Goal: Task Accomplishment & Management: Manage account settings

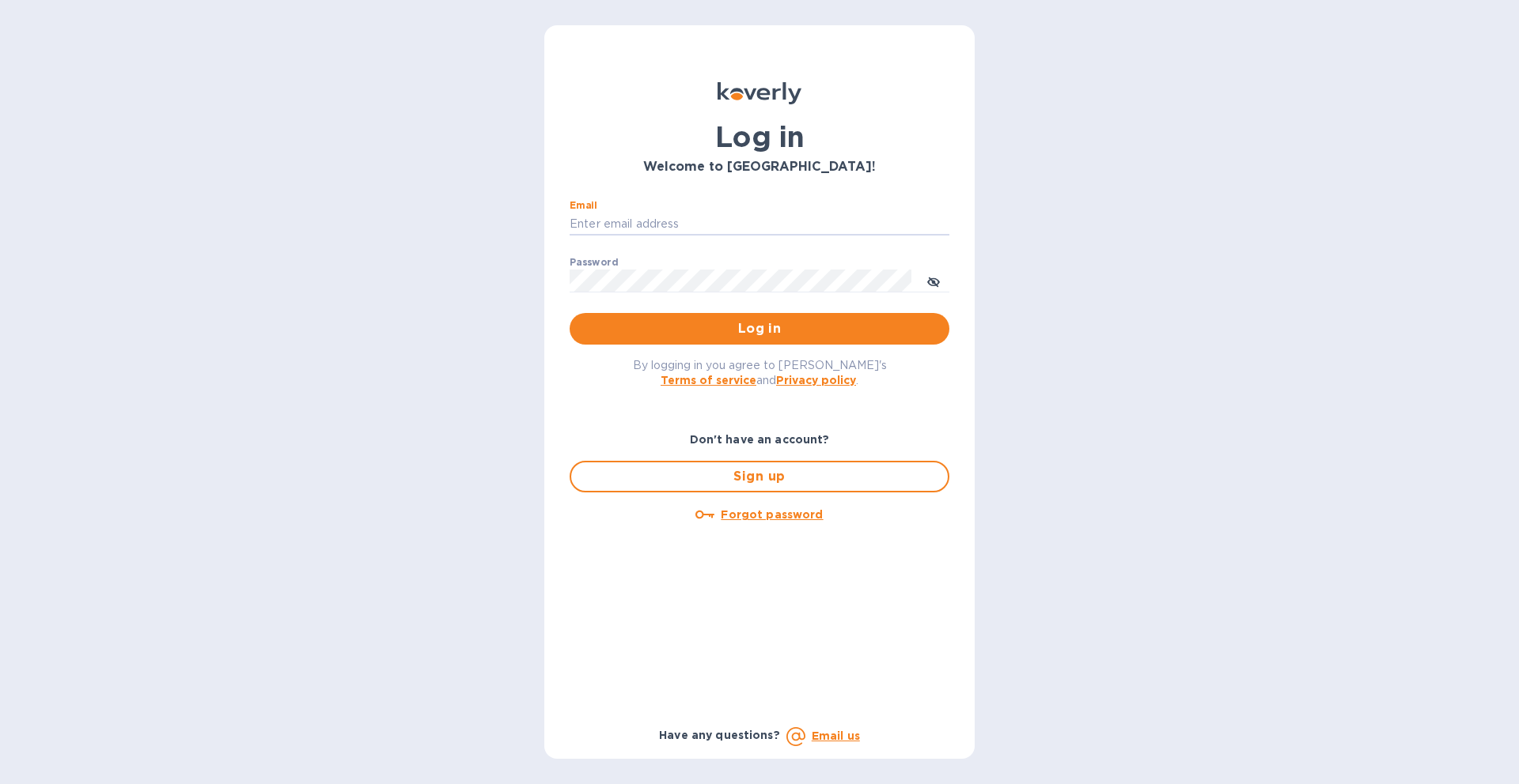
type input "[EMAIL_ADDRESS][DOMAIN_NAME]"
click at [816, 308] on p "​" at bounding box center [760, 304] width 380 height 18
click at [811, 320] on span "Log in" at bounding box center [760, 329] width 354 height 19
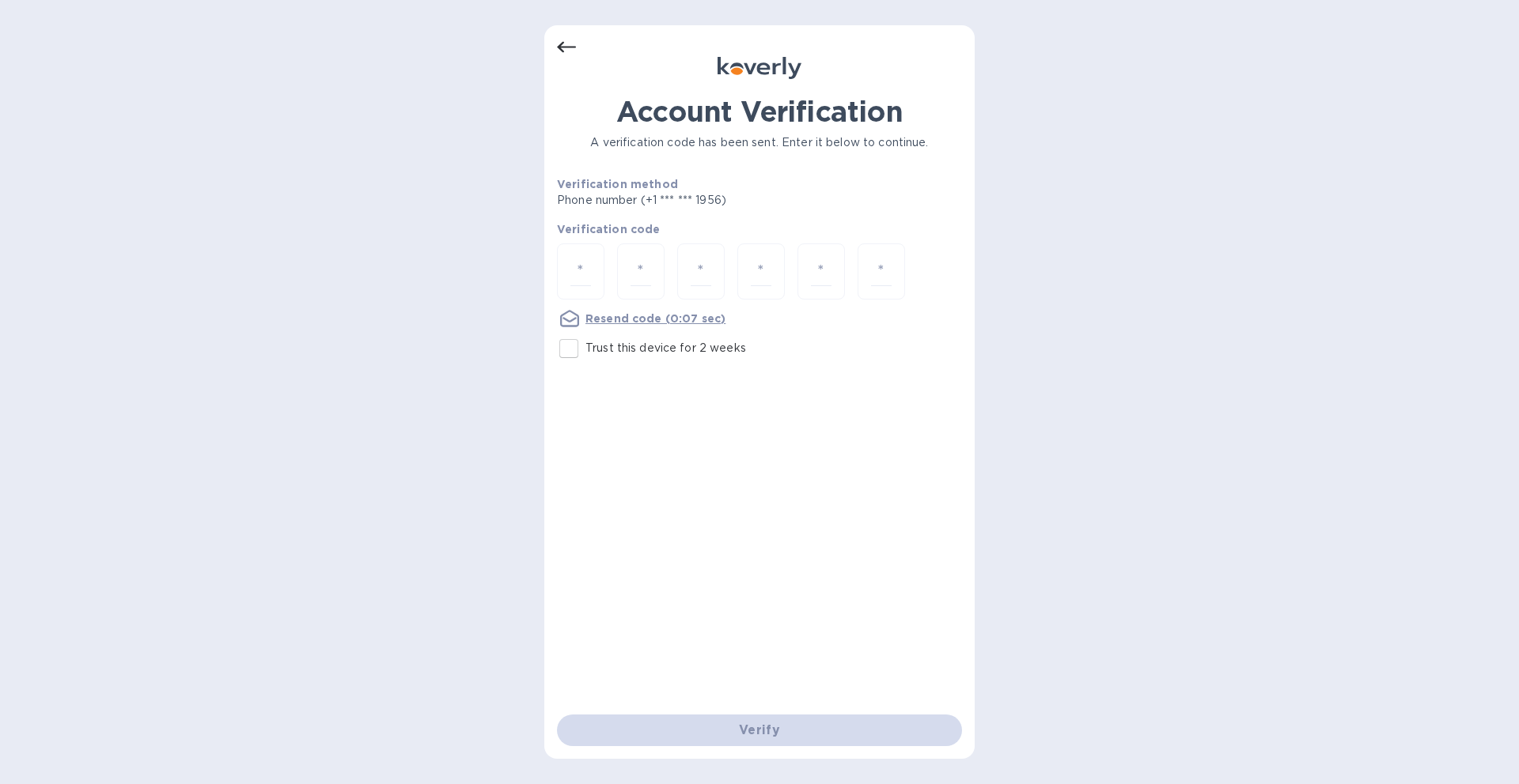
click at [557, 360] on input "Trust this device for 2 weeks" at bounding box center [568, 348] width 33 height 33
checkbox input "true"
click at [586, 267] on input "number" at bounding box center [581, 271] width 21 height 30
paste input "5"
type input "5"
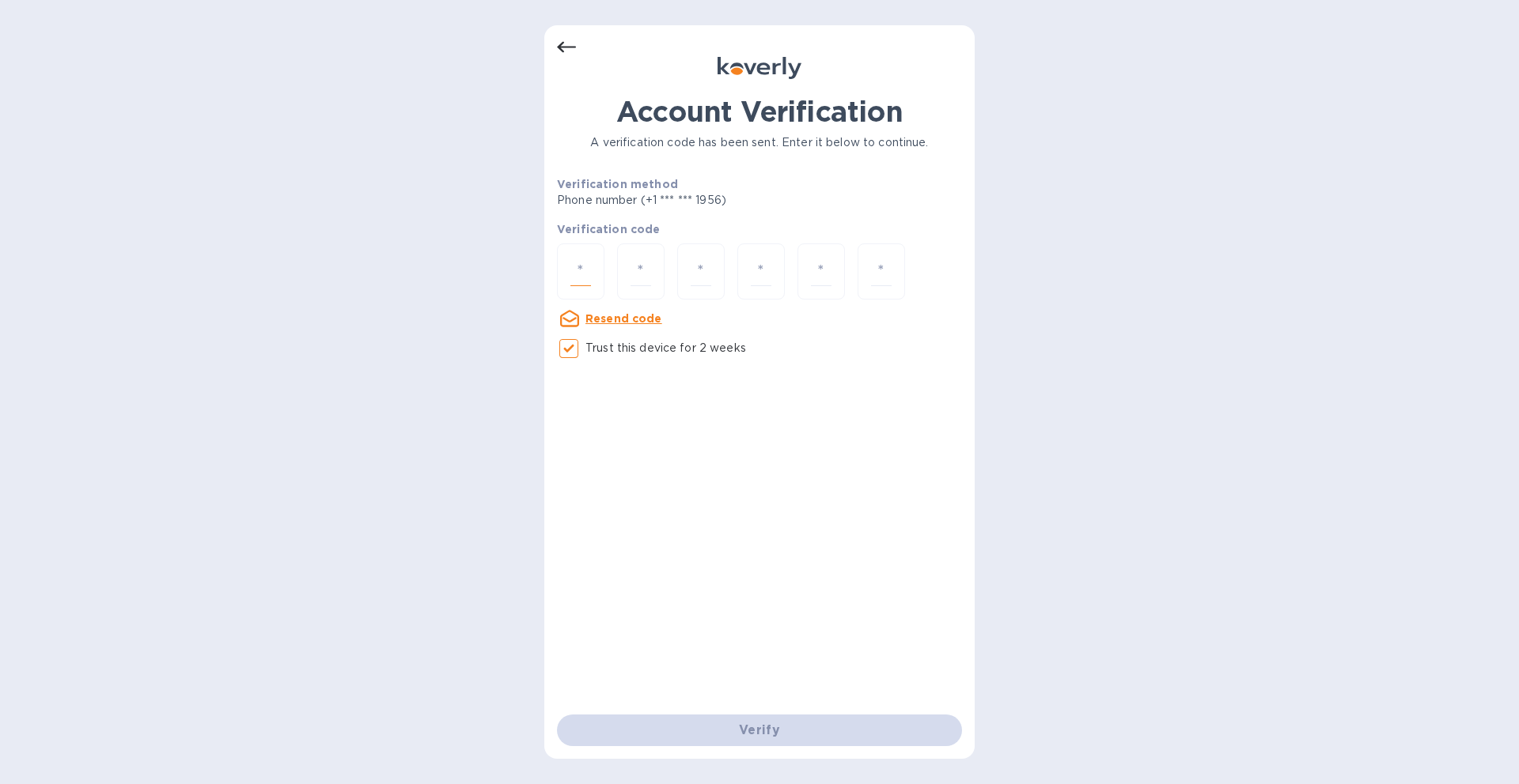
type input "5"
type input "9"
type input "3"
type input "2"
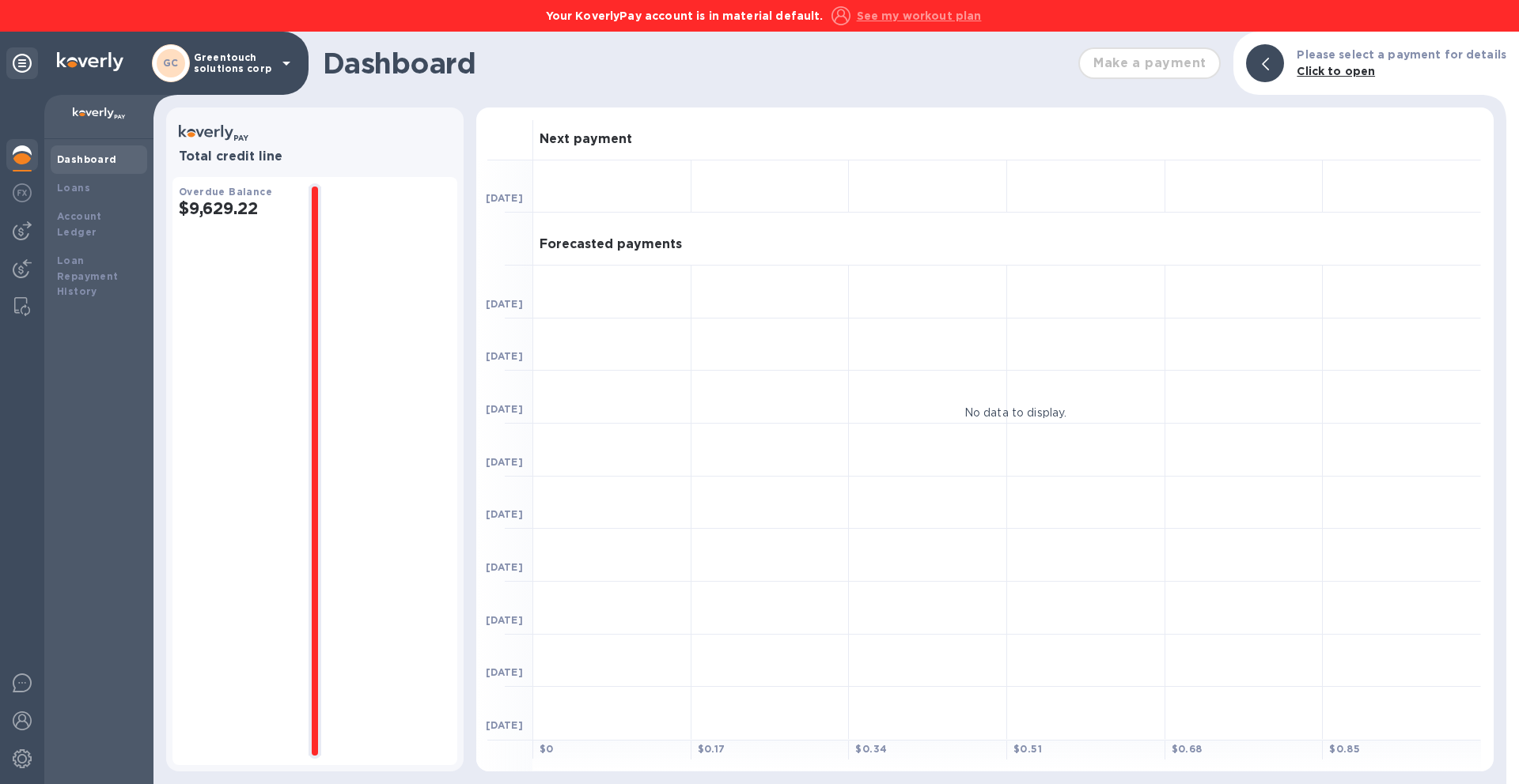
click at [730, 18] on b "Your KoverlyPay account is in material default." at bounding box center [684, 16] width 278 height 13
click at [27, 244] on div at bounding box center [22, 231] width 31 height 31
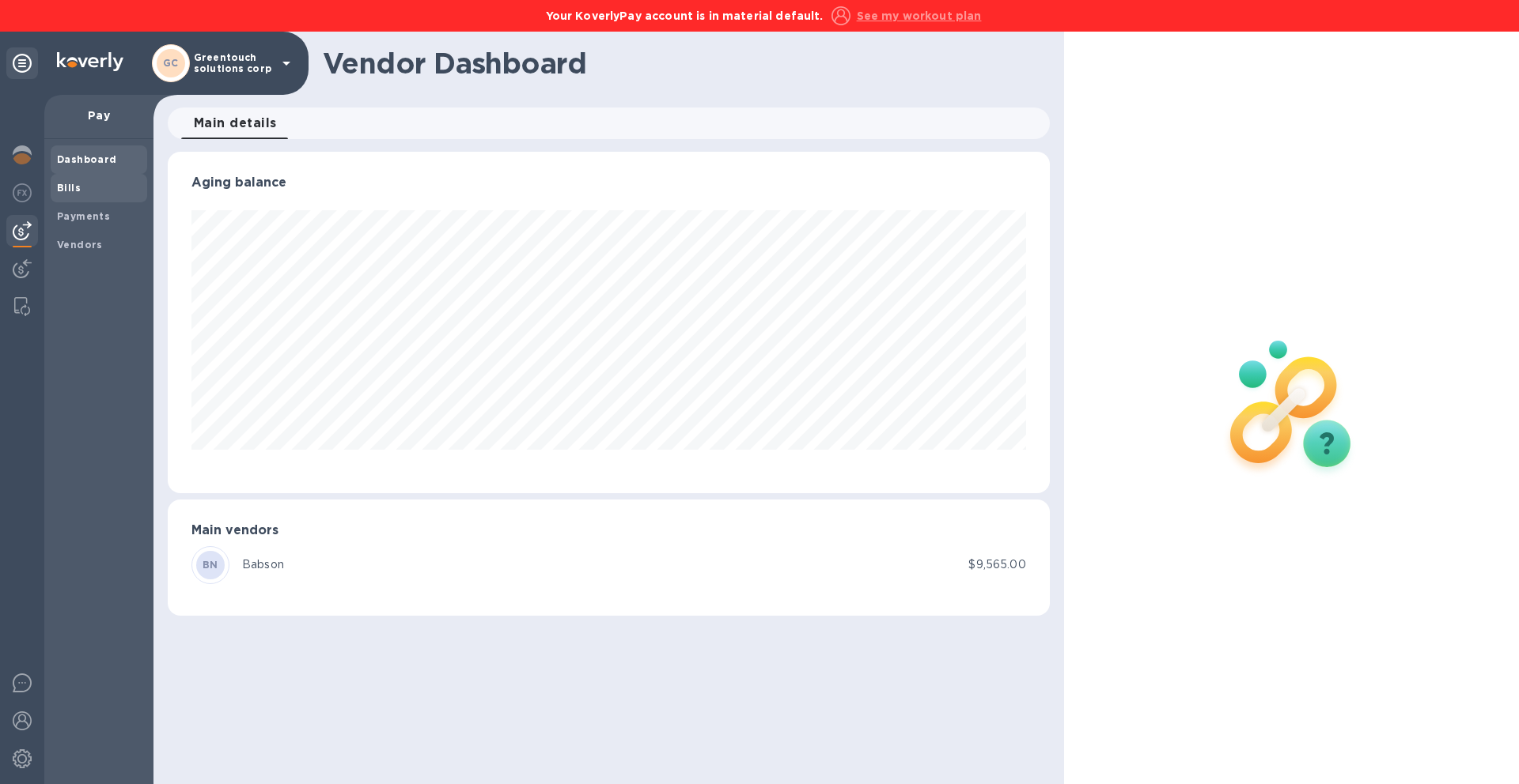
scroll to position [342, 882]
click at [100, 191] on span "Bills" at bounding box center [99, 188] width 84 height 16
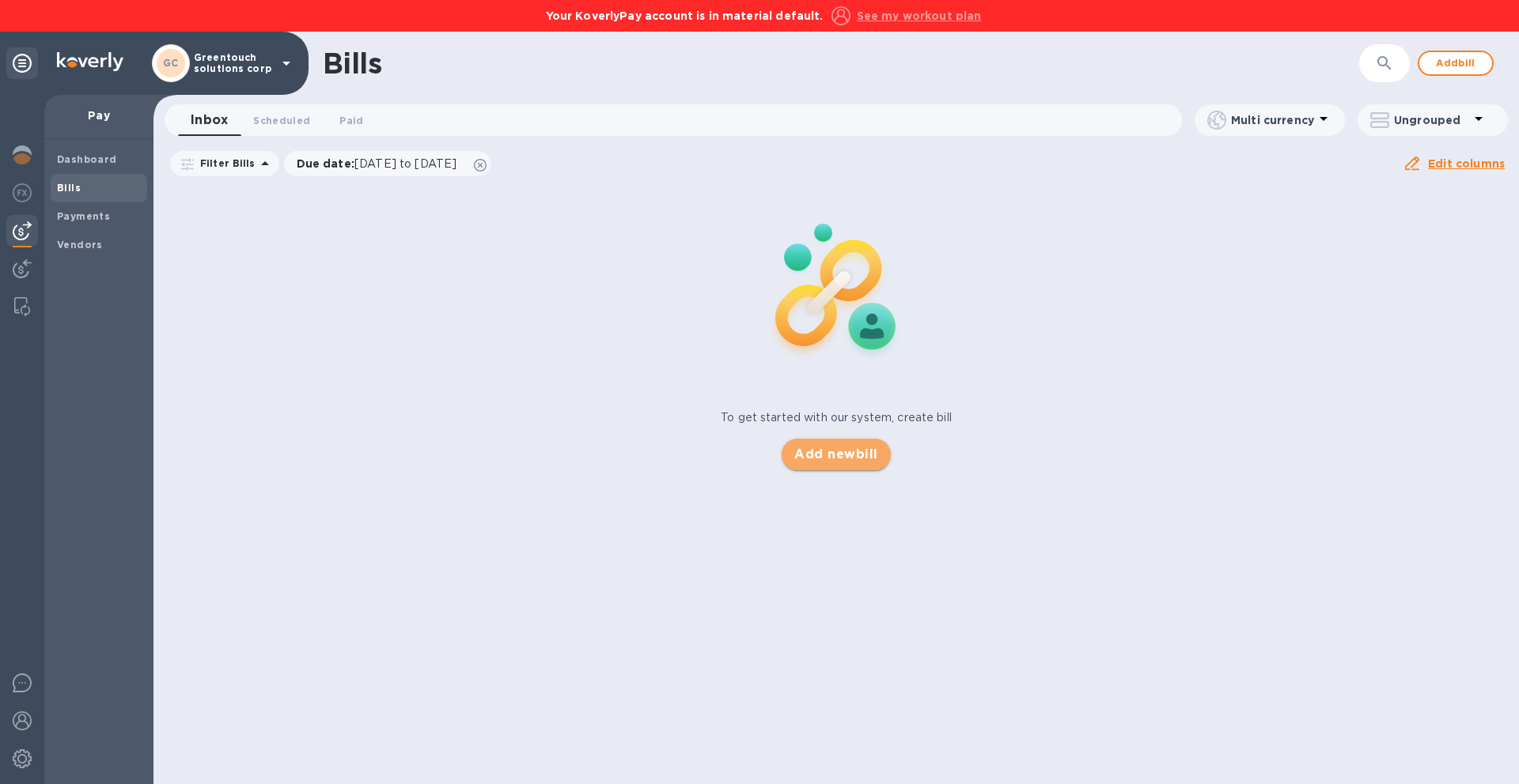
click at [864, 465] on button "Add new bill" at bounding box center [836, 454] width 108 height 31
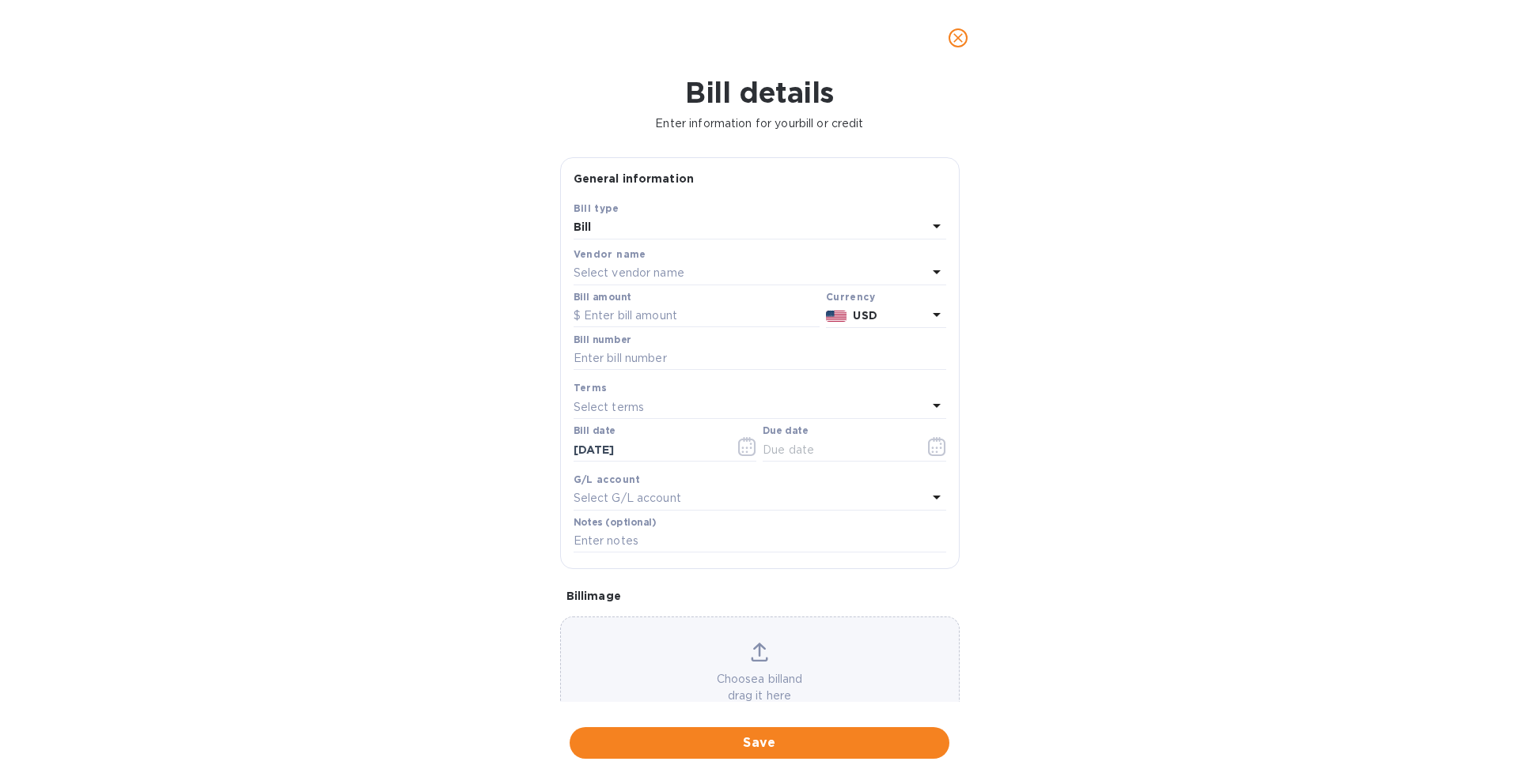
click at [661, 232] on div "Bill" at bounding box center [750, 228] width 353 height 22
click at [659, 289] on p "Credit" at bounding box center [754, 293] width 335 height 17
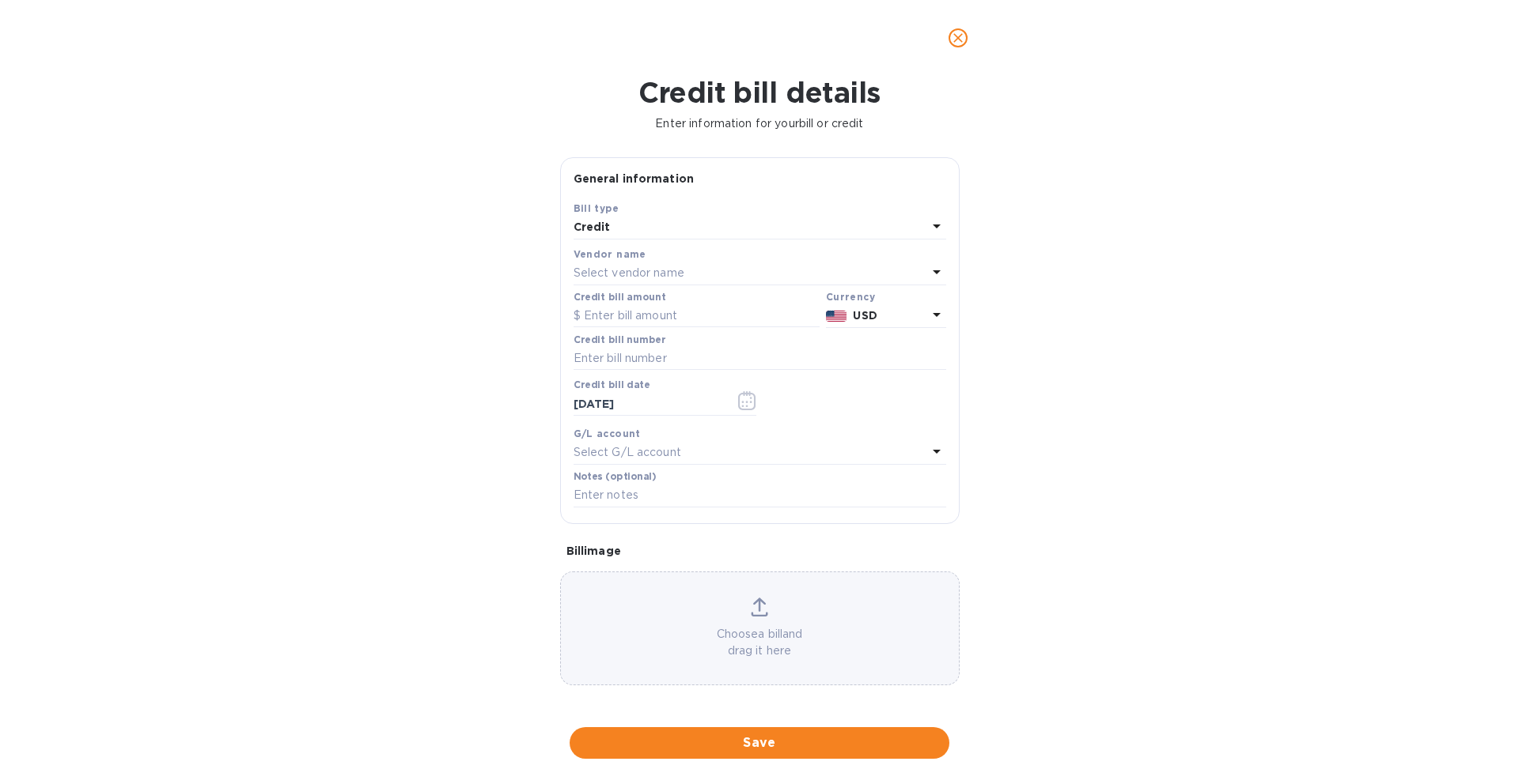
click at [660, 231] on div "Credit" at bounding box center [750, 228] width 353 height 22
click at [661, 259] on p "Bill" at bounding box center [754, 264] width 335 height 17
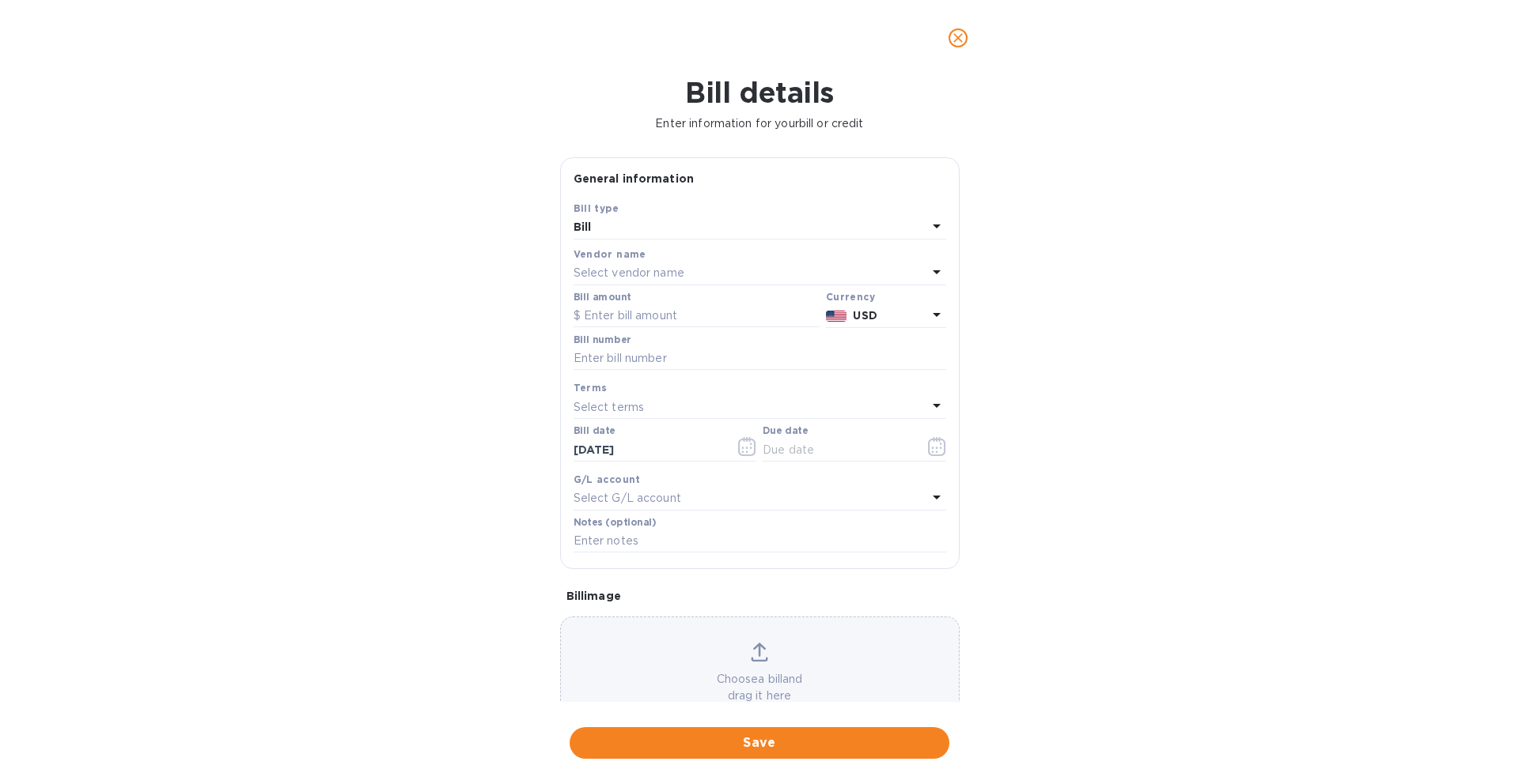
click at [661, 268] on p "Select vendor name" at bounding box center [629, 273] width 111 height 17
click at [844, 318] on input "text" at bounding box center [761, 318] width 280 height 24
click at [755, 272] on div "Select vendor name" at bounding box center [750, 274] width 353 height 22
click at [664, 321] on input "text" at bounding box center [761, 318] width 280 height 24
type input "Istar tech"
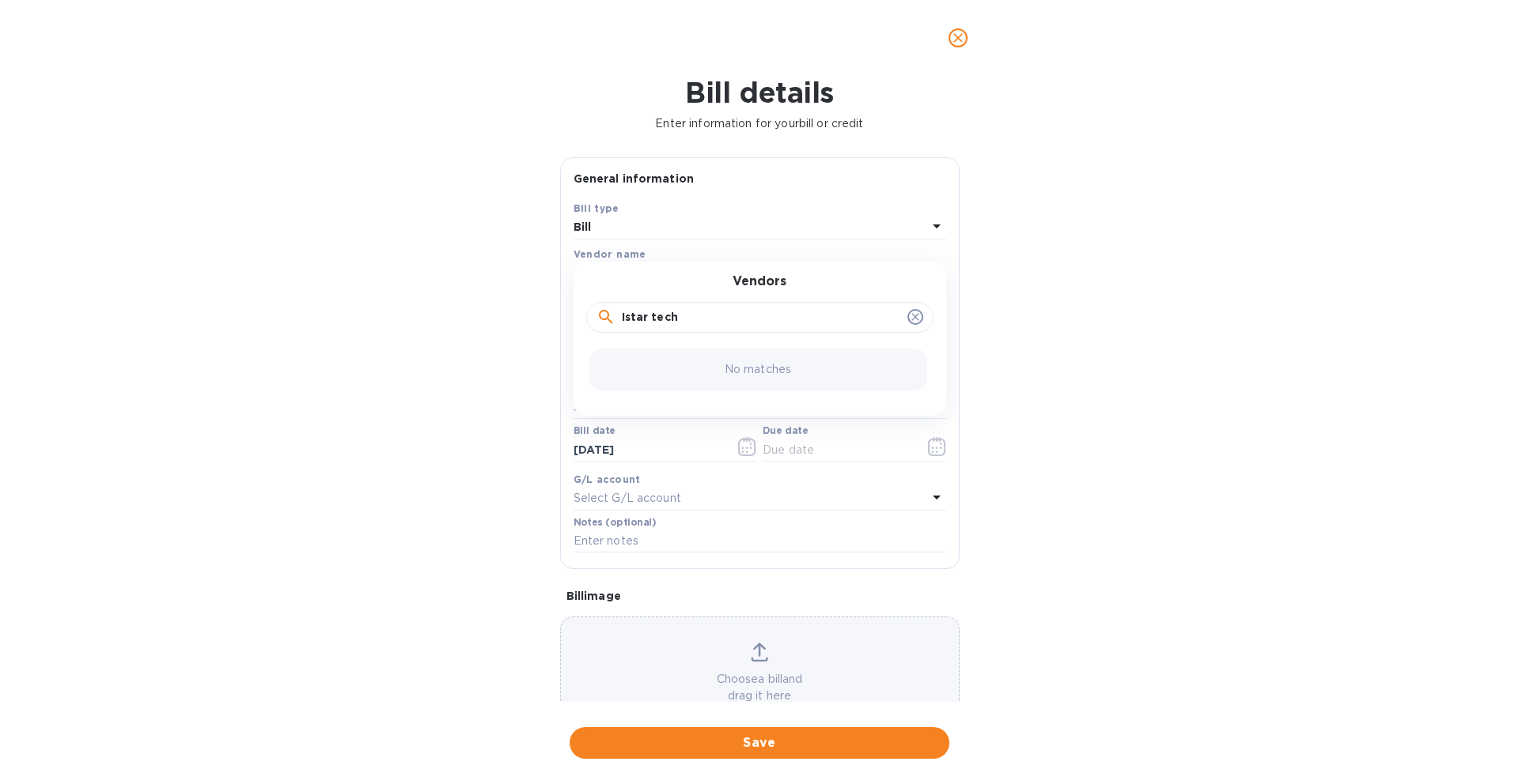
click at [951, 42] on icon "close" at bounding box center [958, 38] width 16 height 16
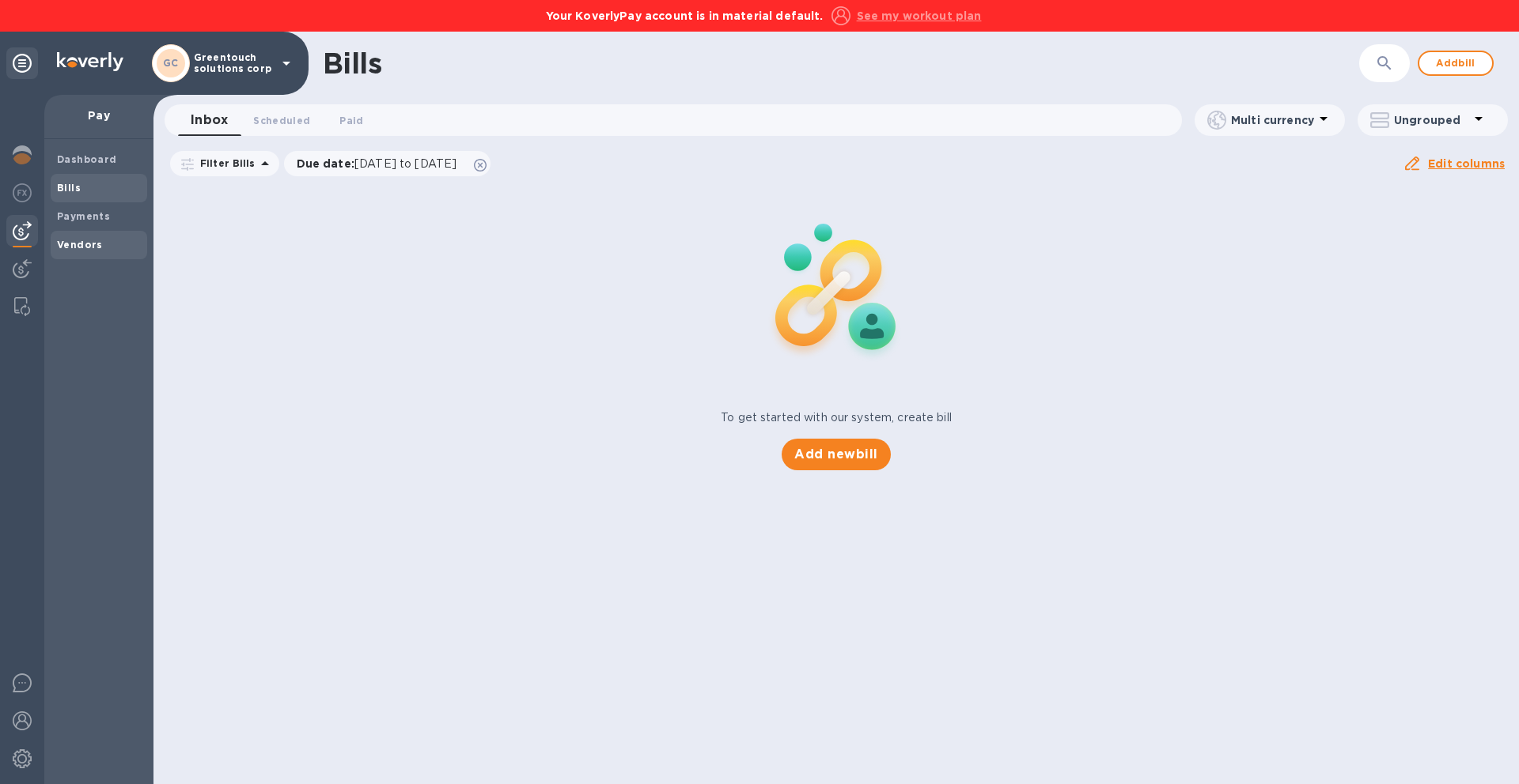
click at [62, 239] on b "Vendors" at bounding box center [79, 244] width 46 height 12
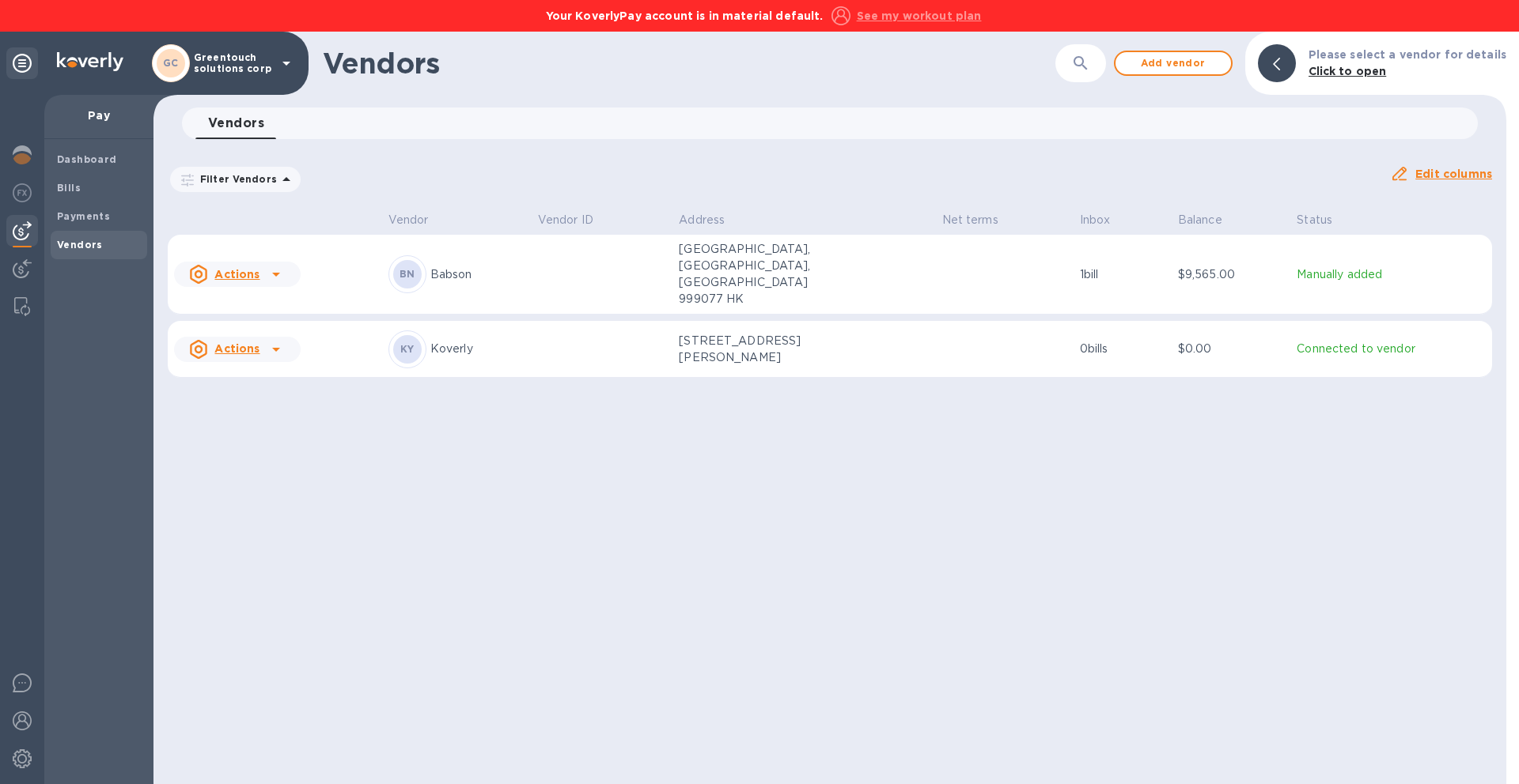
click at [1426, 179] on u "Edit columns" at bounding box center [1453, 174] width 77 height 13
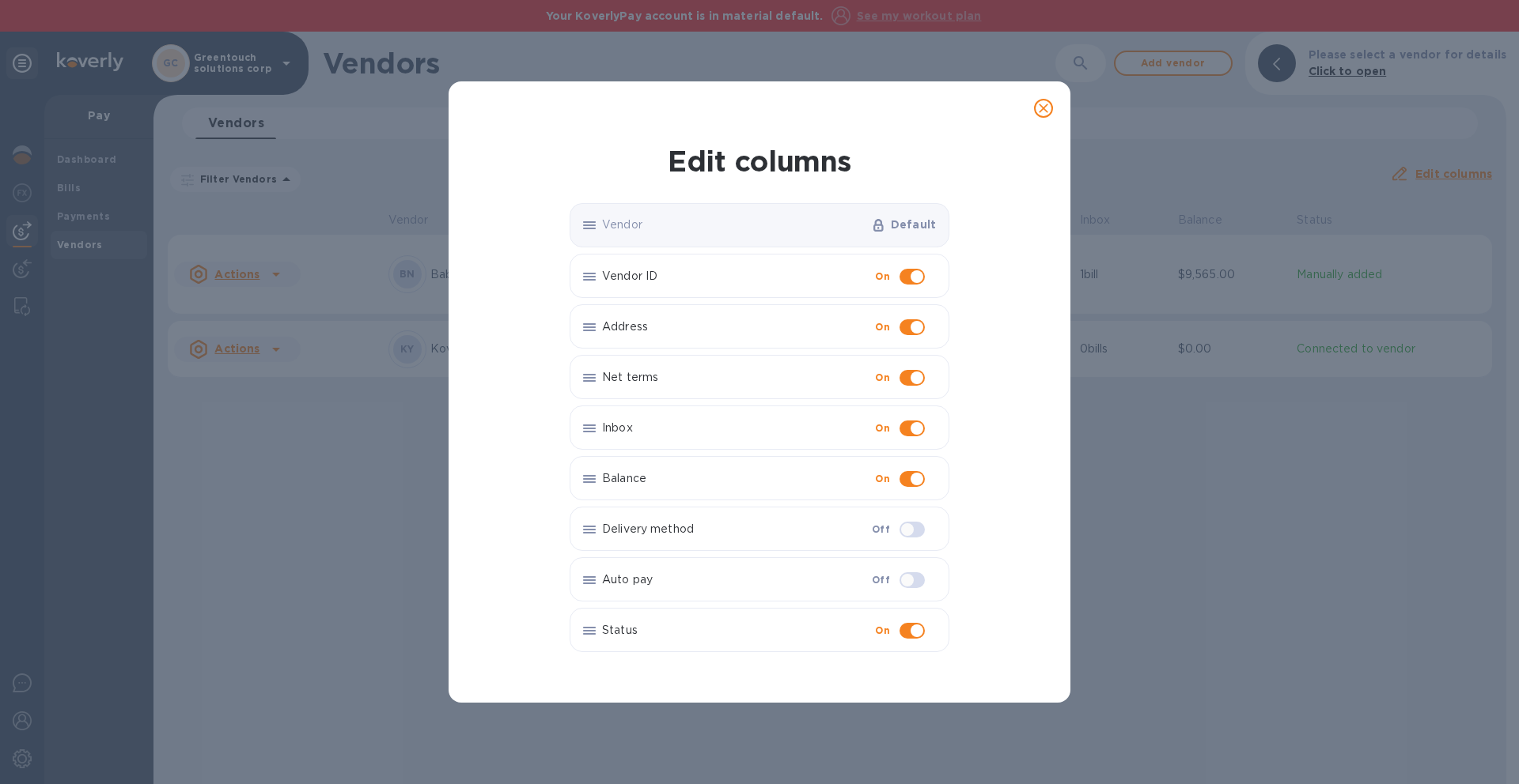
click at [1042, 107] on icon "close" at bounding box center [1043, 108] width 16 height 16
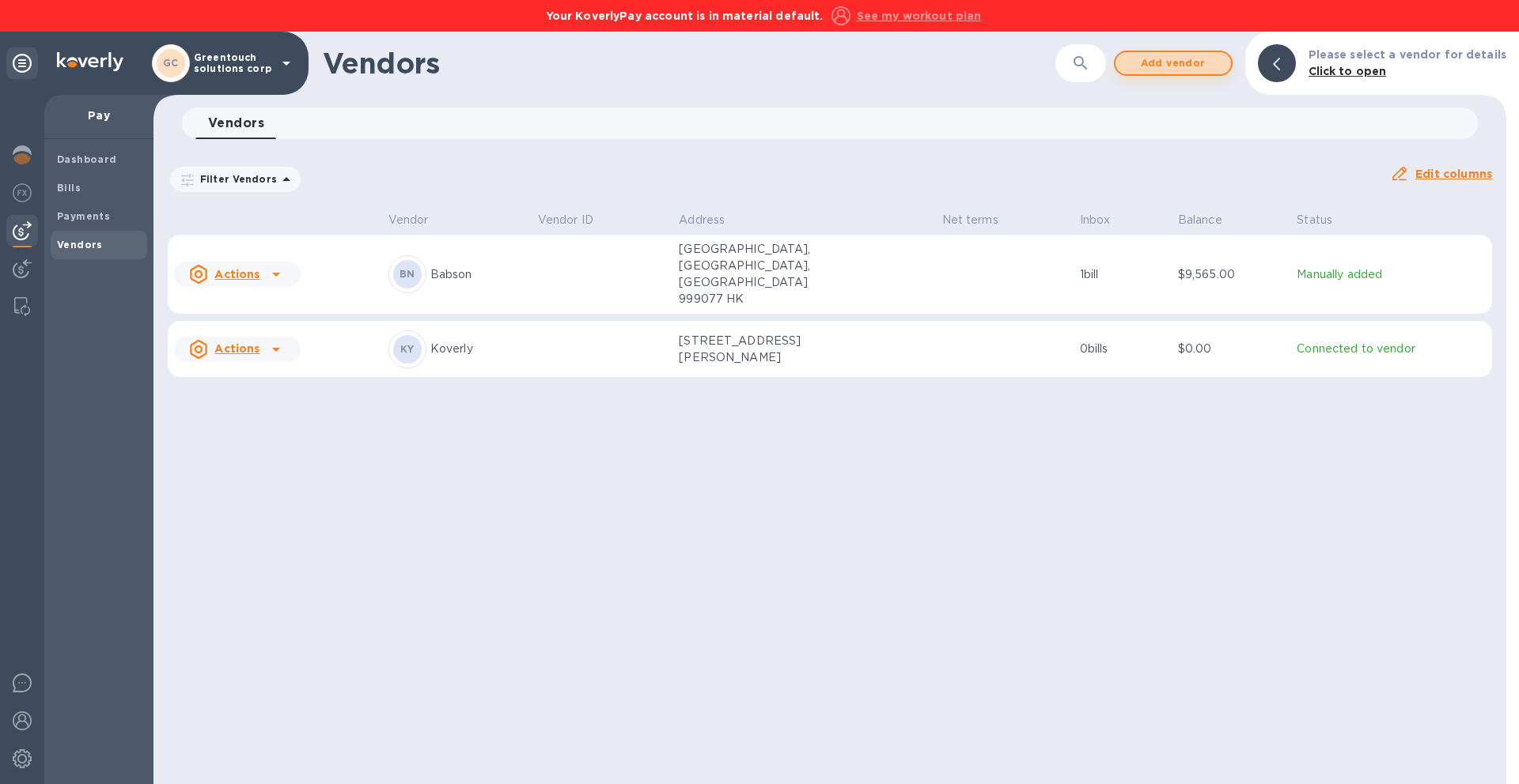
click at [1187, 55] on span "Add vendor" at bounding box center [1173, 63] width 91 height 19
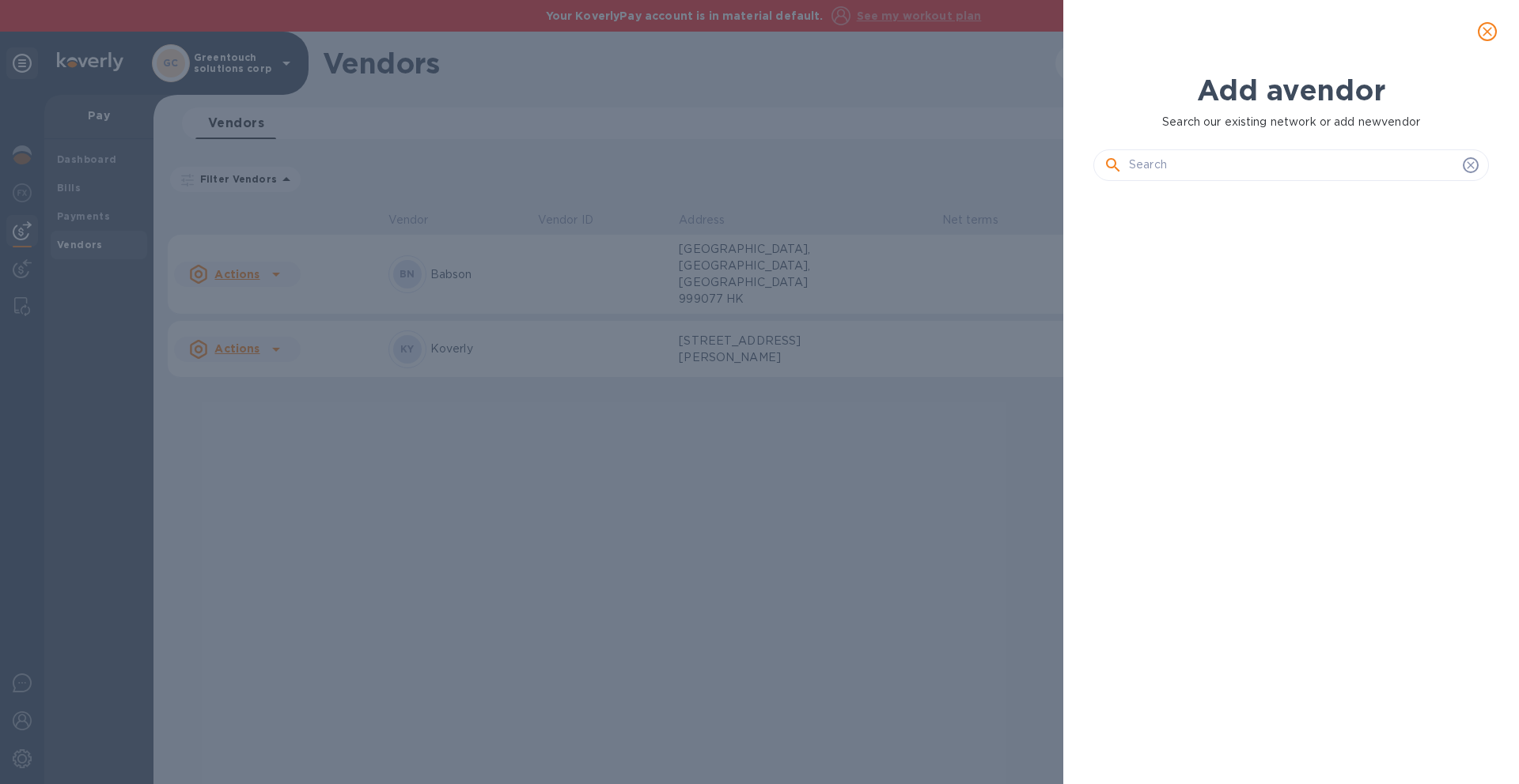
scroll to position [536, 402]
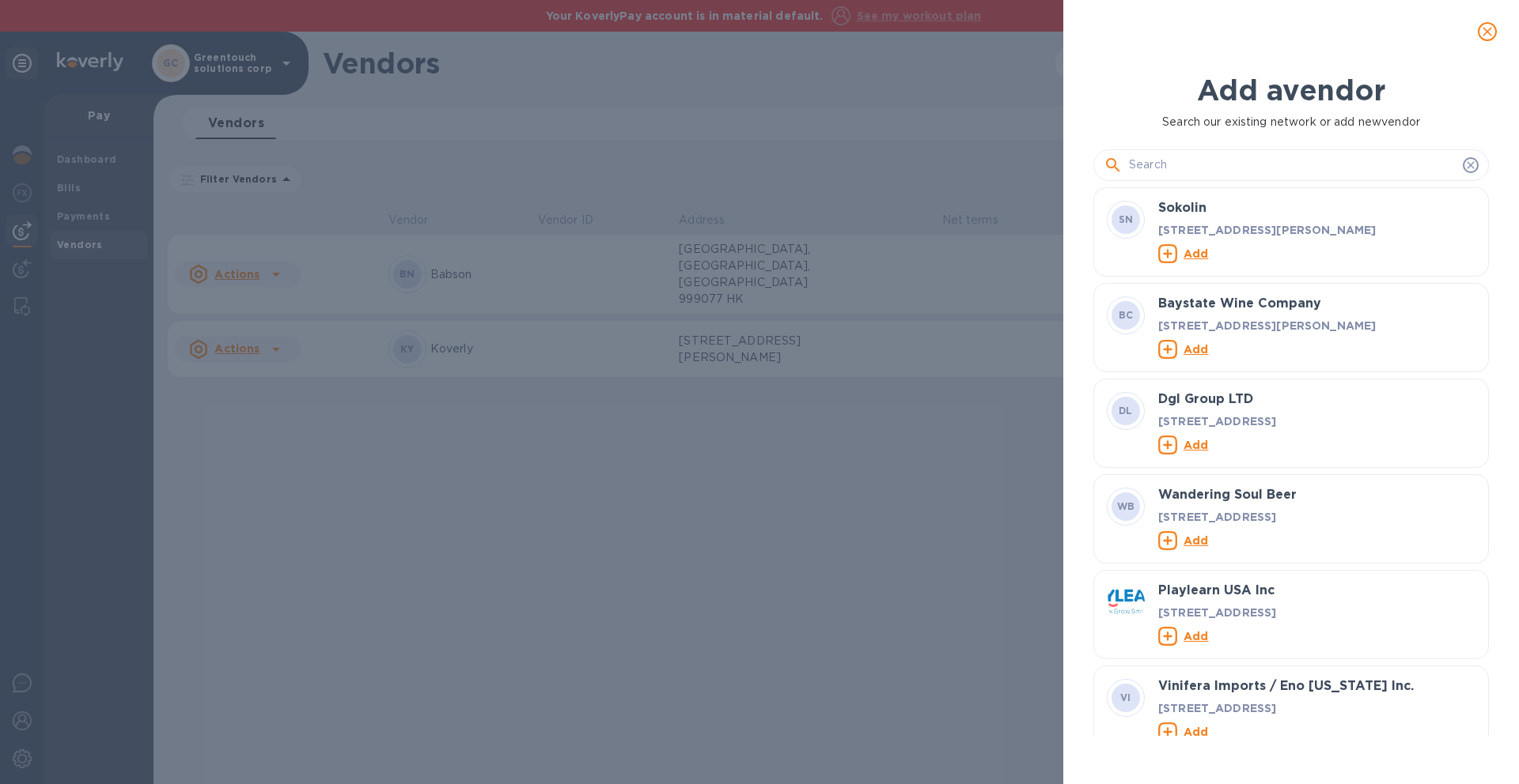
click at [1173, 160] on input "text" at bounding box center [1292, 166] width 328 height 24
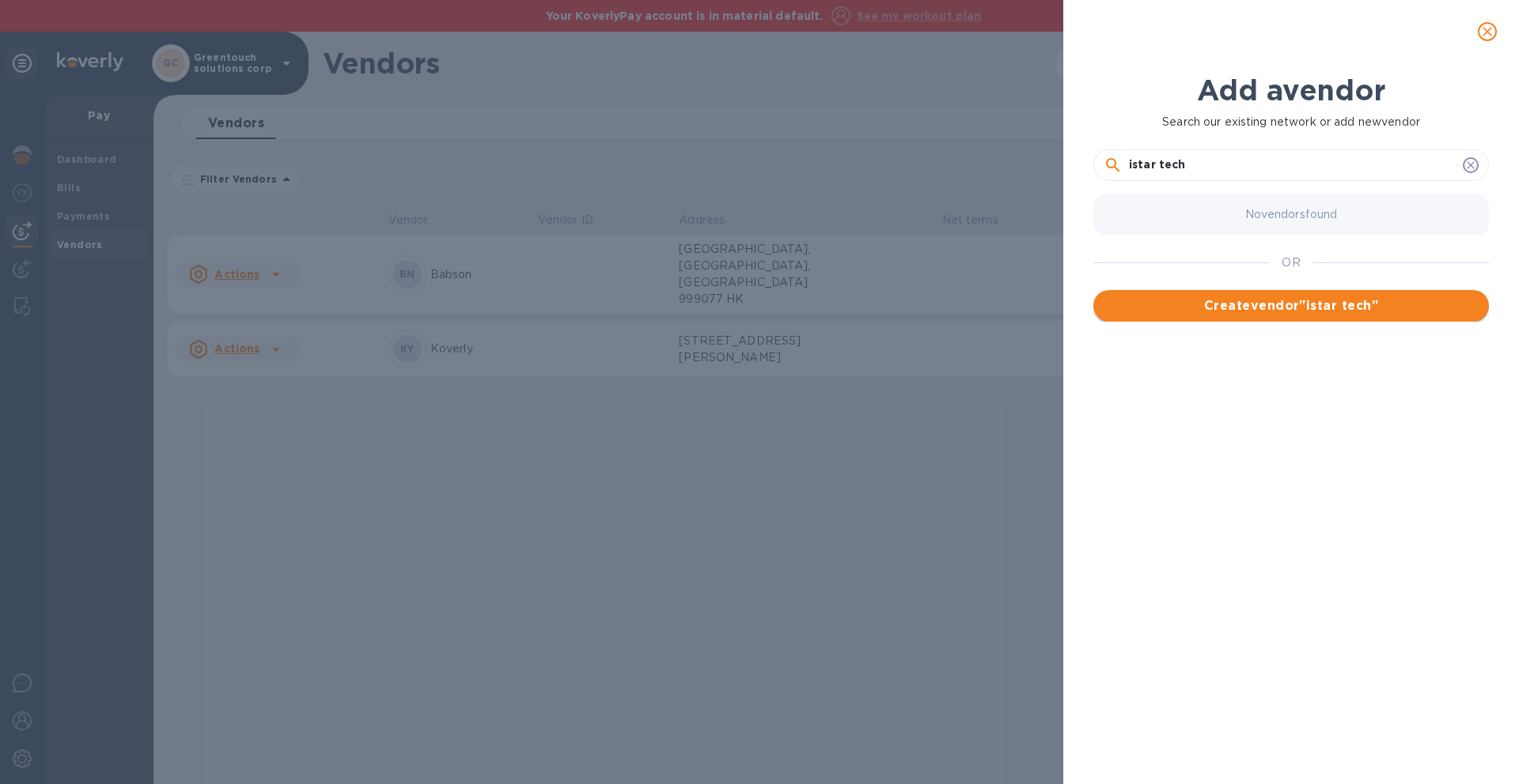
type input "istar tech"
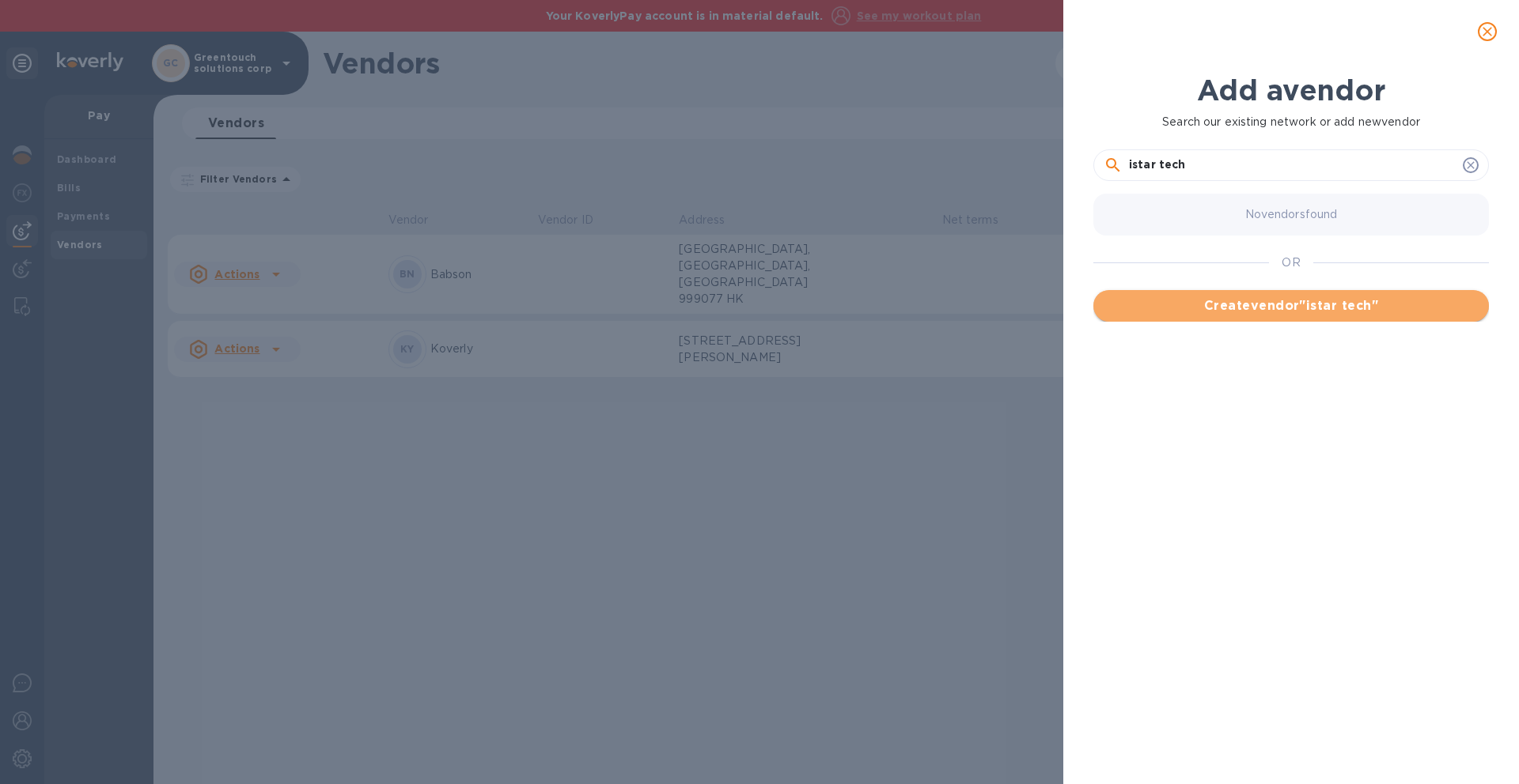
click at [1297, 306] on span "Create vendor " istar tech "" at bounding box center [1291, 306] width 370 height 19
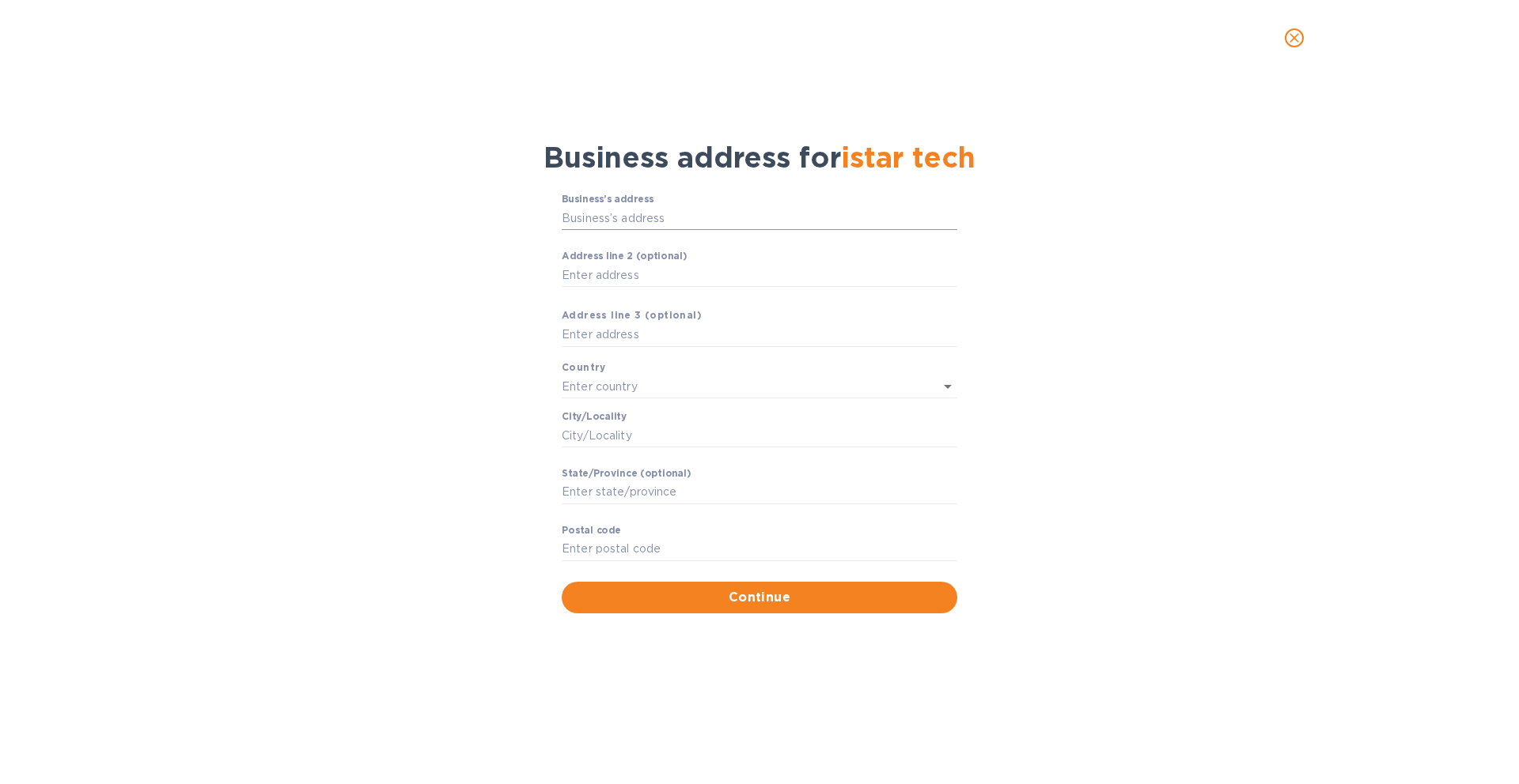
click at [667, 212] on input "Business’s аddress" at bounding box center [760, 219] width 396 height 24
click at [672, 208] on input "Business’s аddress" at bounding box center [760, 219] width 396 height 24
paste input "[STREET_ADDRESS]"
type input "[STREET_ADDRESS]"
type input "[GEOGRAPHIC_DATA]"
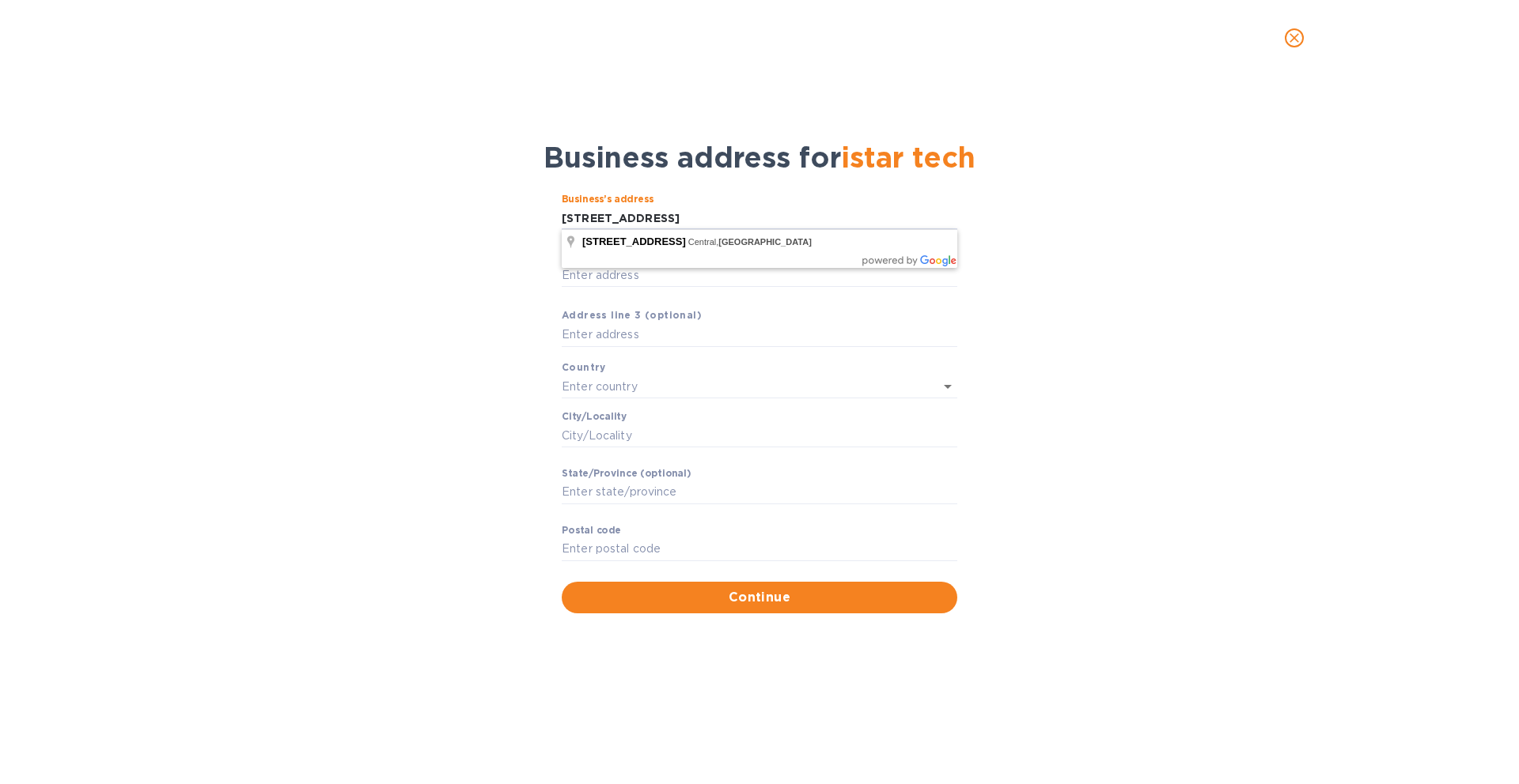
type input "[GEOGRAPHIC_DATA]"
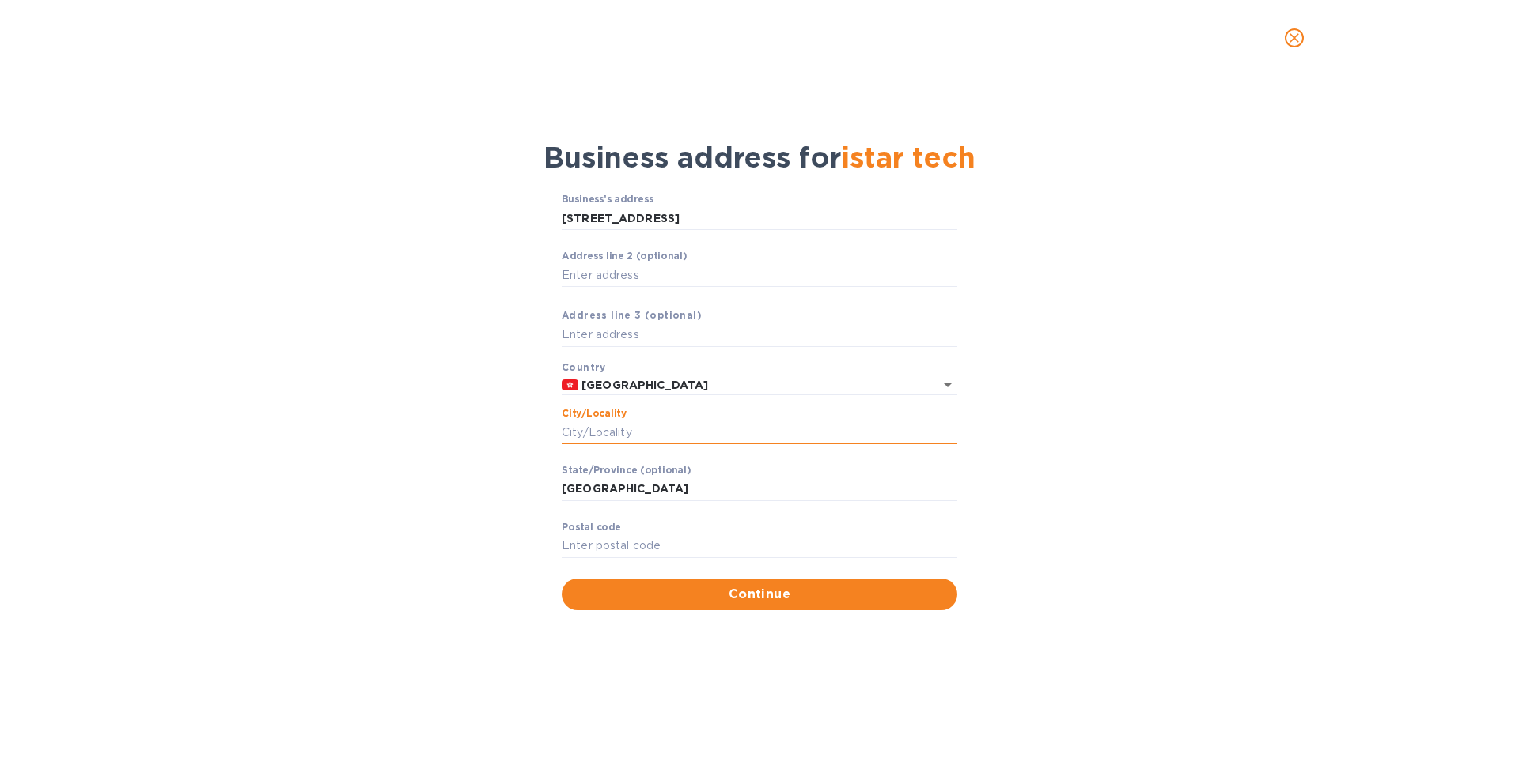
click at [667, 421] on input "Сity/Locаlity" at bounding box center [760, 432] width 396 height 24
type input "[GEOGRAPHIC_DATA]"
click at [714, 544] on input "Pоstal cоde" at bounding box center [760, 546] width 396 height 24
click at [748, 601] on span "Continue" at bounding box center [760, 595] width 370 height 19
click at [734, 548] on input "Pоstal cоde" at bounding box center [760, 546] width 396 height 24
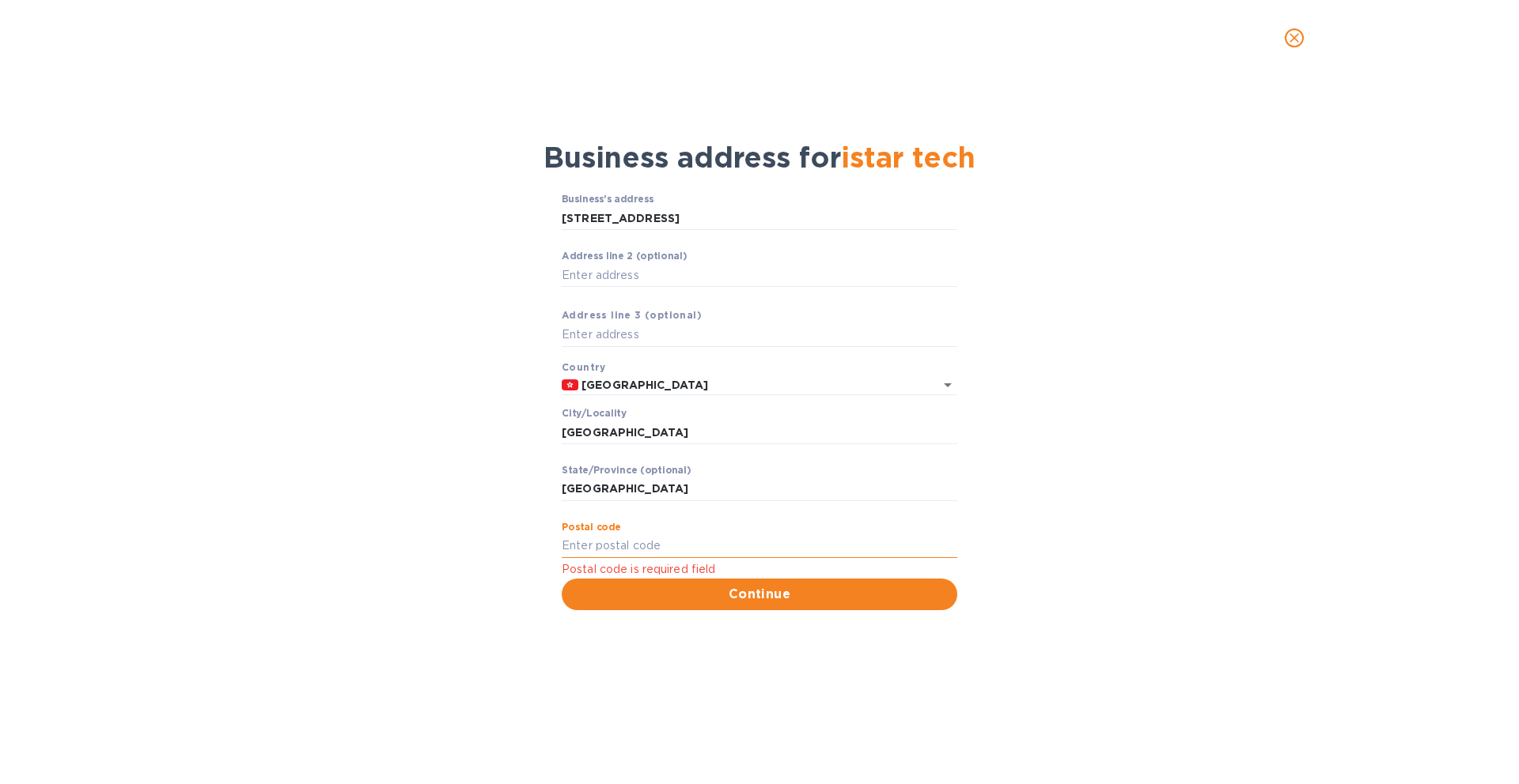
click at [757, 545] on input "Pоstal cоde" at bounding box center [760, 546] width 396 height 24
paste input "999077"
type input "999077"
click at [755, 593] on span "Continue" at bounding box center [760, 595] width 370 height 19
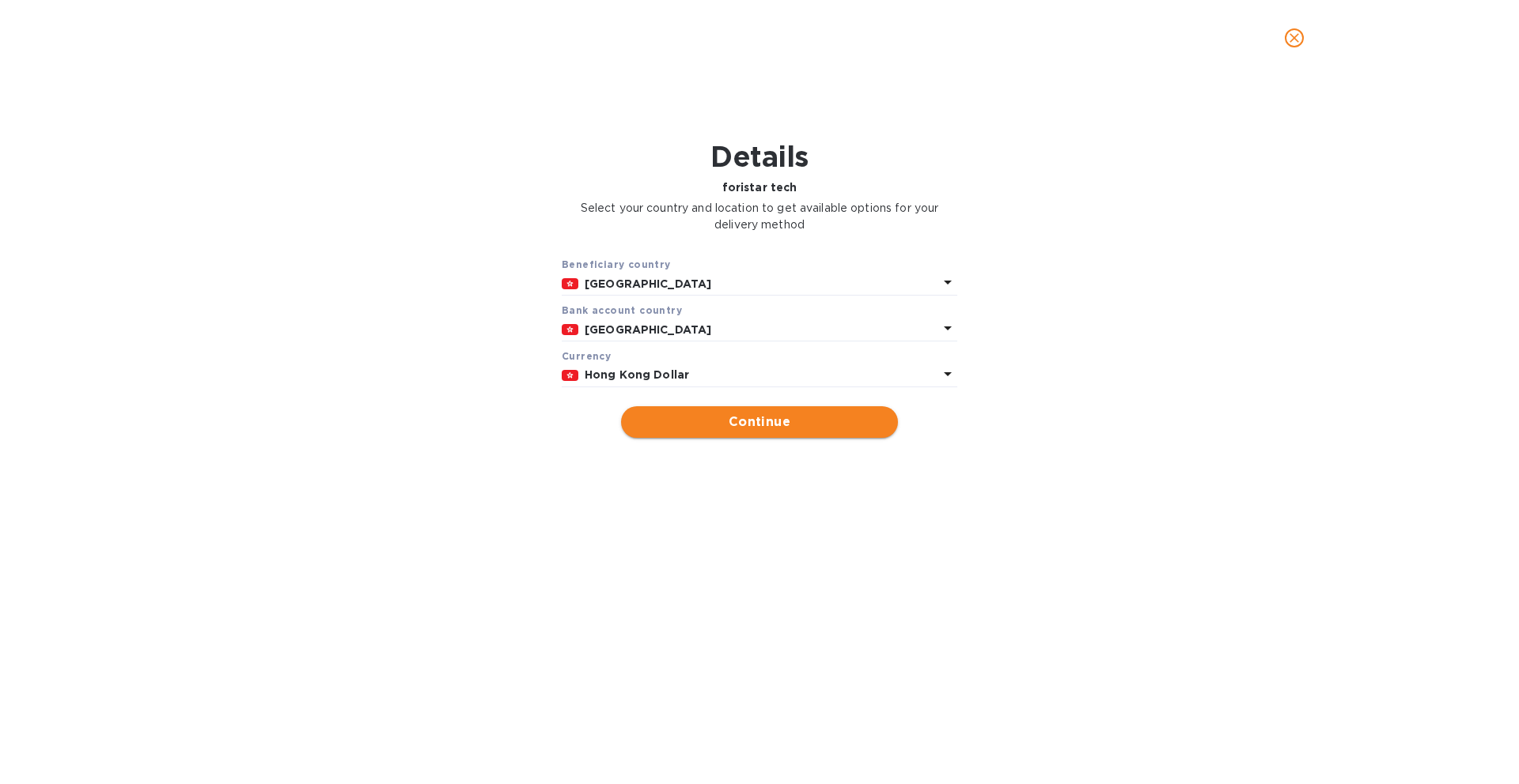
click at [729, 425] on span "Continue" at bounding box center [760, 422] width 252 height 19
type input "istar tech"
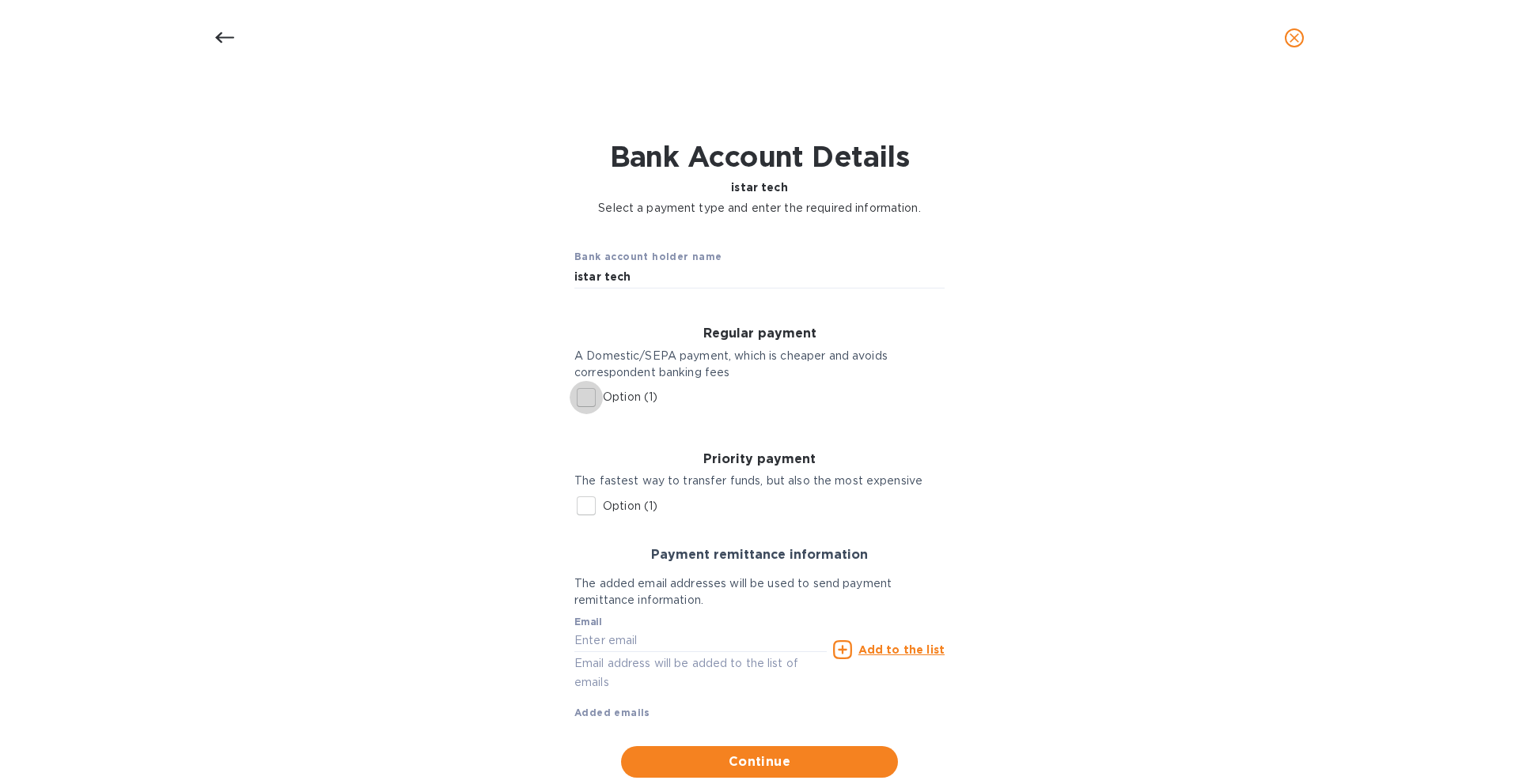
click at [578, 400] on input "Option (1)" at bounding box center [586, 397] width 33 height 33
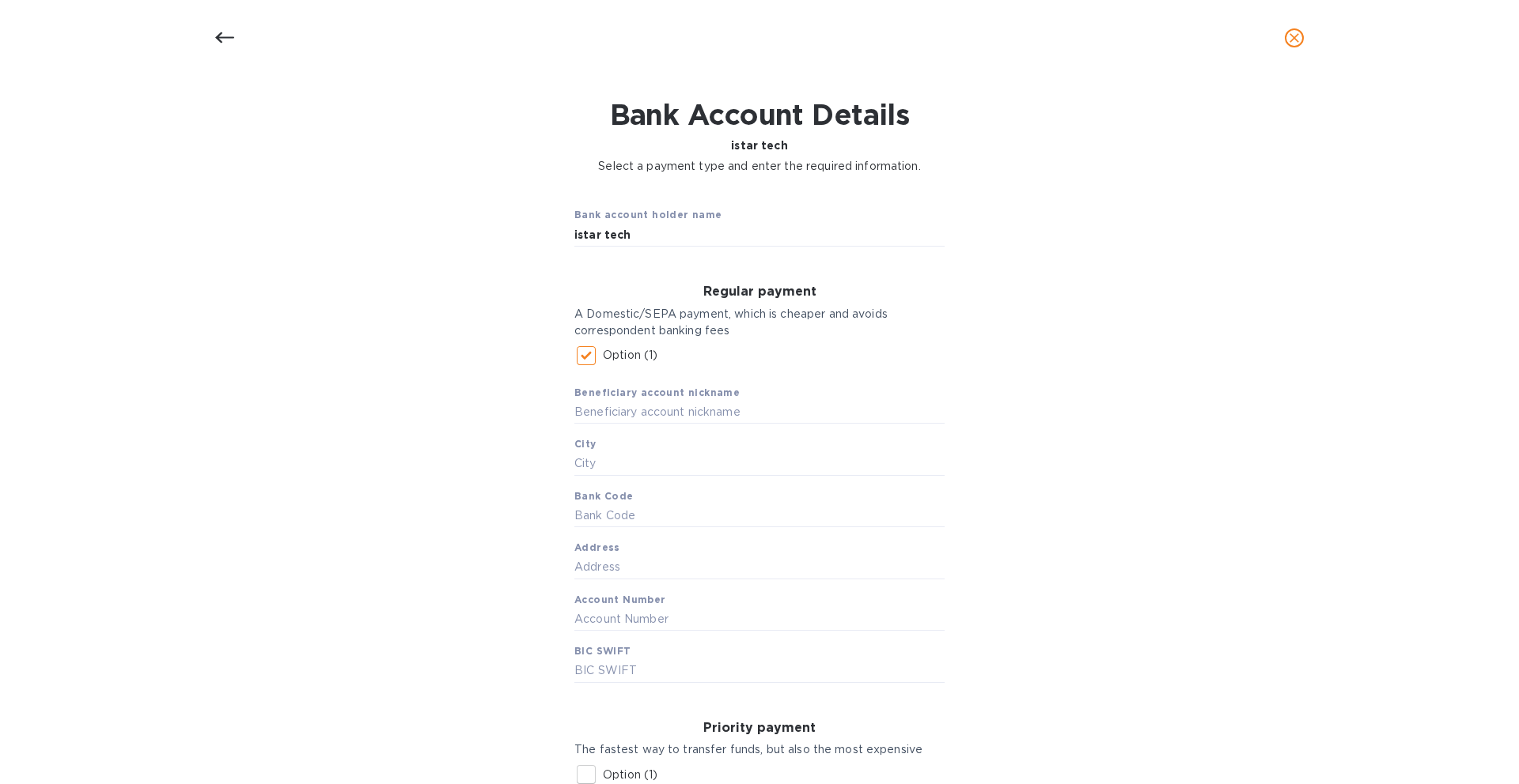
scroll to position [54, 0]
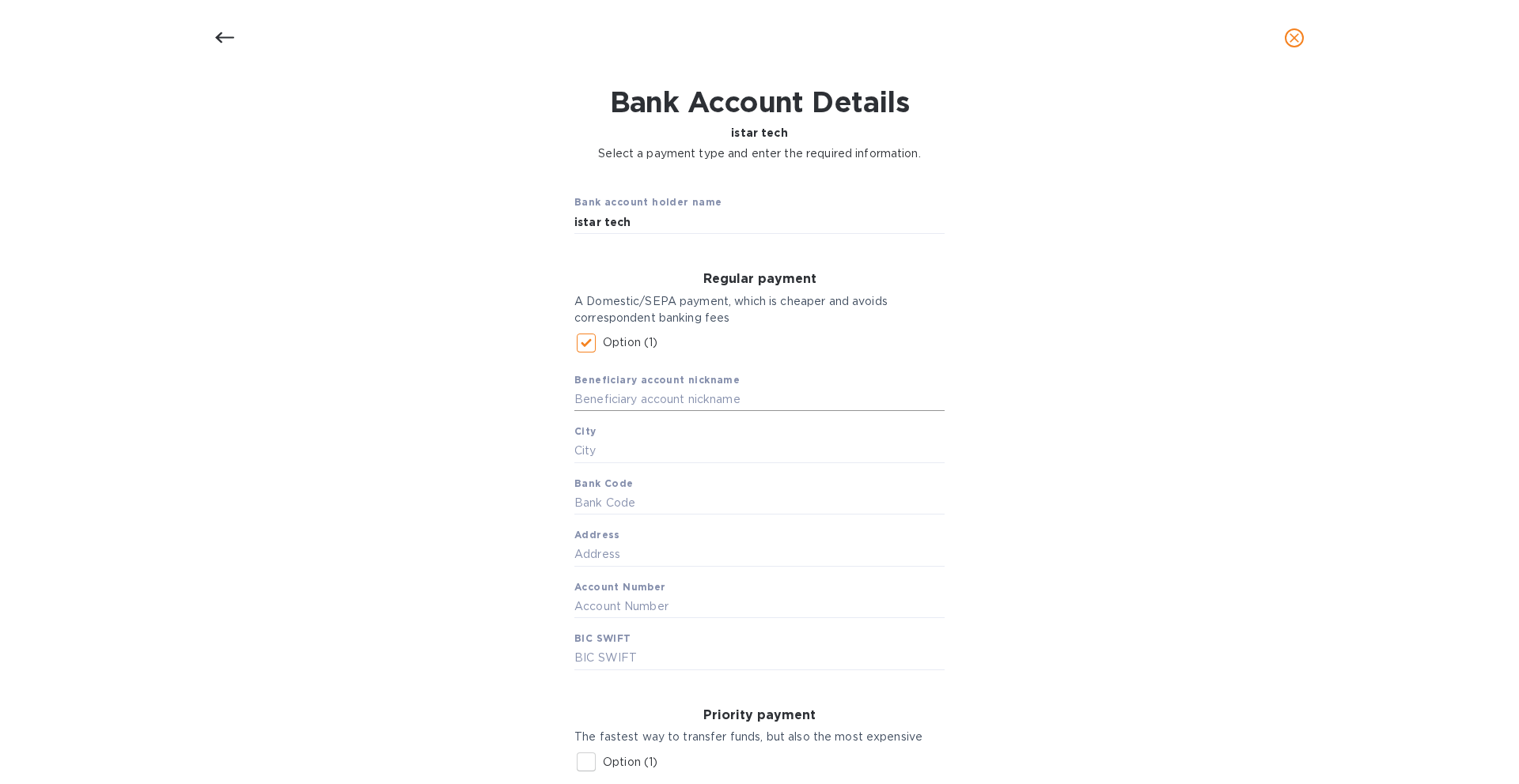
drag, startPoint x: 606, startPoint y: 405, endPoint x: 598, endPoint y: 405, distance: 8.0
click at [606, 405] on input "text" at bounding box center [760, 400] width 370 height 24
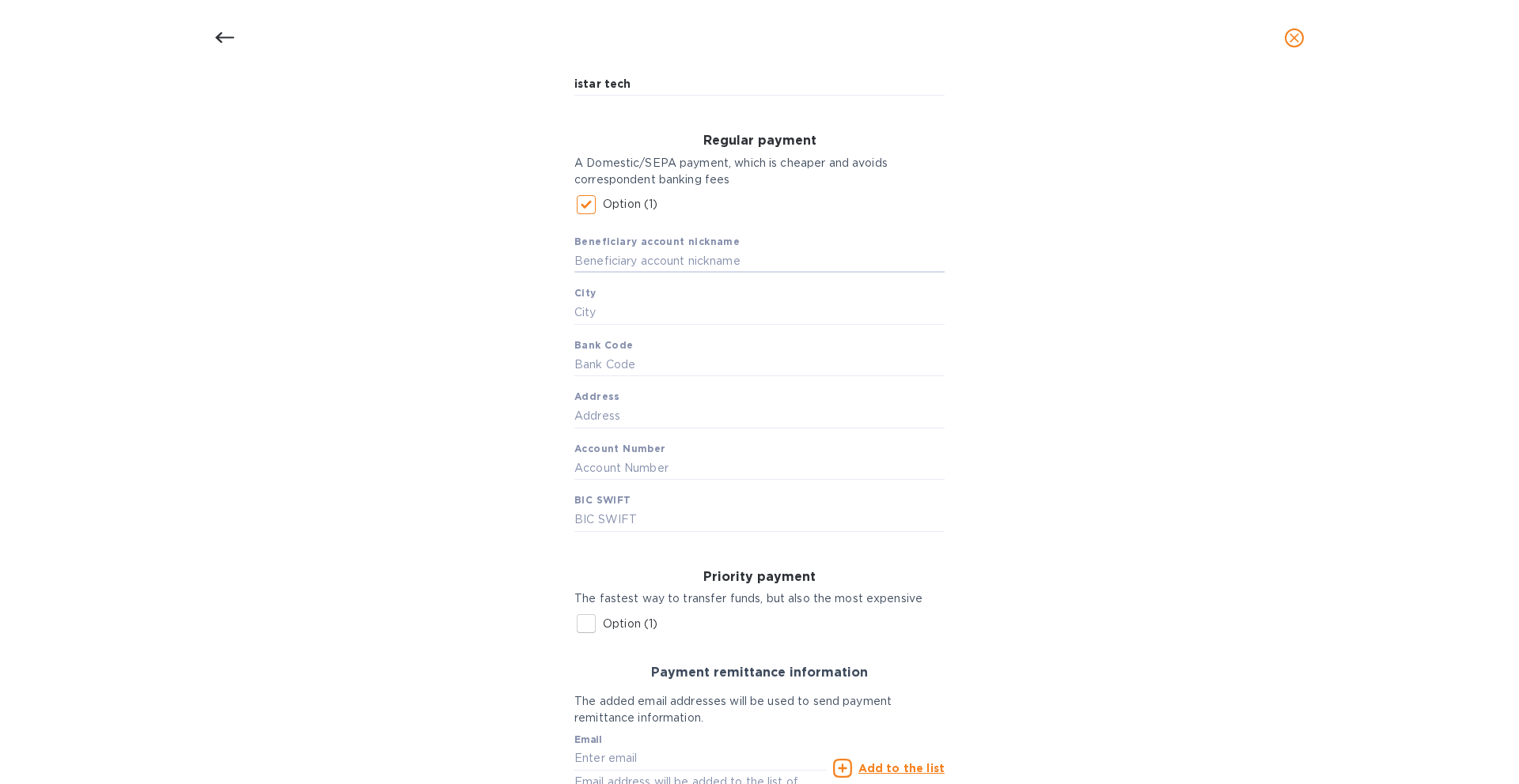
scroll to position [195, 0]
click at [211, 32] on div at bounding box center [224, 38] width 38 height 38
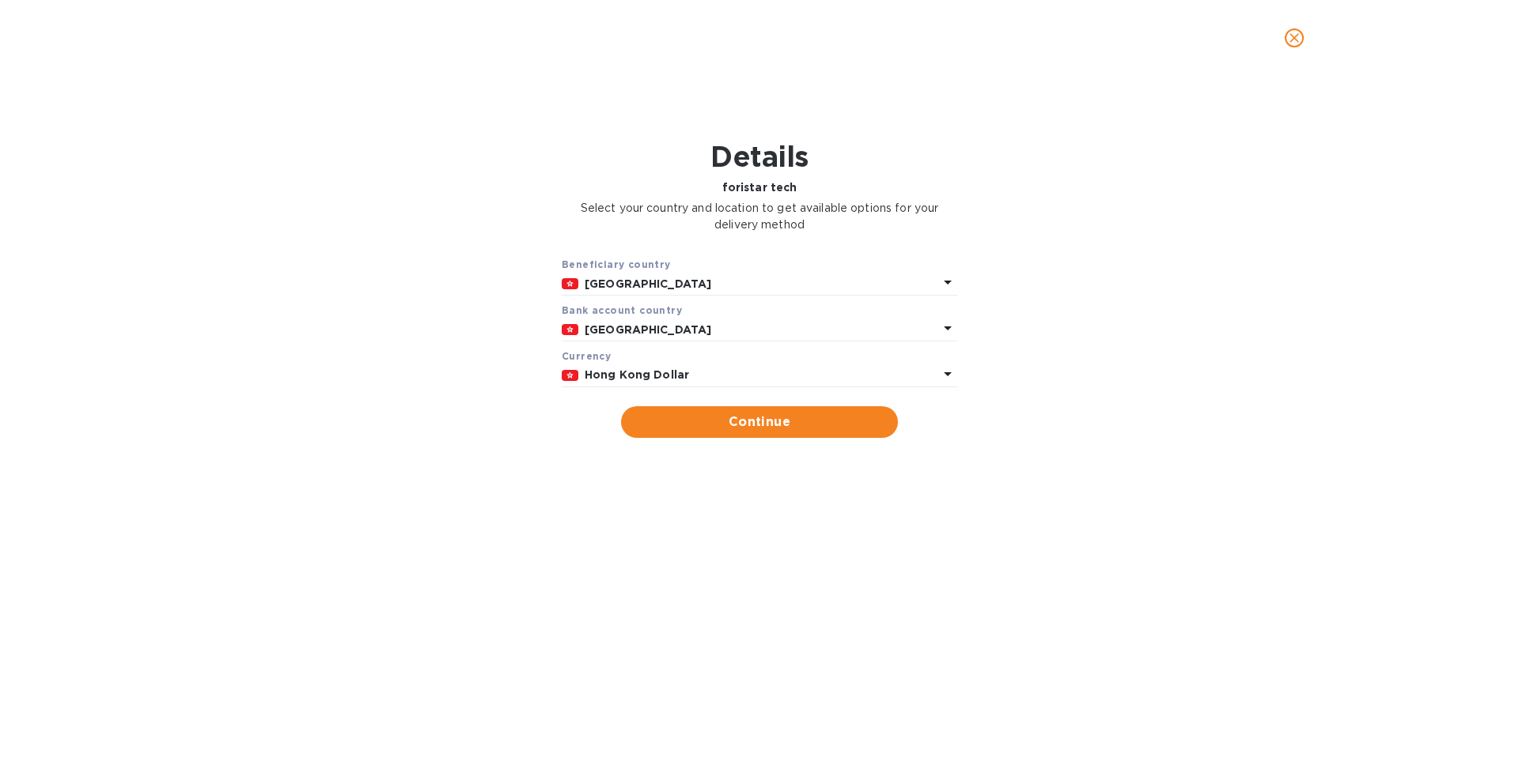
scroll to position [0, 0]
click at [651, 408] on button "Continue" at bounding box center [760, 422] width 277 height 31
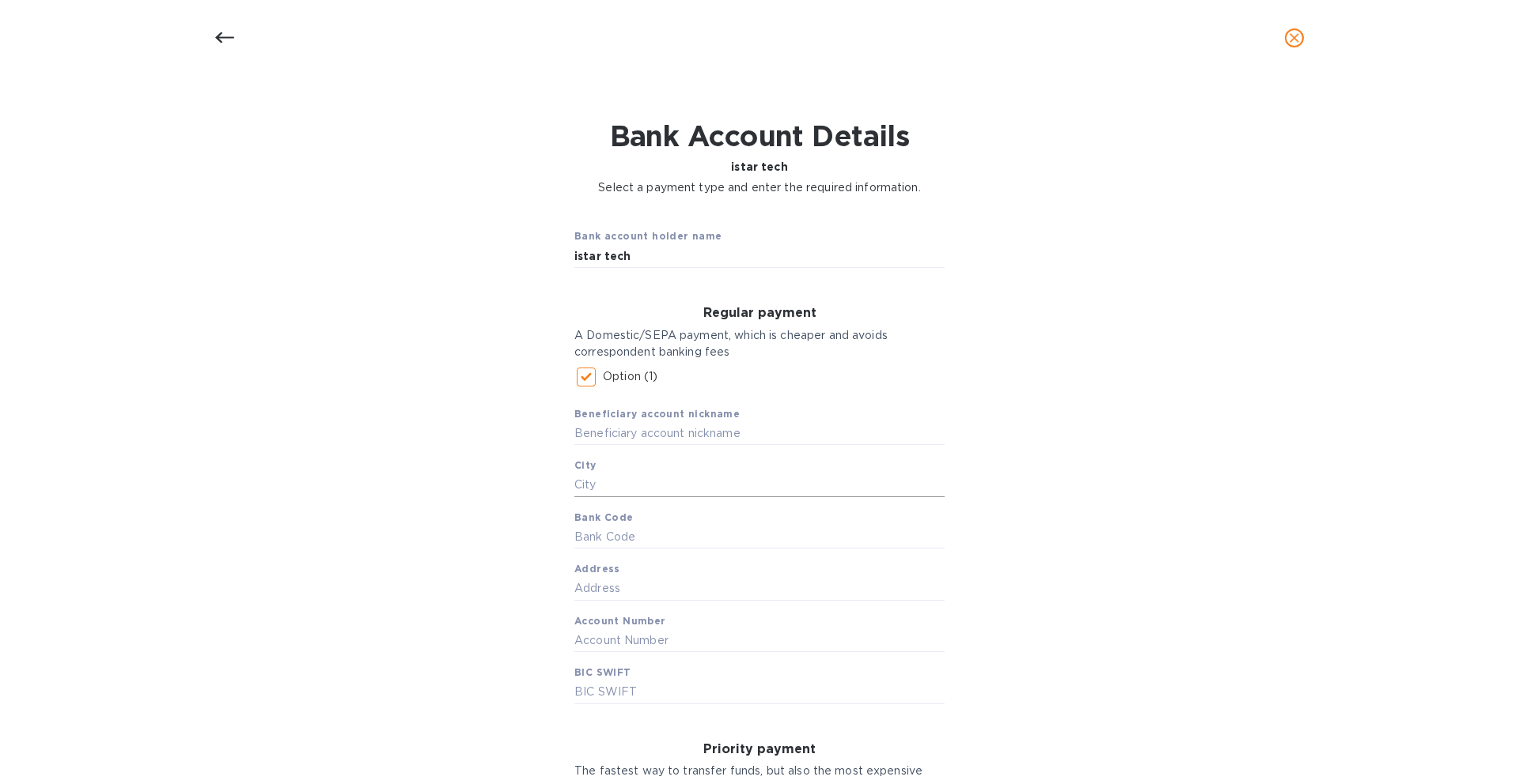
scroll to position [24, 0]
click at [580, 372] on input "Option (1)" at bounding box center [586, 373] width 33 height 33
checkbox input "false"
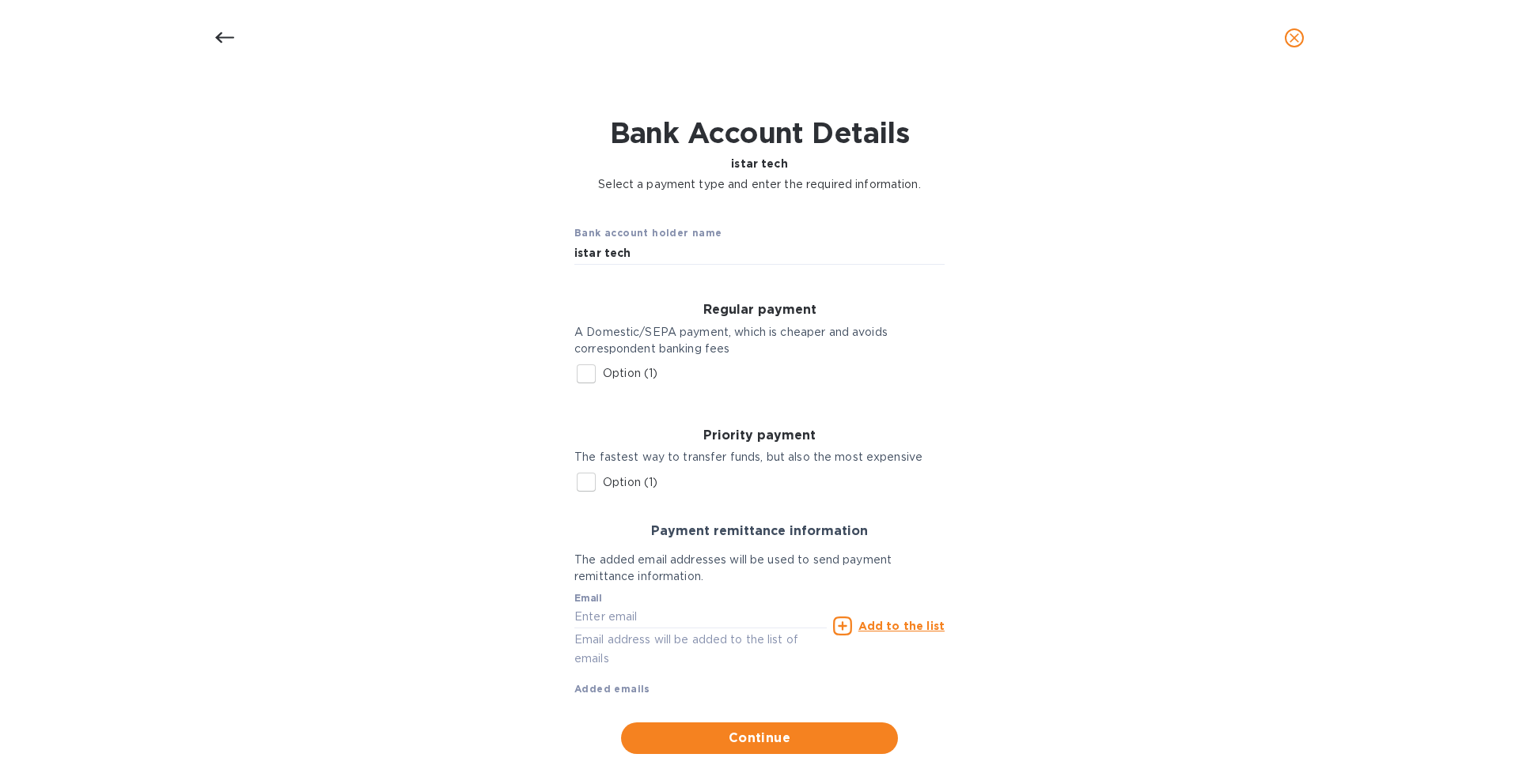
click at [584, 478] on input "Option (1)" at bounding box center [586, 482] width 33 height 33
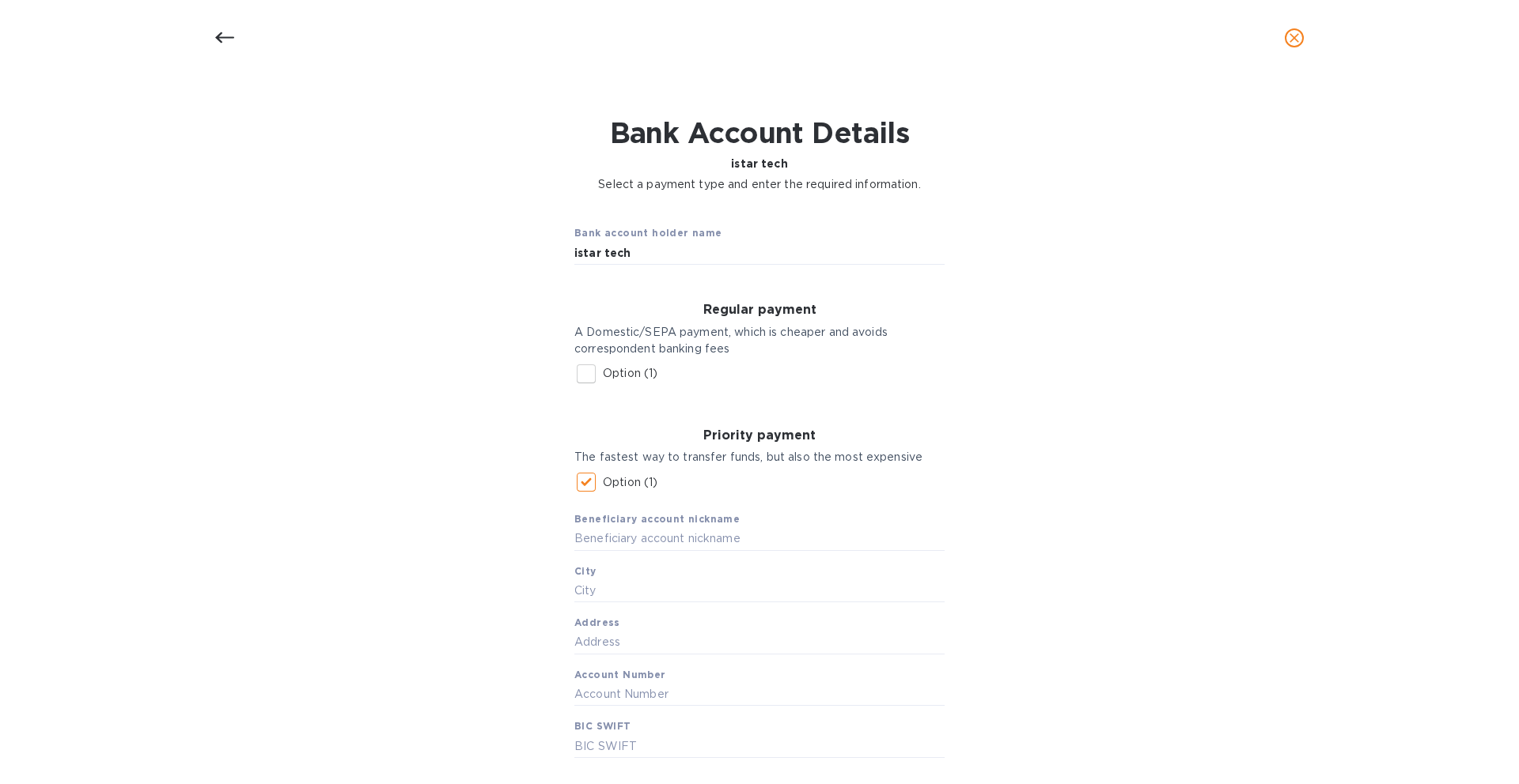
click at [585, 477] on input "Option (1)" at bounding box center [586, 482] width 33 height 33
checkbox input "false"
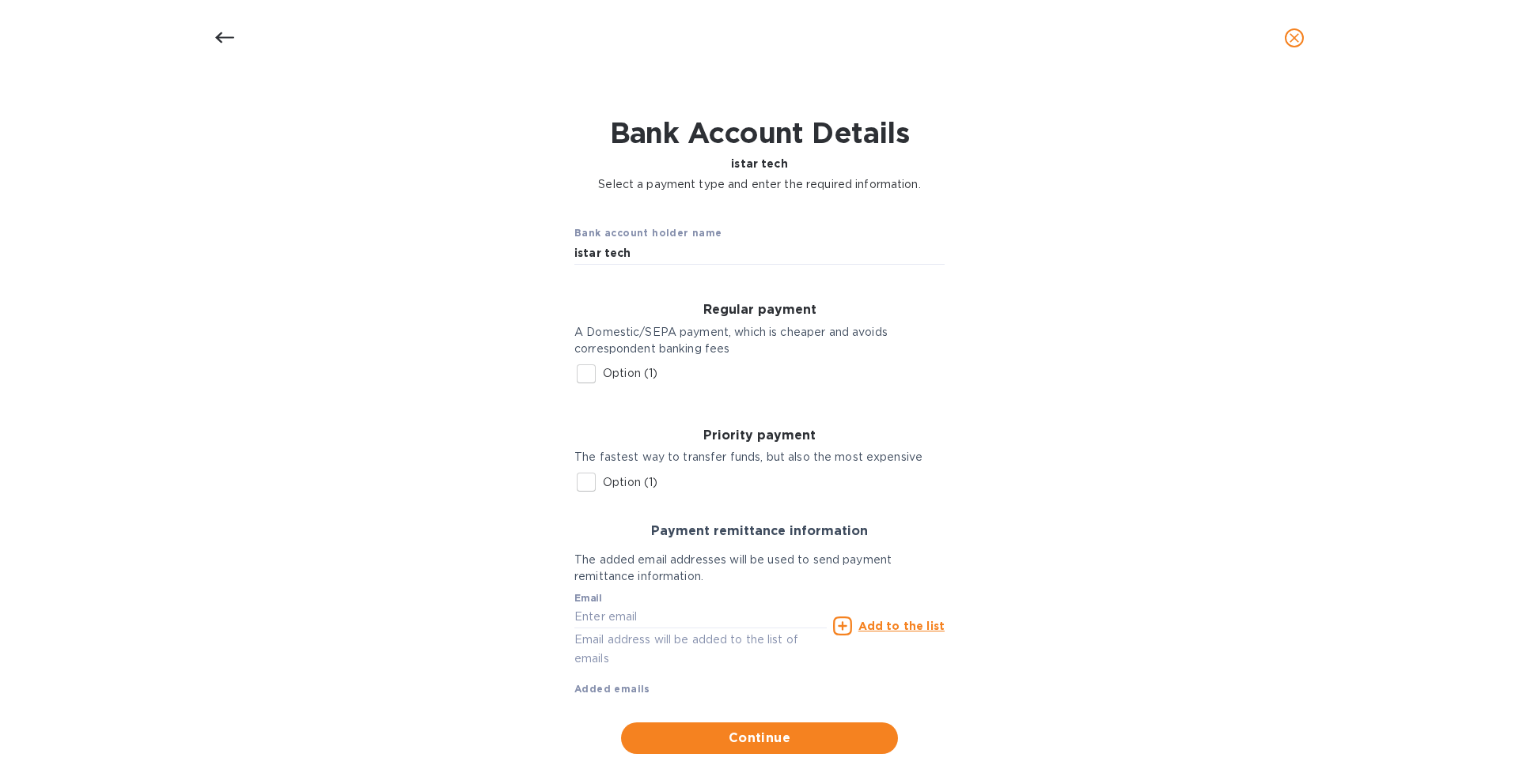
click at [586, 370] on input "Option (1)" at bounding box center [586, 373] width 33 height 33
checkbox input "true"
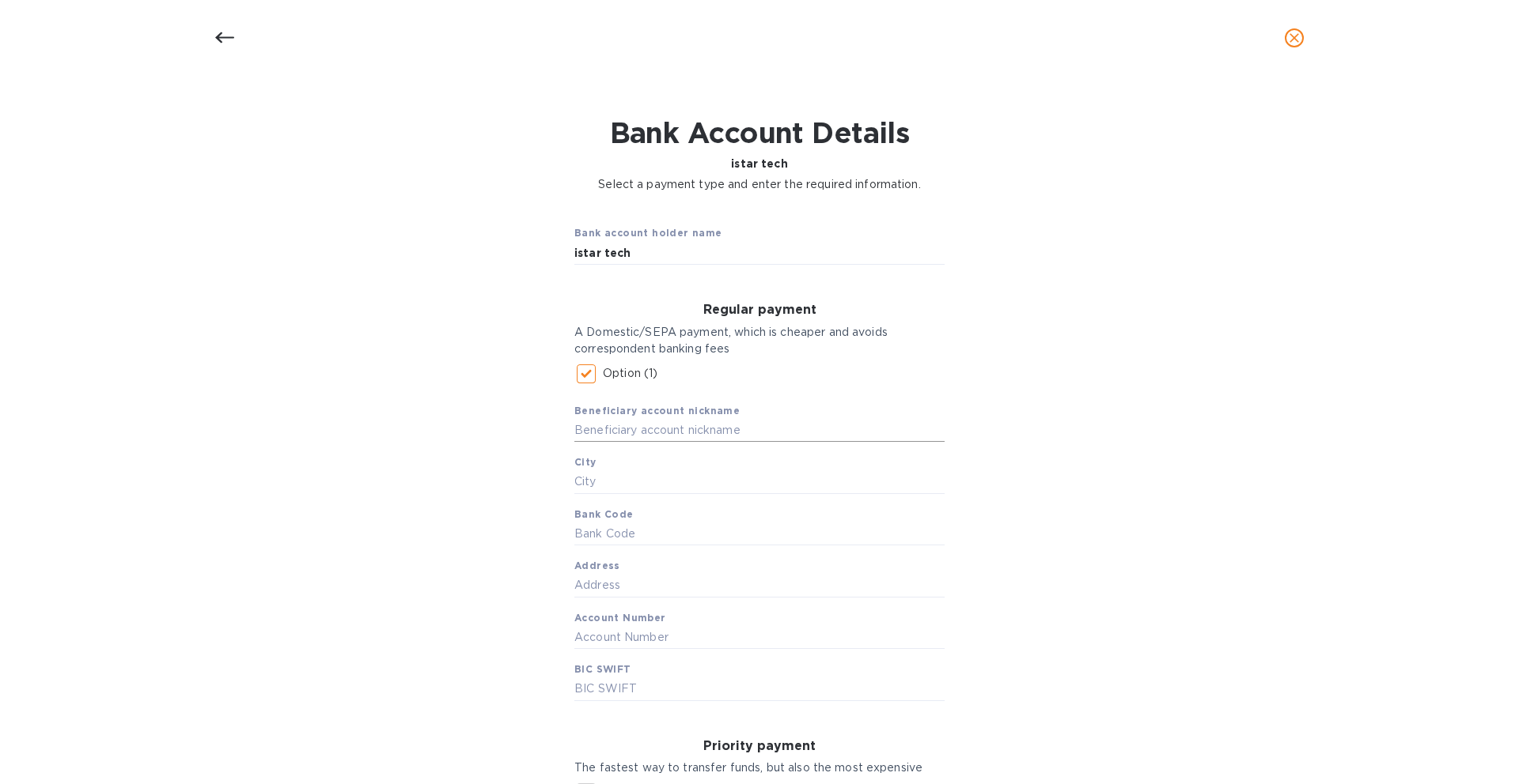
click at [643, 432] on input "text" at bounding box center [760, 430] width 370 height 24
paste input "ISTAR TECH (HK) CO., LIMITED"
drag, startPoint x: 703, startPoint y: 436, endPoint x: 687, endPoint y: 434, distance: 16.1
click at [687, 434] on input "ISTAR TECH (HK) CO., LIMITED" at bounding box center [760, 430] width 370 height 24
type input "ISTAR TECH (HK) CO LIMITED"
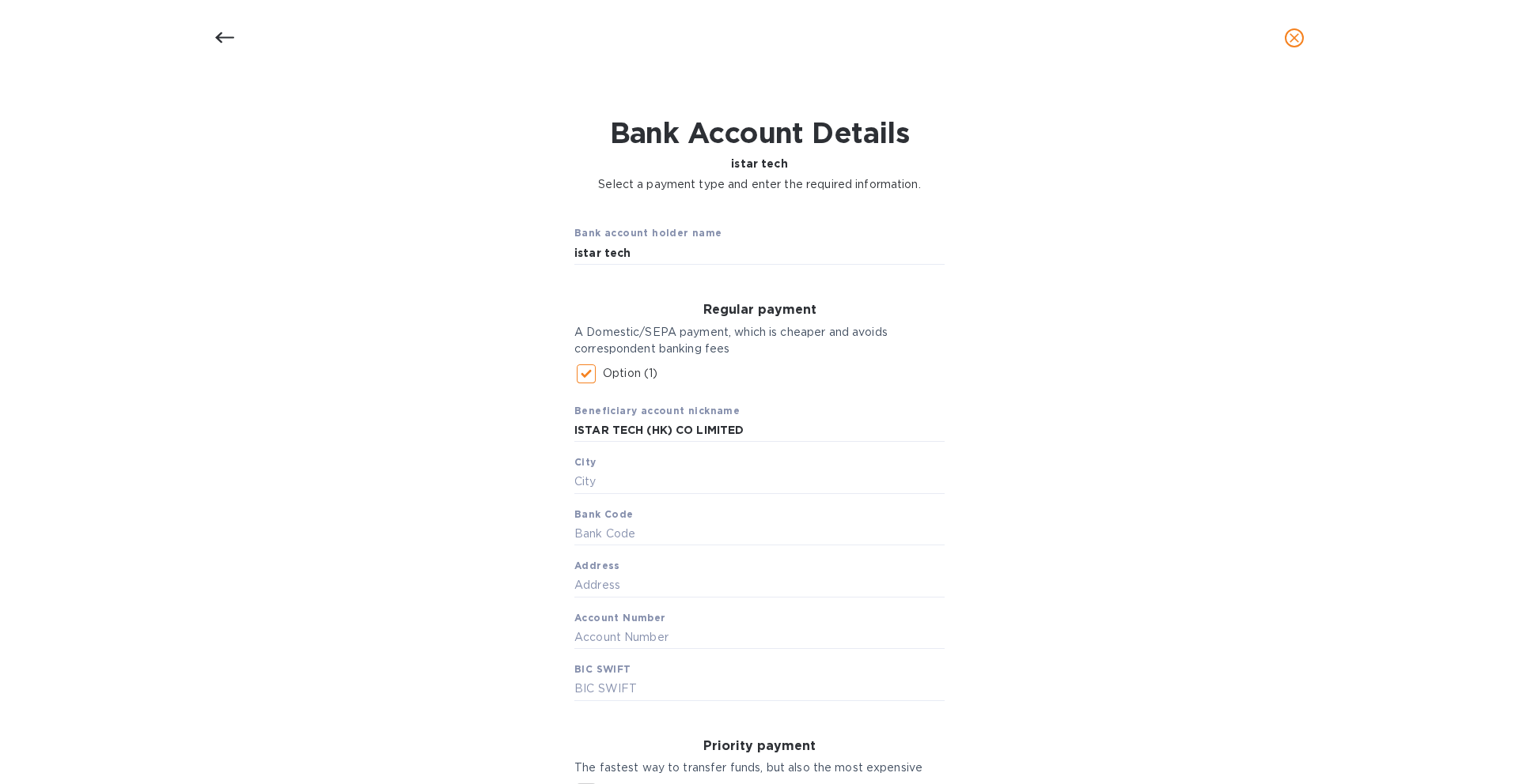
click at [708, 464] on div "Beneficiary account nickname ISTAR TECH (HK) CO LIMITED City Bank Code Address …" at bounding box center [760, 546] width 370 height 311
click at [708, 477] on input "text" at bounding box center [760, 482] width 370 height 24
type input "[GEOGRAPHIC_DATA]"
click at [694, 537] on input "text" at bounding box center [760, 534] width 370 height 24
paste input "HSBC HK HHH KH"
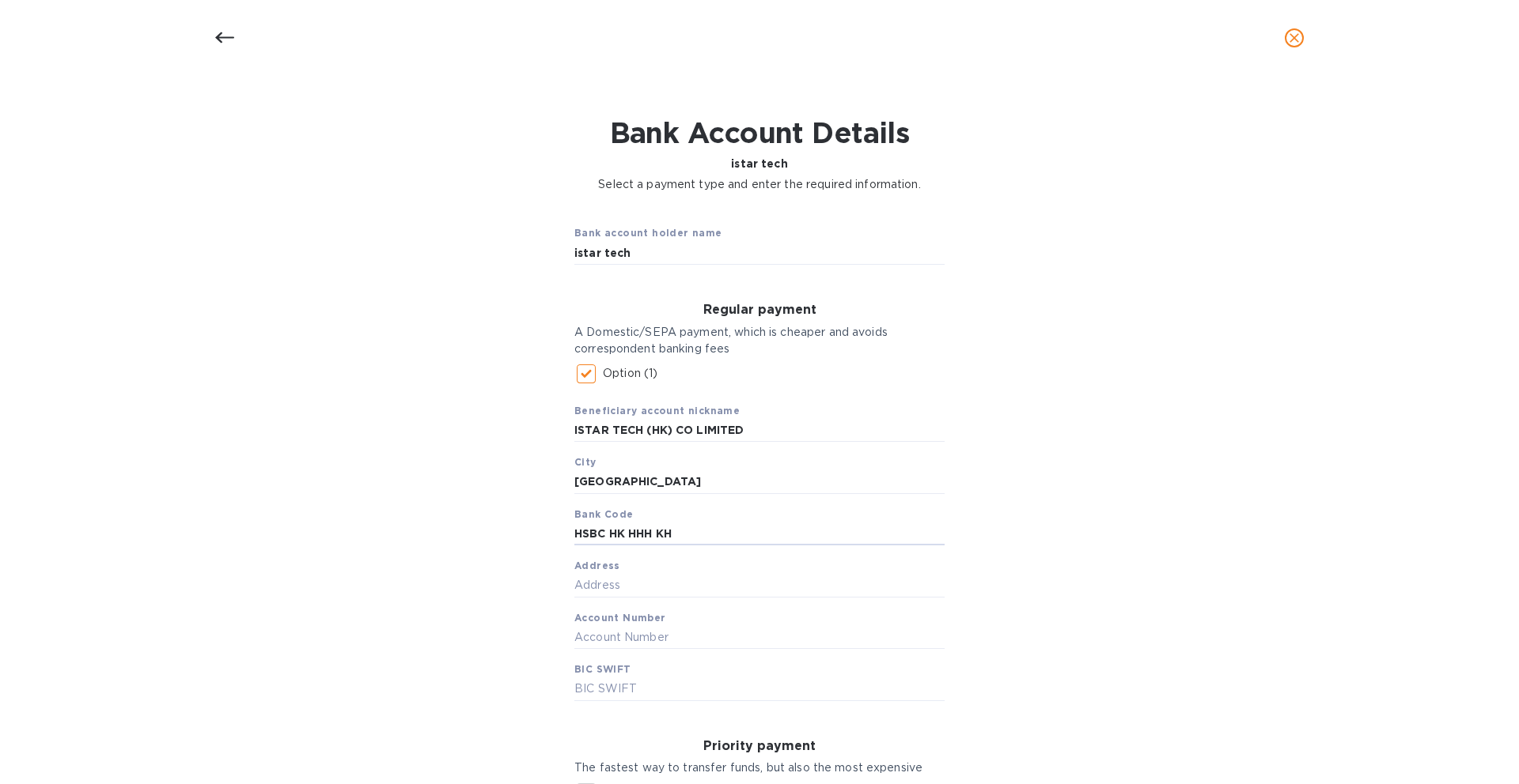
type input "HSBC HK HHH KH"
click at [952, 575] on div "Regular payment A Domestic/SEPA payment, which is cheaper and avoids correspond…" at bounding box center [760, 501] width 396 height 424
click at [931, 595] on input "text" at bounding box center [760, 586] width 370 height 24
click at [801, 637] on input "text" at bounding box center [760, 638] width 370 height 24
paste input "[PHONE_NUMBER]"
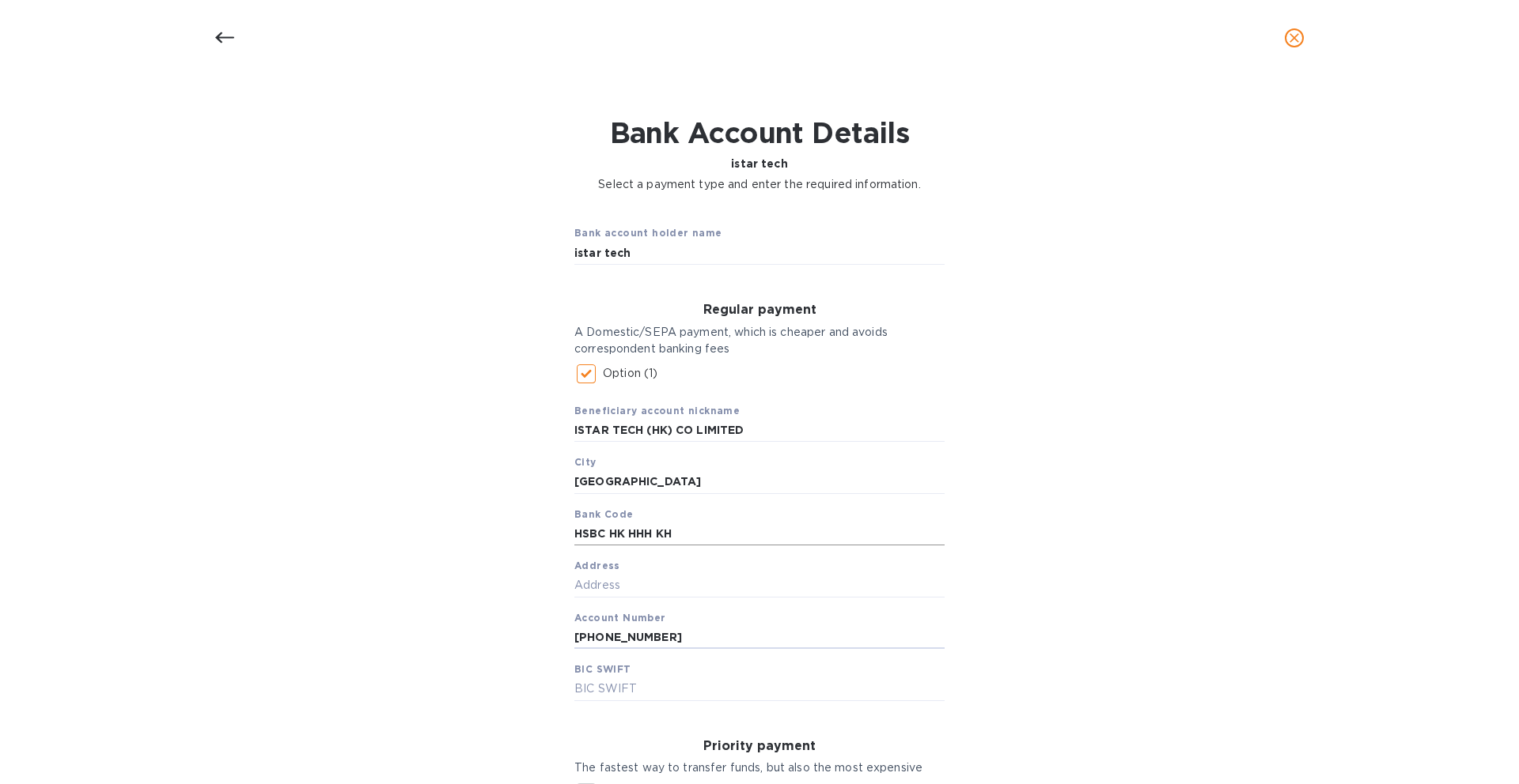
type input "[PHONE_NUMBER]"
drag, startPoint x: 768, startPoint y: 538, endPoint x: 568, endPoint y: 533, distance: 200.1
click at [566, 533] on div "Regular payment A Domestic/SEPA payment, which is cheaper and avoids correspond…" at bounding box center [760, 501] width 396 height 424
click at [584, 694] on input "text" at bounding box center [760, 690] width 370 height 24
paste input "HSBC HK HHH KH"
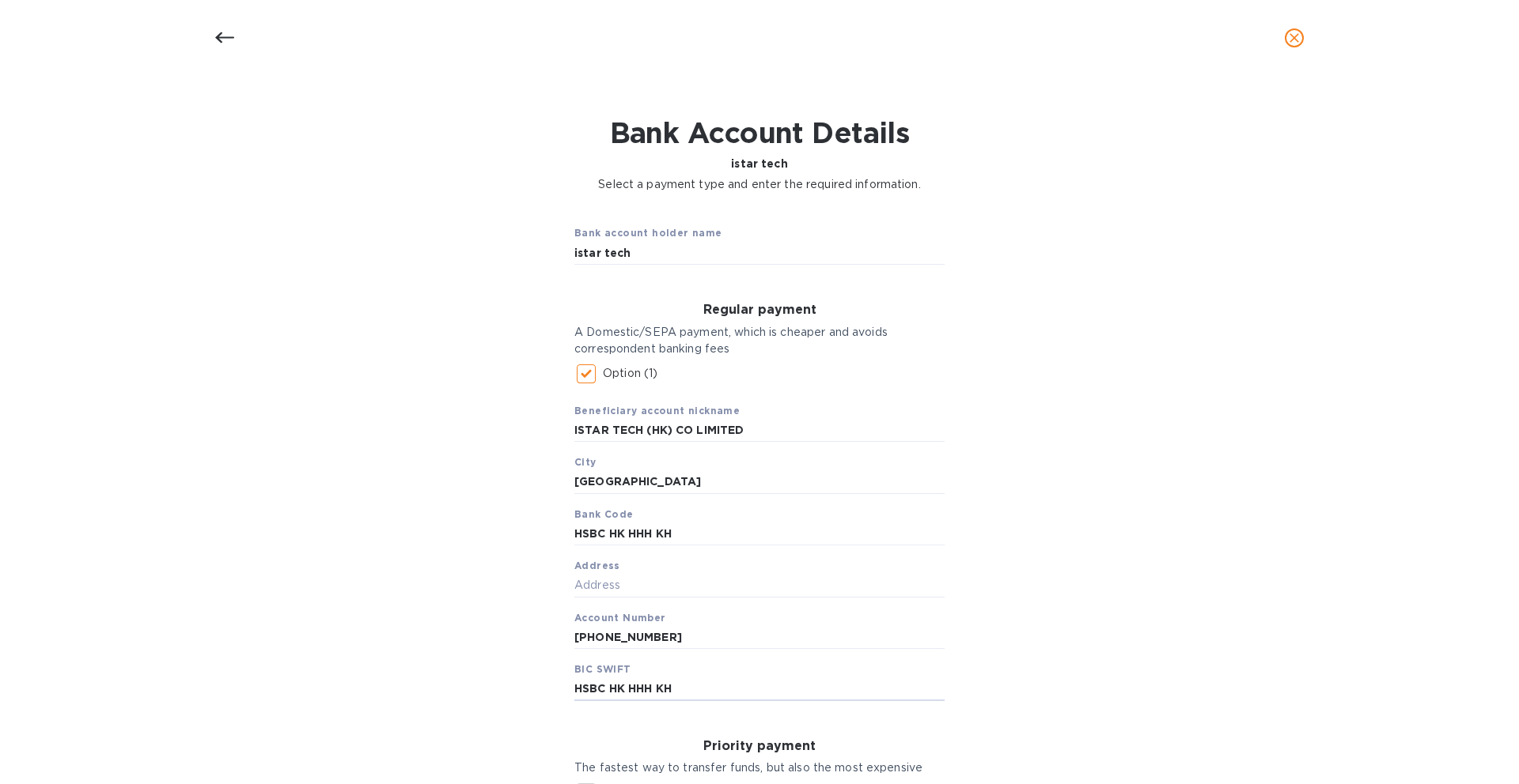
drag, startPoint x: 750, startPoint y: 698, endPoint x: 844, endPoint y: 720, distance: 96.5
click at [751, 699] on input "HSBC HK HHH KH" at bounding box center [760, 690] width 370 height 24
type input "HSBC HK HHH KH"
click at [986, 721] on div "Bank account holder name istar tech Regular payment A Domestic/SEPA payment, wh…" at bounding box center [760, 638] width 1477 height 872
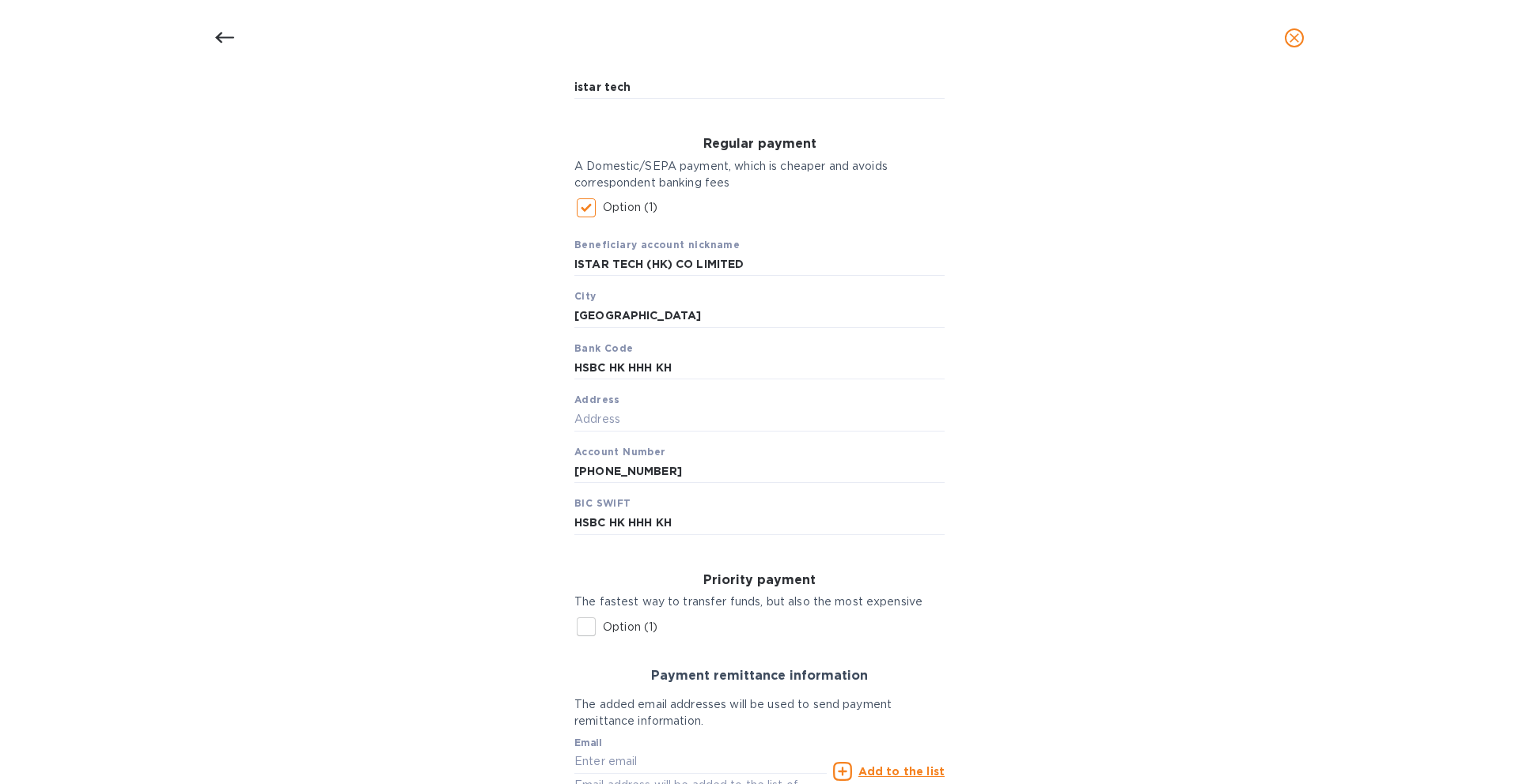
scroll to position [188, 0]
click at [609, 423] on input "text" at bounding box center [760, 421] width 370 height 24
paste input "[STREET_ADDRESS]"
type input "[STREET_ADDRESS]"
click at [1063, 459] on div "Bank account holder name istar tech Regular payment A Domestic/SEPA payment, wh…" at bounding box center [760, 473] width 1477 height 872
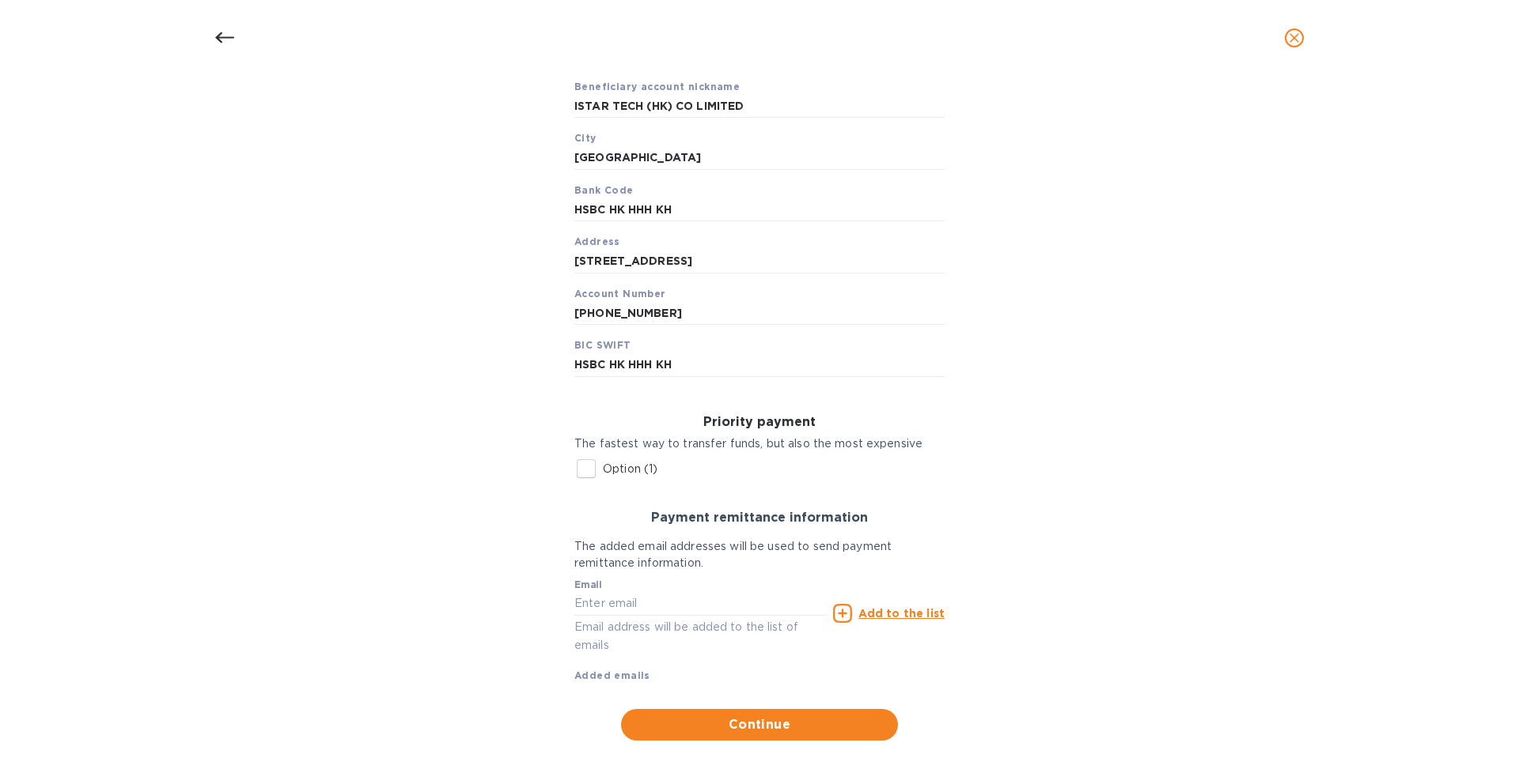
scroll to position [354, 0]
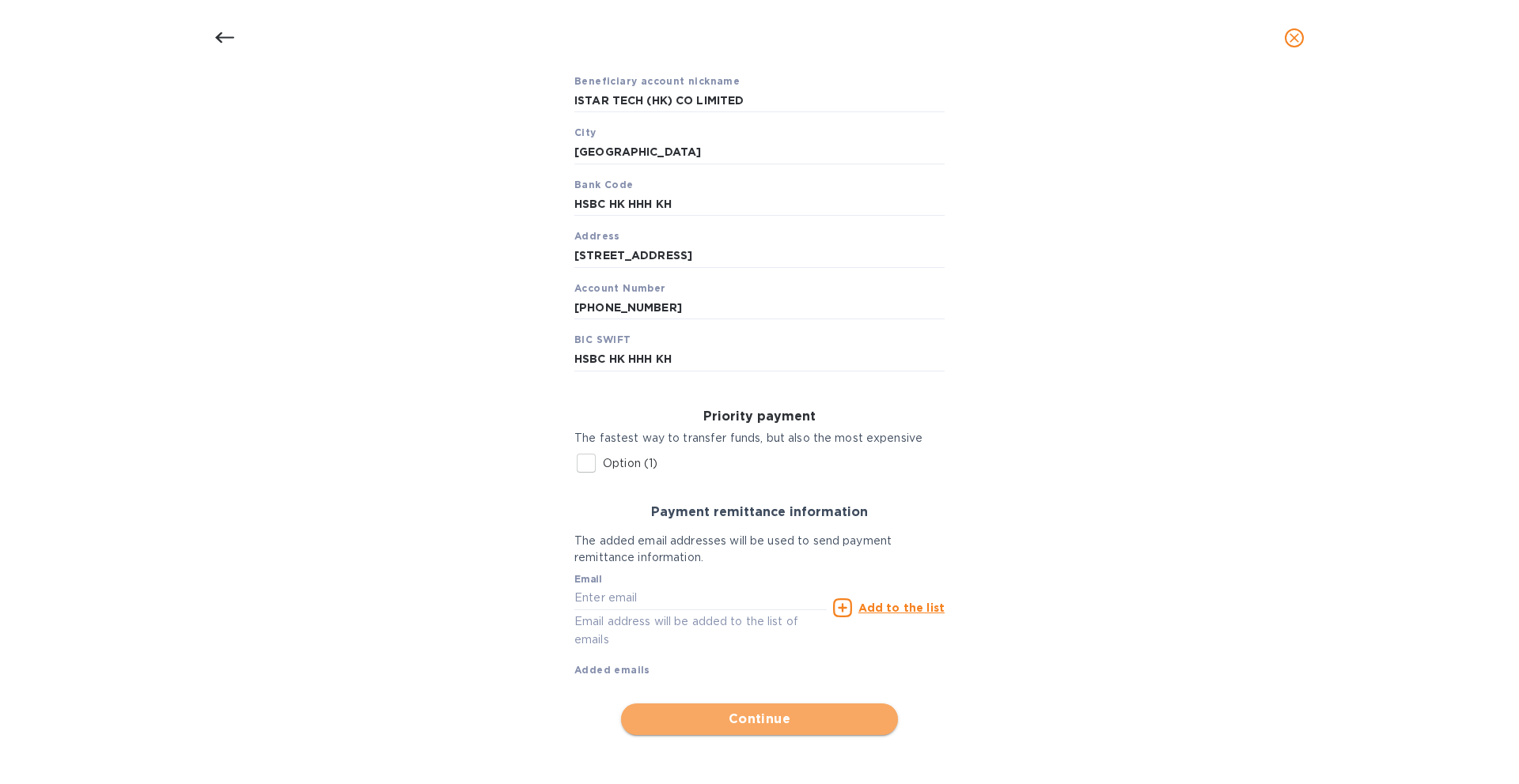
click at [768, 721] on span "Continue" at bounding box center [760, 720] width 252 height 19
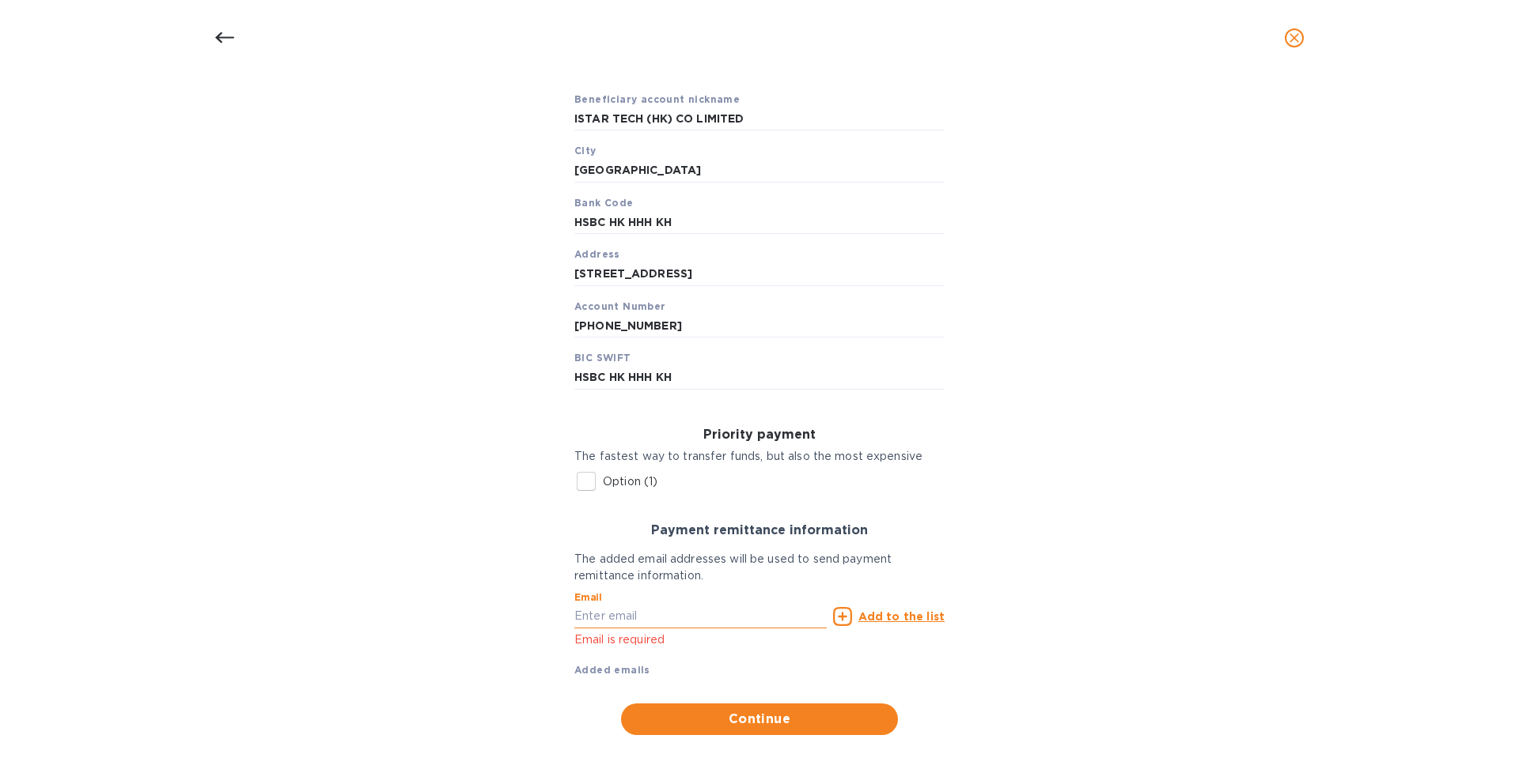
click at [634, 620] on input "text" at bounding box center [700, 617] width 252 height 24
paste input "[EMAIL_ADDRESS][DOMAIN_NAME]"
click at [662, 712] on span "Continue" at bounding box center [760, 720] width 252 height 19
click at [784, 728] on span "Continue" at bounding box center [760, 720] width 252 height 19
click at [1181, 513] on div "Bank account holder name istar tech Regular payment A Domestic/SEPA payment, wh…" at bounding box center [760, 318] width 1477 height 854
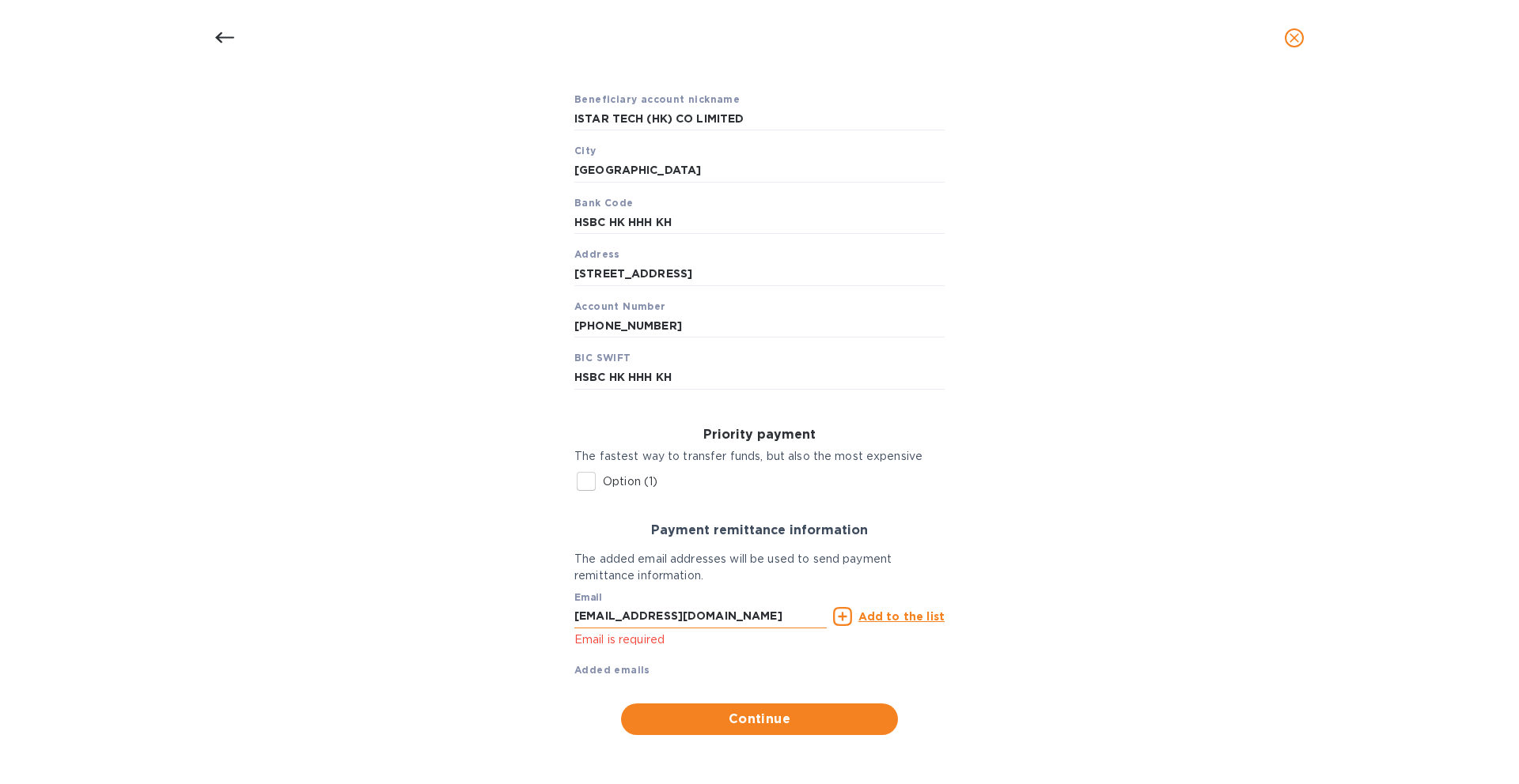
click at [792, 612] on input "[EMAIL_ADDRESS][DOMAIN_NAME]" at bounding box center [700, 617] width 252 height 24
click at [783, 721] on span "Continue" at bounding box center [760, 720] width 252 height 19
drag, startPoint x: 781, startPoint y: 617, endPoint x: 534, endPoint y: 602, distance: 247.5
click at [534, 602] on div "Bank account holder name istar tech Regular payment A Domestic/SEPA payment, wh…" at bounding box center [760, 318] width 1477 height 854
paste input "text"
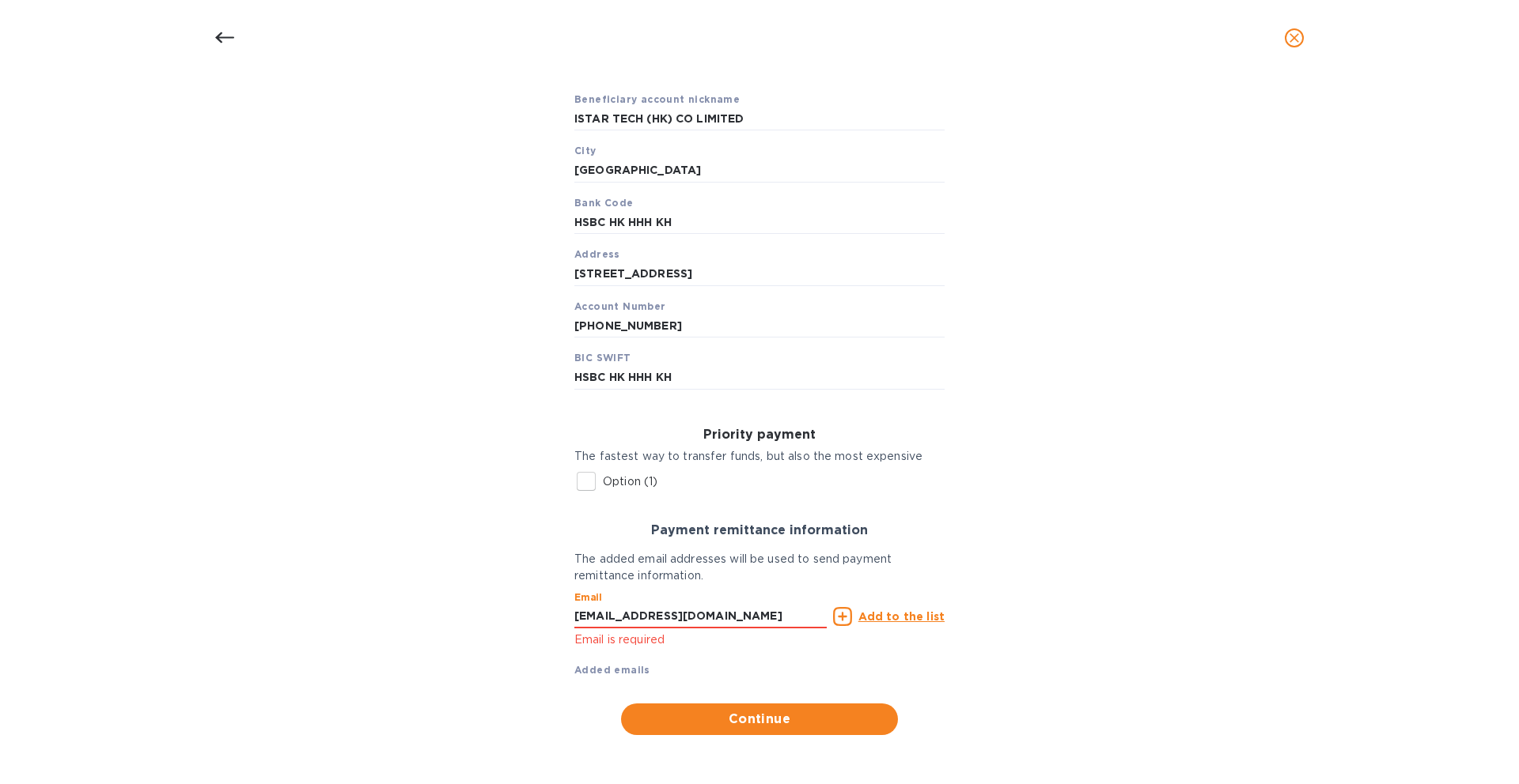
type input "[EMAIL_ADDRESS][DOMAIN_NAME]"
click at [863, 617] on u "Add to the list" at bounding box center [901, 617] width 87 height 13
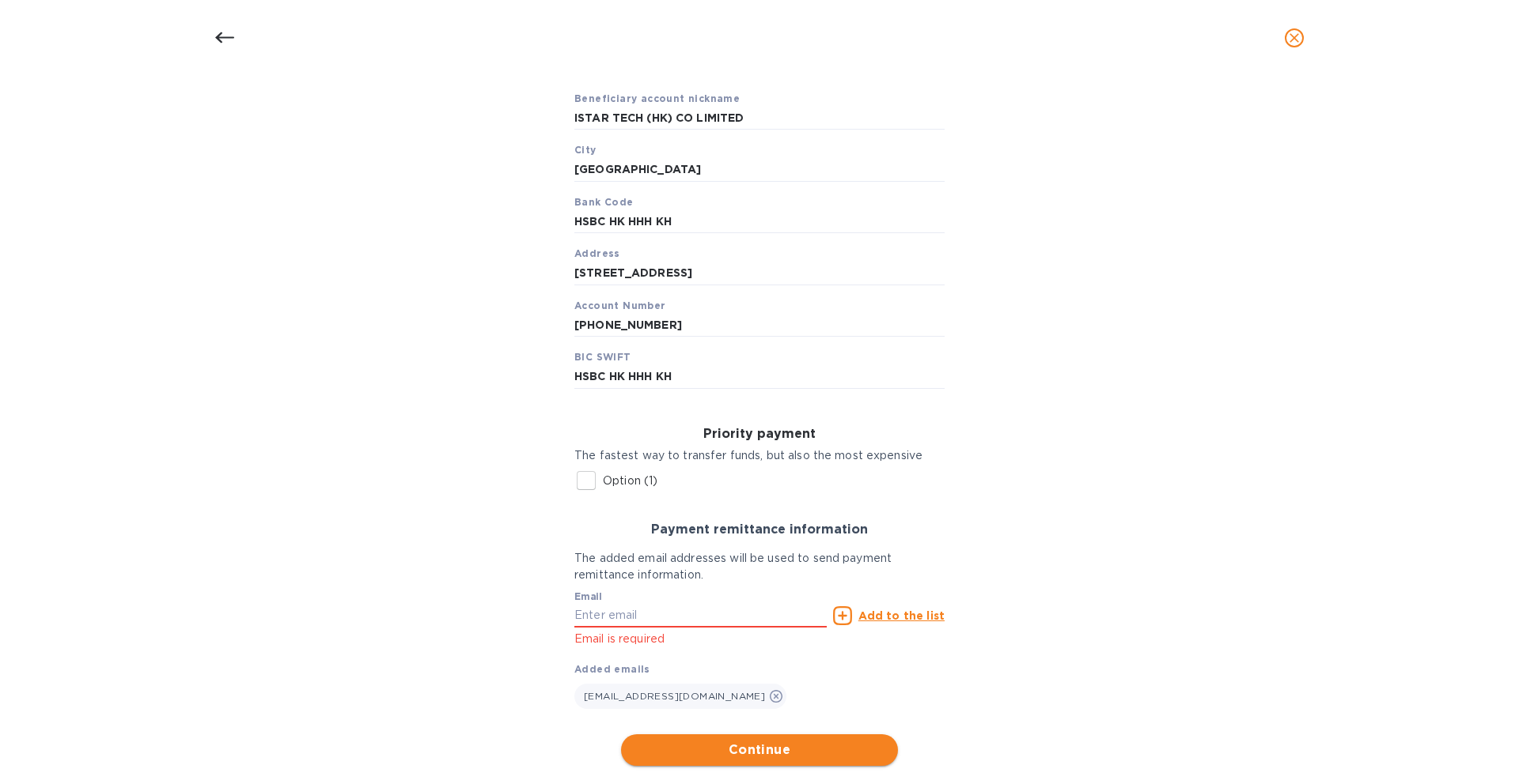
click at [759, 746] on span "Continue" at bounding box center [760, 750] width 252 height 19
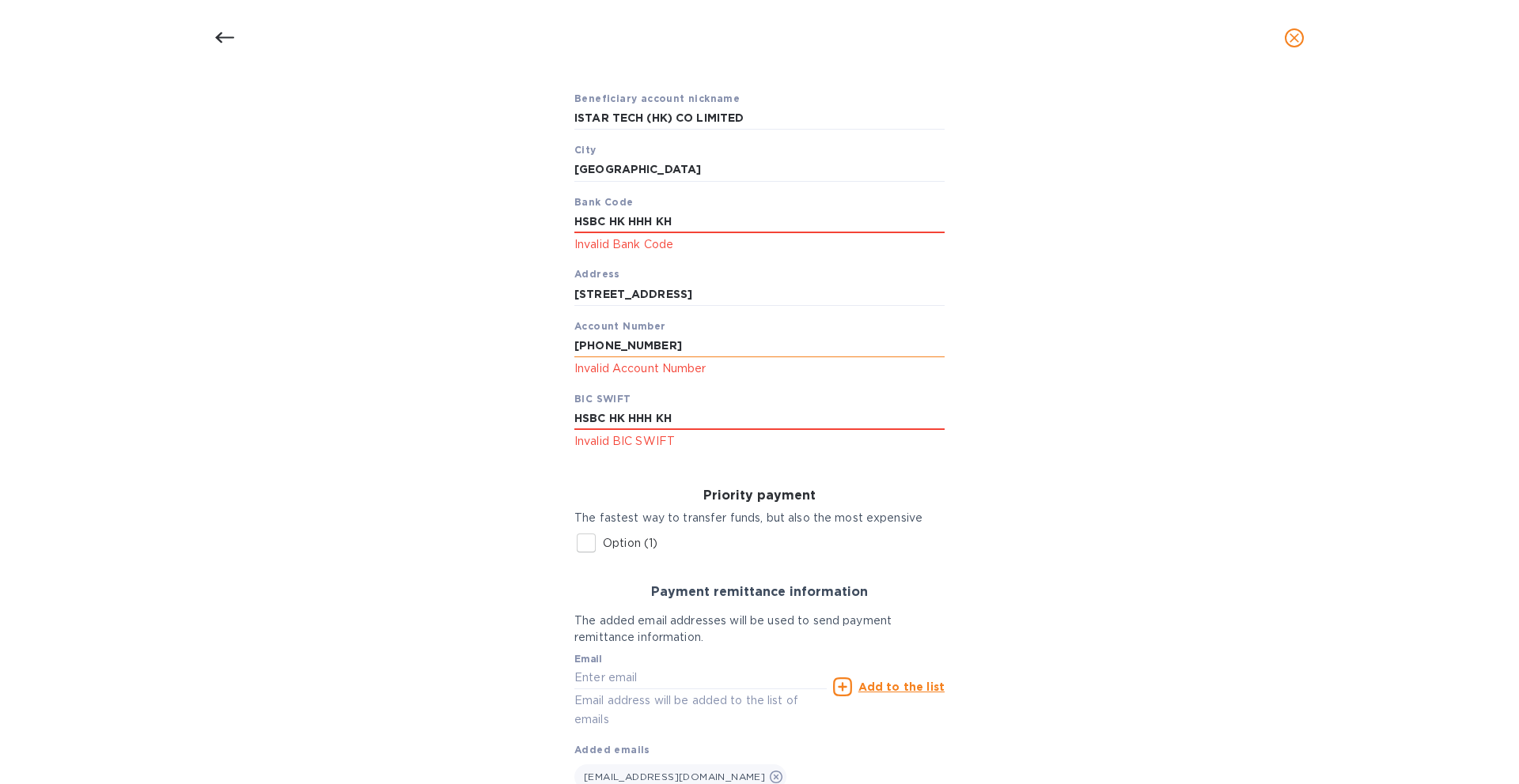
drag, startPoint x: 721, startPoint y: 420, endPoint x: 614, endPoint y: 350, distance: 127.9
click at [564, 419] on div "Regular payment A Domestic/SEPA payment, which is cheaper and avoids correspond…" at bounding box center [760, 220] width 396 height 486
click at [595, 344] on input "[PHONE_NUMBER]" at bounding box center [760, 347] width 370 height 24
click at [638, 344] on input "561789231-838" at bounding box center [760, 347] width 370 height 24
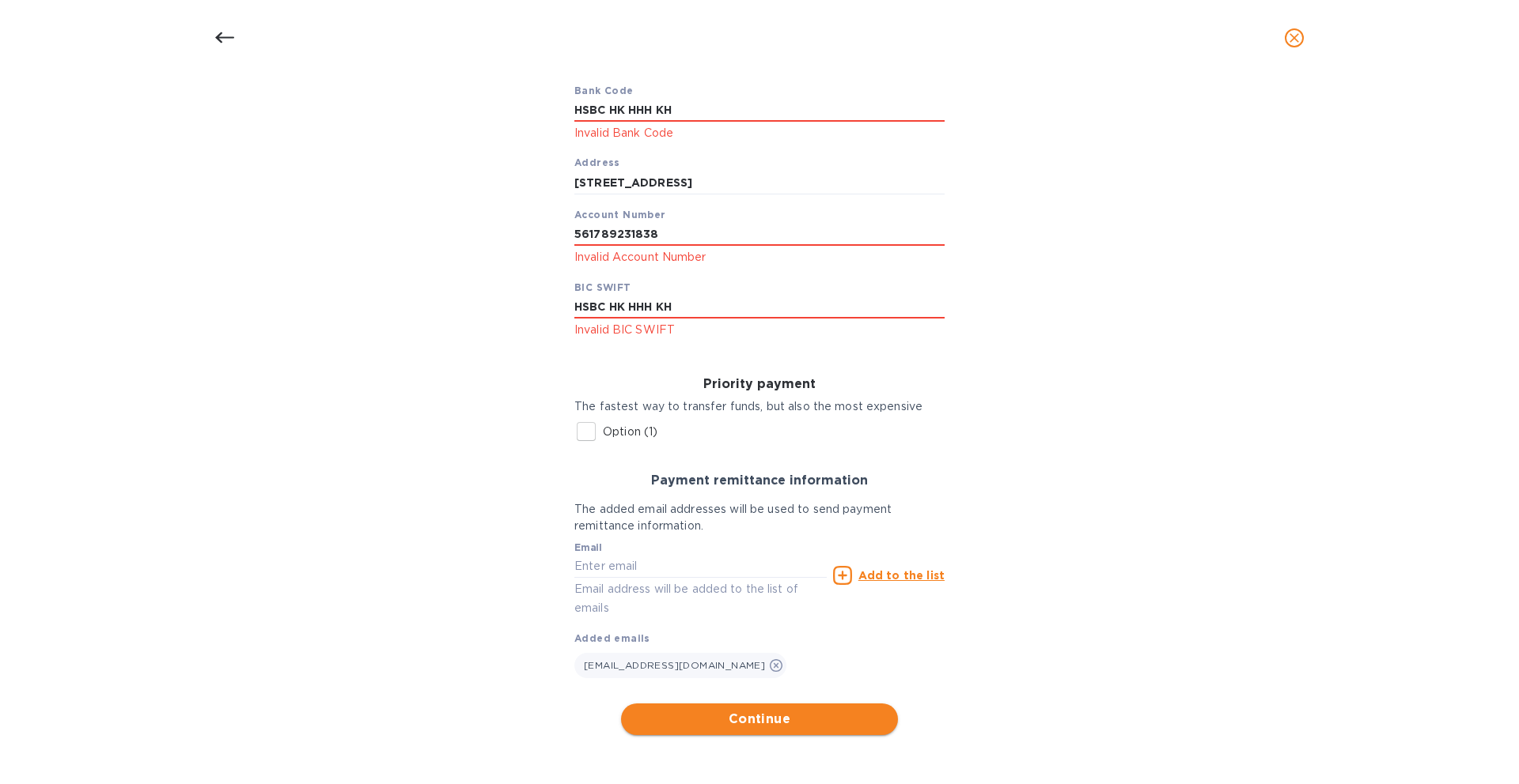
type input "561789231838"
click at [811, 706] on button "Continue" at bounding box center [760, 719] width 277 height 31
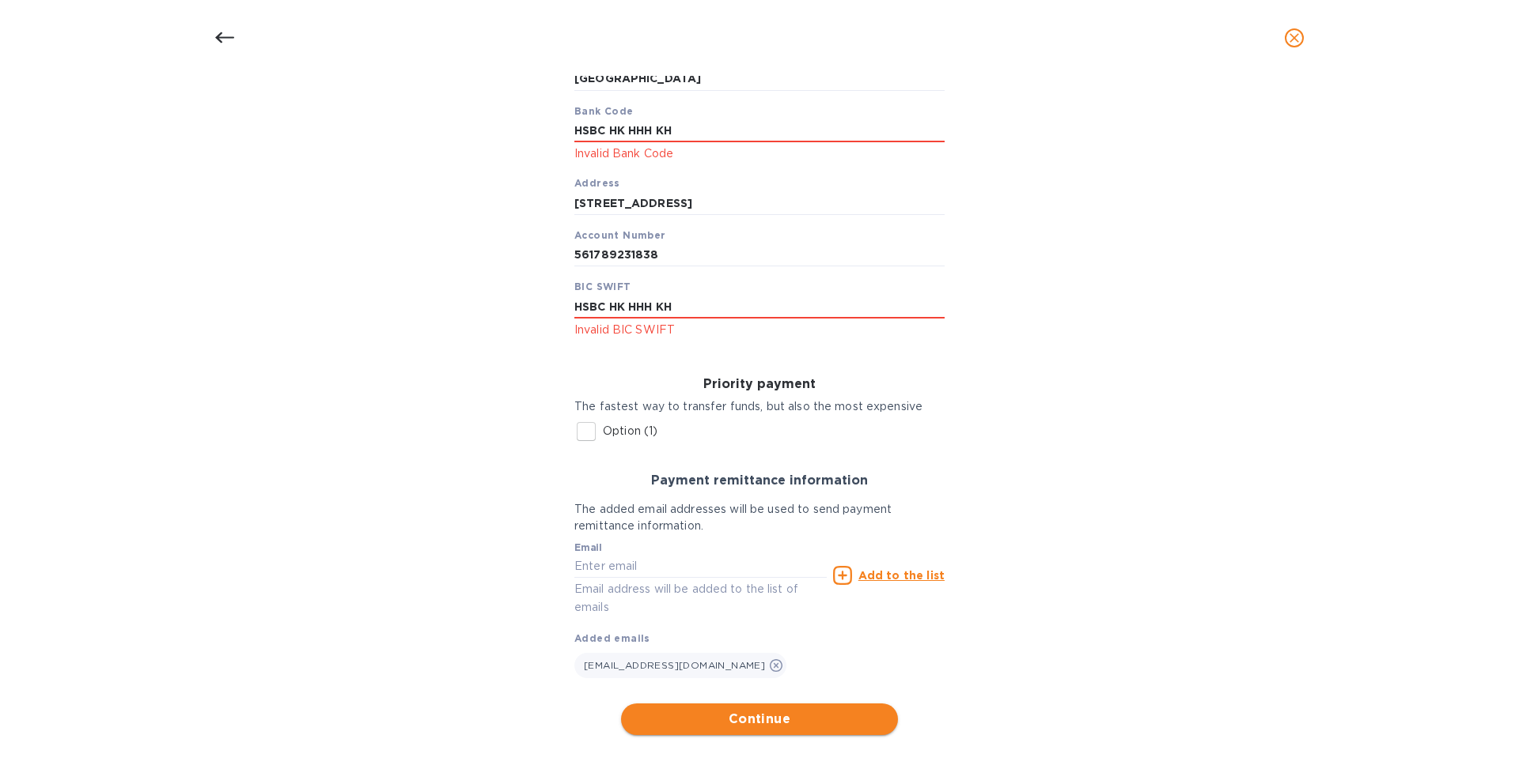
scroll to position [427, 0]
click at [807, 713] on span "Continue" at bounding box center [760, 720] width 252 height 19
drag, startPoint x: 680, startPoint y: 310, endPoint x: 656, endPoint y: 309, distance: 24.0
click at [656, 309] on input "HSBC HK HHH KH" at bounding box center [760, 307] width 370 height 24
click at [710, 725] on span "Continue" at bounding box center [760, 720] width 252 height 19
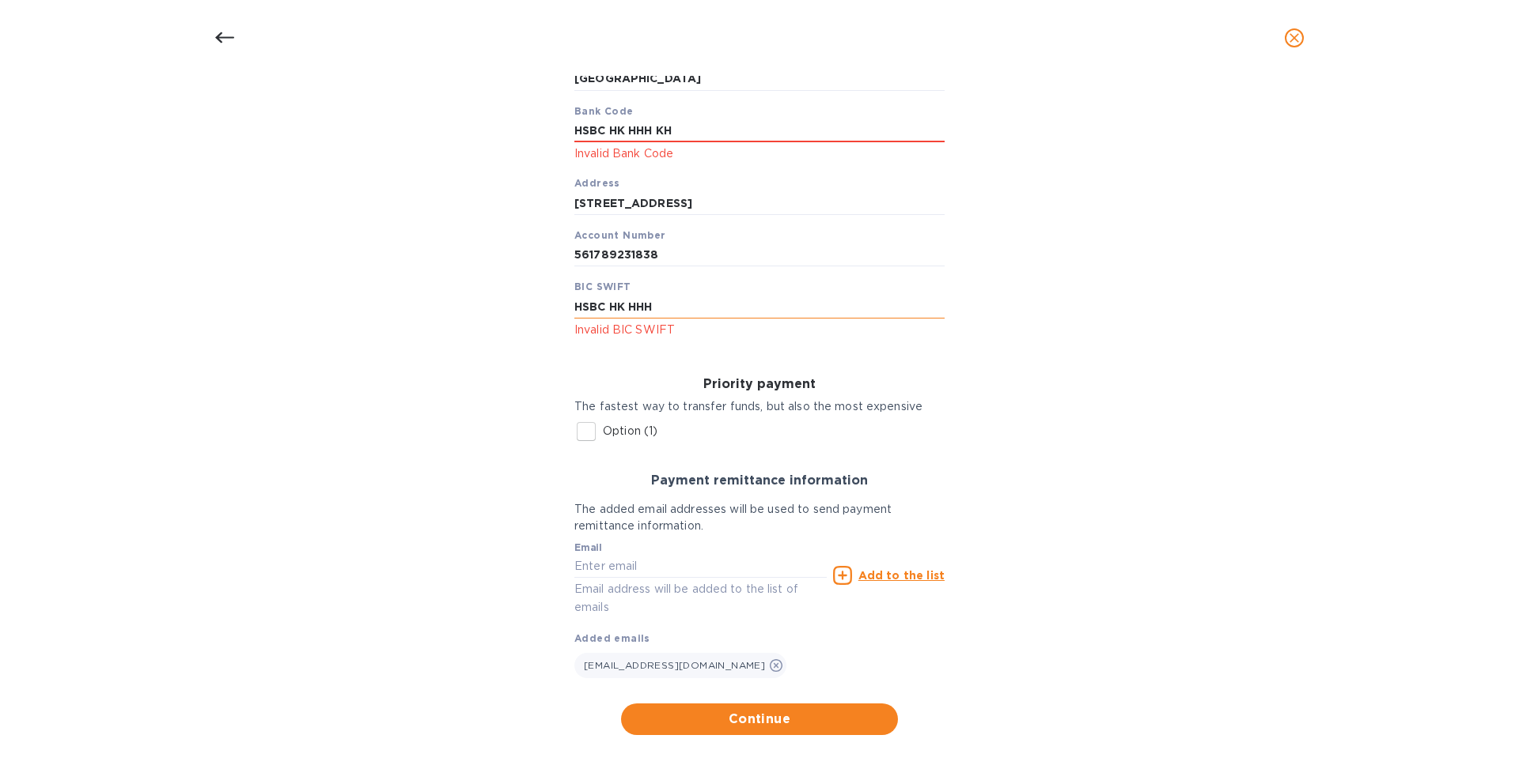
click at [630, 306] on input "HSBC HK HHH" at bounding box center [760, 307] width 370 height 24
click at [607, 304] on input "HSBCHKHHH" at bounding box center [760, 307] width 370 height 24
drag, startPoint x: 659, startPoint y: 308, endPoint x: 623, endPoint y: 309, distance: 36.0
click at [623, 309] on input "HSBCHK" at bounding box center [760, 307] width 370 height 24
type input "HSBCHK"
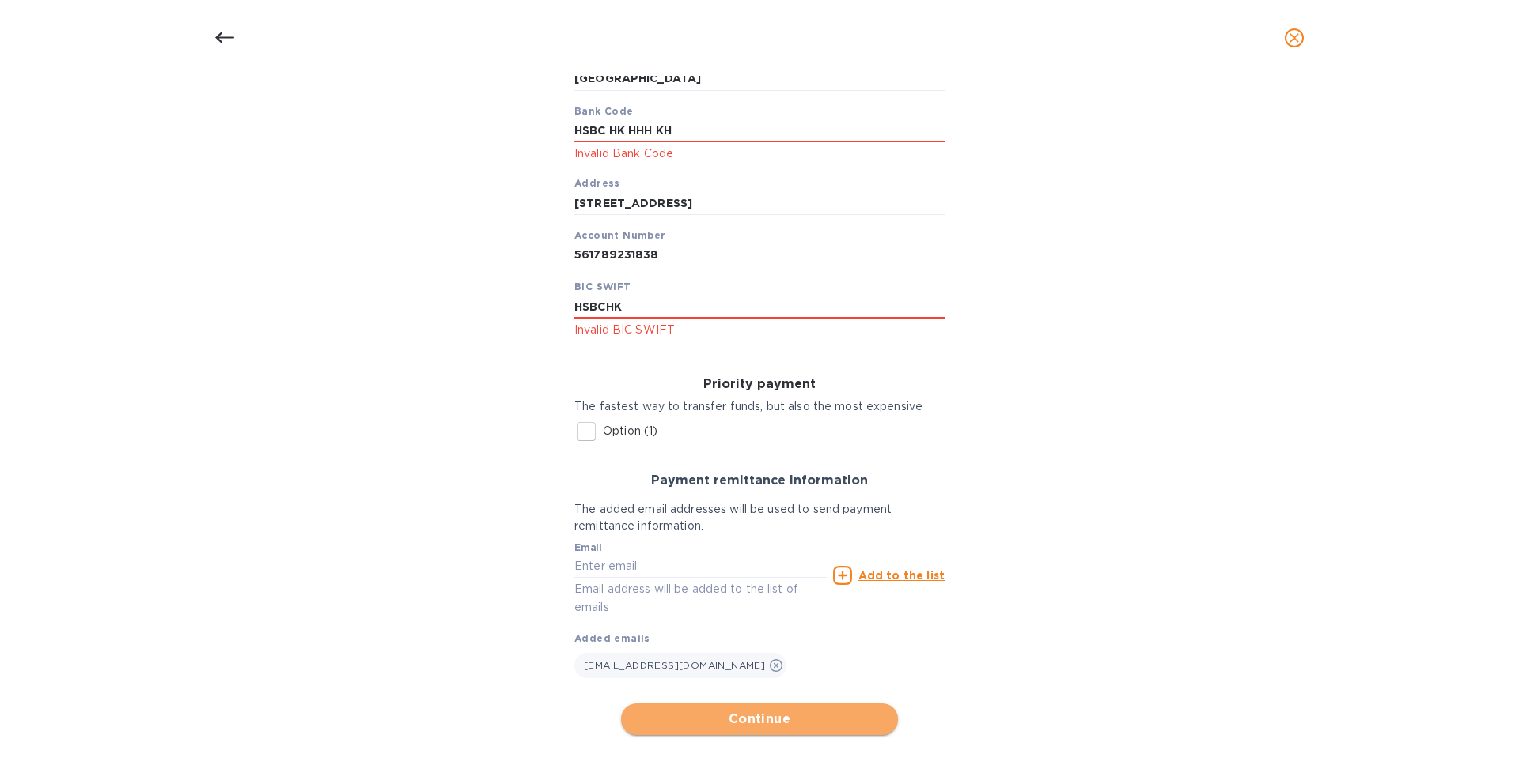
click at [735, 715] on span "Continue" at bounding box center [760, 720] width 252 height 19
click at [1053, 431] on div "Bank account holder name istar tech Regular payment A Domestic/SEPA payment, wh…" at bounding box center [760, 271] width 1477 height 945
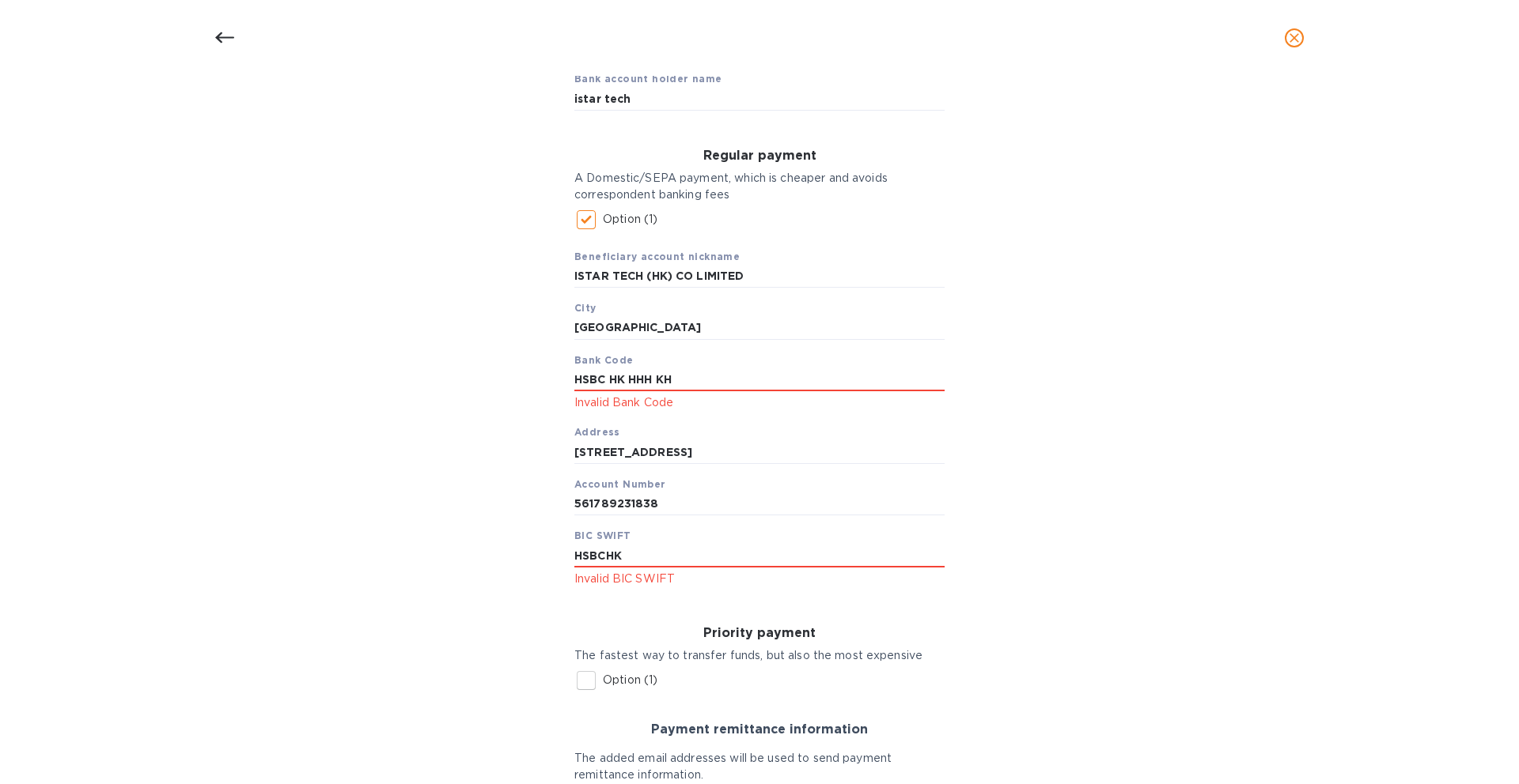
scroll to position [179, 0]
drag, startPoint x: 801, startPoint y: 380, endPoint x: 603, endPoint y: 379, distance: 198.0
click at [603, 379] on input "HSBC HK HHH KH" at bounding box center [760, 379] width 370 height 24
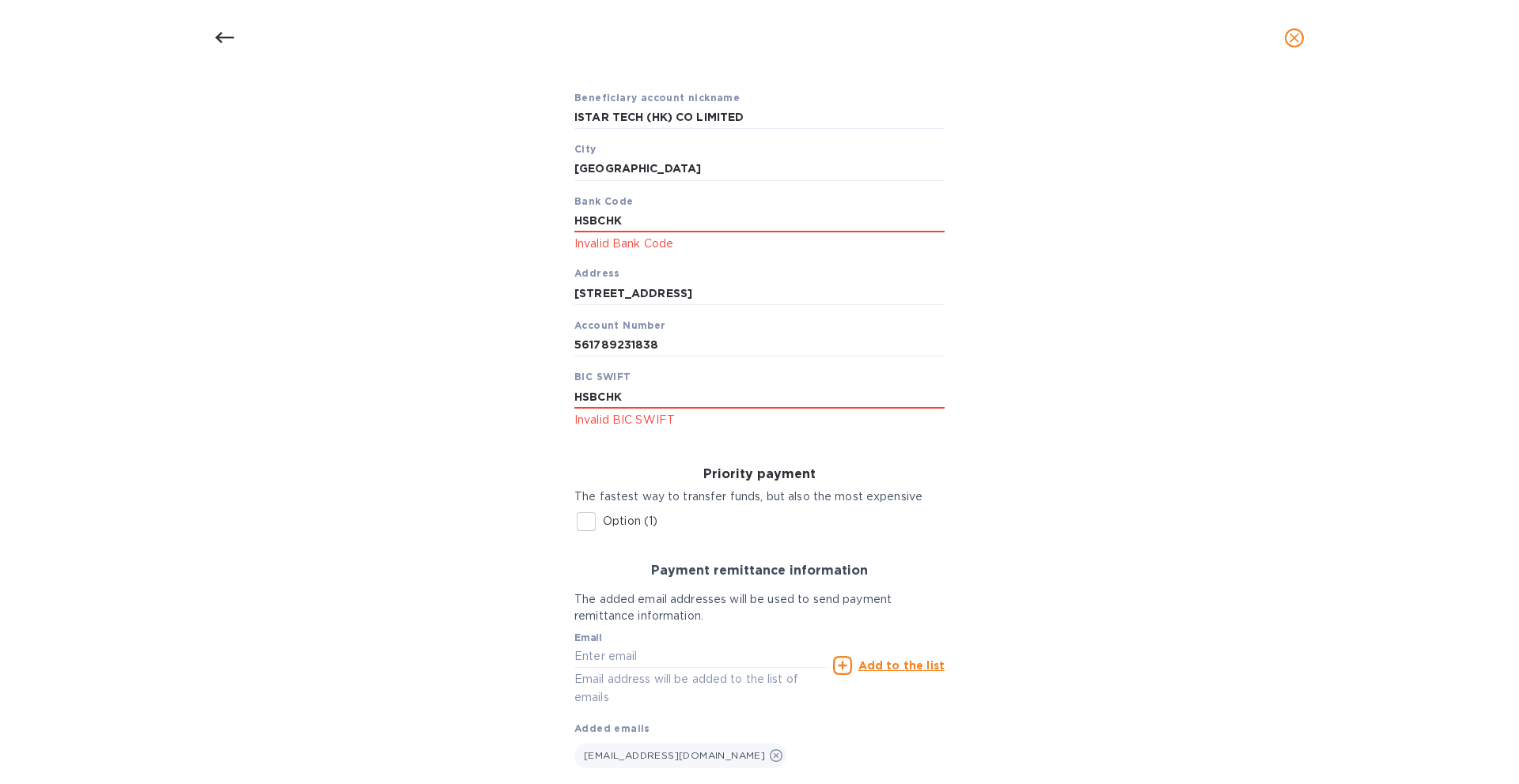
scroll to position [427, 0]
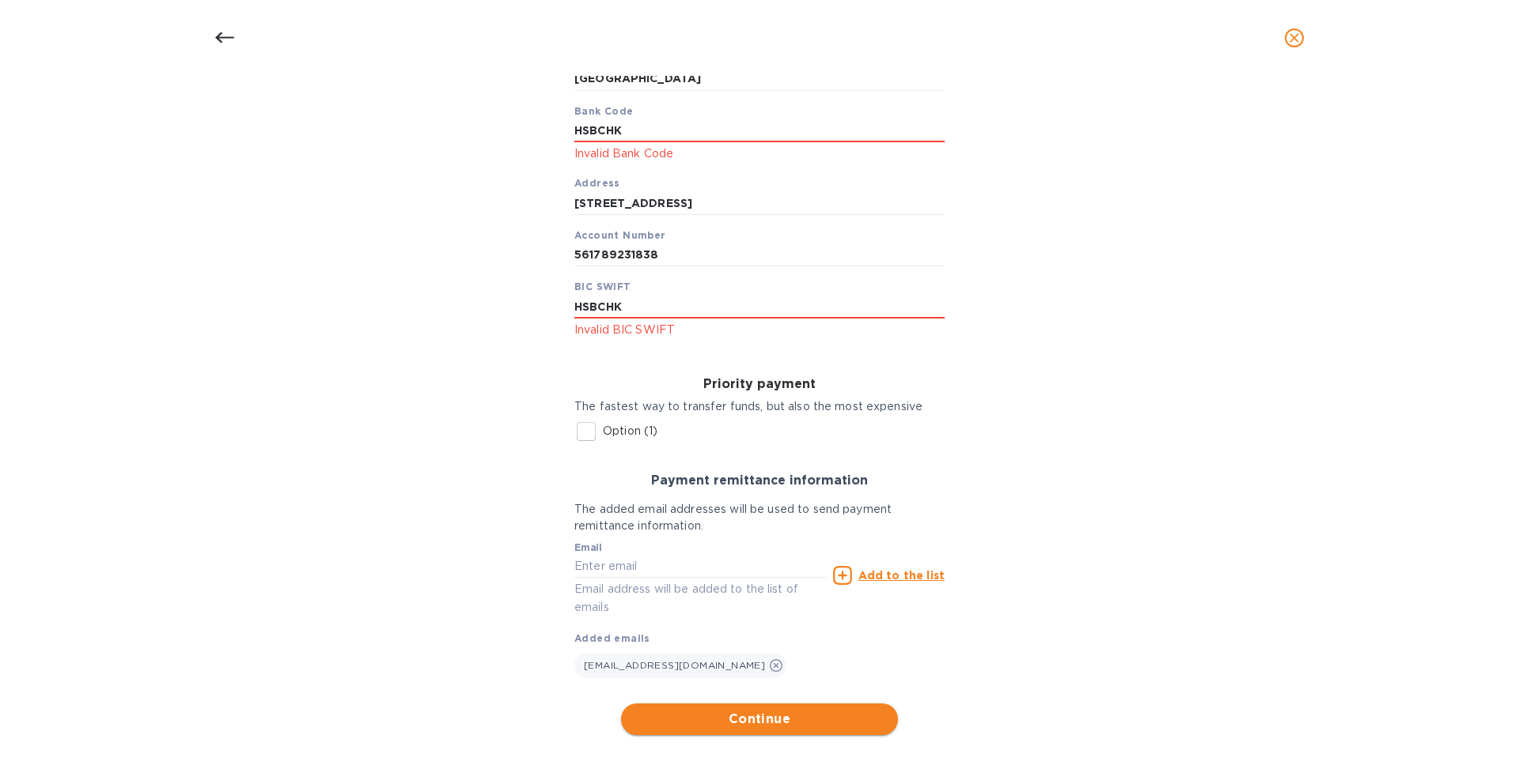
click at [764, 731] on button "Continue" at bounding box center [760, 719] width 277 height 31
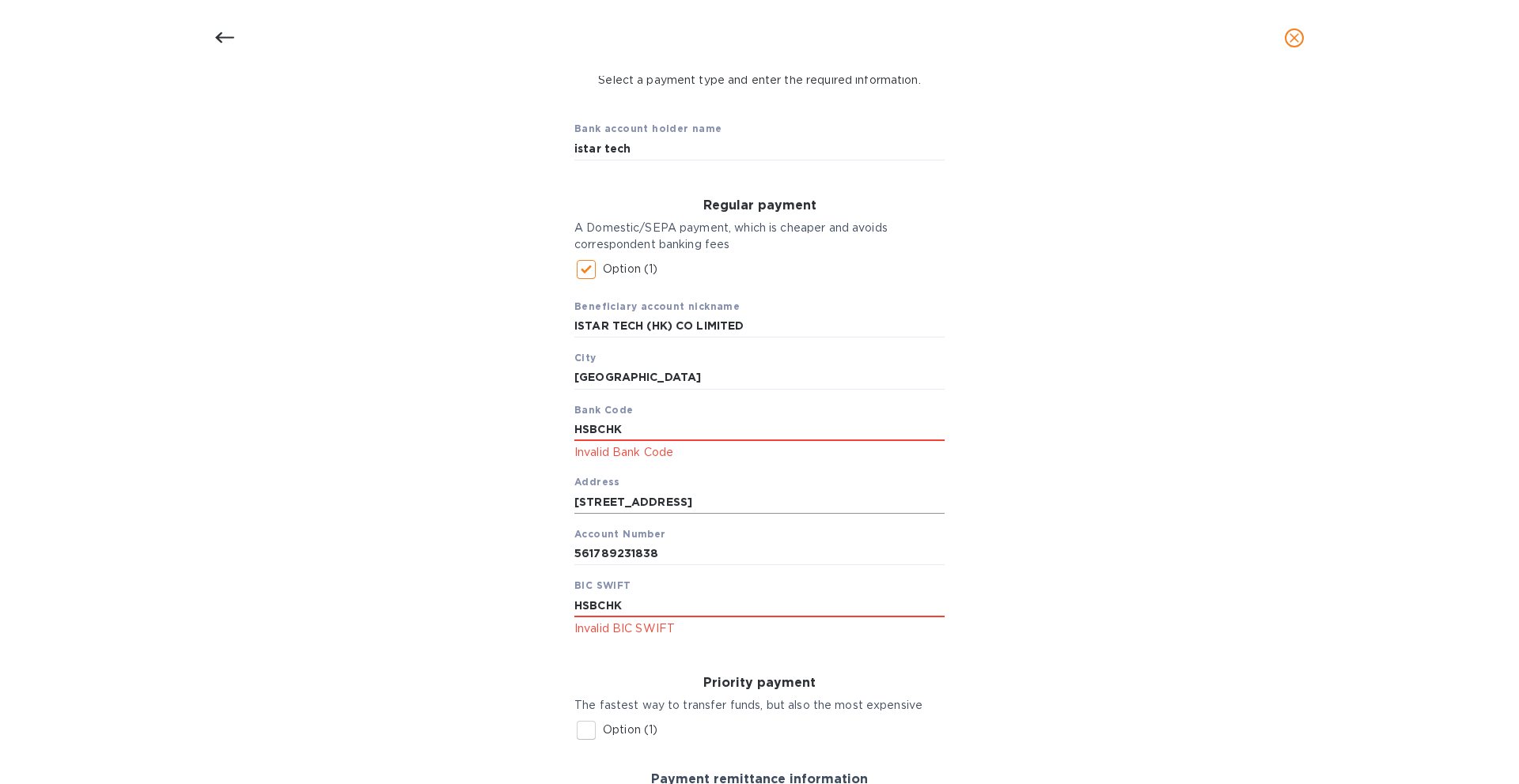
scroll to position [134, 0]
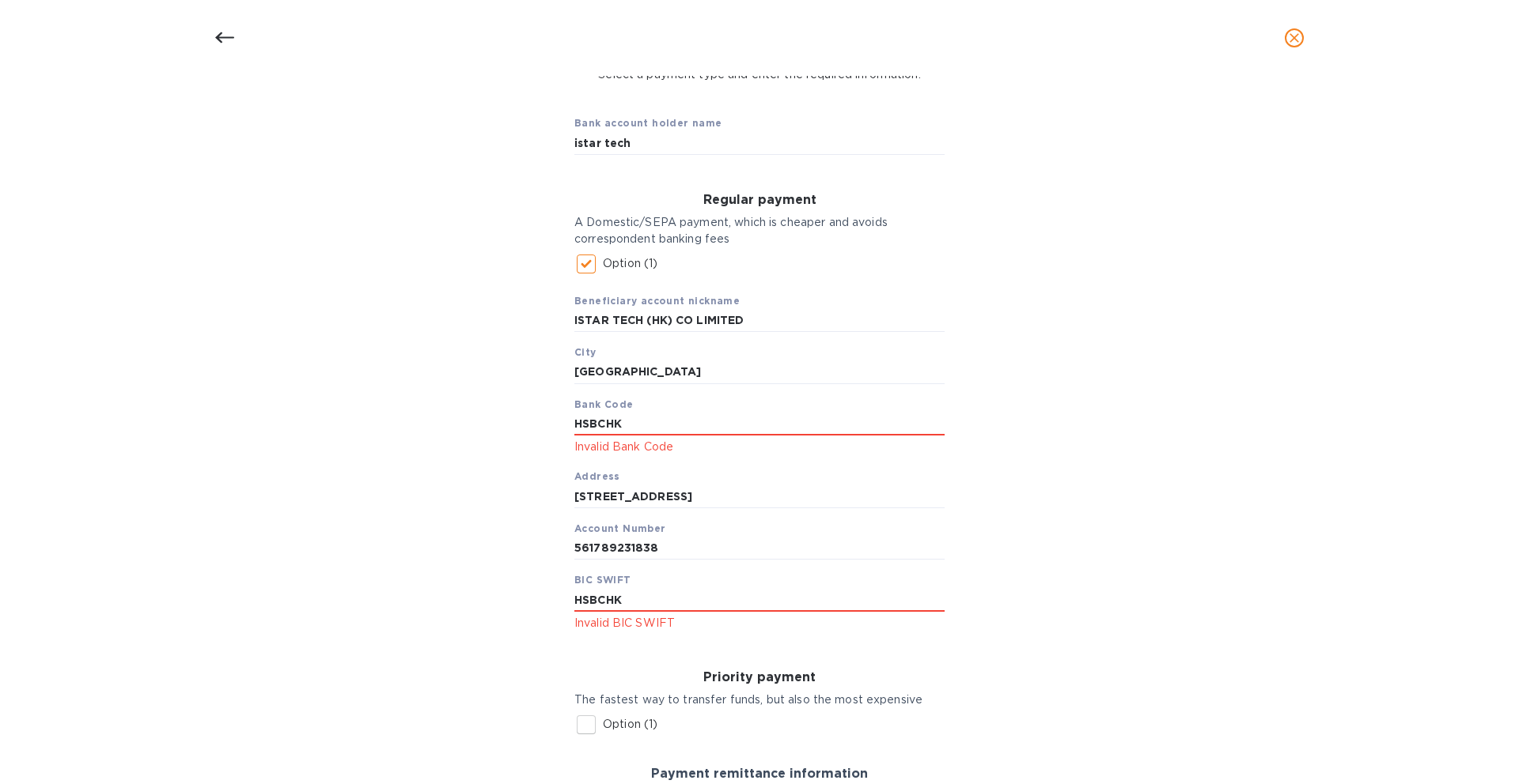
drag, startPoint x: 687, startPoint y: 428, endPoint x: 517, endPoint y: 428, distance: 170.0
click at [518, 428] on div "Bank account holder name istar tech Regular payment A Domestic/SEPA payment, wh…" at bounding box center [760, 565] width 1477 height 945
paste input "HHHKH"
type input "[SWIFT_CODE]"
click at [1254, 488] on div "Bank account holder name istar tech Regular payment A Domestic/SEPA payment, wh…" at bounding box center [760, 565] width 1477 height 945
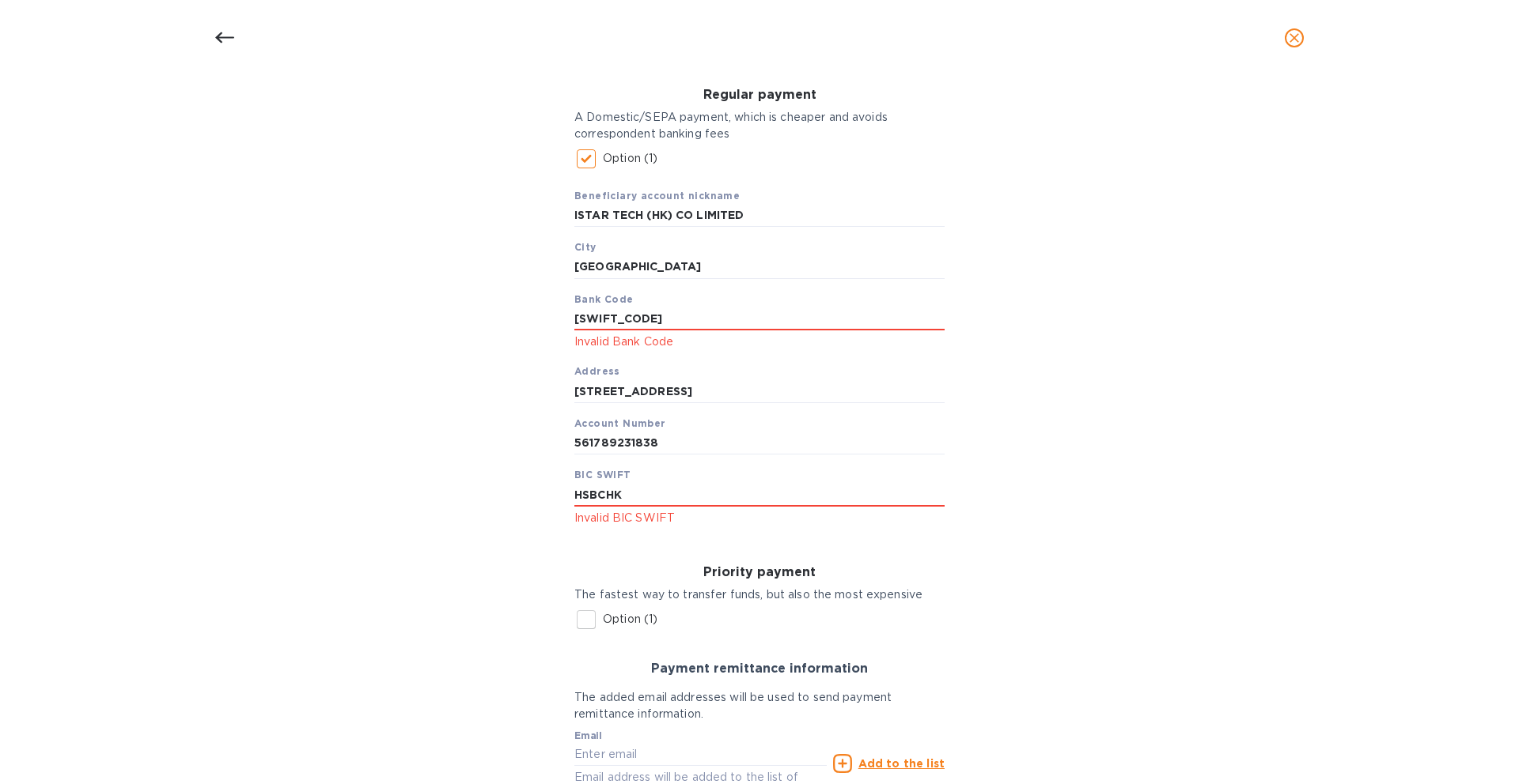
scroll to position [245, 0]
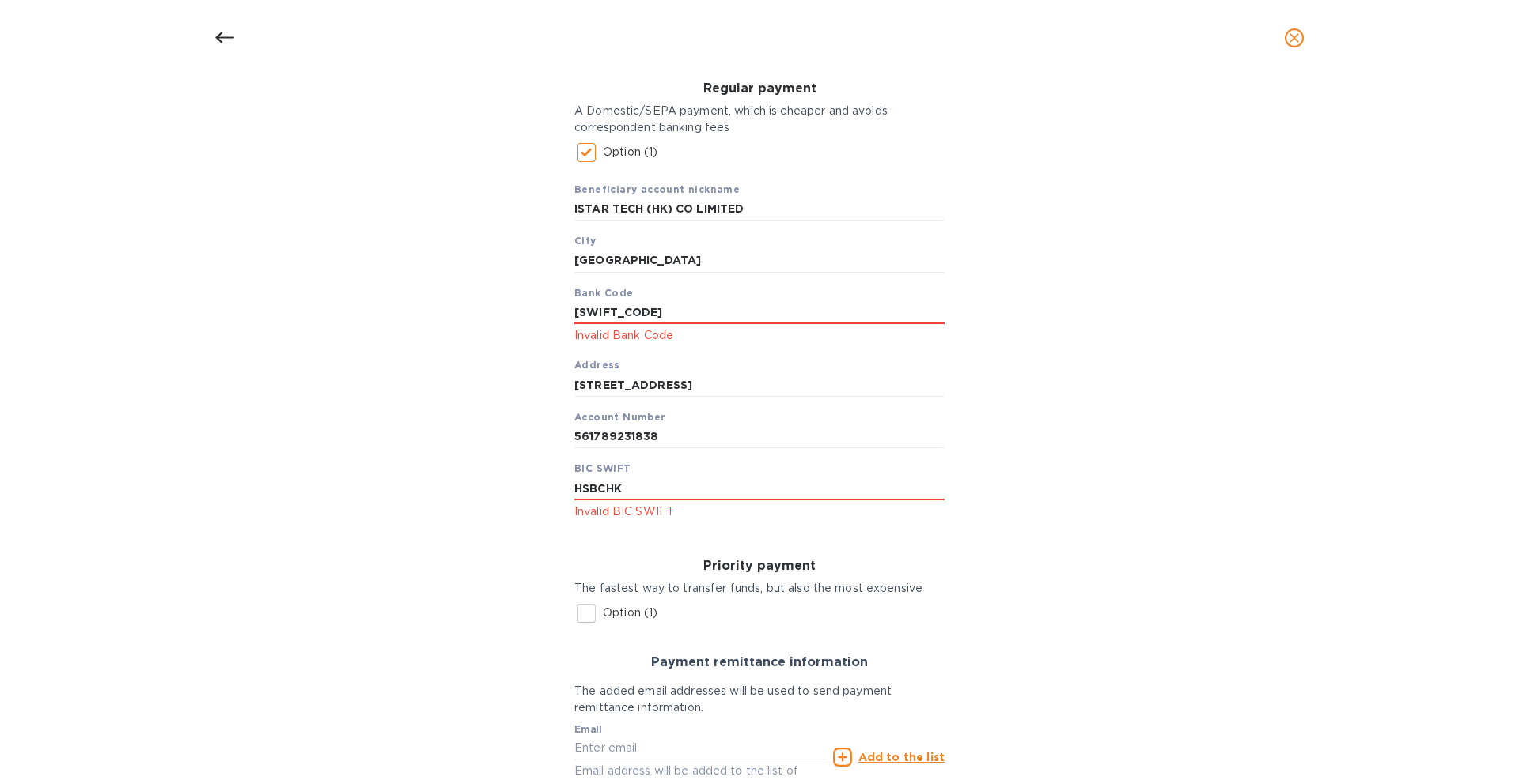
drag, startPoint x: 647, startPoint y: 482, endPoint x: 505, endPoint y: 495, distance: 142.6
click at [506, 494] on div "Bank account holder name istar tech Regular payment A Domestic/SEPA payment, wh…" at bounding box center [760, 453] width 1477 height 945
paste input "HHHKH"
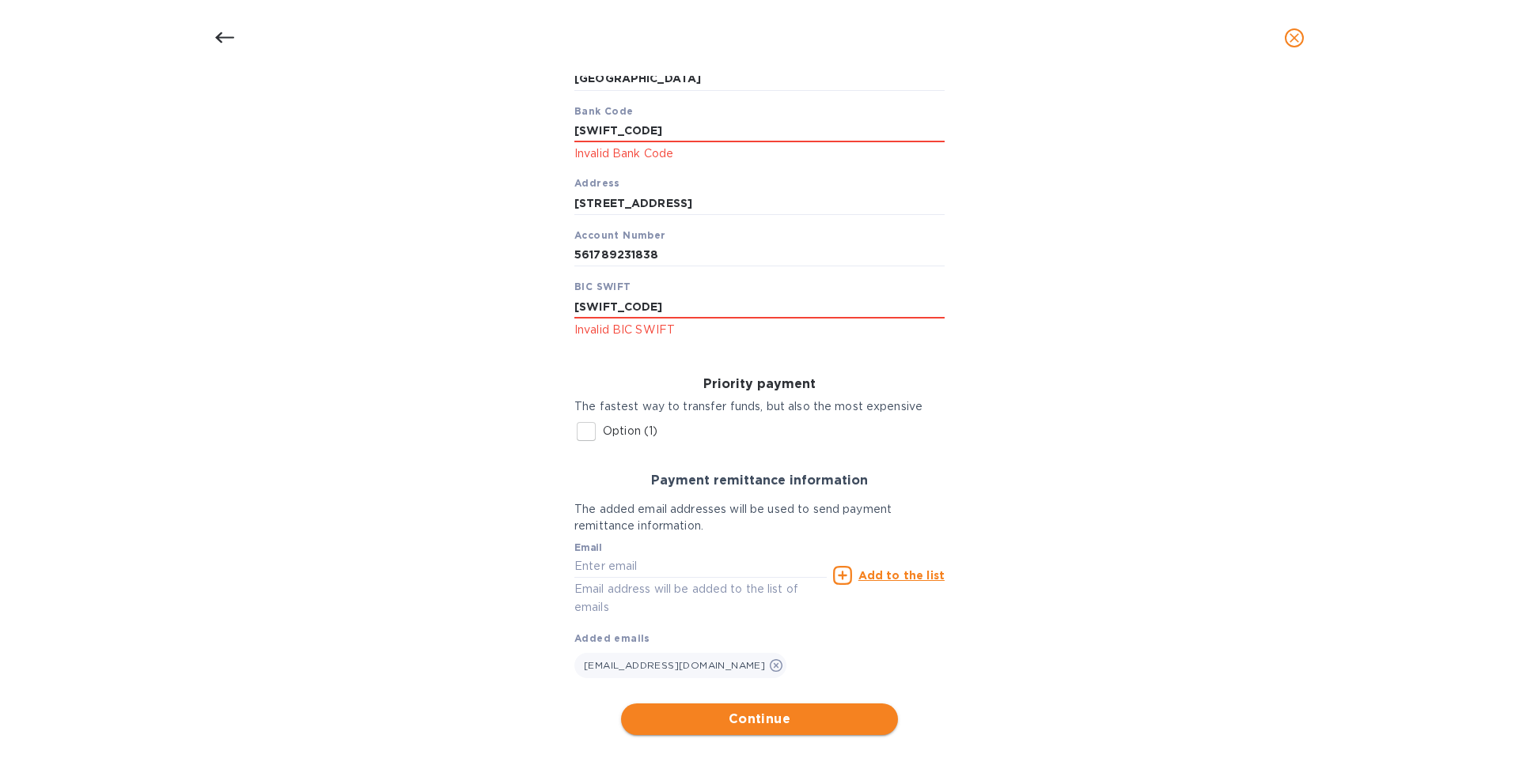
type input "[SWIFT_CODE]"
click at [743, 710] on button "Continue" at bounding box center [760, 719] width 277 height 31
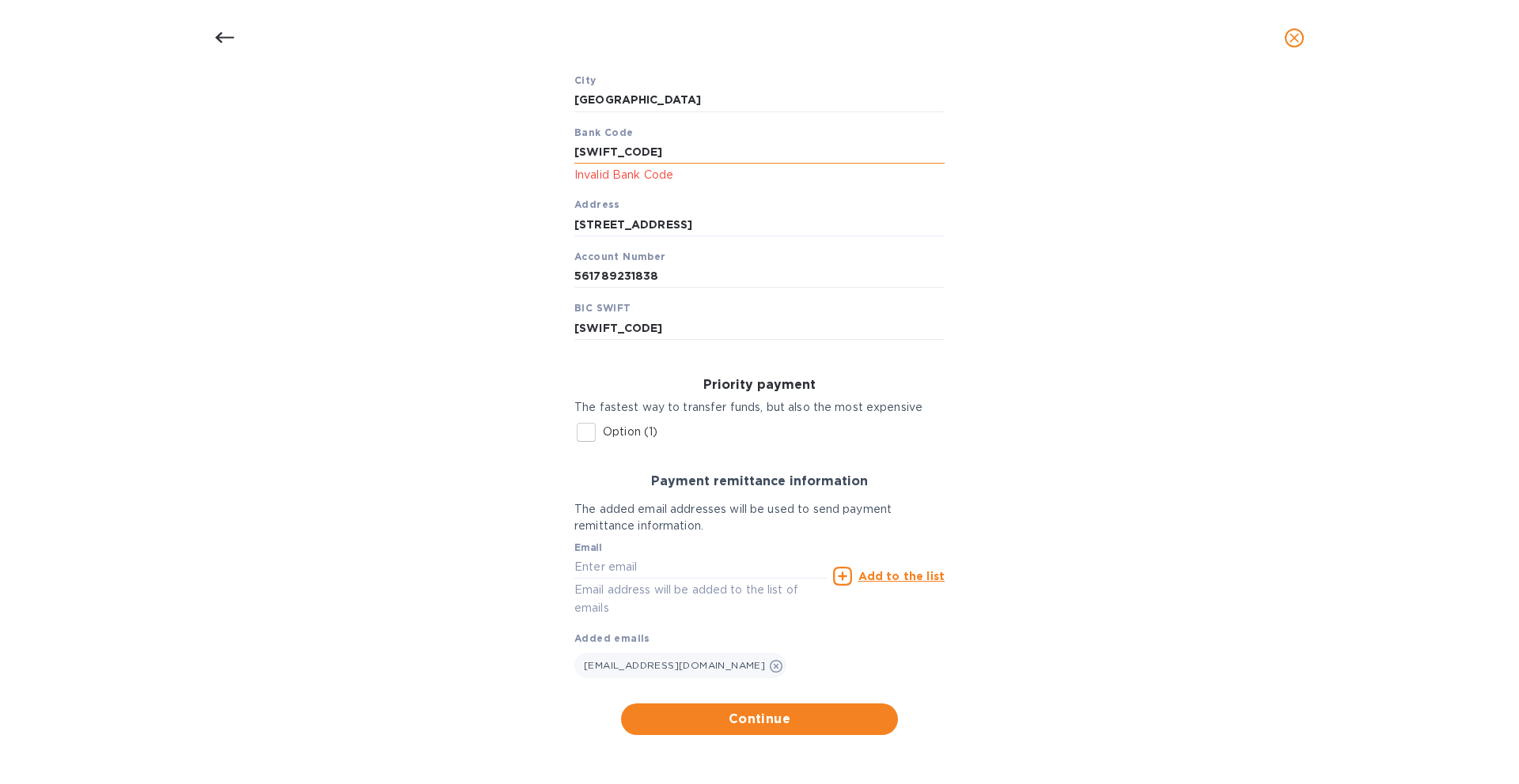
click at [714, 145] on input "[SWIFT_CODE]" at bounding box center [760, 152] width 370 height 24
drag, startPoint x: 709, startPoint y: 146, endPoint x: 529, endPoint y: 143, distance: 180.0
click at [529, 143] on div "Bank account holder name istar tech Regular payment A Domestic/SEPA payment, wh…" at bounding box center [760, 283] width 1477 height 924
click at [1078, 262] on div "Bank account holder name istar tech Regular payment A Domestic/SEPA payment, wh…" at bounding box center [760, 283] width 1477 height 924
click at [826, 712] on span "Continue" at bounding box center [760, 720] width 252 height 19
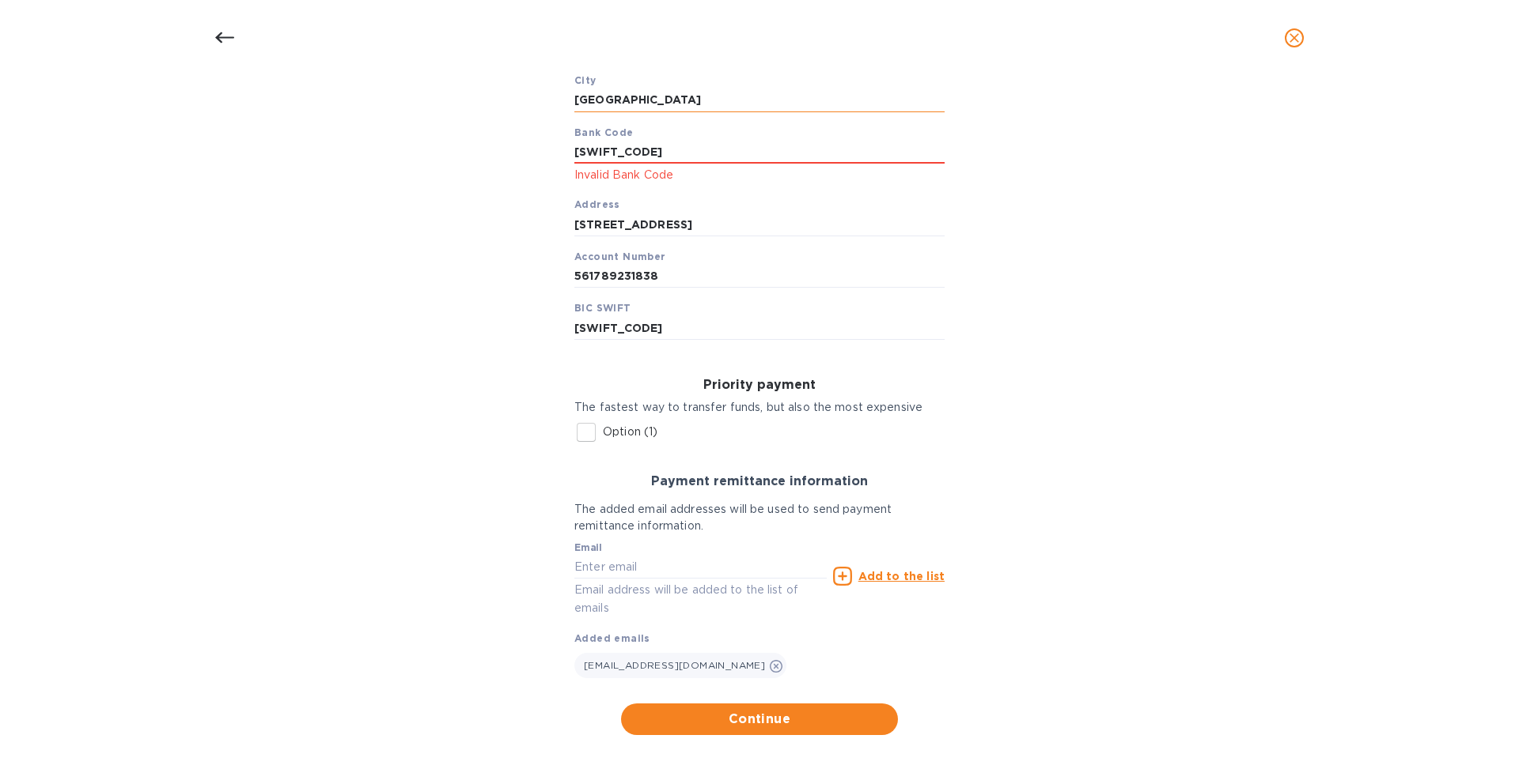
click at [662, 107] on input "[GEOGRAPHIC_DATA]" at bounding box center [760, 101] width 370 height 24
drag, startPoint x: 695, startPoint y: 157, endPoint x: 546, endPoint y: 151, distance: 149.1
click at [546, 151] on div "Bank account holder name istar tech Regular payment A Domestic/SEPA payment, wh…" at bounding box center [760, 283] width 1477 height 924
drag, startPoint x: 705, startPoint y: 338, endPoint x: 560, endPoint y: 327, distance: 145.4
click at [562, 327] on div "Regular payment A Domestic/SEPA payment, which is cheaper and avoids correspond…" at bounding box center [760, 130] width 396 height 444
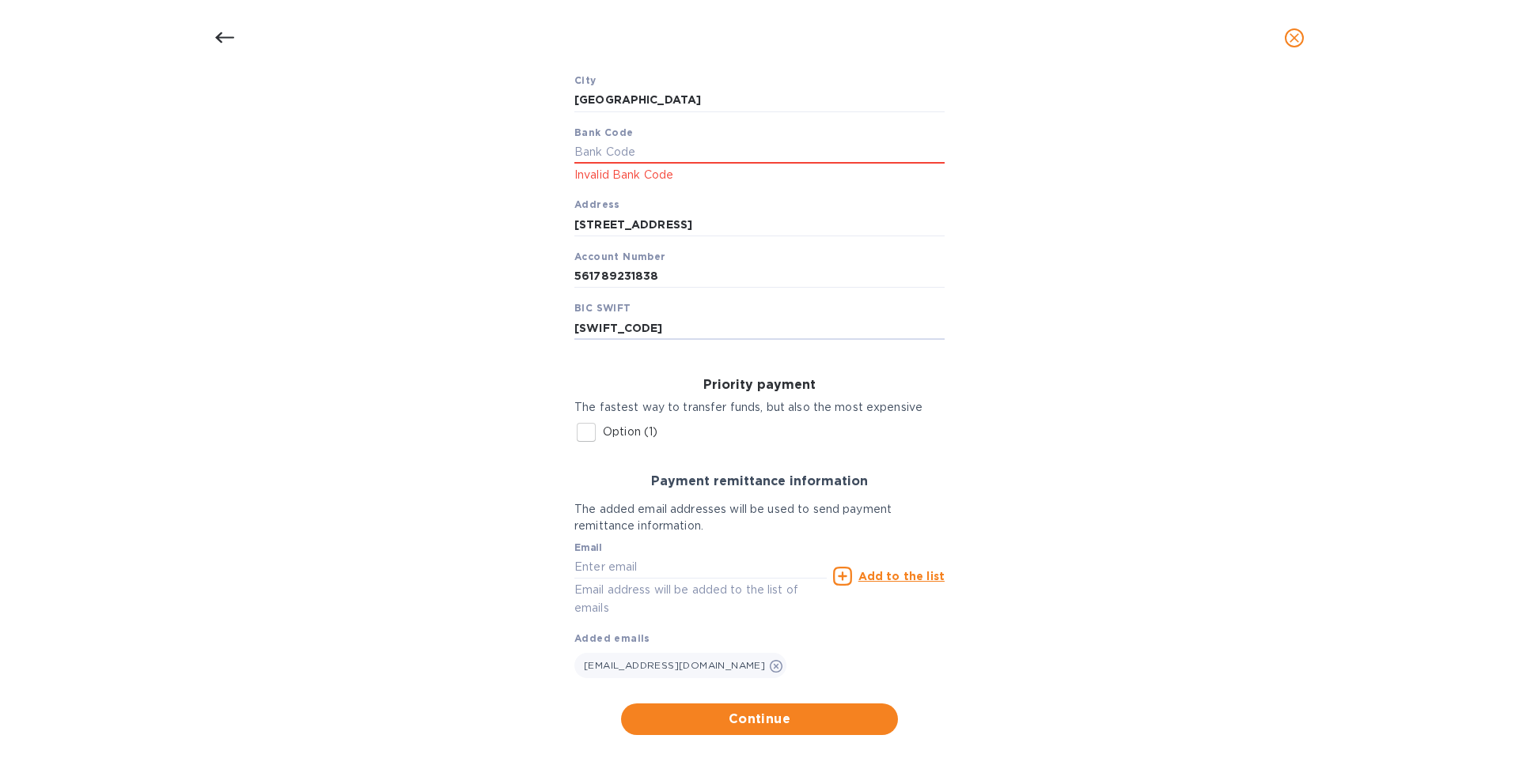
paste input "HSBCHKH"
drag, startPoint x: 601, startPoint y: 326, endPoint x: 542, endPoint y: 326, distance: 59.0
click at [542, 326] on div "Bank account holder name istar tech Regular payment A Domestic/SEPA payment, wh…" at bounding box center [760, 283] width 1477 height 924
type input "[SWIFT_CODE]"
click at [688, 149] on input "text" at bounding box center [760, 152] width 370 height 24
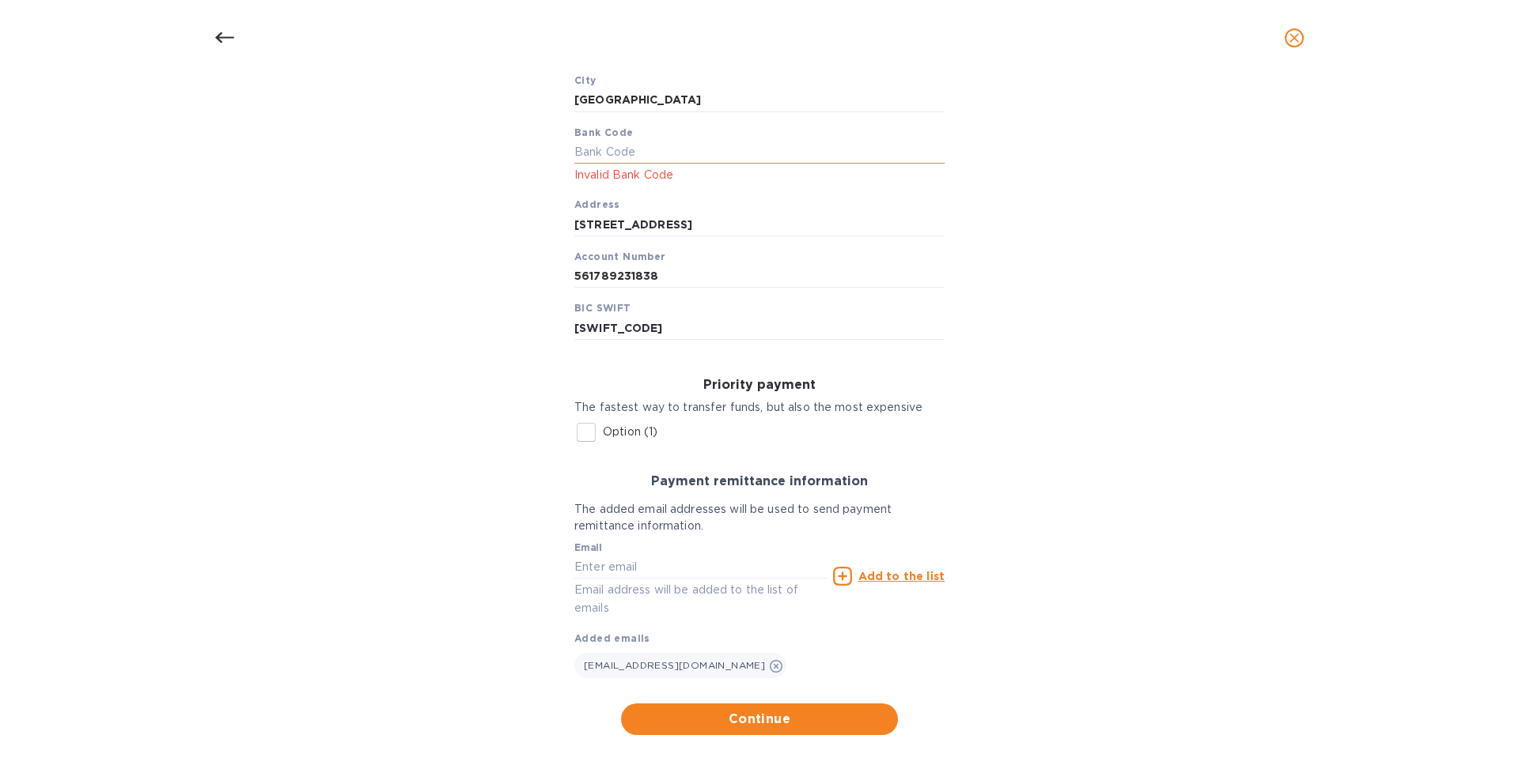
paste input "HKH"
click at [1024, 219] on div "Bank account holder name istar tech Regular payment A Domestic/SEPA payment, wh…" at bounding box center [760, 283] width 1477 height 924
drag, startPoint x: 600, startPoint y: 152, endPoint x: 543, endPoint y: 152, distance: 57.0
click at [544, 151] on div "Bank account holder name istar tech Regular payment A Domestic/SEPA payment, wh…" at bounding box center [760, 283] width 1477 height 924
type input "HKH"
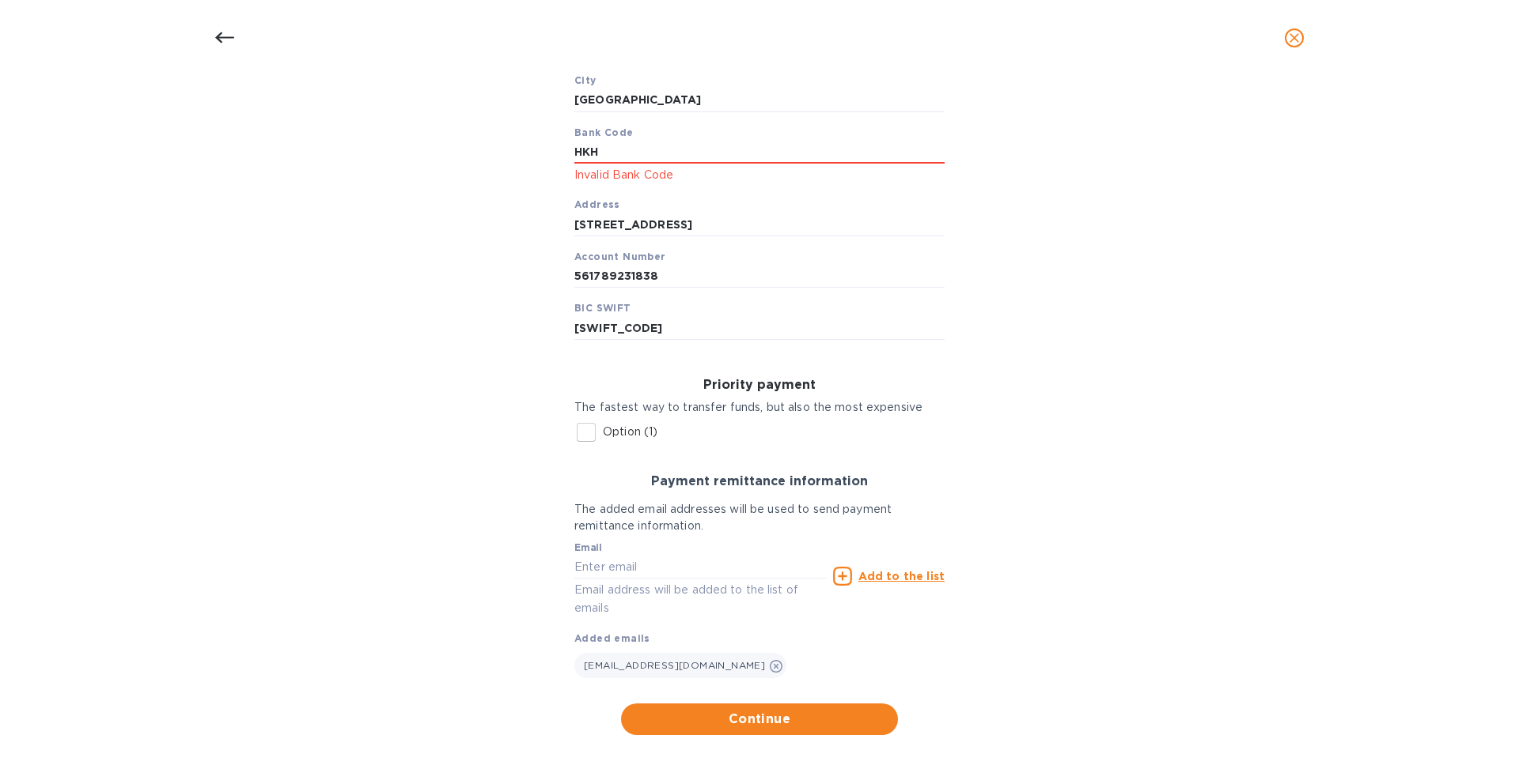
click at [512, 167] on div "Bank account holder name istar tech Regular payment A Domestic/SEPA payment, wh…" at bounding box center [760, 283] width 1477 height 924
click at [653, 238] on div "Beneficiary account nickname ISTAR TECH (HK) CO LIMITED City HONG KONG Bank Cod…" at bounding box center [760, 175] width 370 height 332
click at [679, 159] on input "HKH" at bounding box center [760, 152] width 370 height 24
drag, startPoint x: 766, startPoint y: 158, endPoint x: 480, endPoint y: 155, distance: 286.0
click at [477, 155] on div "Bank account holder name istar tech Regular payment A Domestic/SEPA payment, wh…" at bounding box center [760, 283] width 1477 height 924
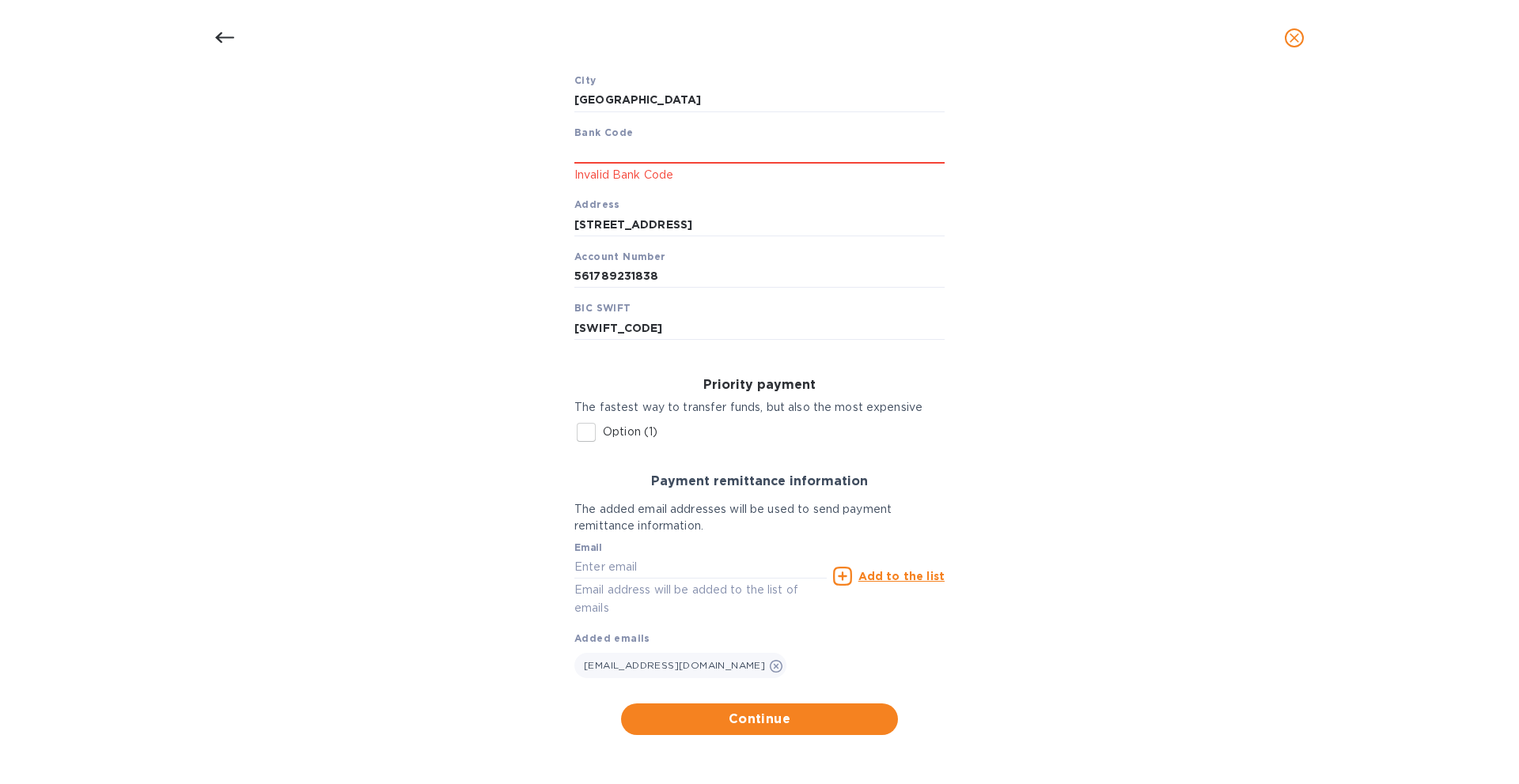
paste input "[SWIFT_CODE]"
click at [499, 154] on div "Bank account holder name istar tech Regular payment A Domestic/SEPA payment, wh…" at bounding box center [760, 283] width 1477 height 924
click at [577, 150] on input "[SWIFT_CODE]" at bounding box center [760, 152] width 370 height 24
click at [931, 222] on input "[STREET_ADDRESS]" at bounding box center [760, 225] width 370 height 24
click at [989, 197] on div "Bank account holder name istar tech Regular payment A Domestic/SEPA payment, wh…" at bounding box center [760, 283] width 1477 height 924
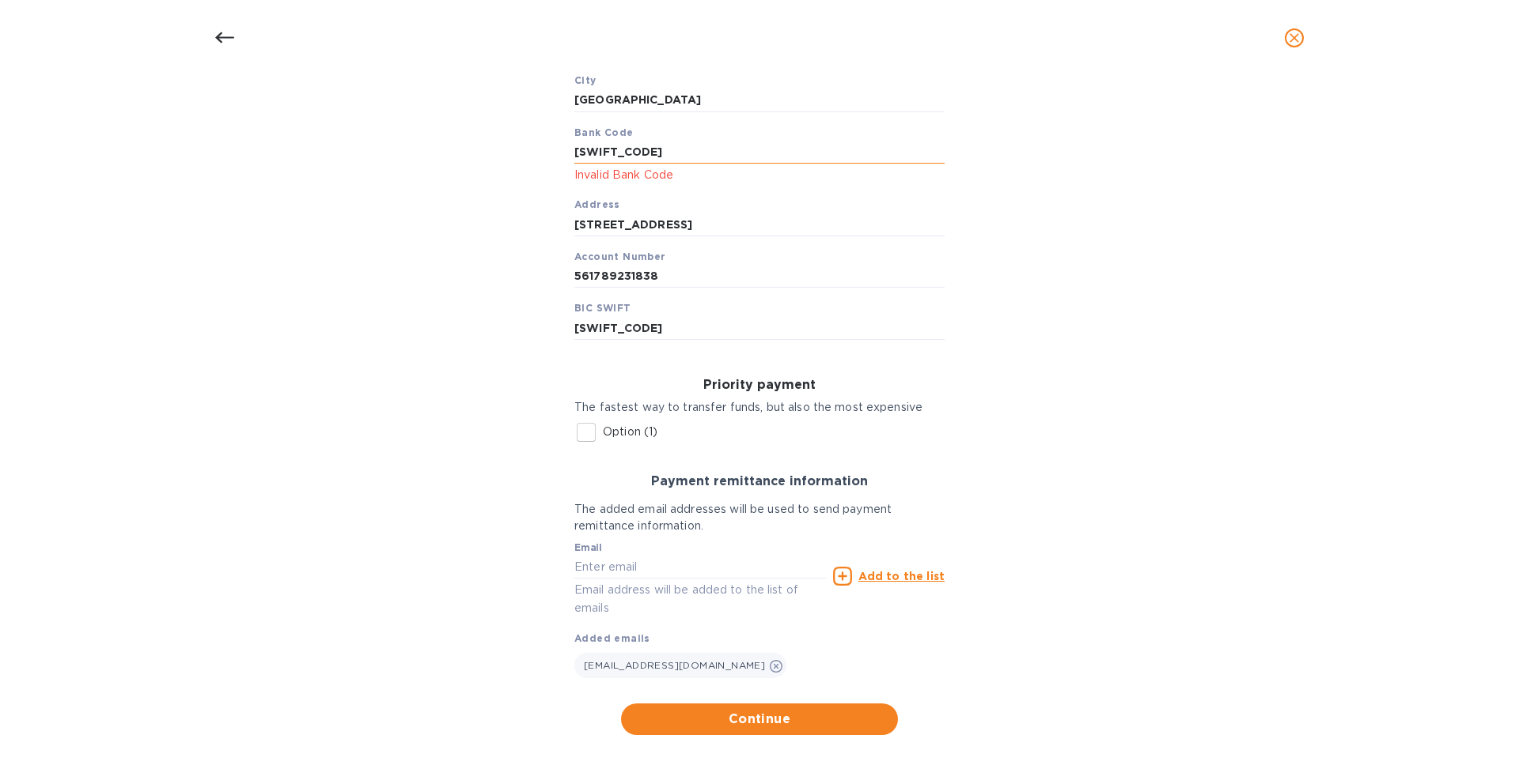
click at [828, 142] on input "[SWIFT_CODE]" at bounding box center [760, 152] width 370 height 24
drag, startPoint x: 825, startPoint y: 155, endPoint x: 892, endPoint y: 131, distance: 71.2
click at [825, 155] on input "[SWIFT_CODE]" at bounding box center [760, 152] width 370 height 24
click at [696, 158] on input "[SWIFT_CODE]" at bounding box center [760, 152] width 370 height 24
drag, startPoint x: 696, startPoint y: 157, endPoint x: 533, endPoint y: 152, distance: 163.1
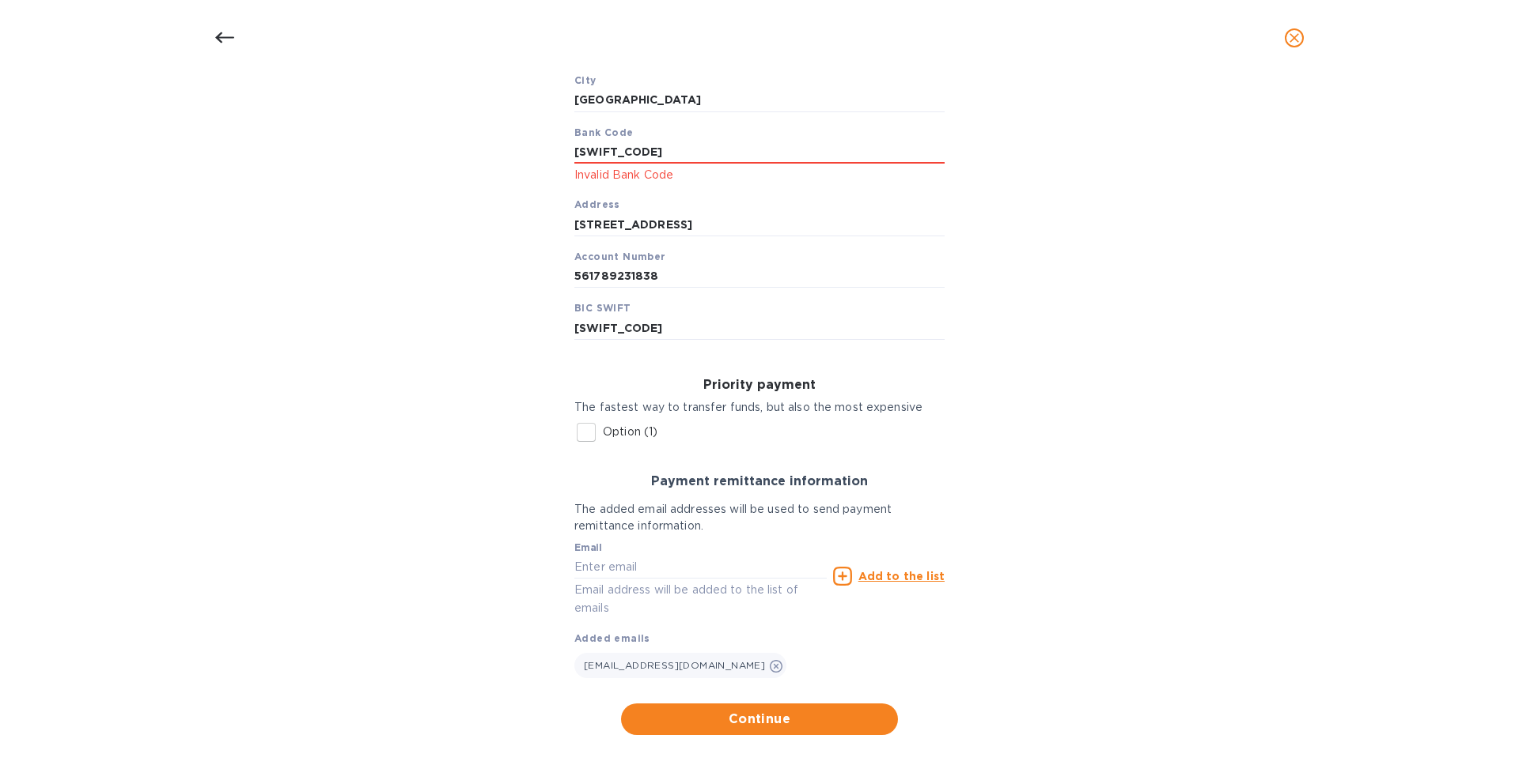
click at [533, 152] on div "Bank account holder name istar tech Regular payment A Domestic/SEPA payment, wh…" at bounding box center [760, 283] width 1477 height 924
click at [481, 158] on div "Bank account holder name istar tech Regular payment A Domestic/SEPA payment, wh…" at bounding box center [760, 283] width 1477 height 924
click at [517, 195] on div "Bank account holder name istar tech Regular payment A Domestic/SEPA payment, wh…" at bounding box center [760, 283] width 1477 height 924
drag, startPoint x: 762, startPoint y: 148, endPoint x: 486, endPoint y: 154, distance: 276.1
click at [486, 154] on div "Bank account holder name istar tech Regular payment A Domestic/SEPA payment, wh…" at bounding box center [760, 283] width 1477 height 924
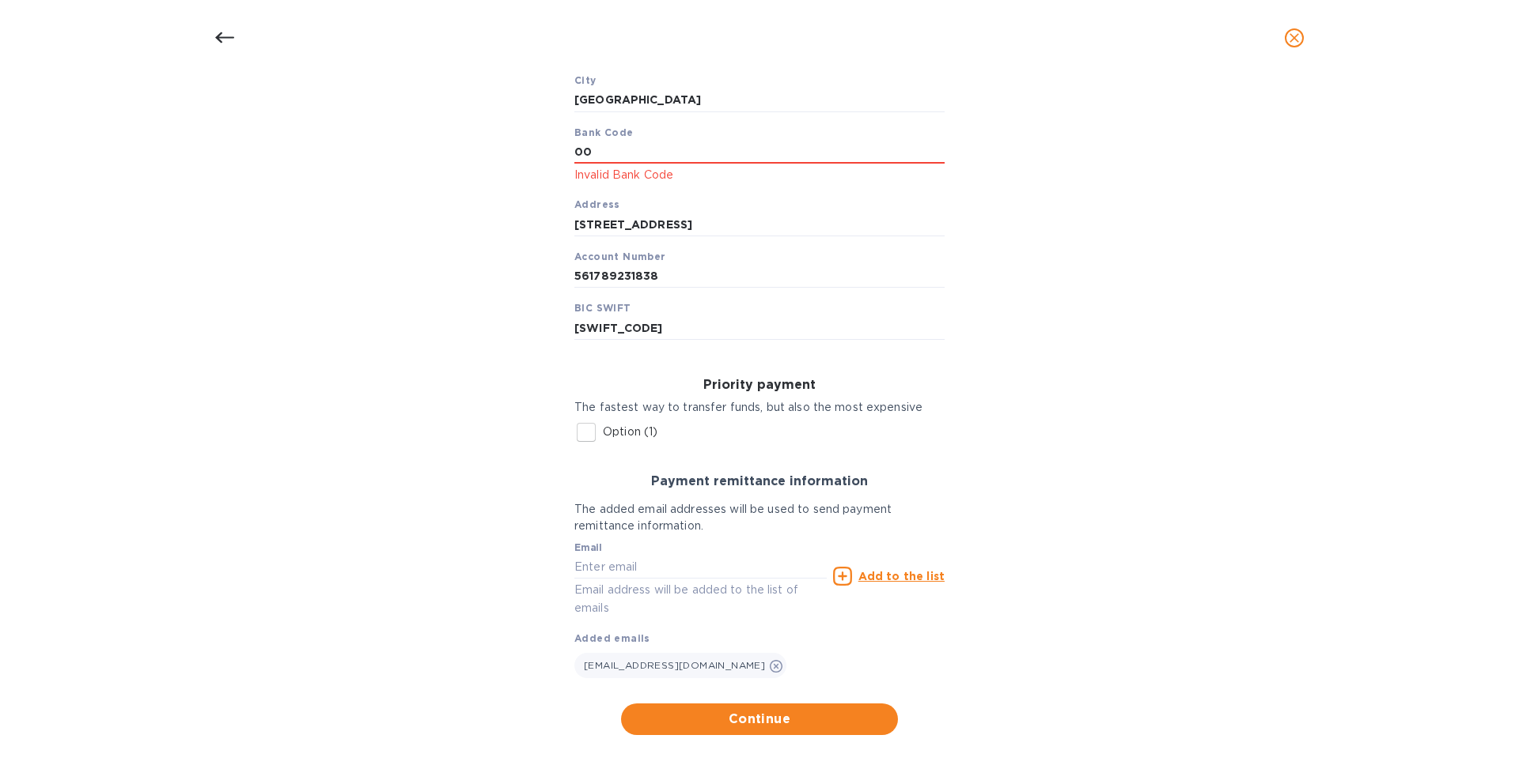
type input "004"
click at [503, 286] on div "Bank account holder name istar tech Regular payment A Domestic/SEPA payment, wh…" at bounding box center [760, 283] width 1477 height 924
click at [737, 726] on span "Continue" at bounding box center [760, 720] width 252 height 19
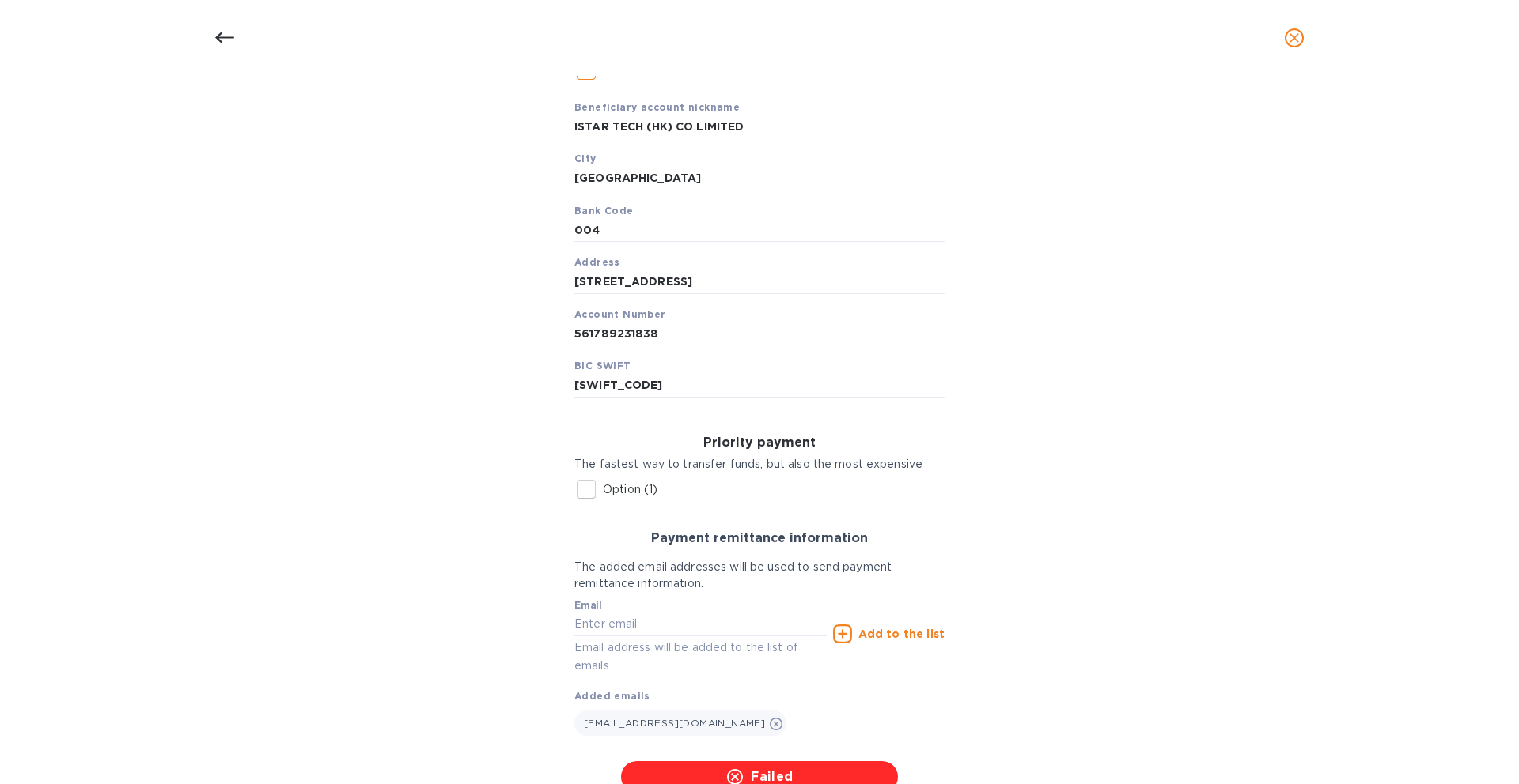
scroll to position [444, 0]
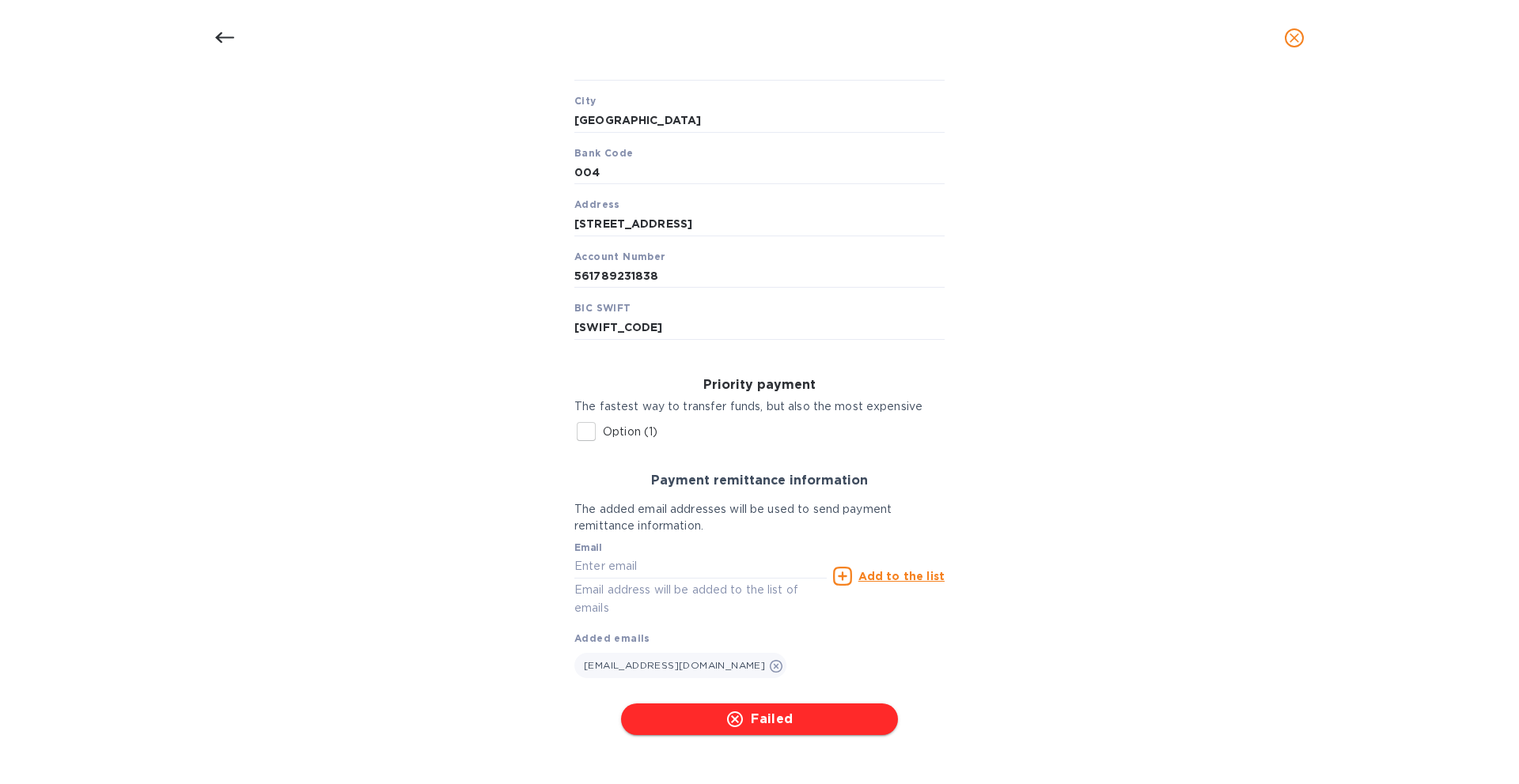
click at [738, 724] on icon "button" at bounding box center [735, 720] width 19 height 19
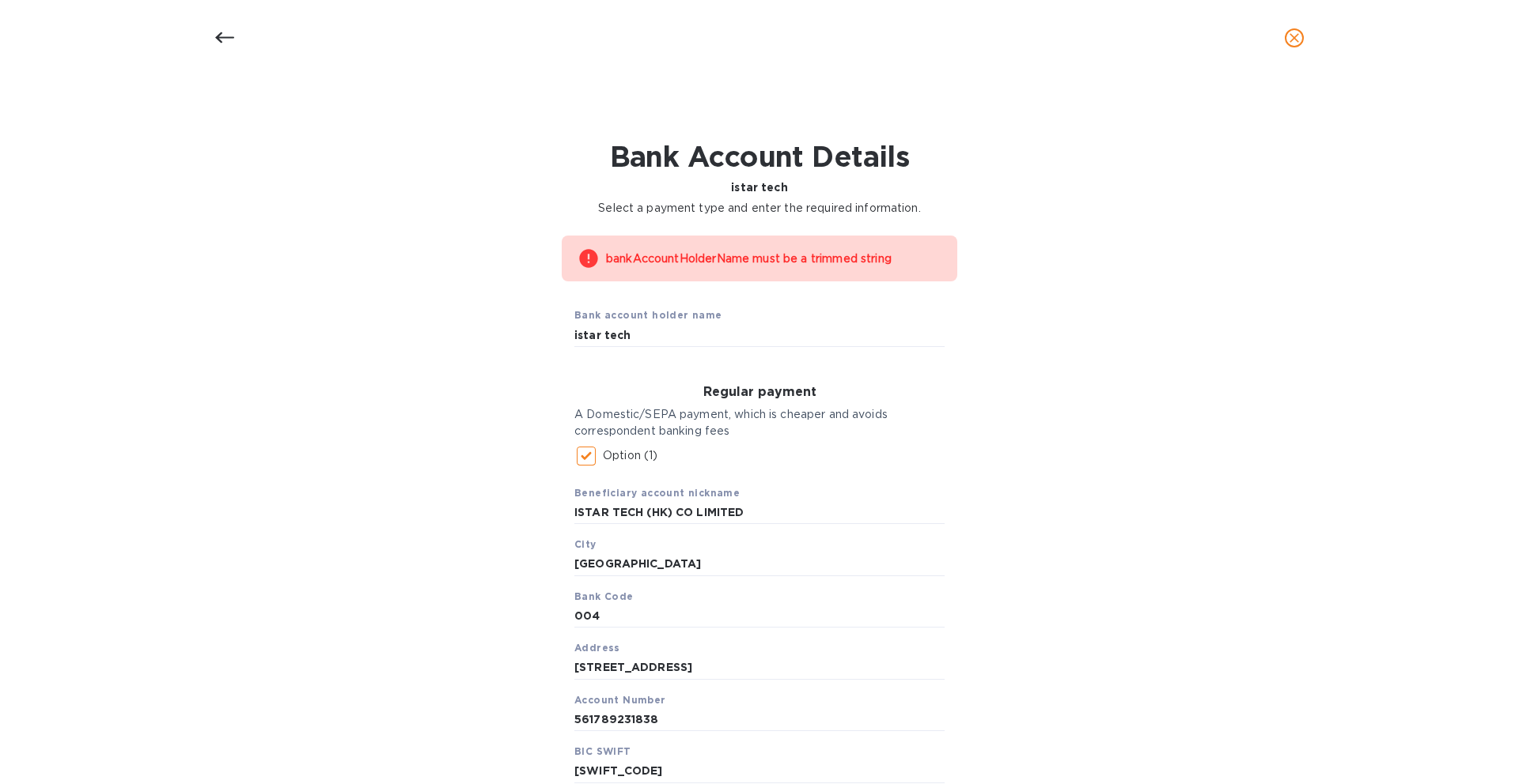
scroll to position [2, 0]
drag, startPoint x: 670, startPoint y: 337, endPoint x: 478, endPoint y: 329, distance: 192.2
click at [478, 329] on div "bankAccountHolderName must be a trimmed string Bank account holder name istar t…" at bounding box center [760, 706] width 1477 height 963
paste input "ISTAR TECH (HK) CO., LIMITED"
drag, startPoint x: 701, startPoint y: 334, endPoint x: 691, endPoint y: 335, distance: 10.0
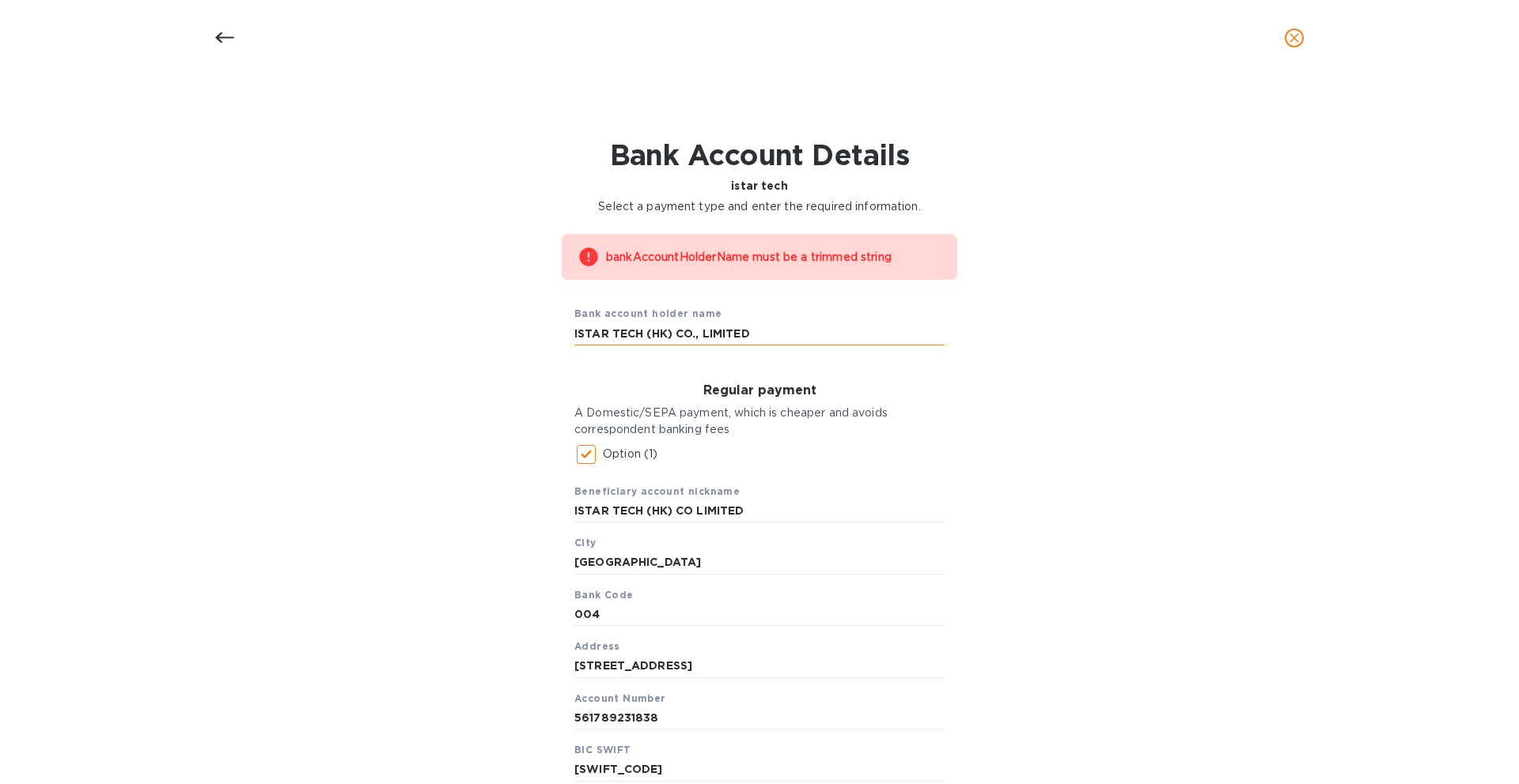
click at [691, 335] on input "ISTAR TECH (HK) CO., LIMITED" at bounding box center [760, 334] width 370 height 24
click at [651, 332] on input "ISTAR TECH (HK) CO LIMITED" at bounding box center [760, 334] width 370 height 24
click at [667, 335] on input "ISTAR TECH HK) CO LIMITED" at bounding box center [760, 334] width 370 height 24
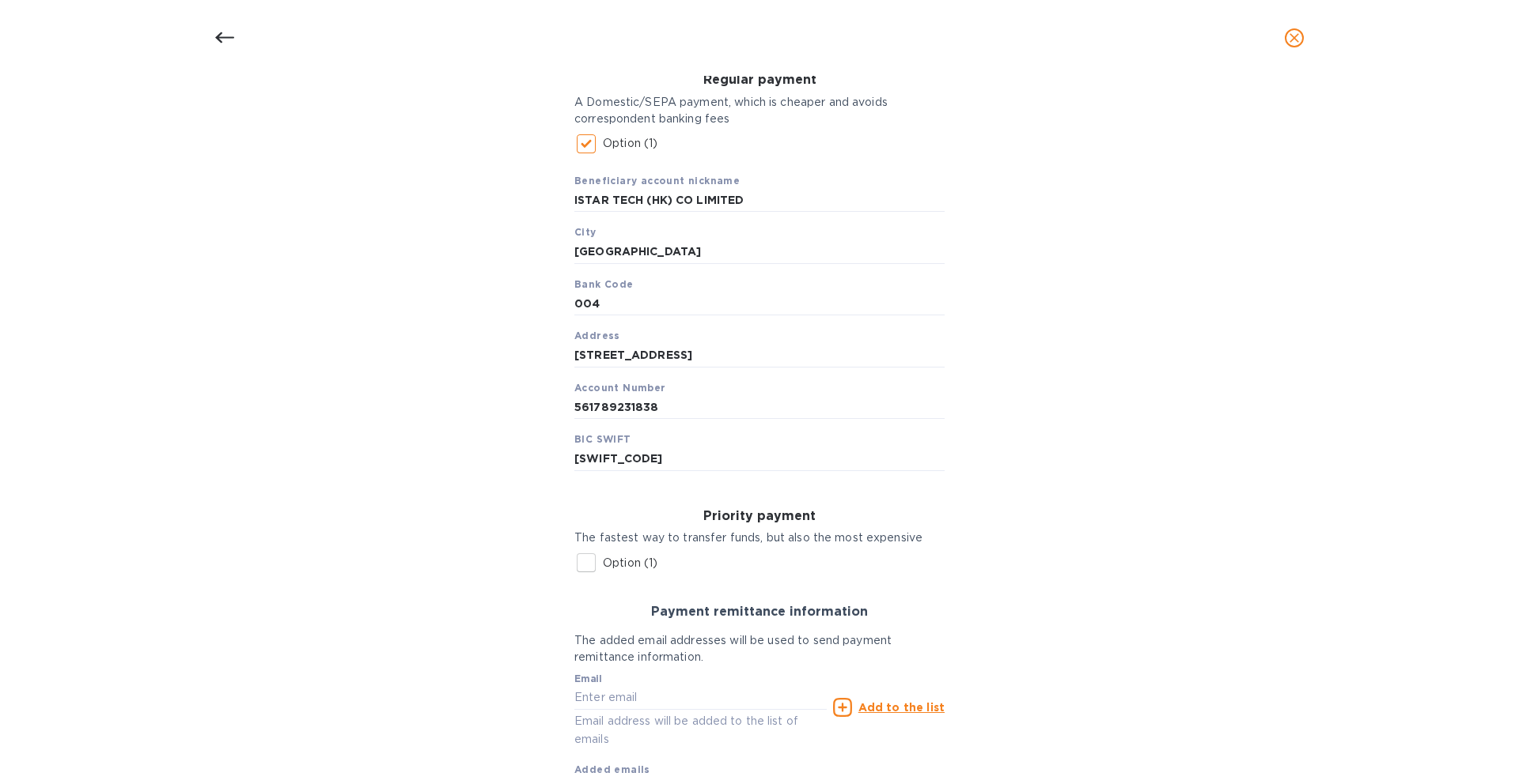
type input "ISTAR TECH HK CO LIMITED"
click at [374, 398] on div "bankAccountHolderName must be a trimmed string Bank account holder name ISTAR T…" at bounding box center [760, 395] width 1477 height 963
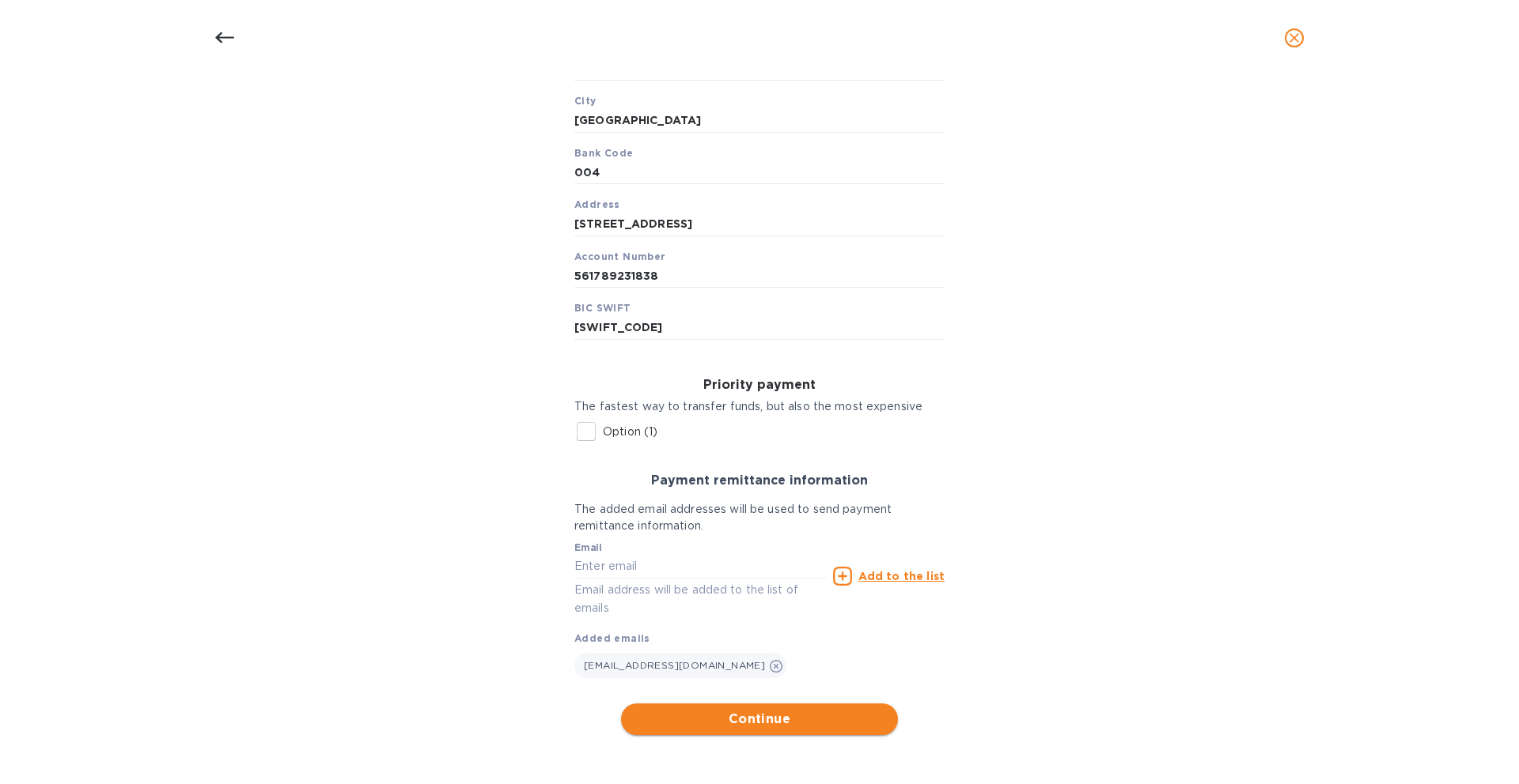
click at [804, 726] on span "Continue" at bounding box center [760, 720] width 252 height 19
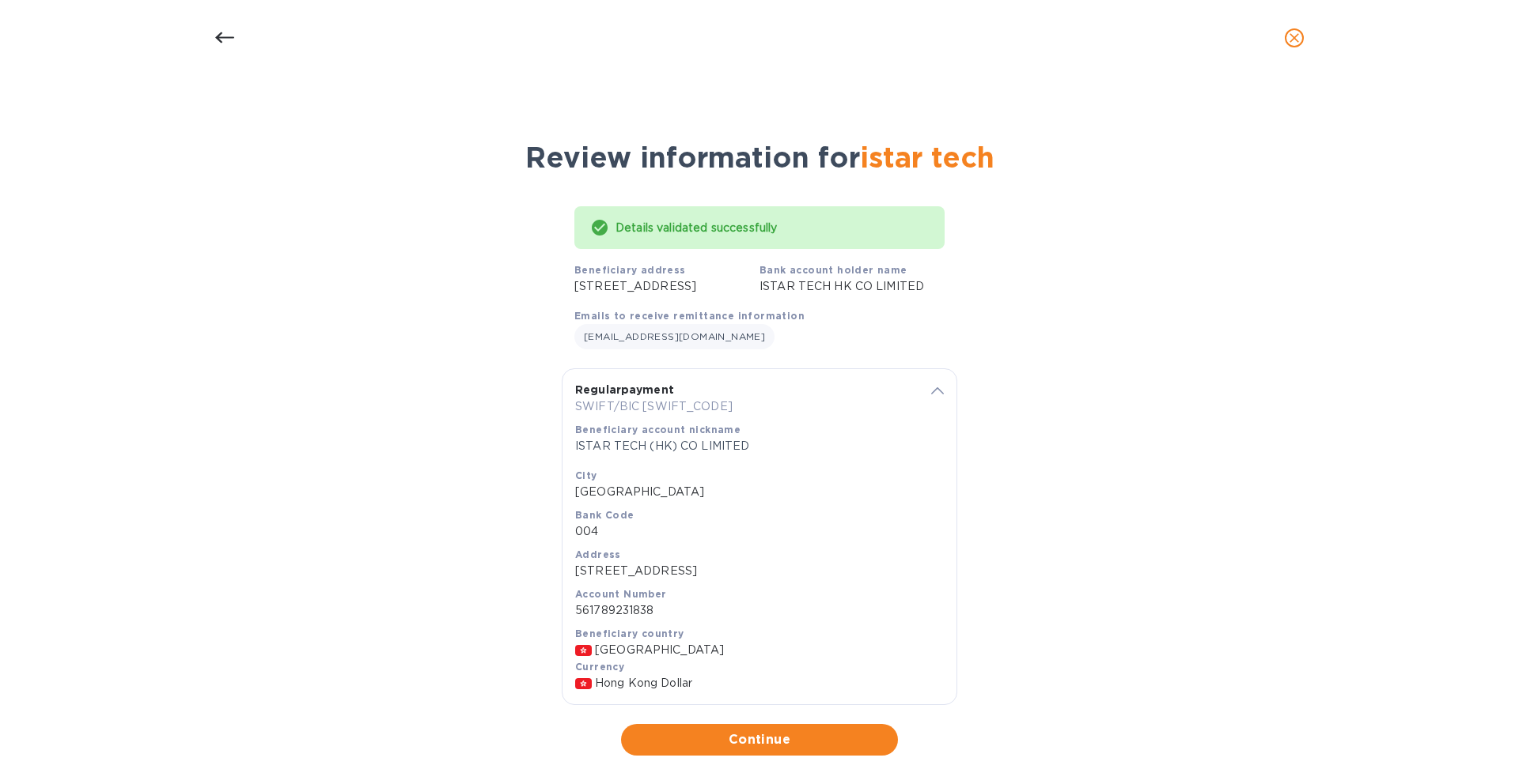
scroll to position [56, 0]
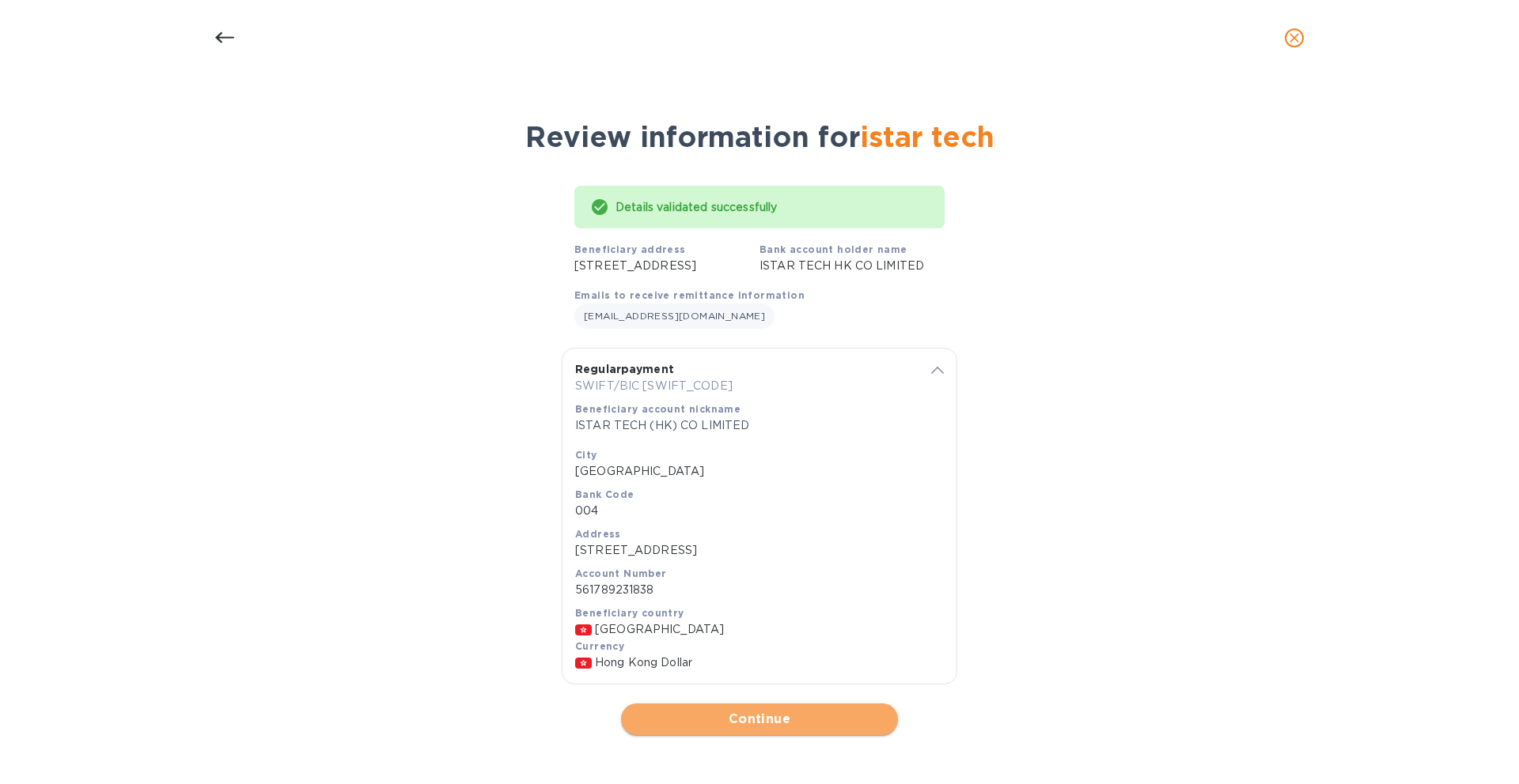
click at [804, 722] on span "Continue" at bounding box center [760, 720] width 252 height 19
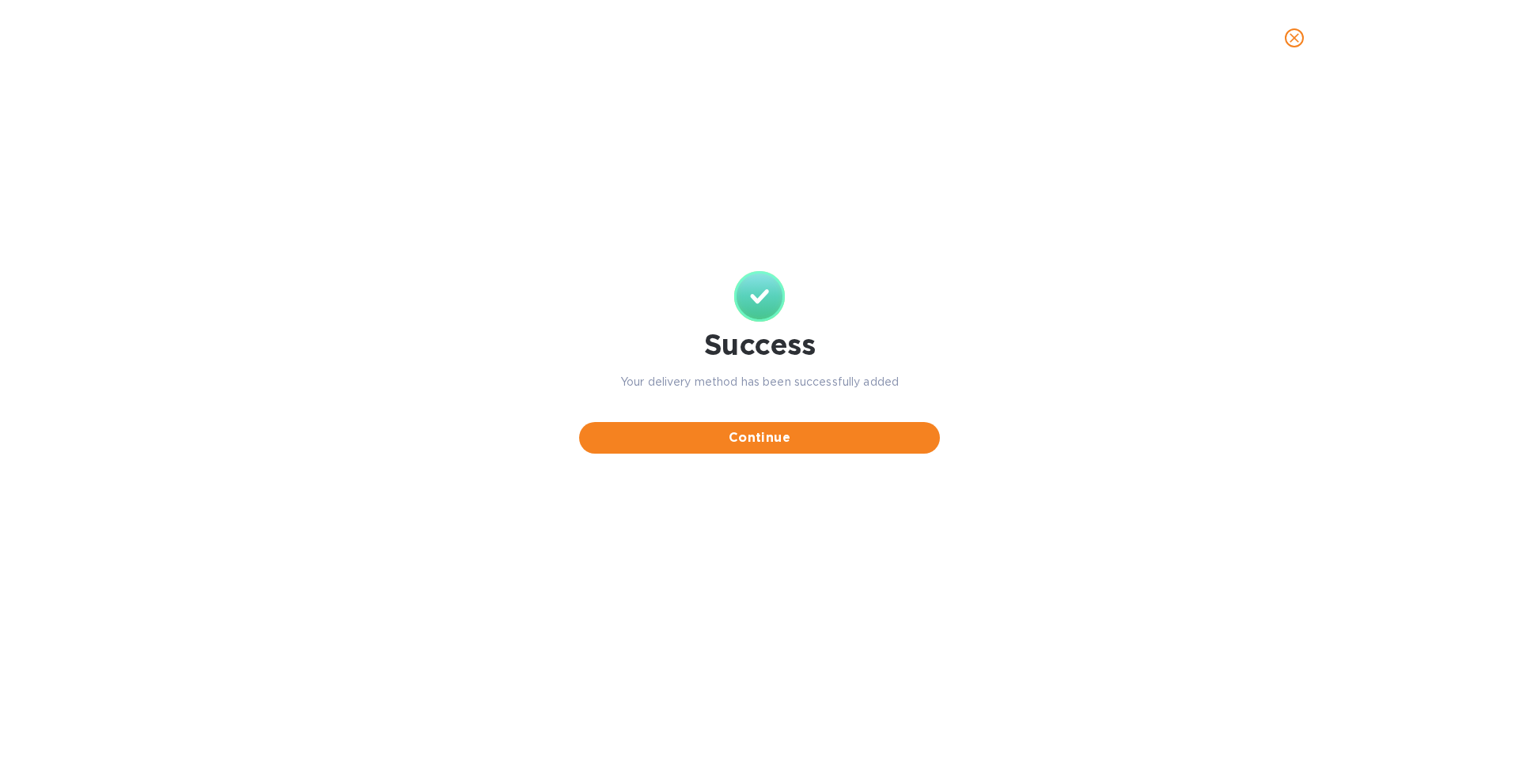
scroll to position [0, 0]
click at [782, 444] on span "Continue" at bounding box center [760, 438] width 336 height 19
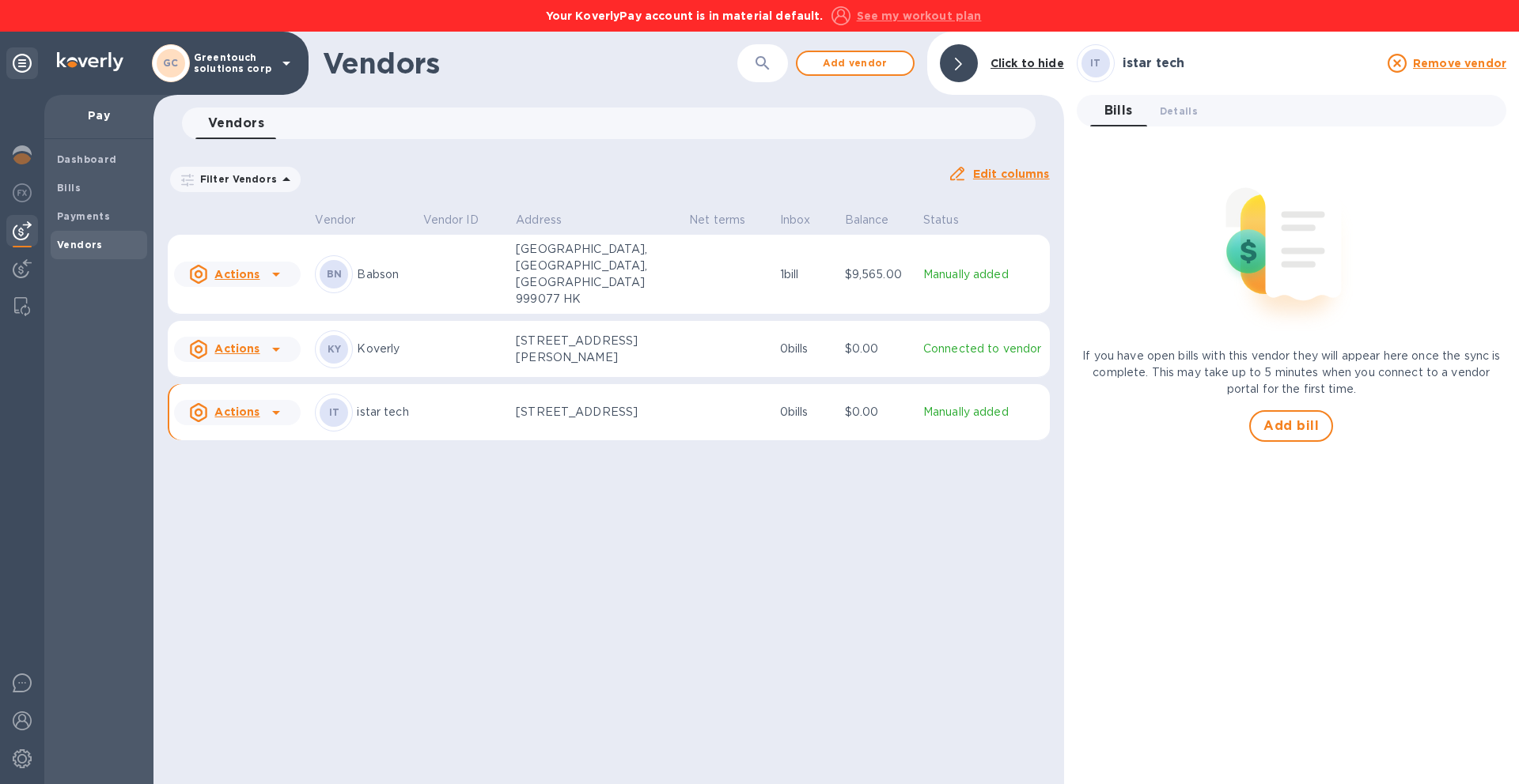
click at [248, 406] on u "Actions" at bounding box center [237, 412] width 45 height 13
click at [271, 466] on b "Add new bill" at bounding box center [256, 464] width 74 height 13
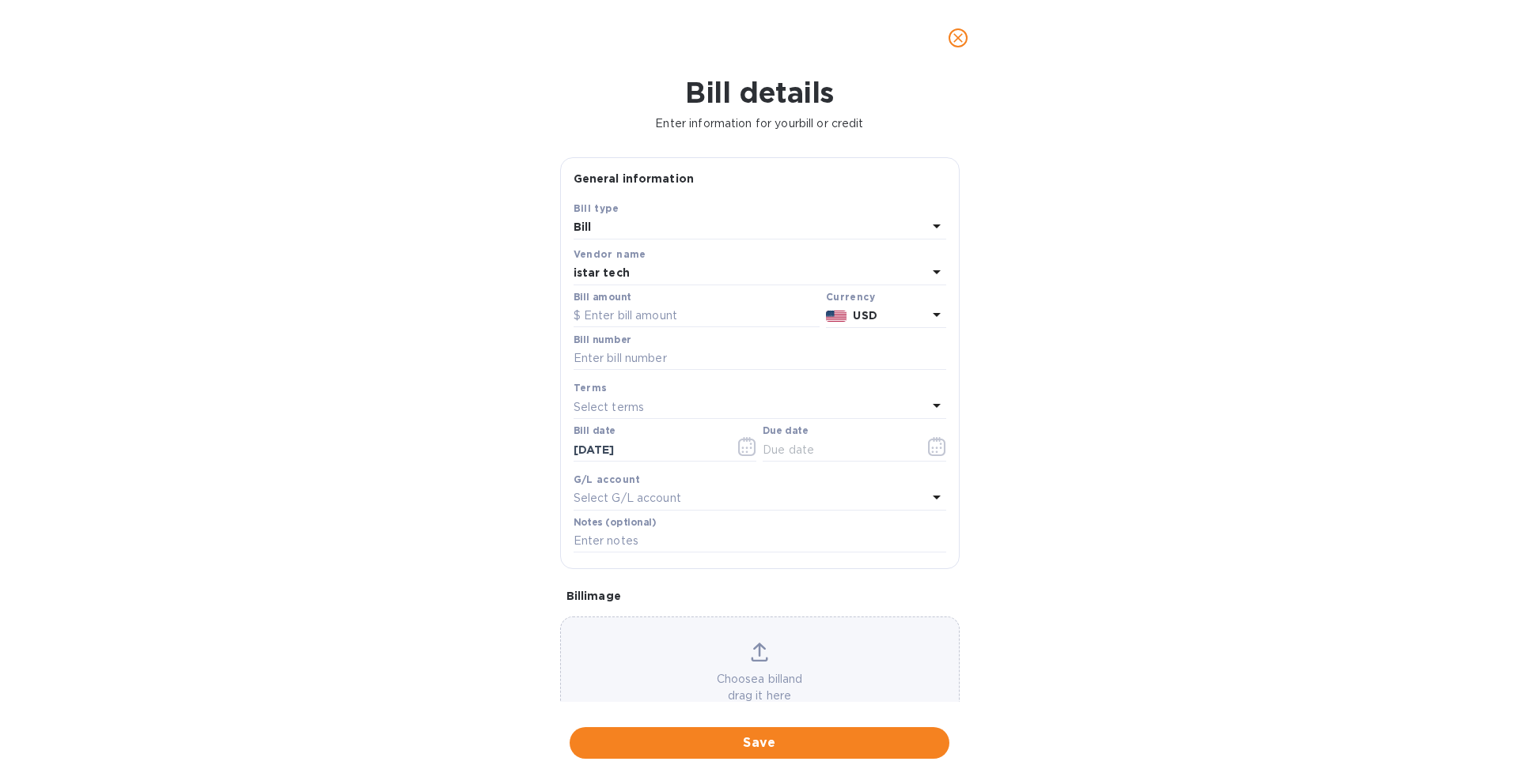
scroll to position [50, 0]
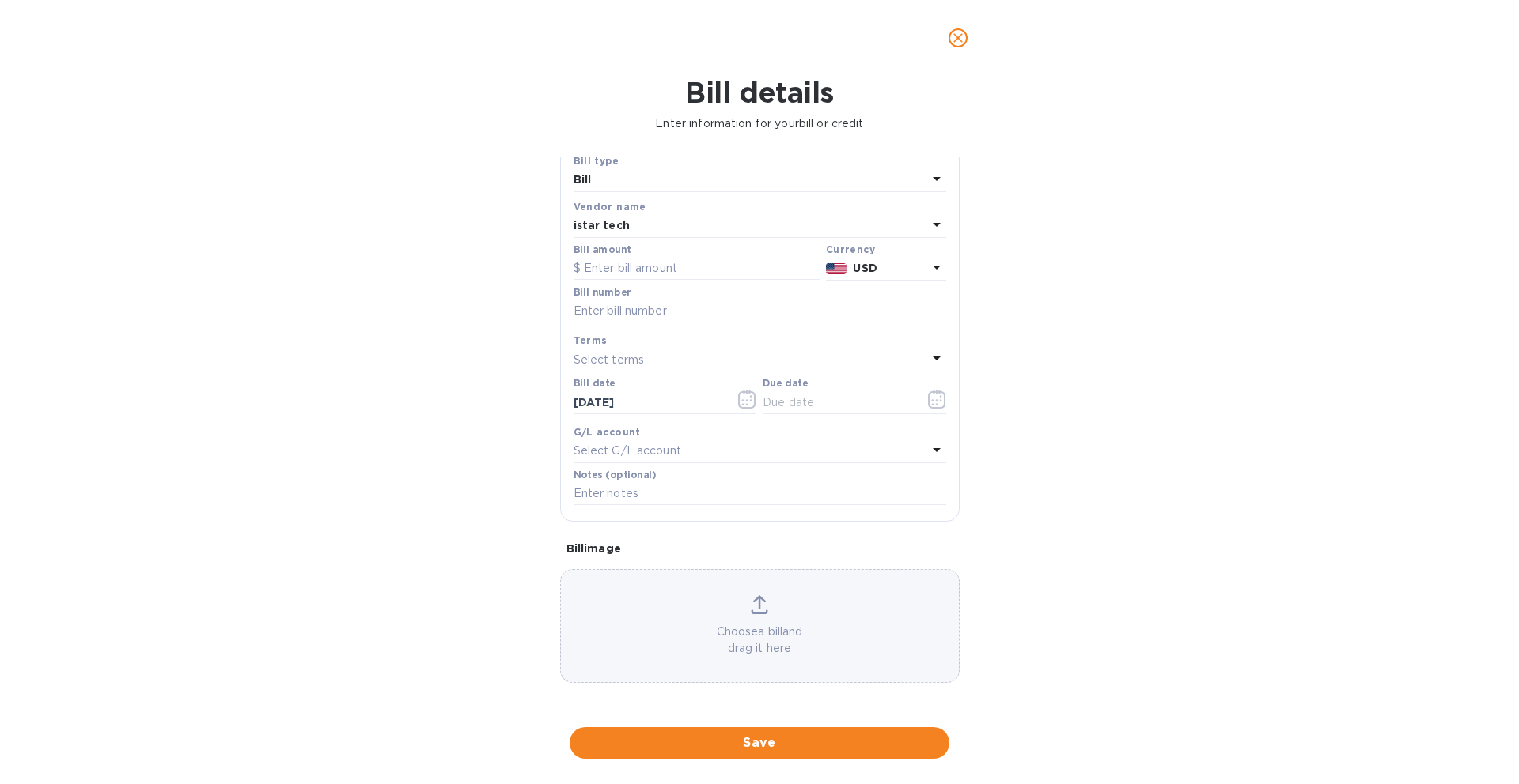
click at [761, 609] on icon at bounding box center [760, 605] width 18 height 19
click at [686, 248] on div "Bill amount" at bounding box center [696, 262] width 246 height 36
click at [683, 261] on input "text" at bounding box center [696, 269] width 246 height 24
paste input "23,613.75"
type input "23,613.75"
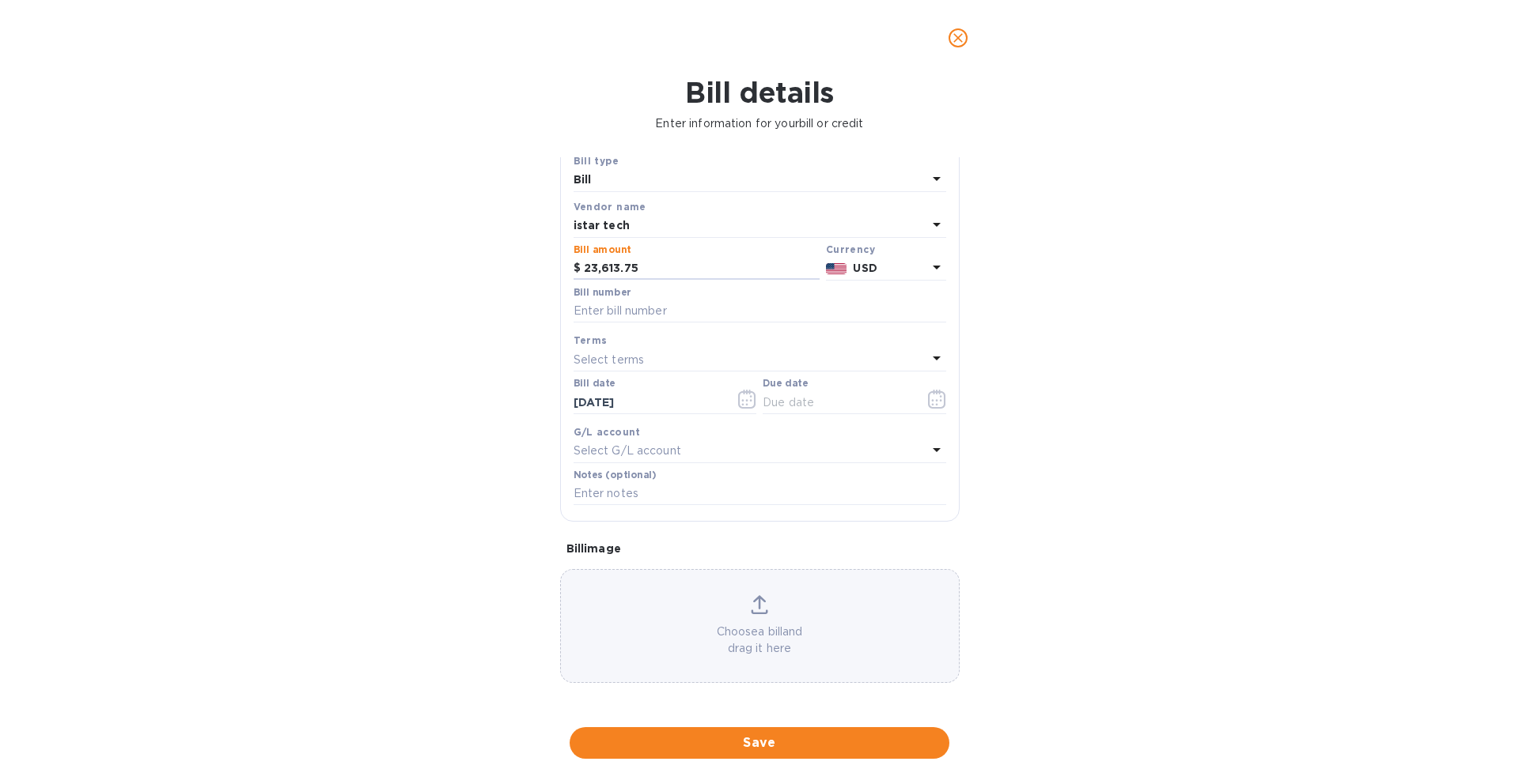
click at [446, 294] on div "Bill details Enter information for your bill or credit General information Save…" at bounding box center [760, 430] width 1519 height 709
click at [645, 300] on input "text" at bounding box center [760, 312] width 373 height 24
type input "002"
click at [415, 370] on div "Bill details Enter information for your bill or credit General information Save…" at bounding box center [760, 430] width 1519 height 709
click at [578, 365] on p "Select terms" at bounding box center [609, 360] width 71 height 17
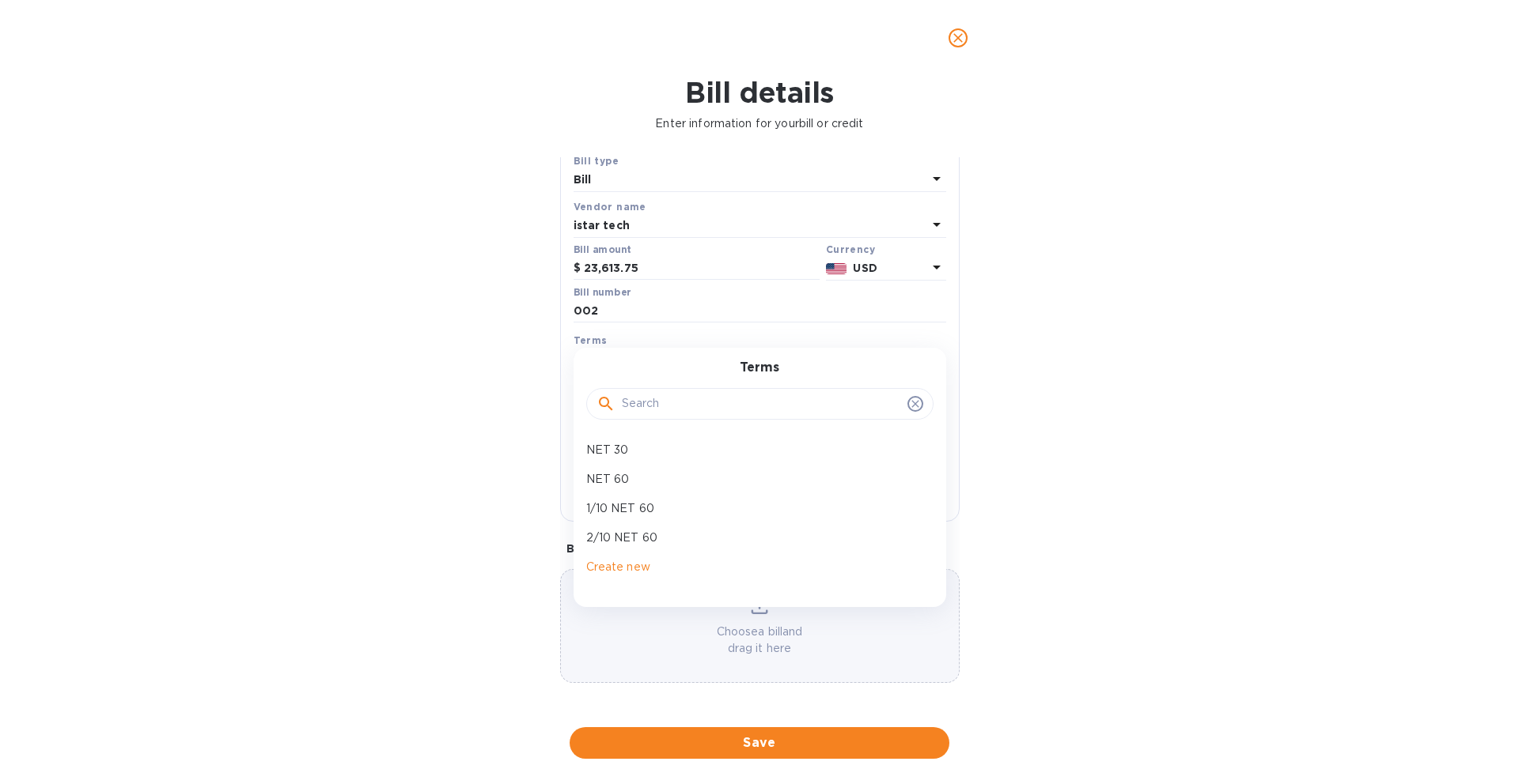
click at [489, 518] on div "Bill details Enter information for your bill or credit General information Save…" at bounding box center [760, 430] width 1519 height 709
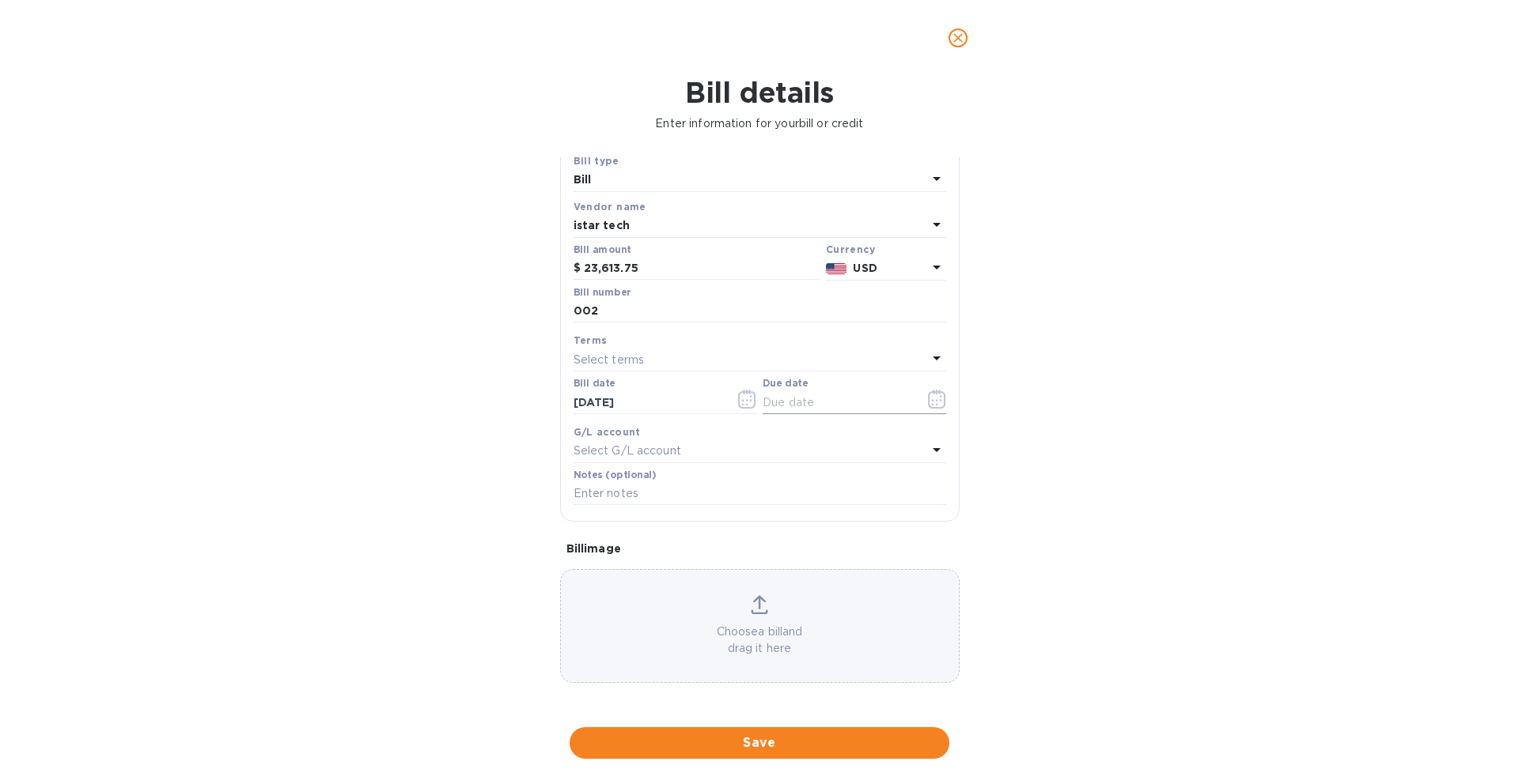
click at [928, 399] on icon "button" at bounding box center [937, 400] width 18 height 19
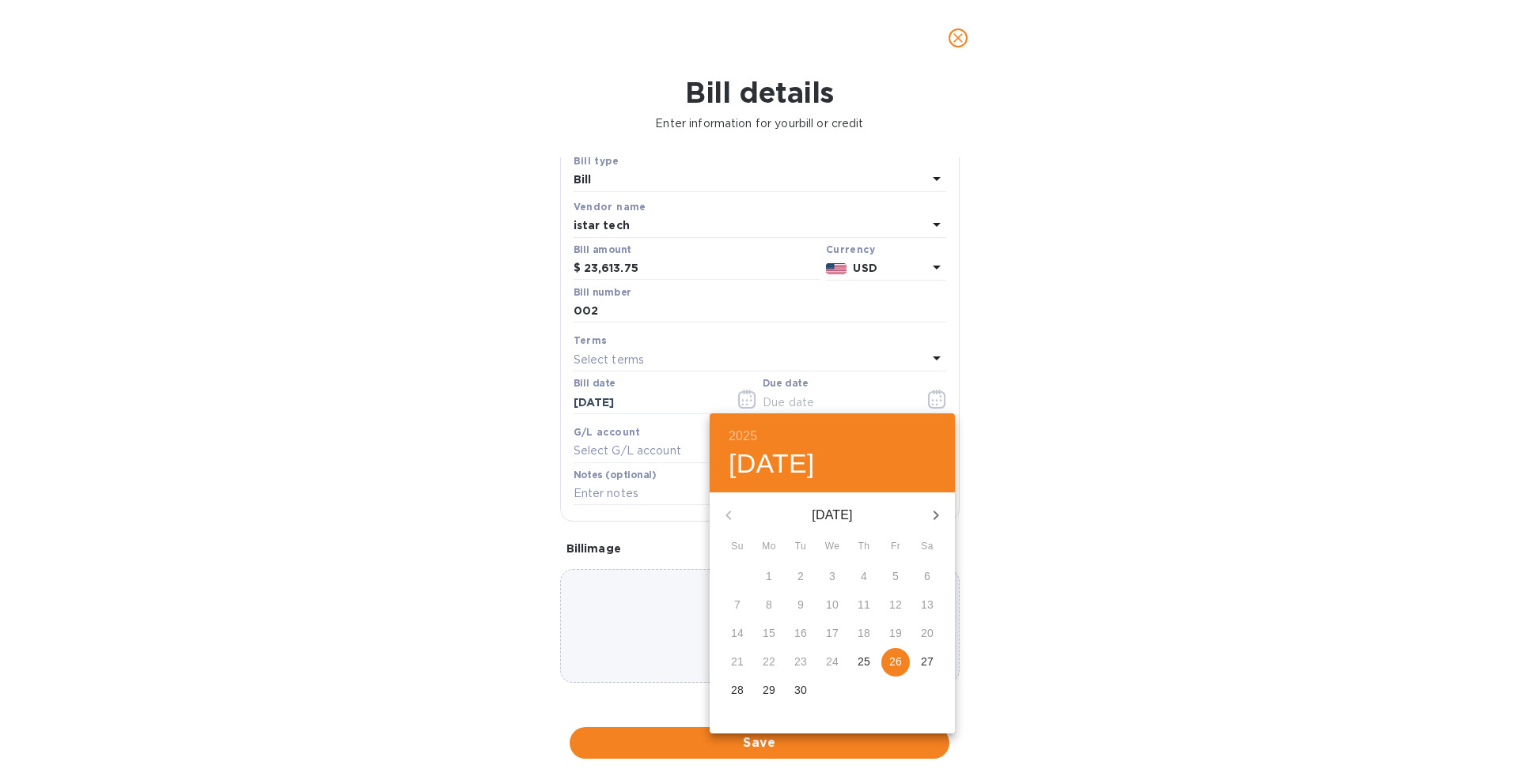
click at [896, 663] on p "26" at bounding box center [896, 662] width 13 height 16
type input "[DATE]"
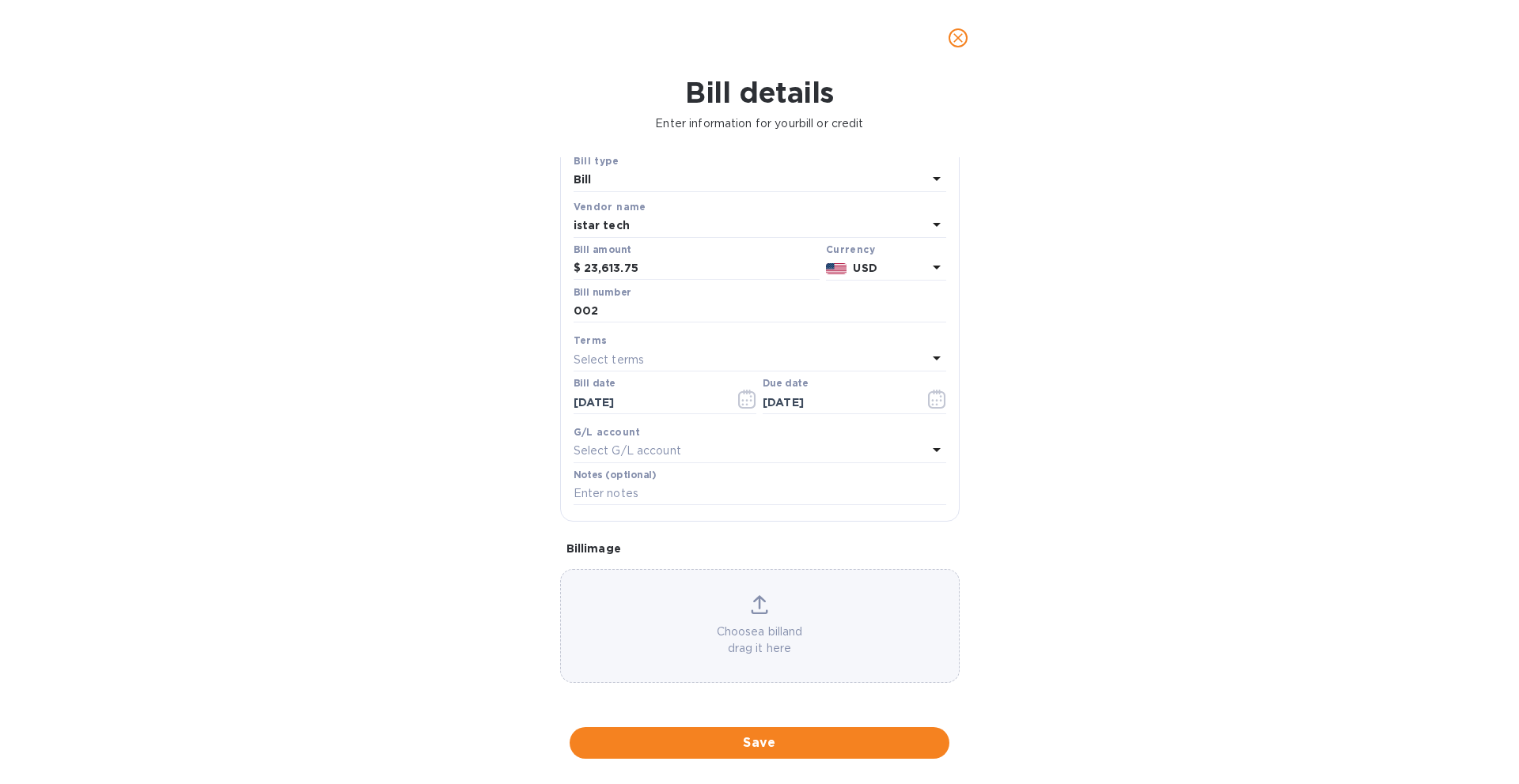
click at [651, 449] on p "Select G/L account" at bounding box center [627, 451] width 107 height 17
click at [650, 495] on input "text" at bounding box center [761, 496] width 280 height 24
drag, startPoint x: 1094, startPoint y: 423, endPoint x: 1053, endPoint y: 444, distance: 46.1
click at [1094, 423] on div "Bill details Enter information for your bill or credit General information Save…" at bounding box center [760, 430] width 1519 height 709
click at [815, 513] on div "Save Bill type Bill Vendor name istar tech Bill amount $ 23,613.75 Currency USD…" at bounding box center [760, 337] width 398 height 368
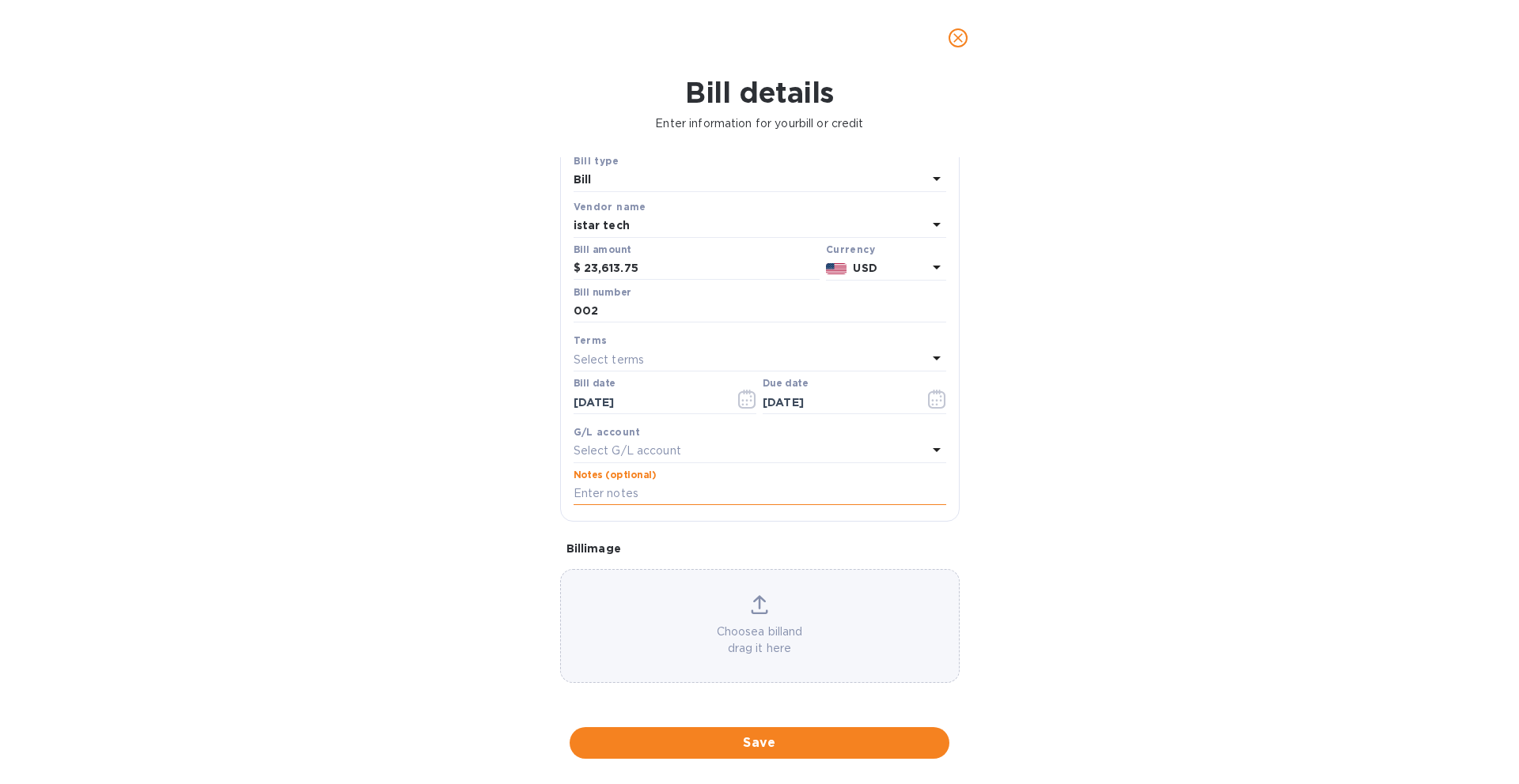
click at [808, 501] on input "text" at bounding box center [760, 494] width 373 height 24
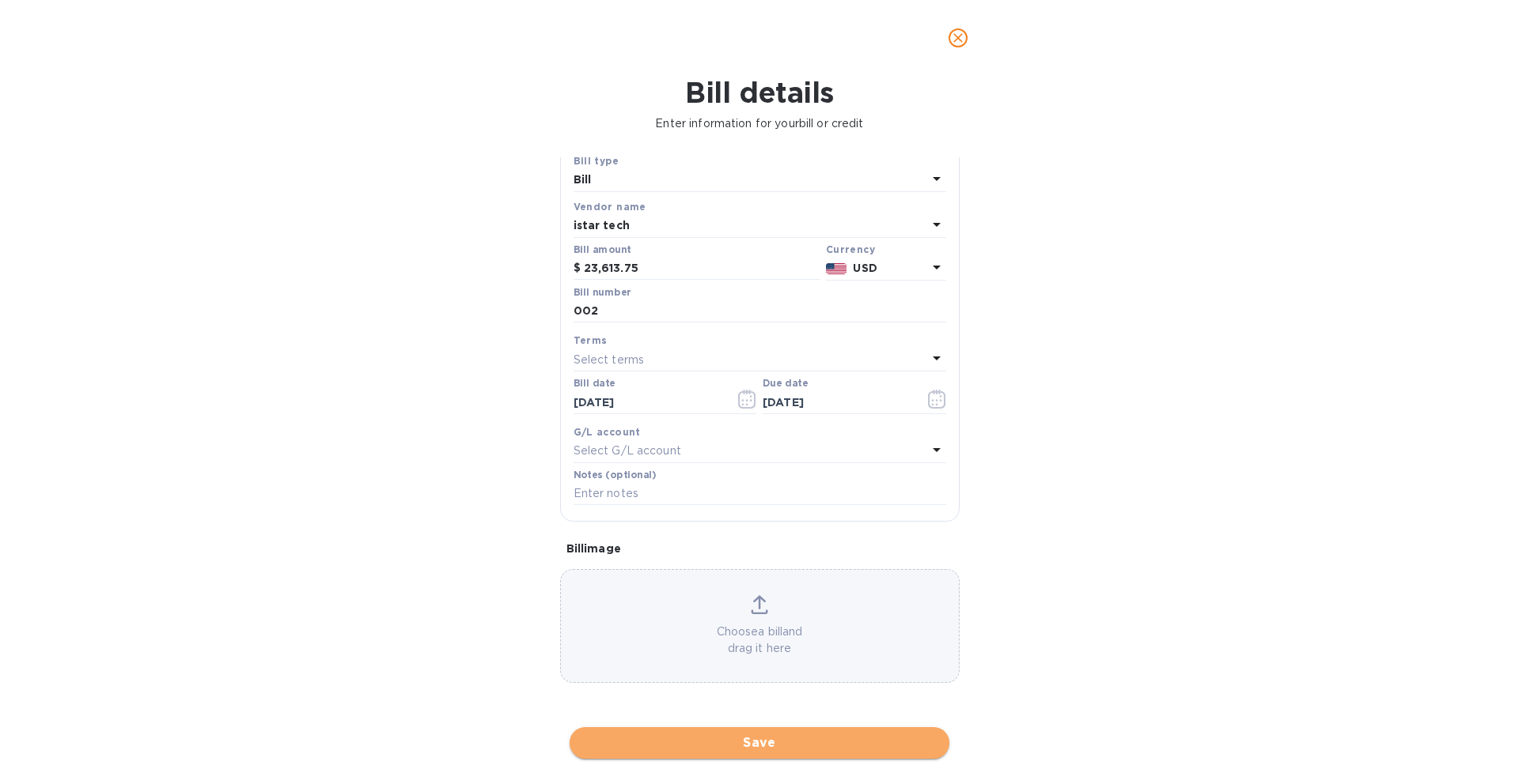
click at [826, 738] on span "Save" at bounding box center [760, 743] width 354 height 19
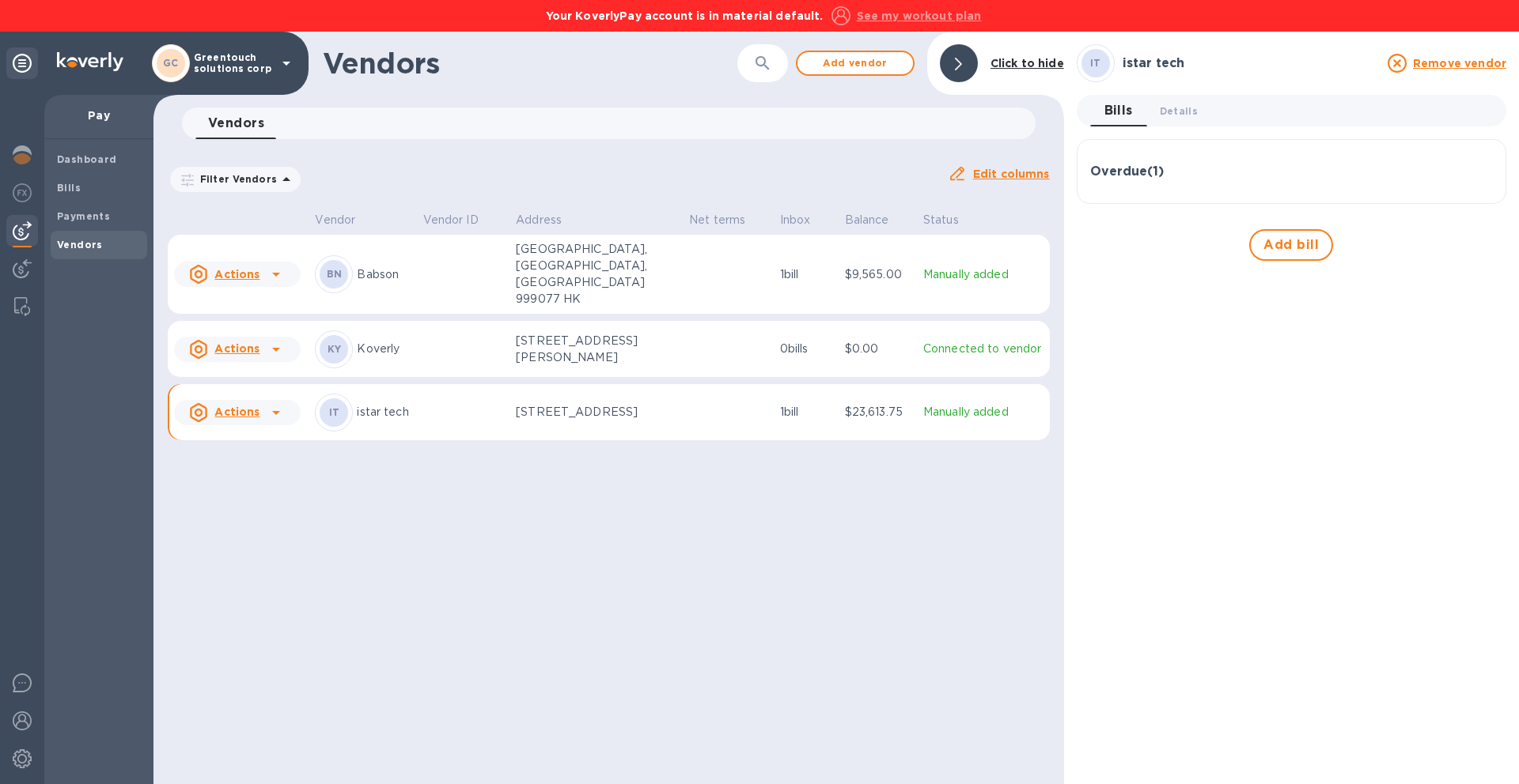
click at [963, 404] on p "Manually added" at bounding box center [983, 412] width 120 height 17
click at [875, 404] on p "$23,613.75" at bounding box center [878, 412] width 66 height 17
click at [76, 187] on b "Bills" at bounding box center [69, 187] width 24 height 12
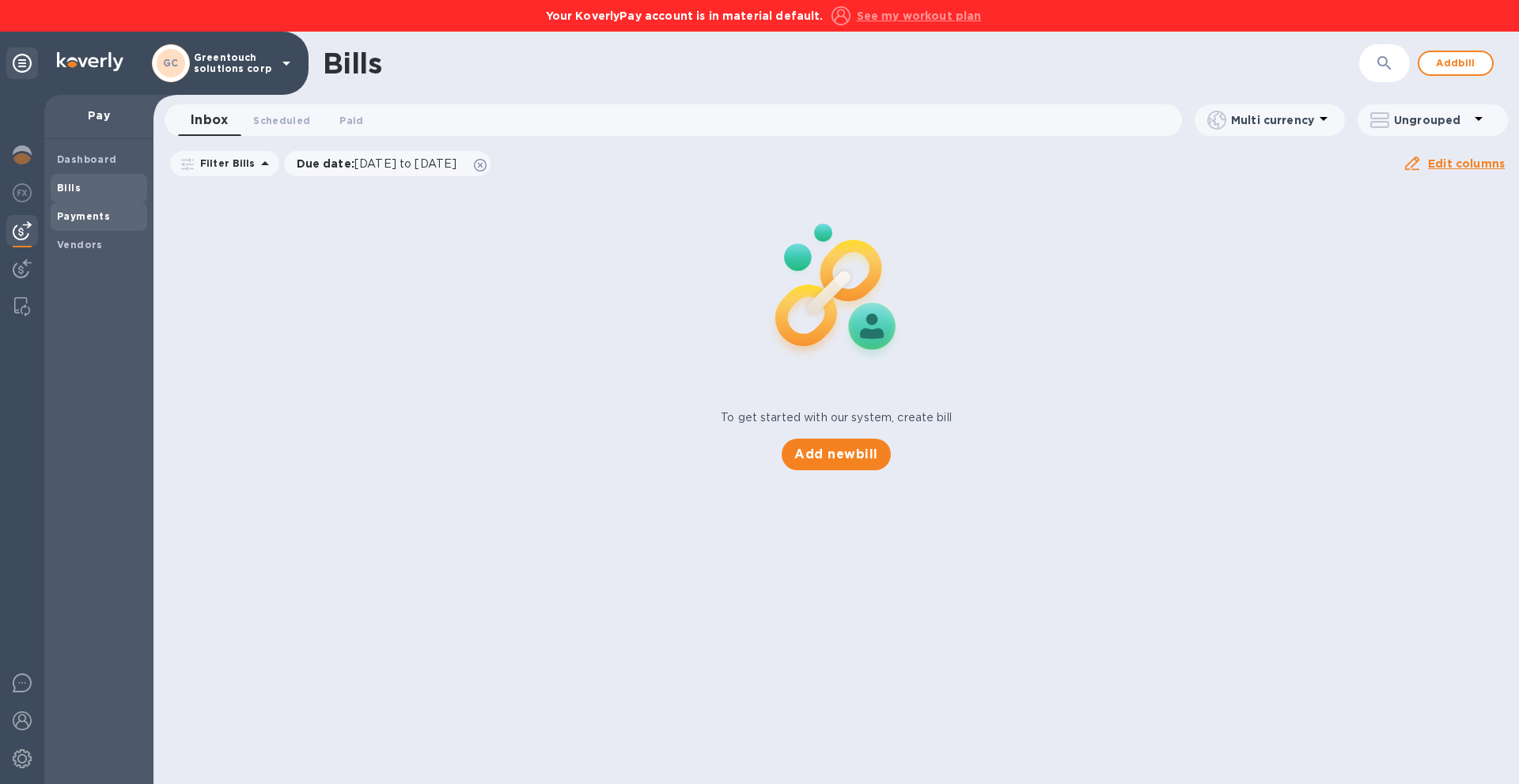
click at [75, 223] on span "Payments" at bounding box center [83, 217] width 53 height 16
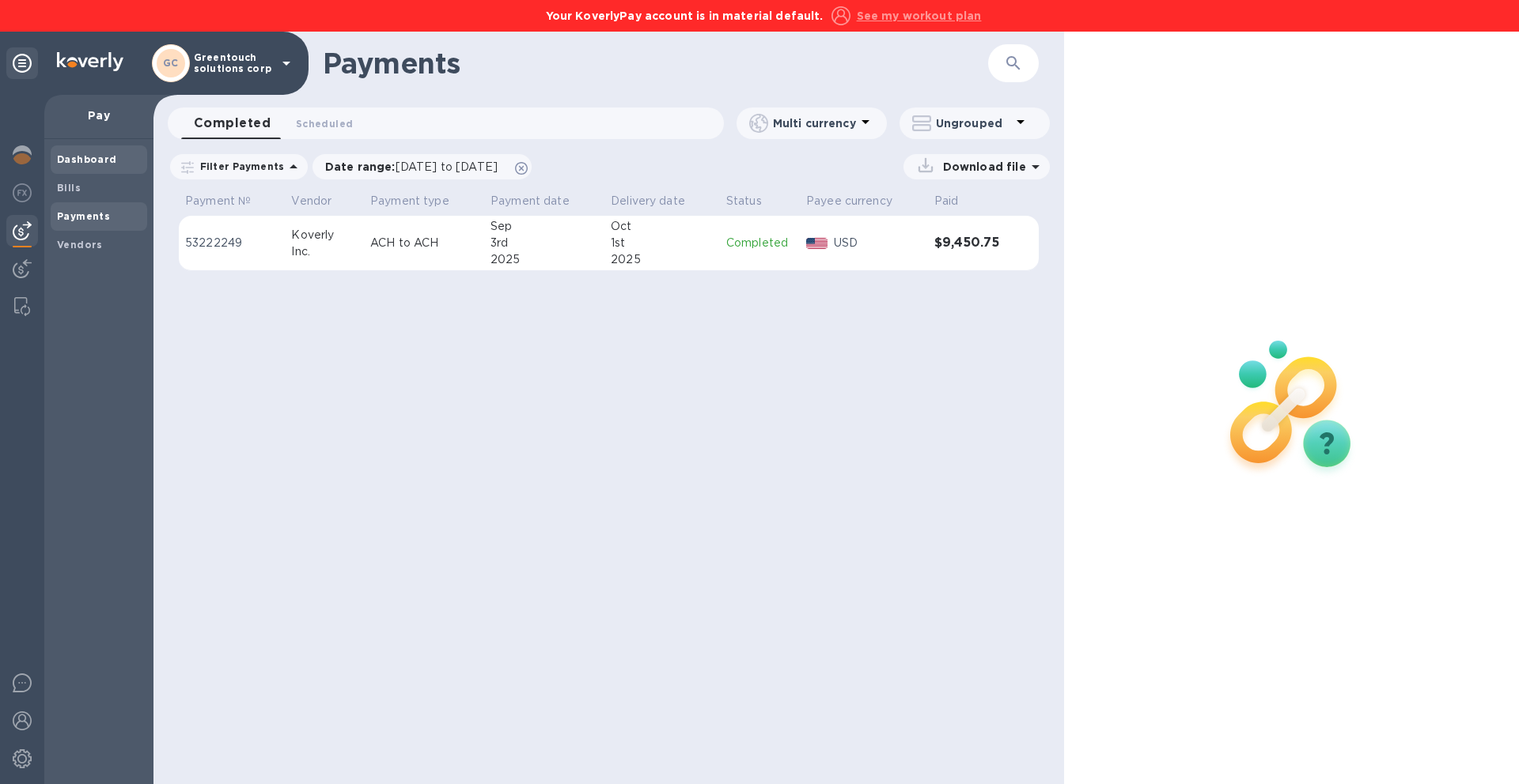
click at [104, 161] on b "Dashboard" at bounding box center [87, 159] width 60 height 12
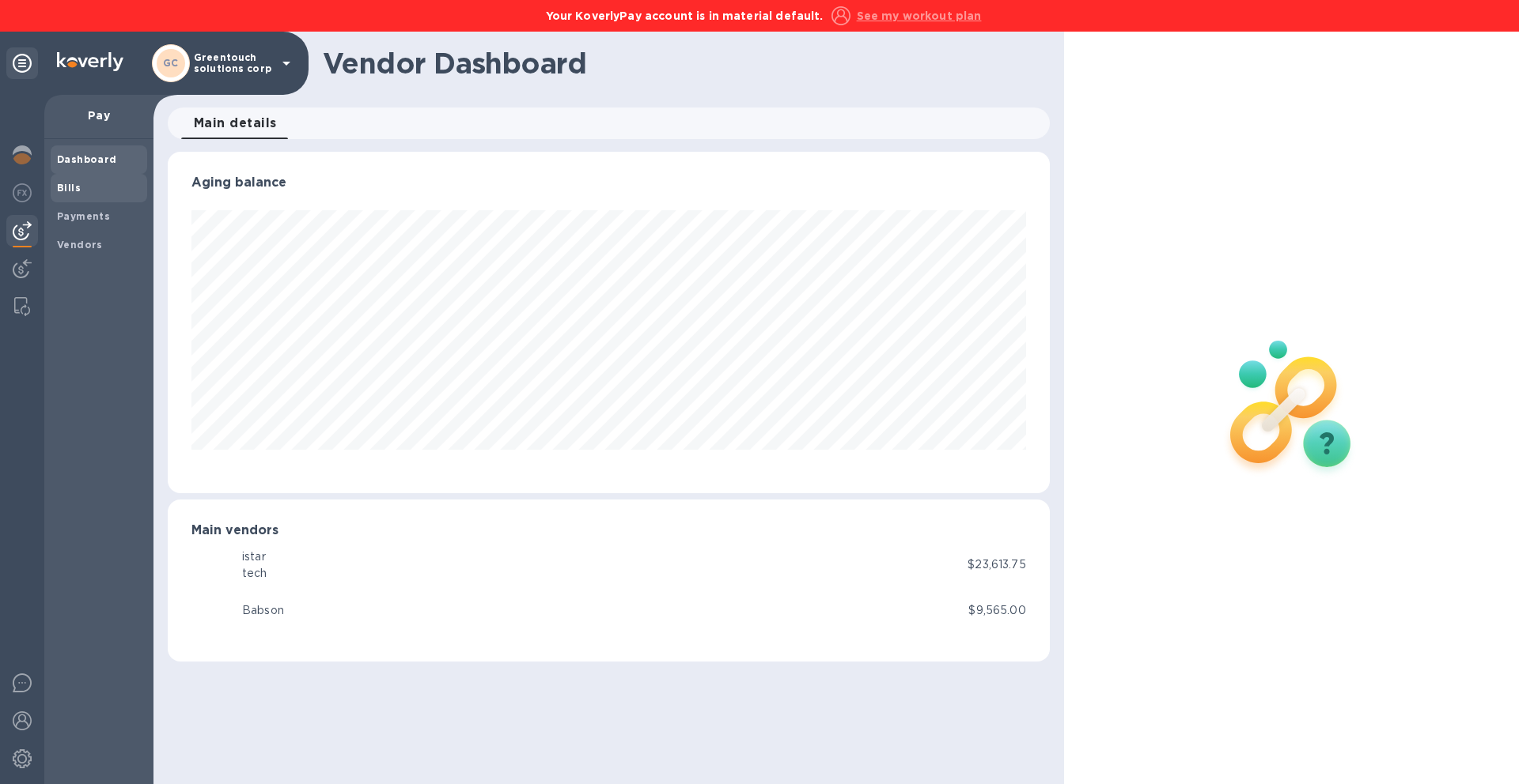
scroll to position [342, 882]
click at [25, 231] on img at bounding box center [22, 231] width 19 height 19
click at [71, 187] on b "Bills" at bounding box center [69, 187] width 24 height 12
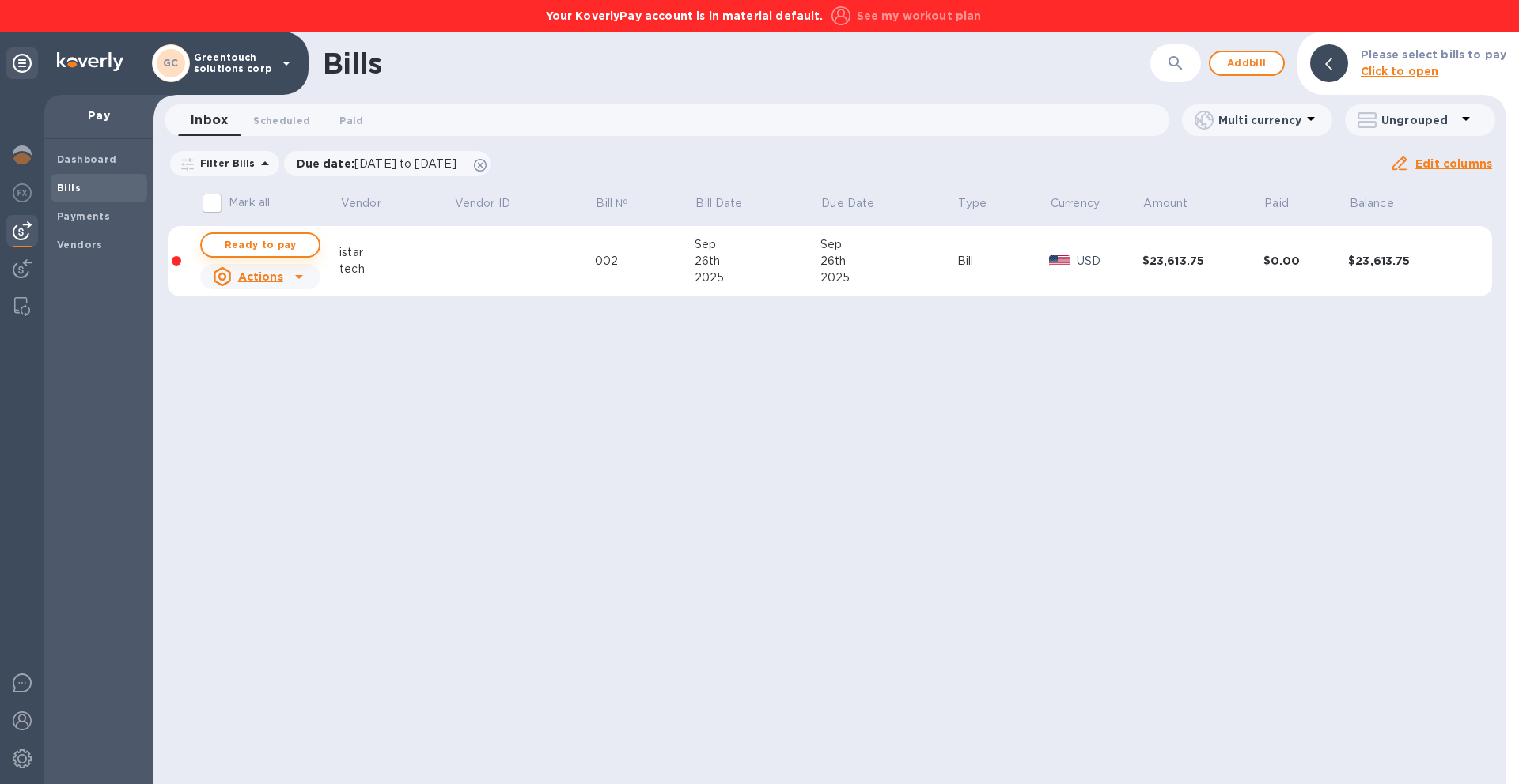
click at [276, 249] on span "Ready to pay" at bounding box center [260, 245] width 92 height 19
checkbox input "true"
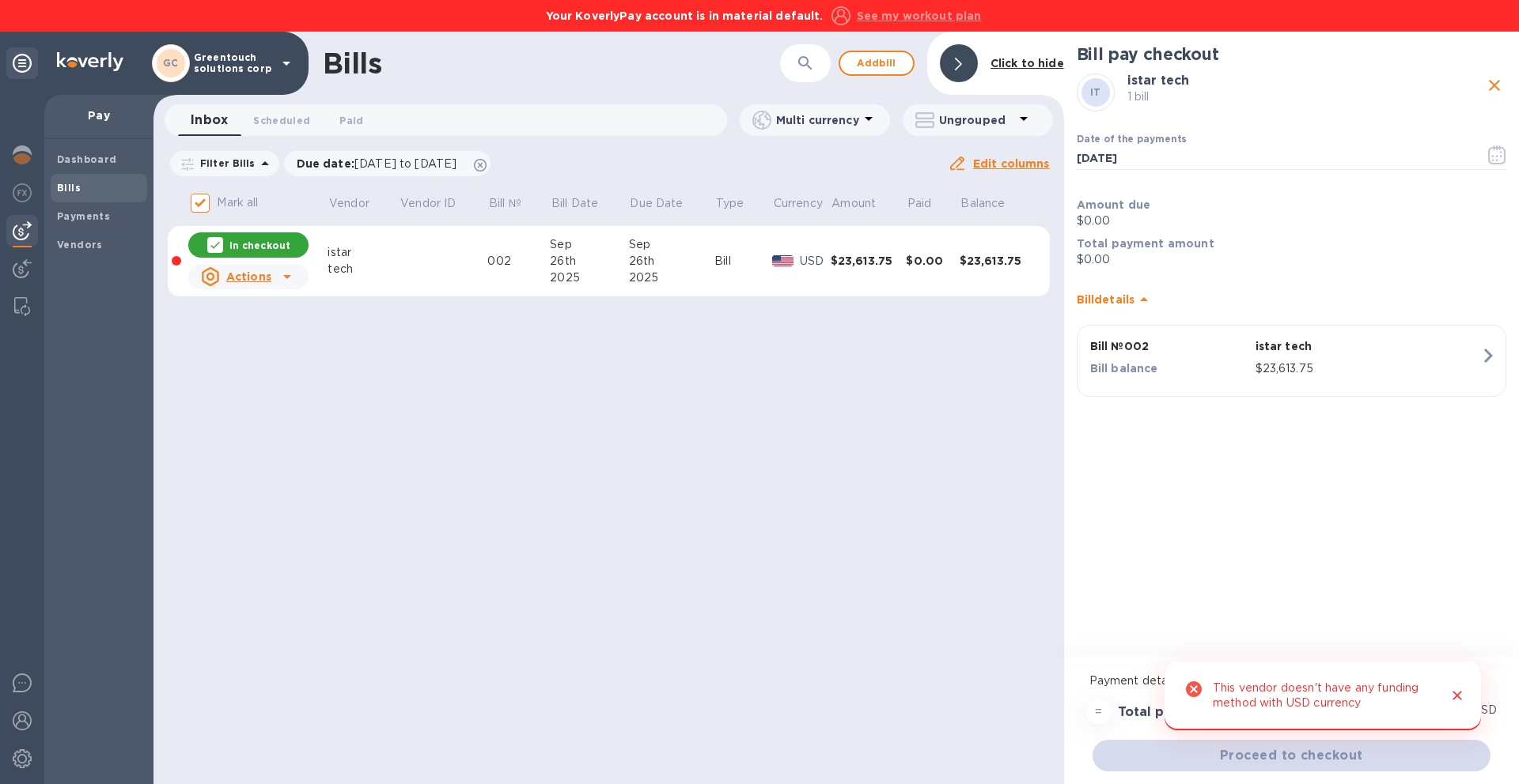
click at [1457, 698] on icon "Close" at bounding box center [1457, 696] width 16 height 16
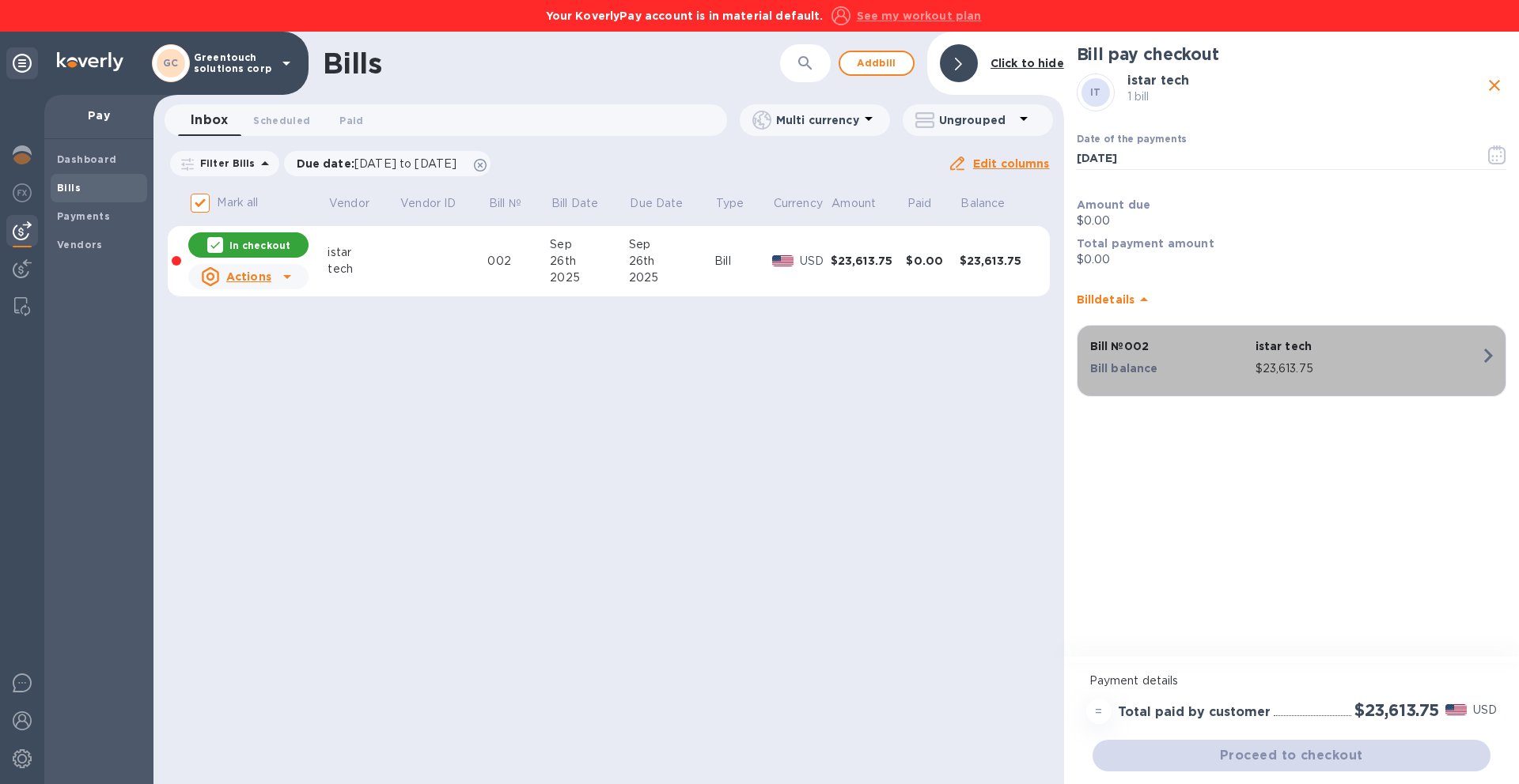
click at [1317, 349] on p "istar tech" at bounding box center [1368, 347] width 224 height 16
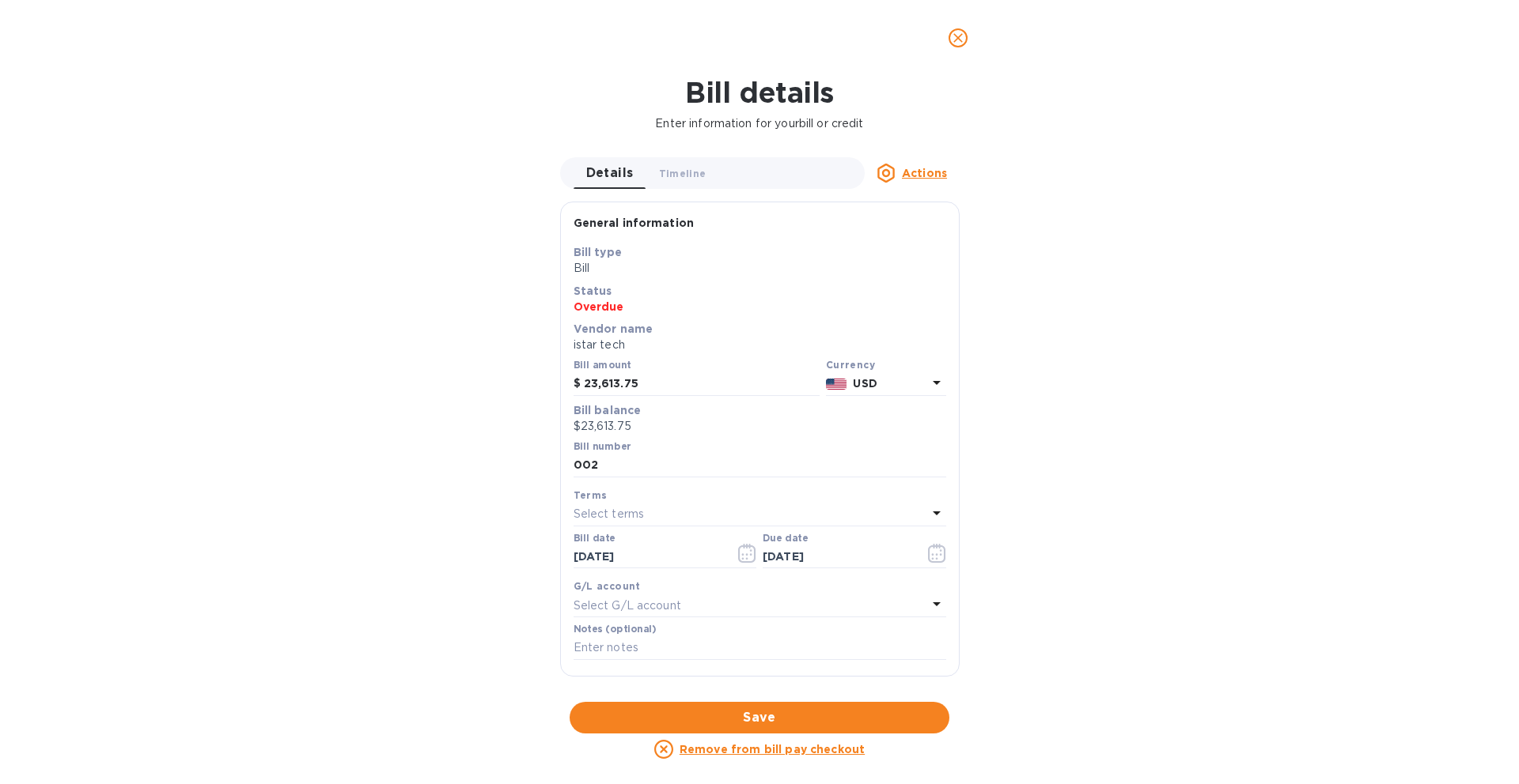
click at [915, 167] on u "Actions" at bounding box center [925, 173] width 45 height 13
click at [959, 39] on div at bounding box center [760, 392] width 1519 height 784
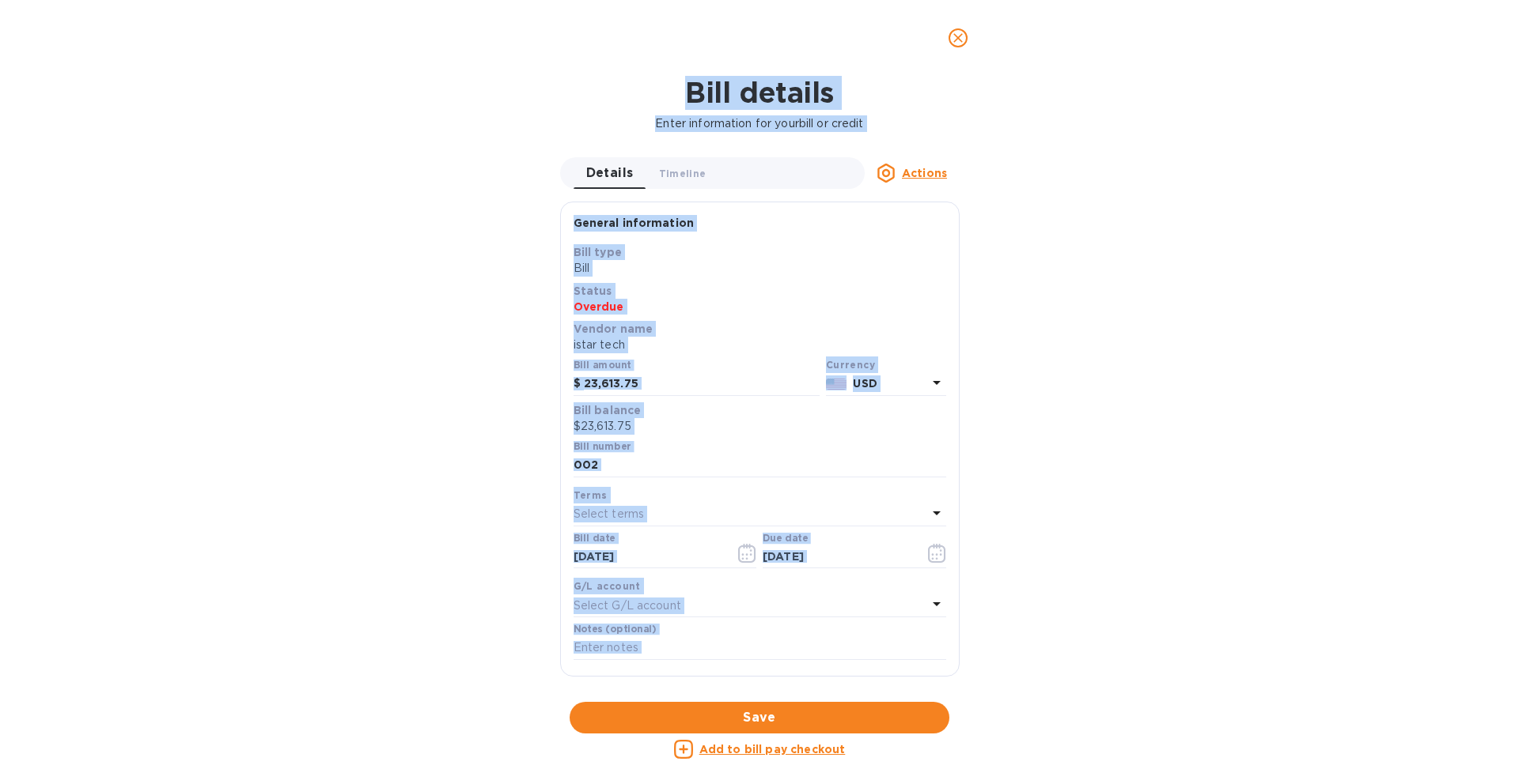
click at [958, 38] on icon "close" at bounding box center [958, 38] width 10 height 10
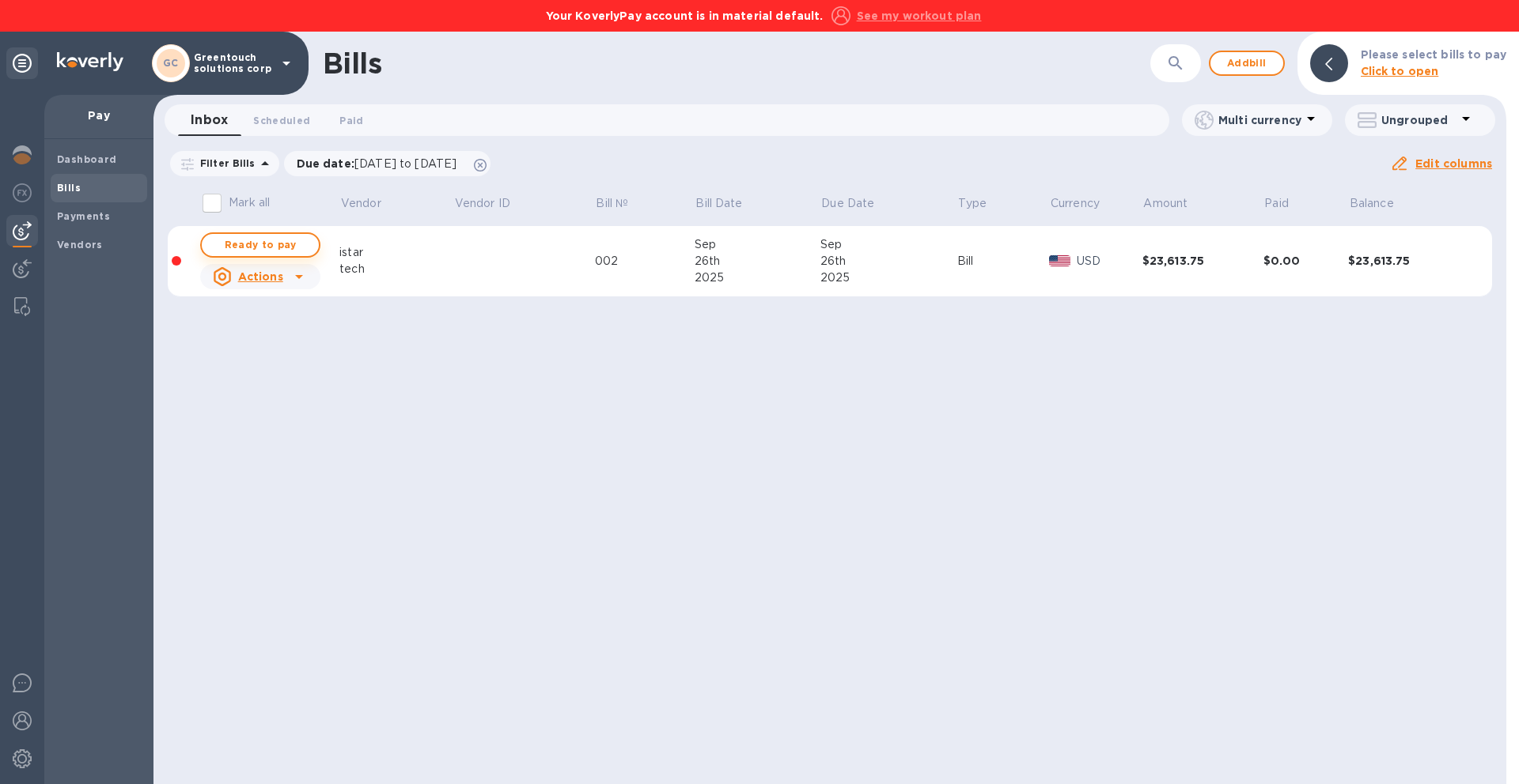
click at [300, 241] on span "Ready to pay" at bounding box center [260, 245] width 92 height 19
checkbox input "true"
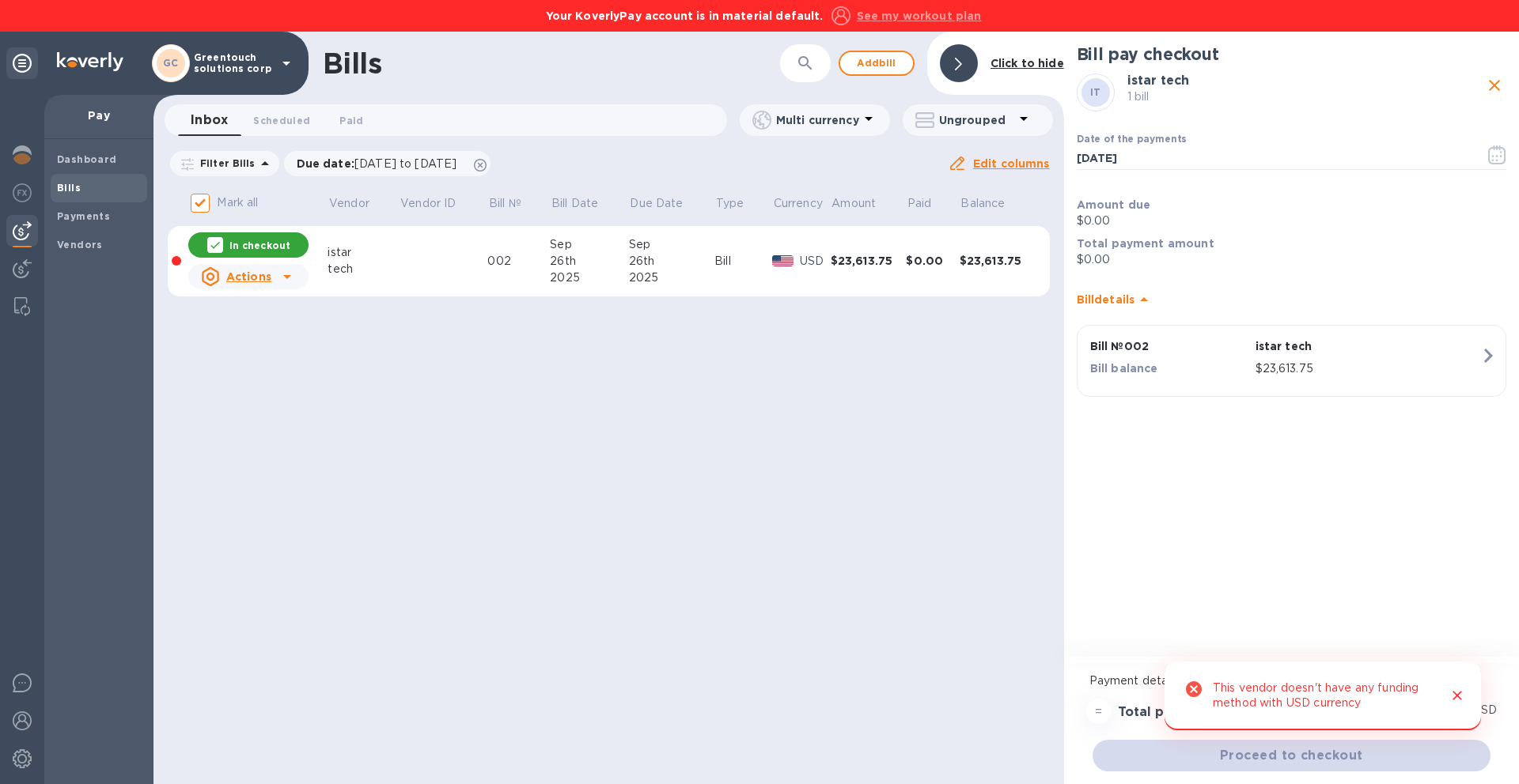
click at [1128, 221] on p "$0.00" at bounding box center [1291, 221] width 429 height 17
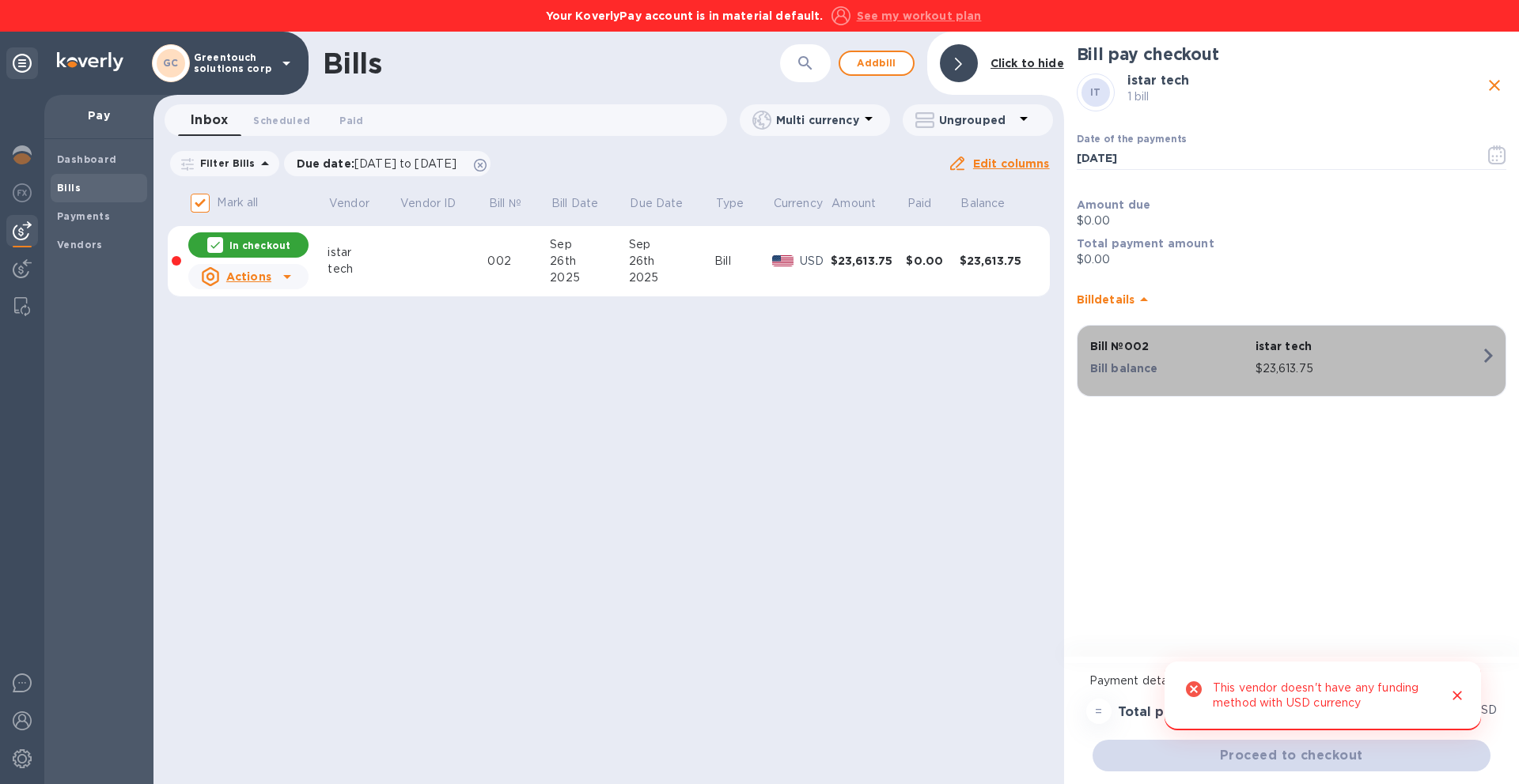
click at [1223, 364] on p "Bill balance" at bounding box center [1170, 368] width 159 height 16
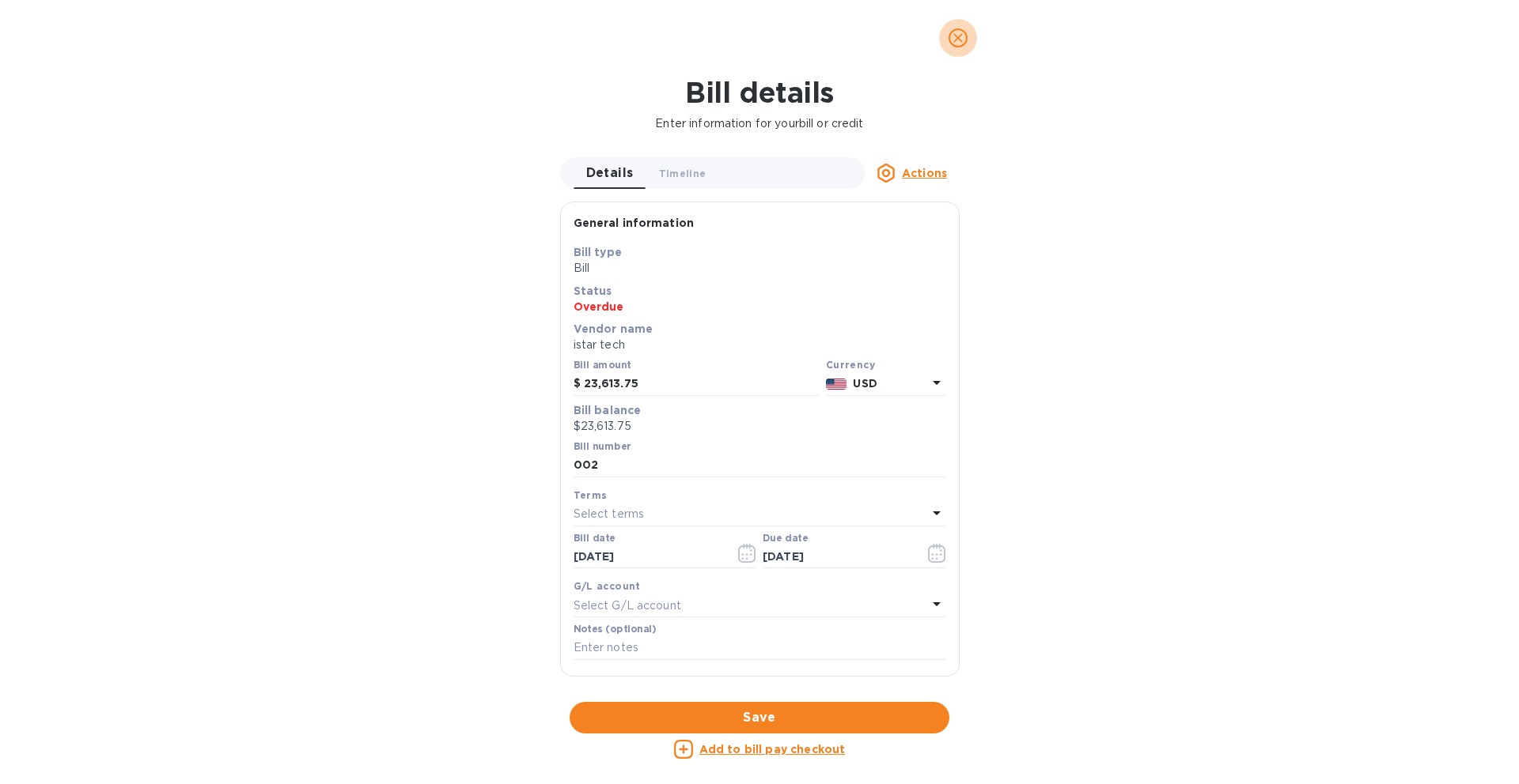
click at [951, 50] on button "close" at bounding box center [957, 38] width 38 height 38
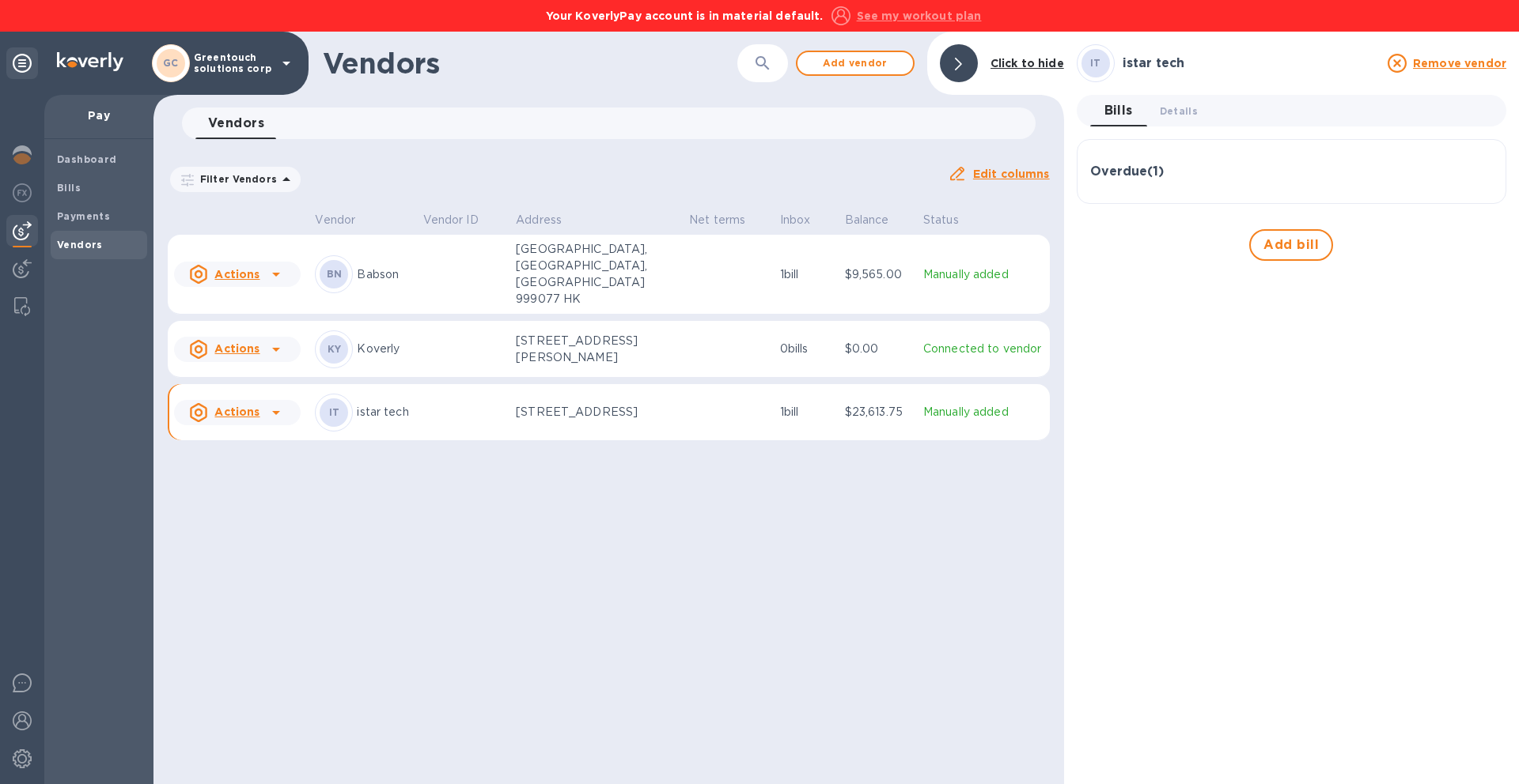
click at [1155, 181] on div "Overdue ( 1 )" at bounding box center [1291, 171] width 403 height 38
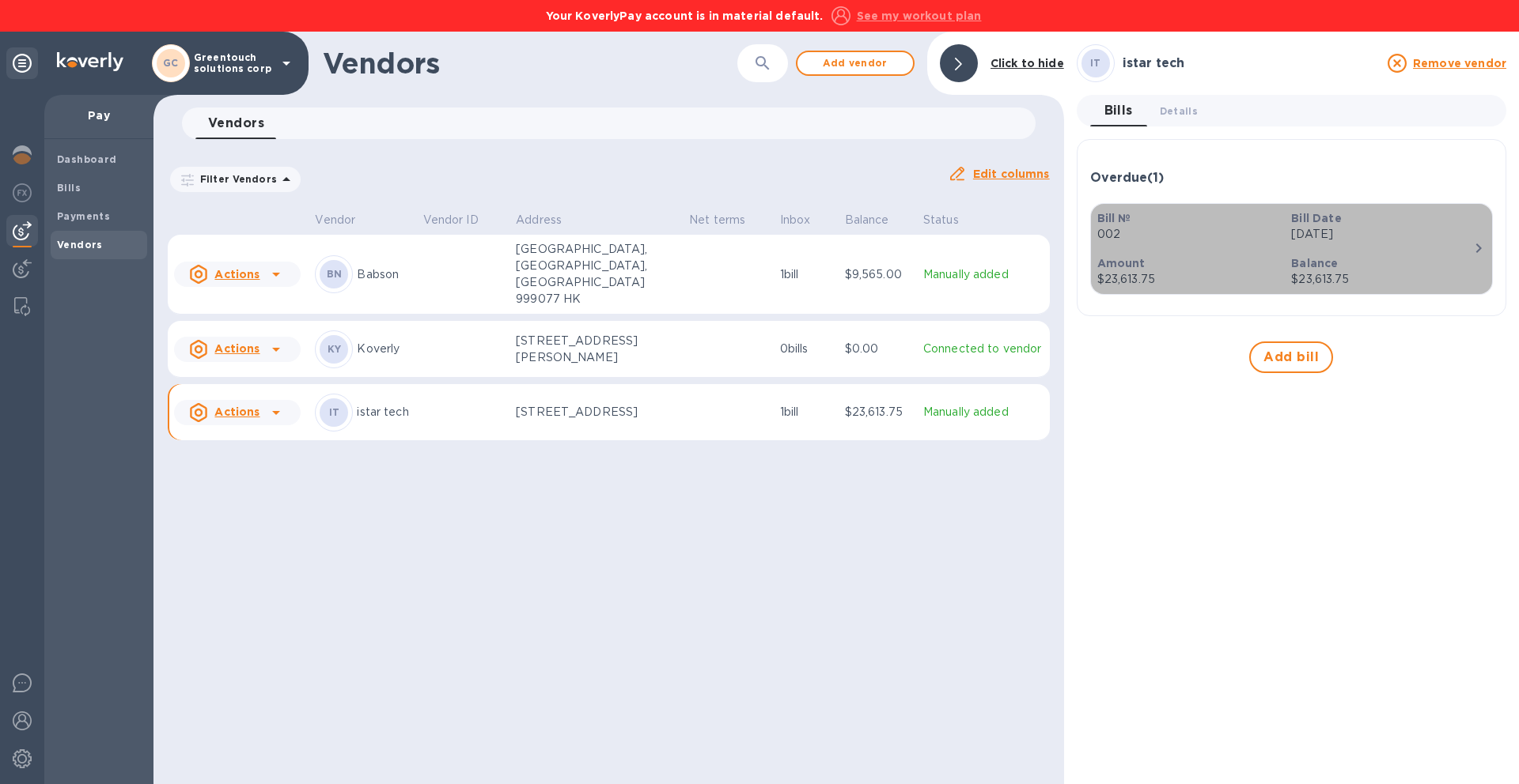
click at [1137, 280] on p "$23,613.75" at bounding box center [1188, 279] width 182 height 17
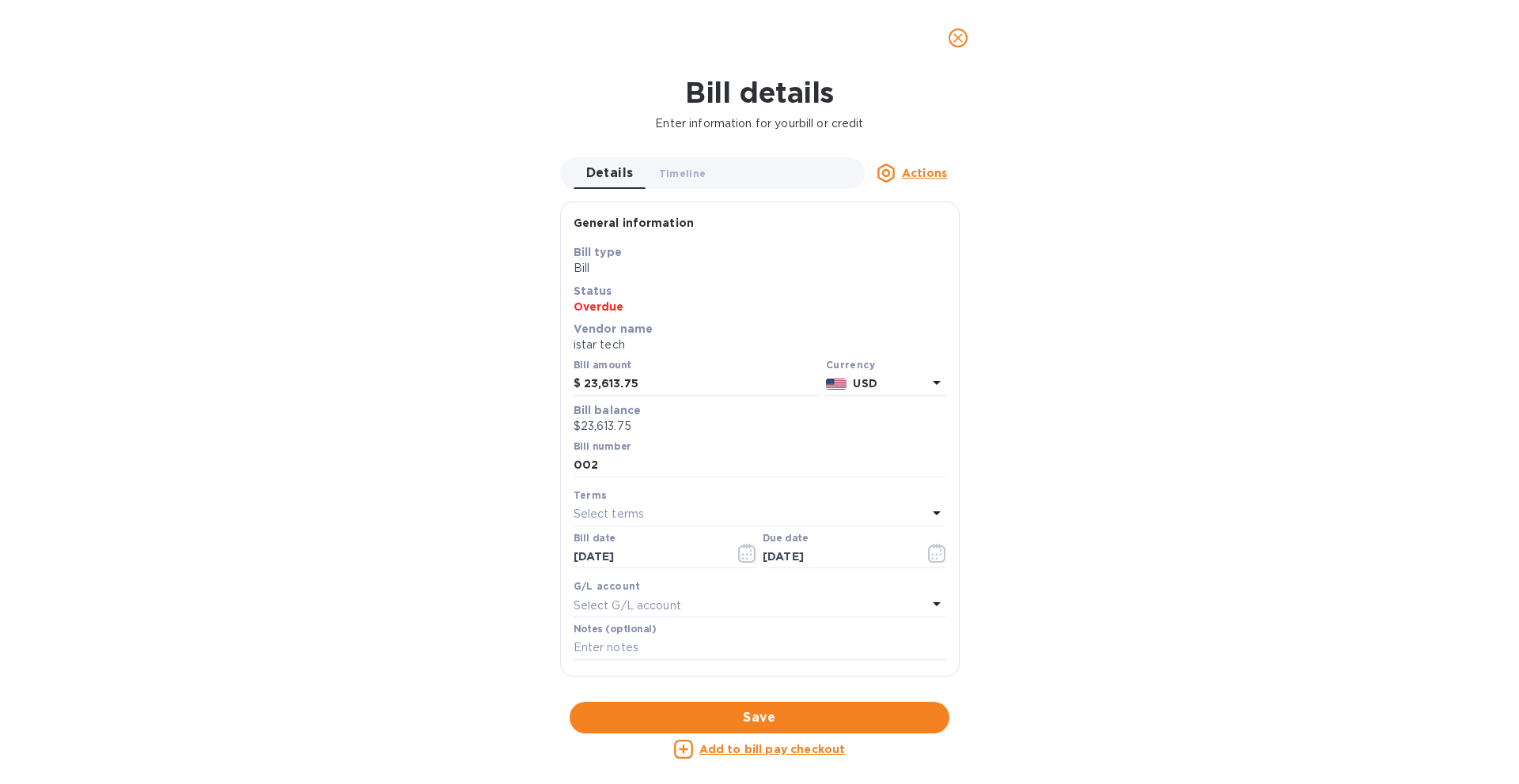
click at [743, 752] on u "Add to bill pay checkout" at bounding box center [772, 750] width 147 height 13
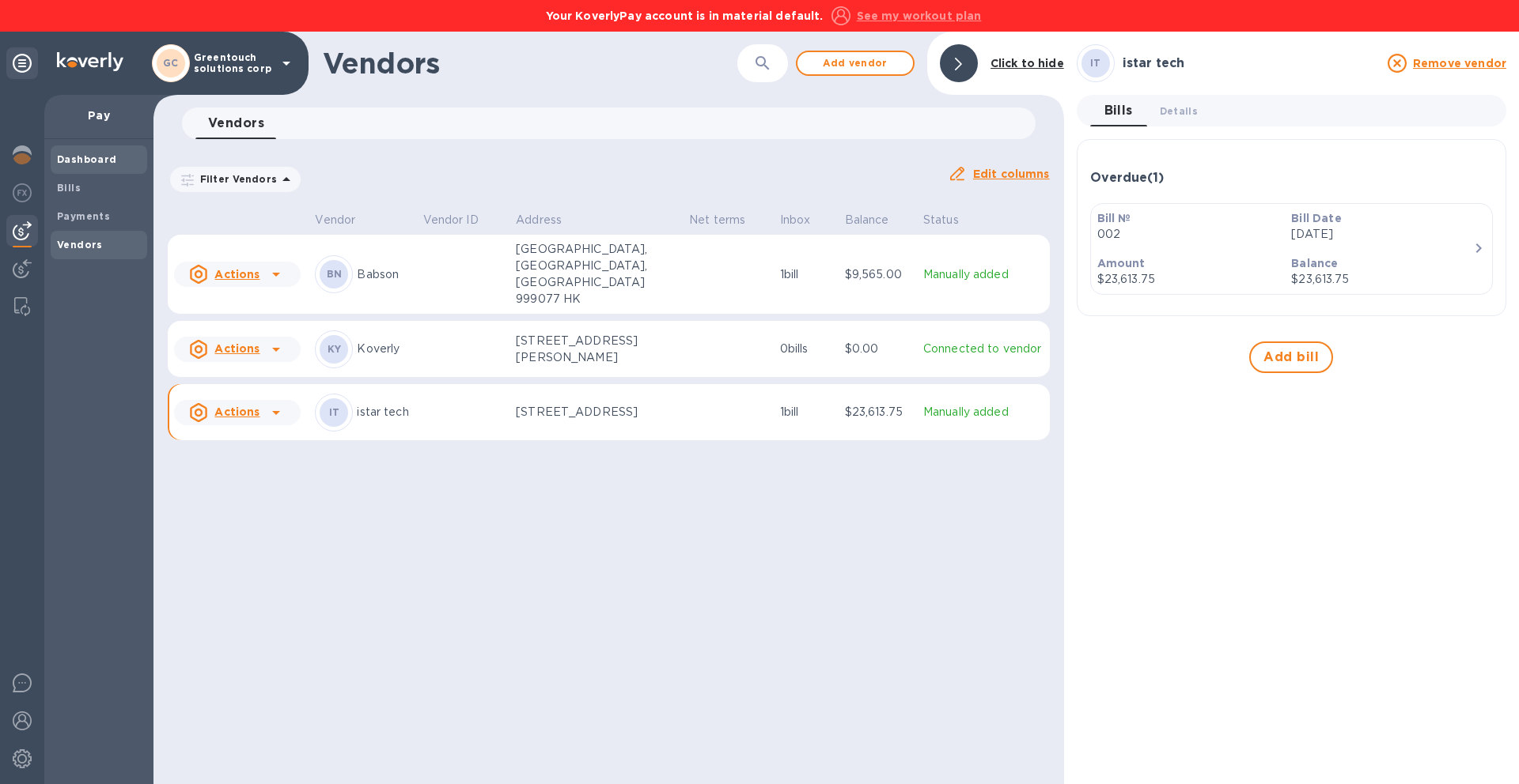
click at [94, 164] on b "Dashboard" at bounding box center [87, 159] width 60 height 12
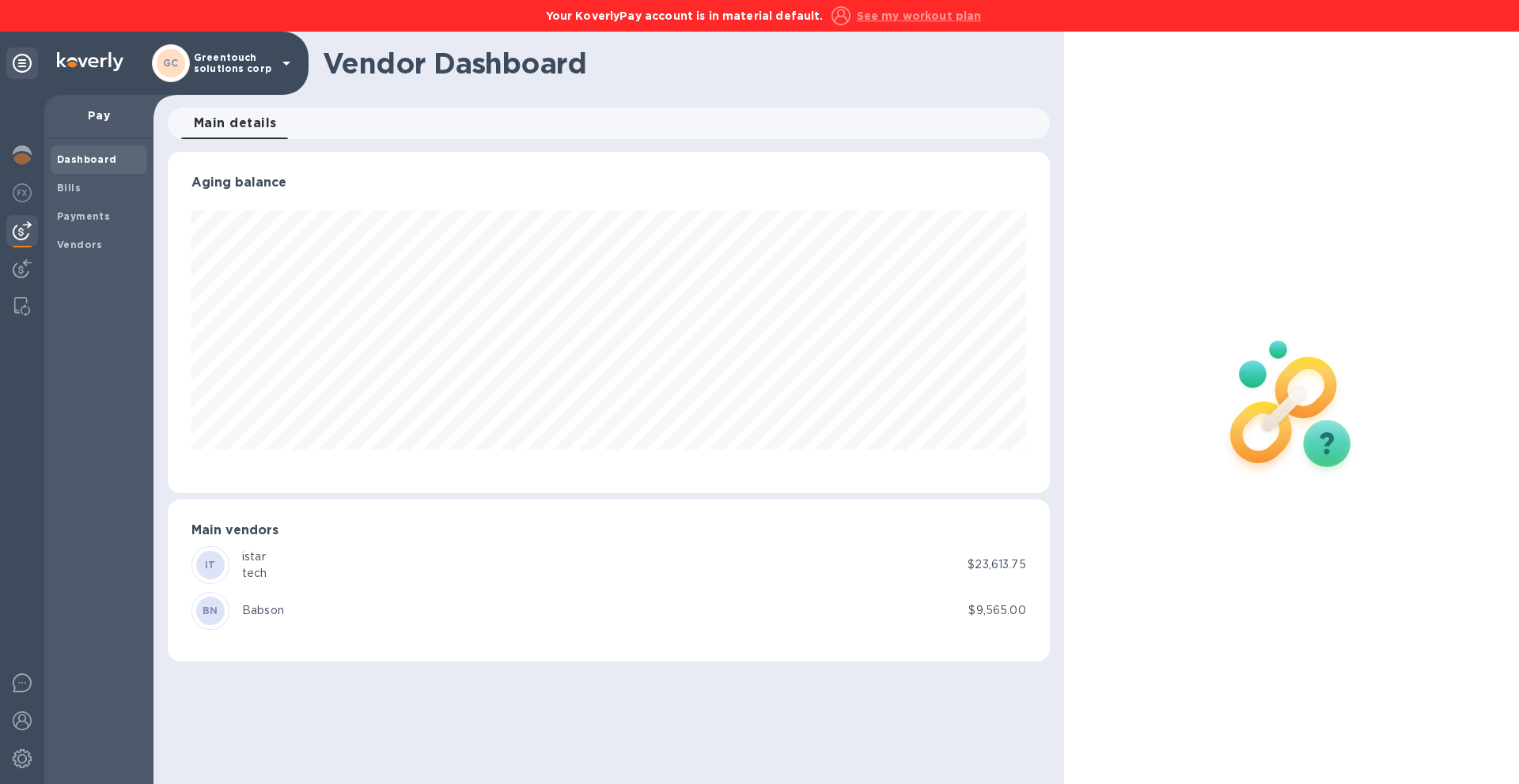
scroll to position [342, 882]
click at [707, 568] on div "IT istar tech" at bounding box center [579, 565] width 776 height 38
drag, startPoint x: 268, startPoint y: 563, endPoint x: 191, endPoint y: 544, distance: 79.3
click at [238, 557] on div "IT istar tech" at bounding box center [579, 565] width 776 height 38
click at [102, 199] on div "Bills" at bounding box center [99, 188] width 96 height 29
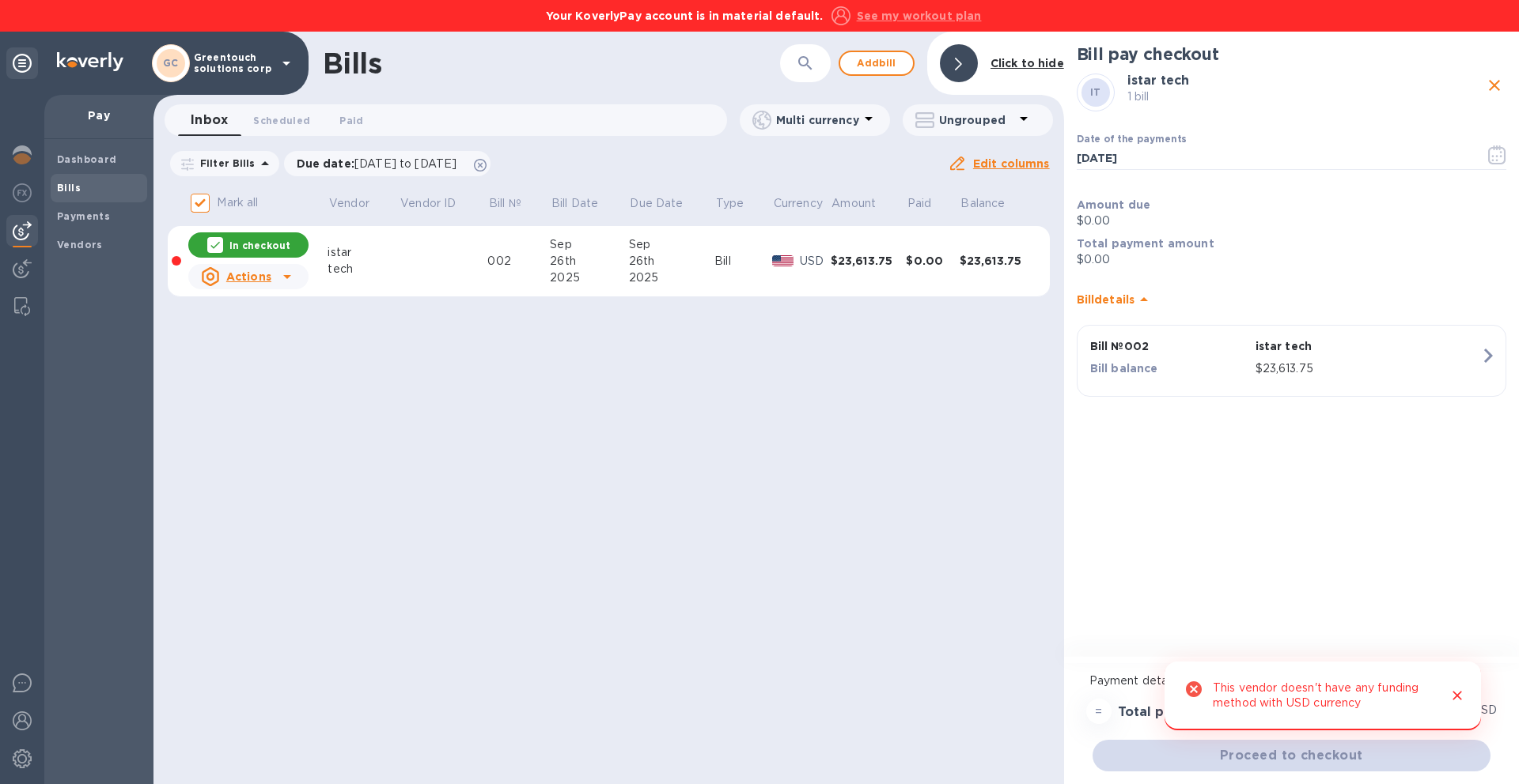
click at [1009, 62] on b "Click to hide" at bounding box center [1027, 63] width 74 height 13
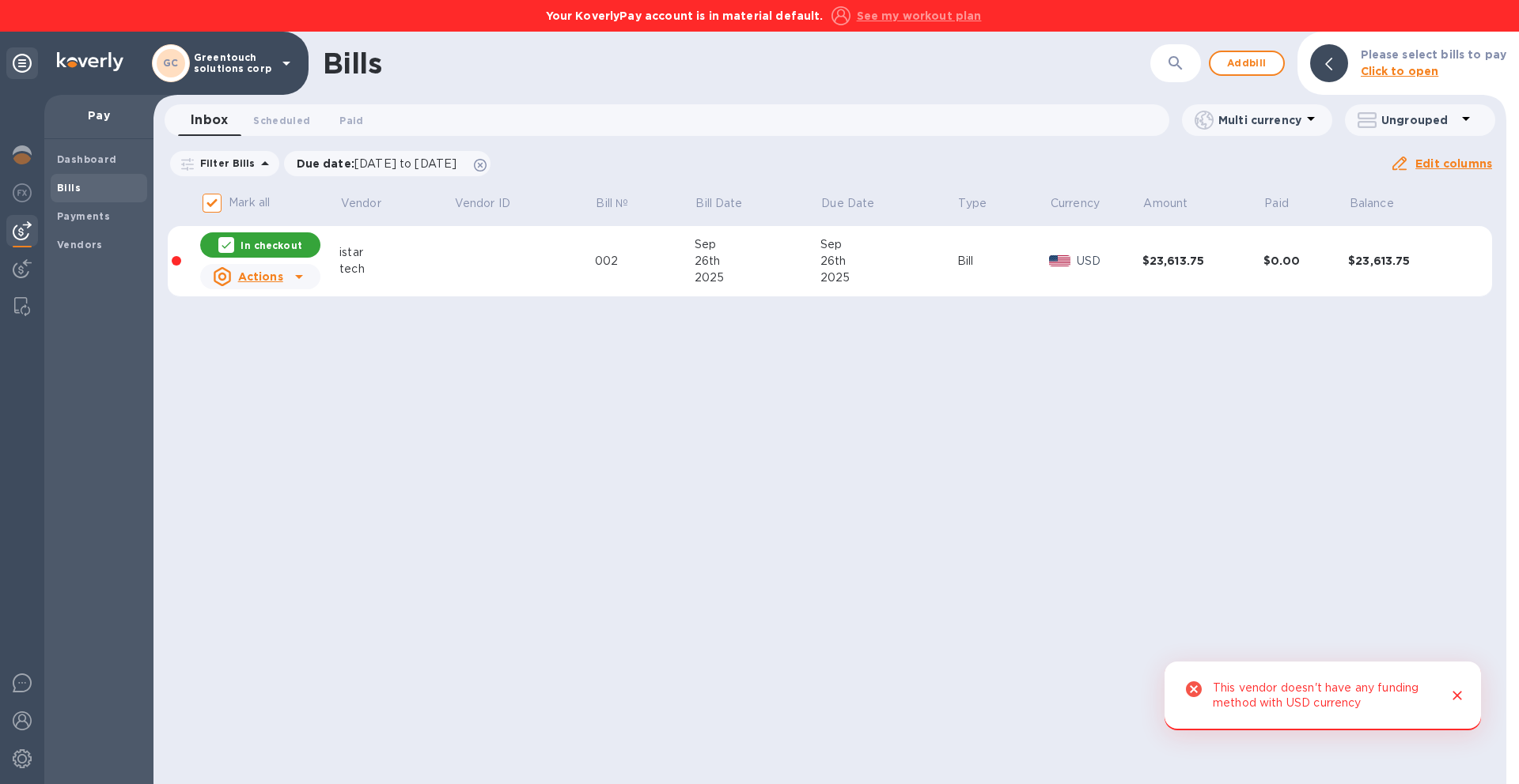
click at [1327, 698] on div "This vendor doesn't have any funding method with USD currency" at bounding box center [1324, 696] width 221 height 43
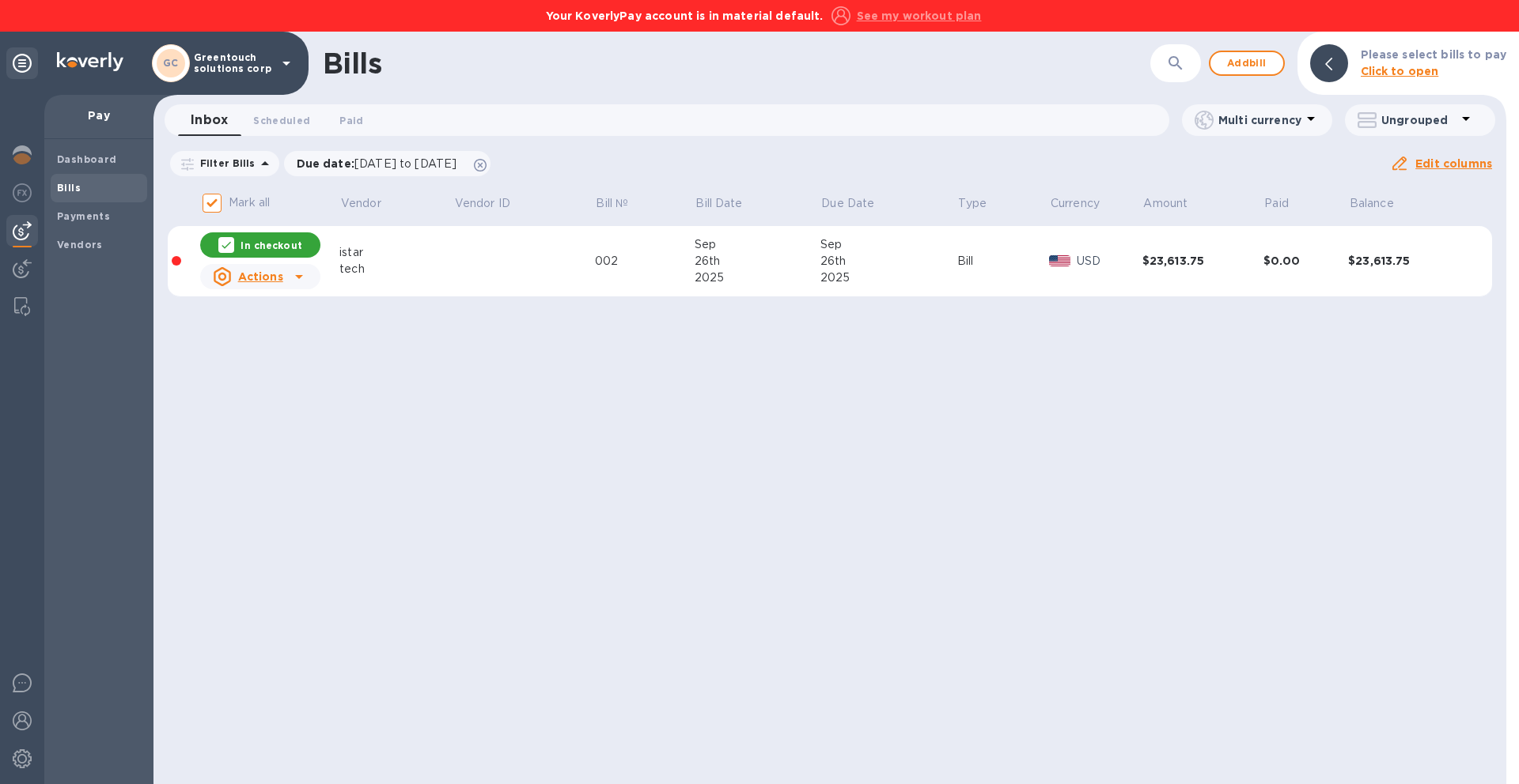
click at [1358, 248] on td "$23,613.75" at bounding box center [1408, 261] width 121 height 71
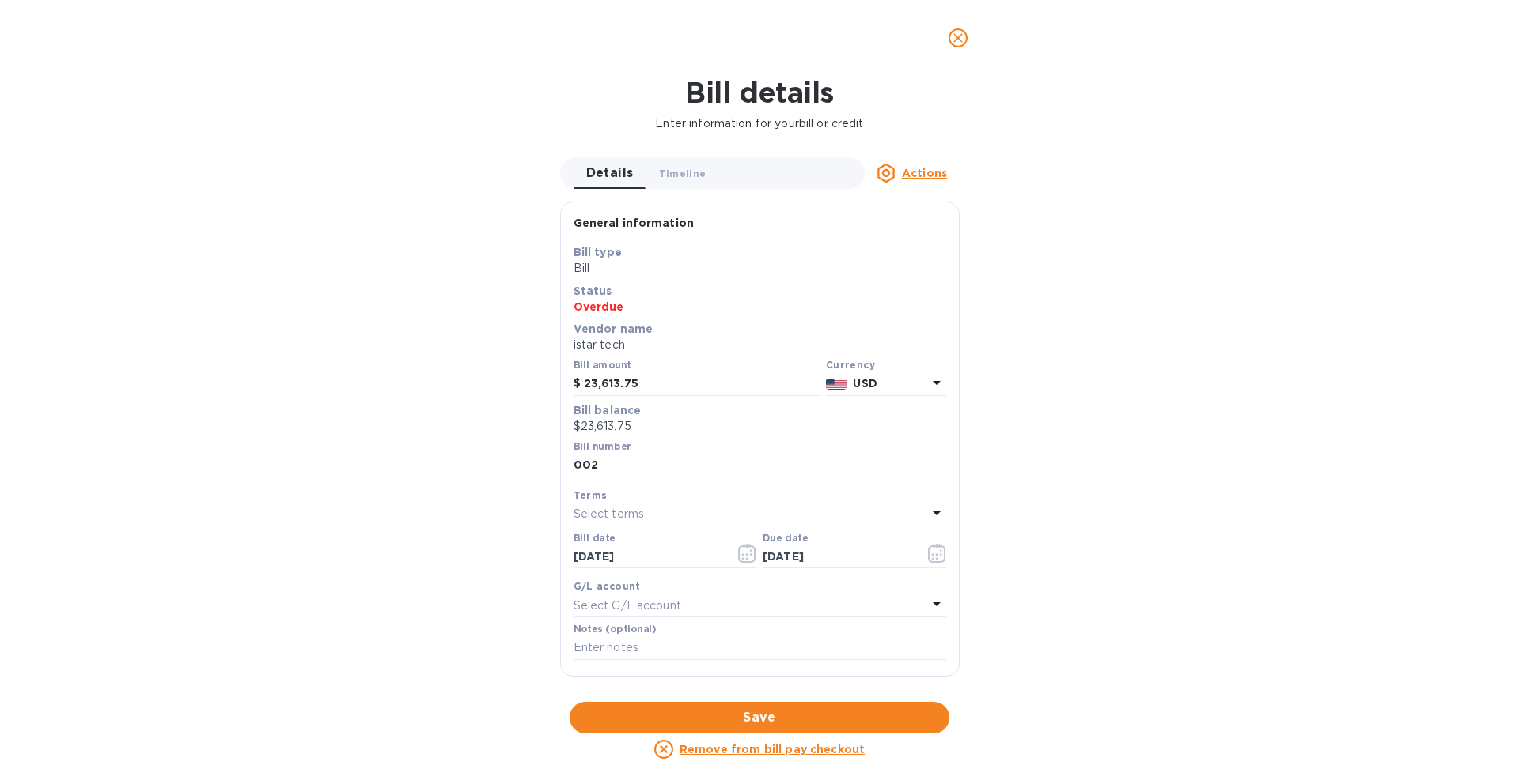
click at [889, 390] on p "USD" at bounding box center [889, 384] width 74 height 17
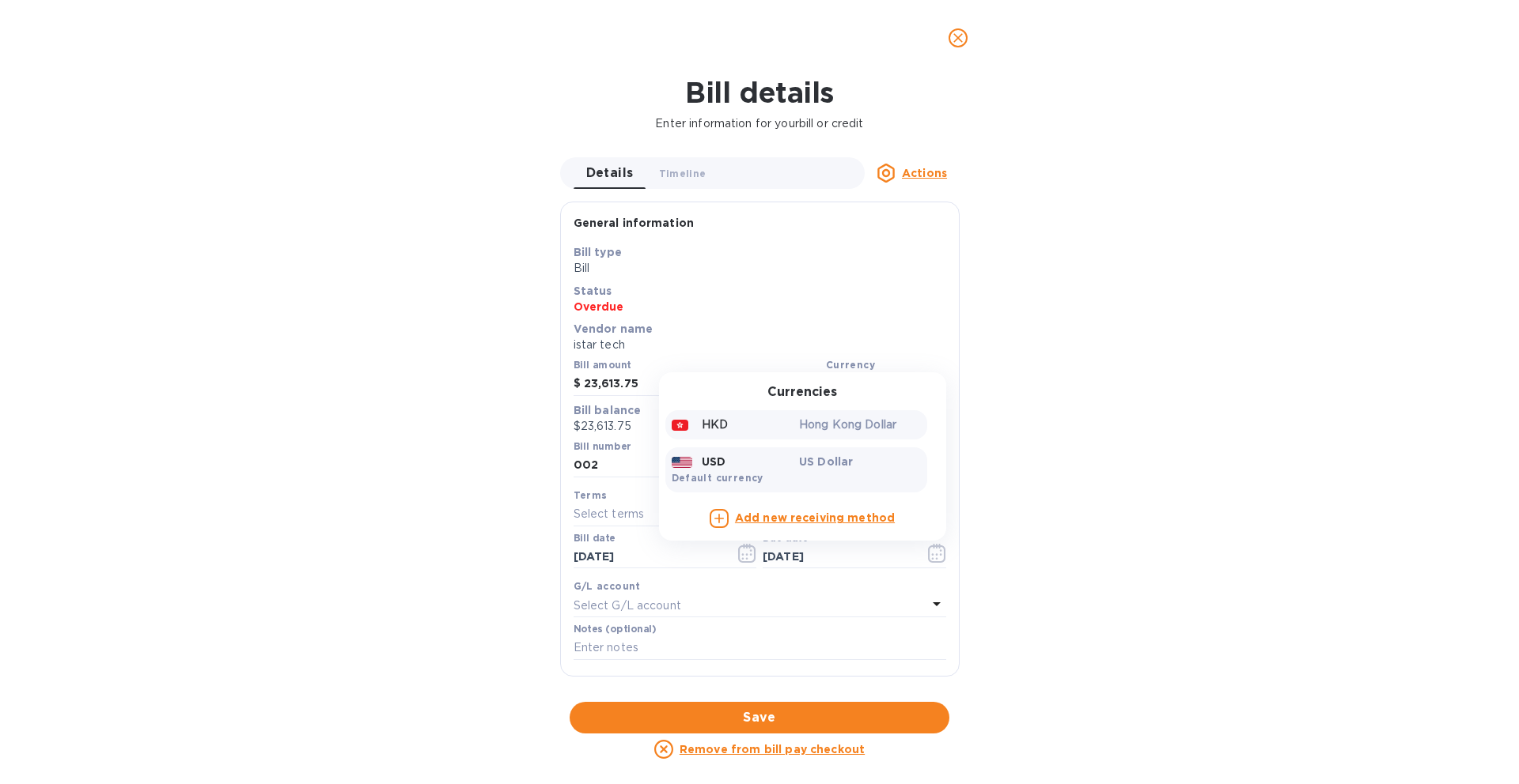
click at [869, 423] on p "Hong Kong Dollar" at bounding box center [860, 424] width 122 height 17
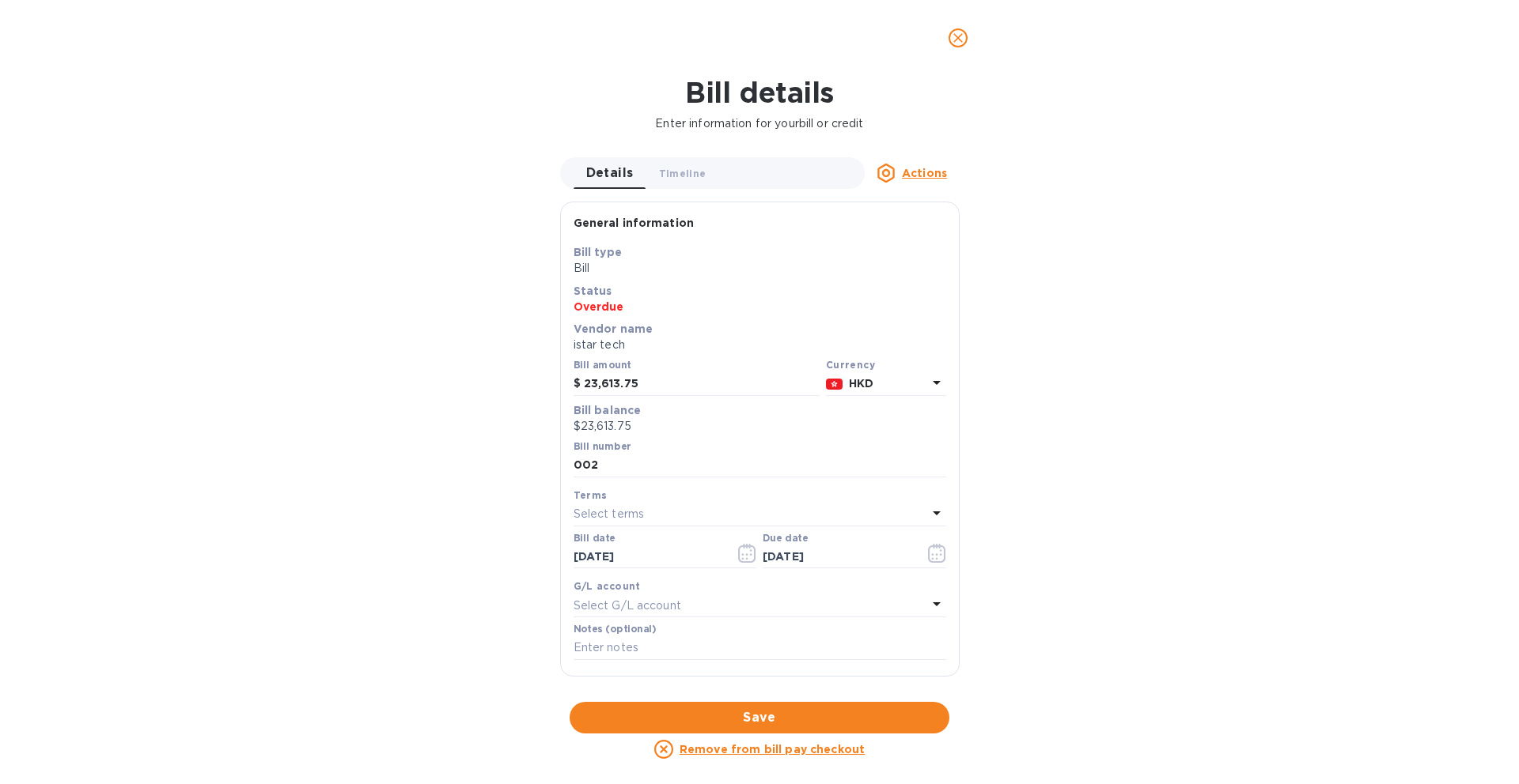
click at [847, 717] on span "Save" at bounding box center [760, 718] width 354 height 19
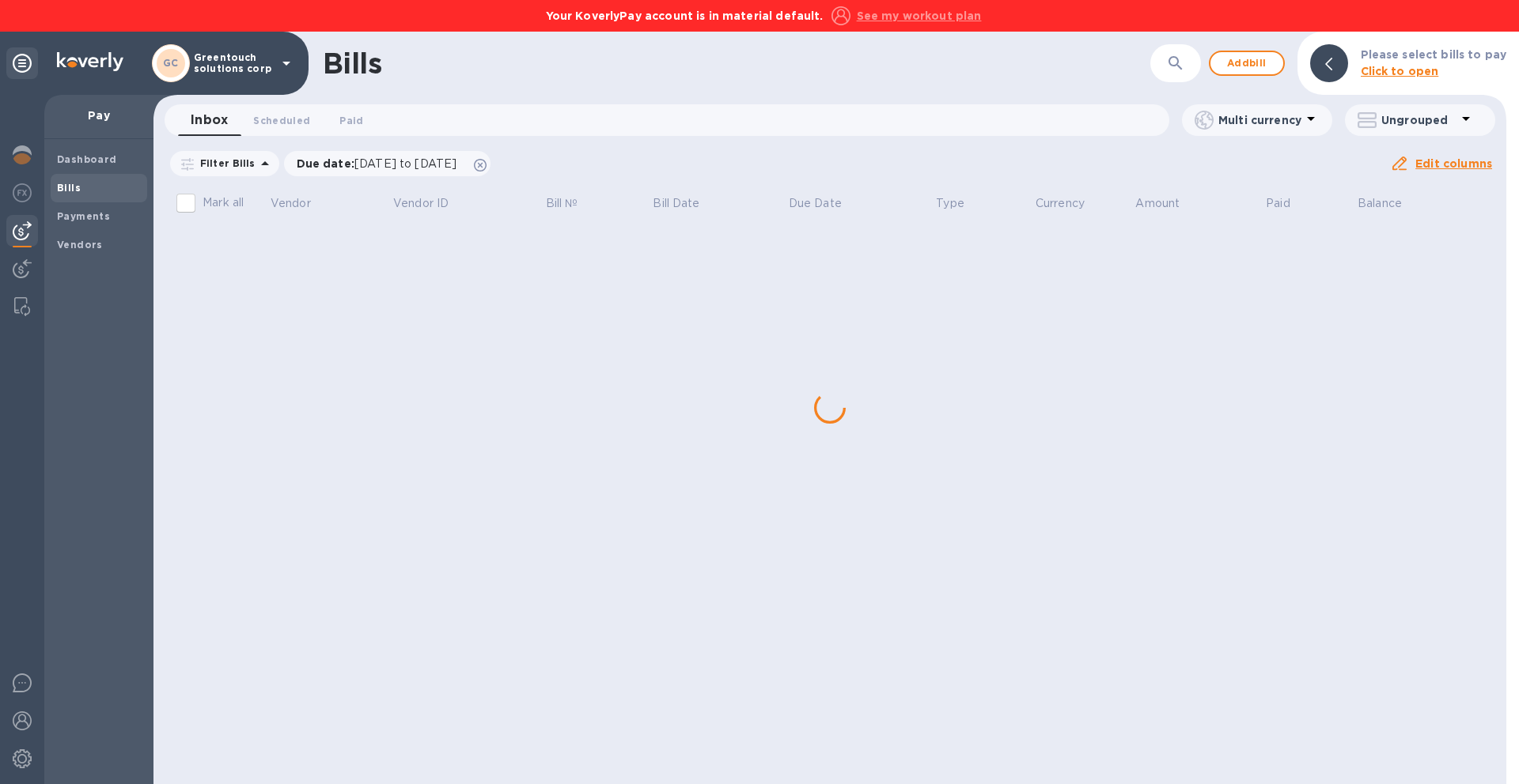
click at [188, 235] on div "Bills ​ Add bill Please select bills to pay Click to open Inbox 0 Scheduled 0 P…" at bounding box center [830, 408] width 1352 height 753
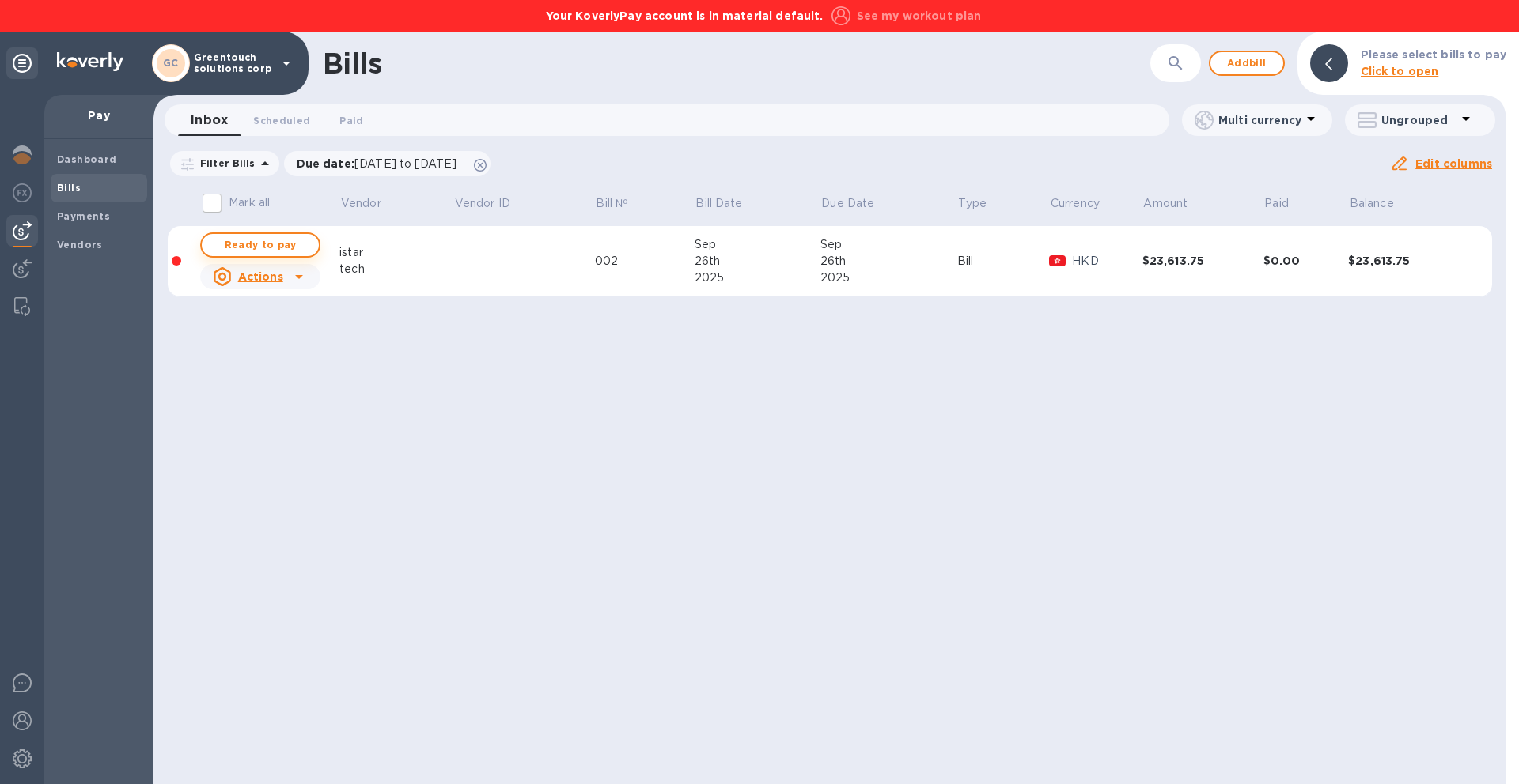
click at [229, 239] on span "Ready to pay" at bounding box center [260, 245] width 92 height 19
checkbox input "true"
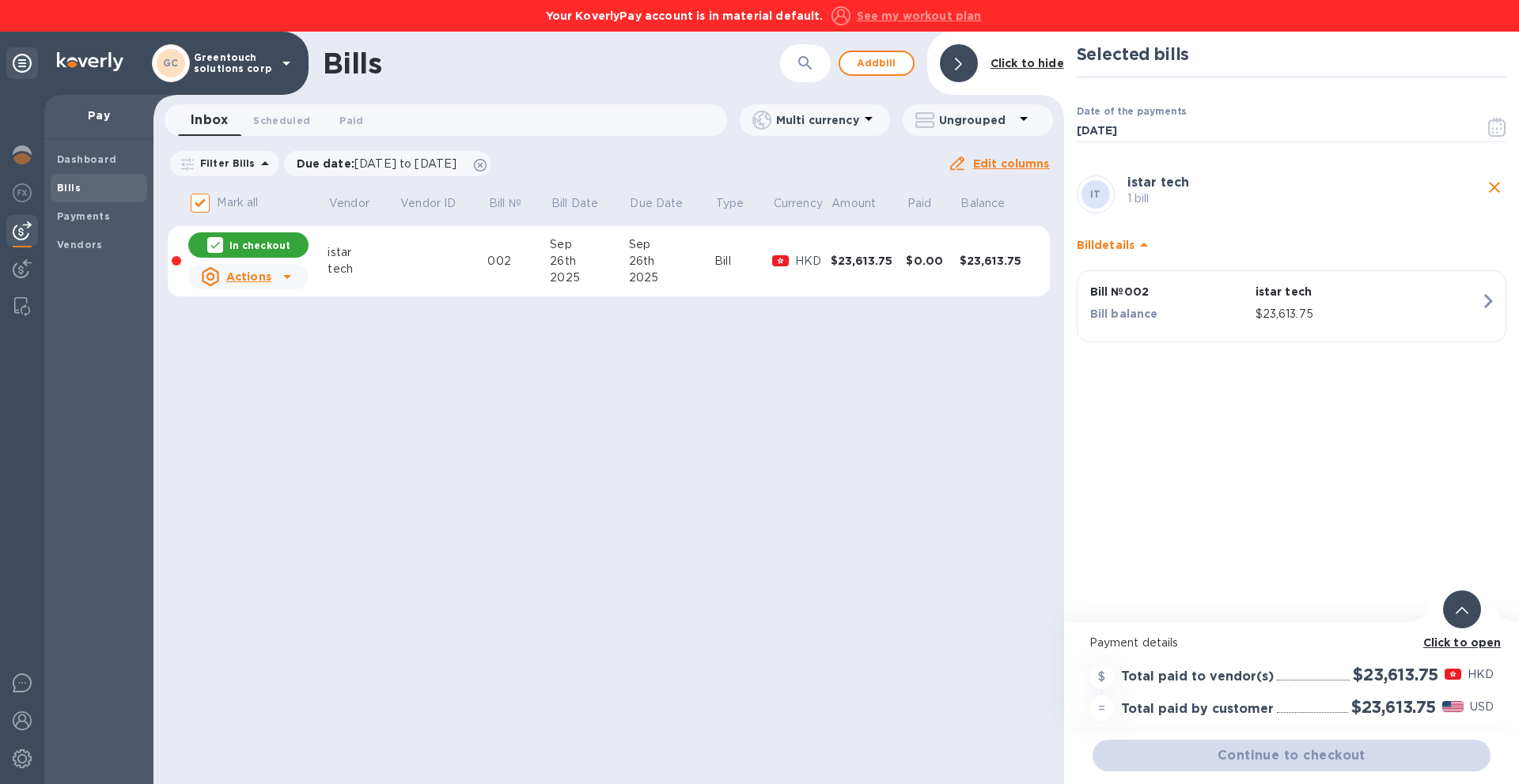
scroll to position [0, 3]
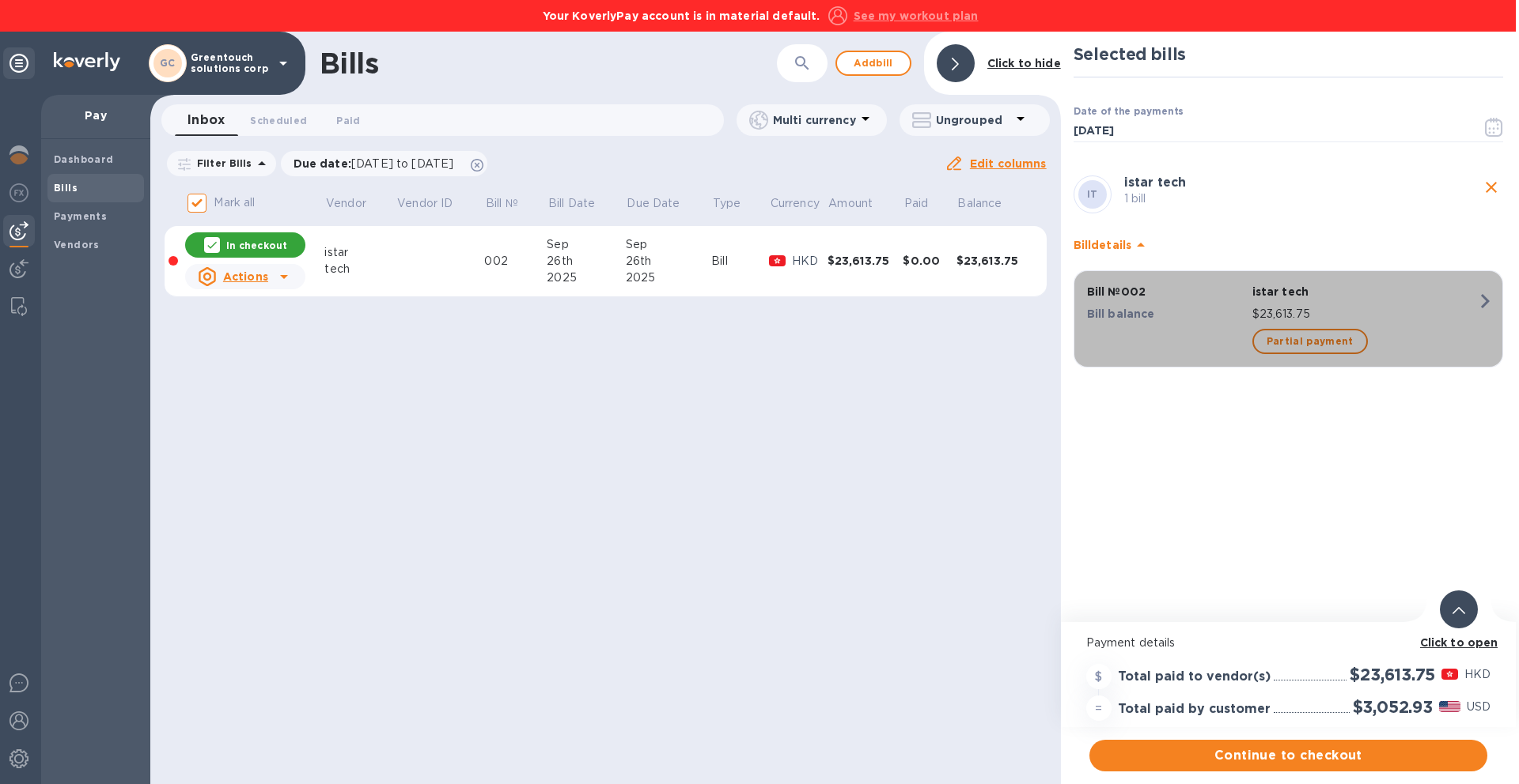
click at [1482, 301] on icon "button" at bounding box center [1485, 301] width 29 height 29
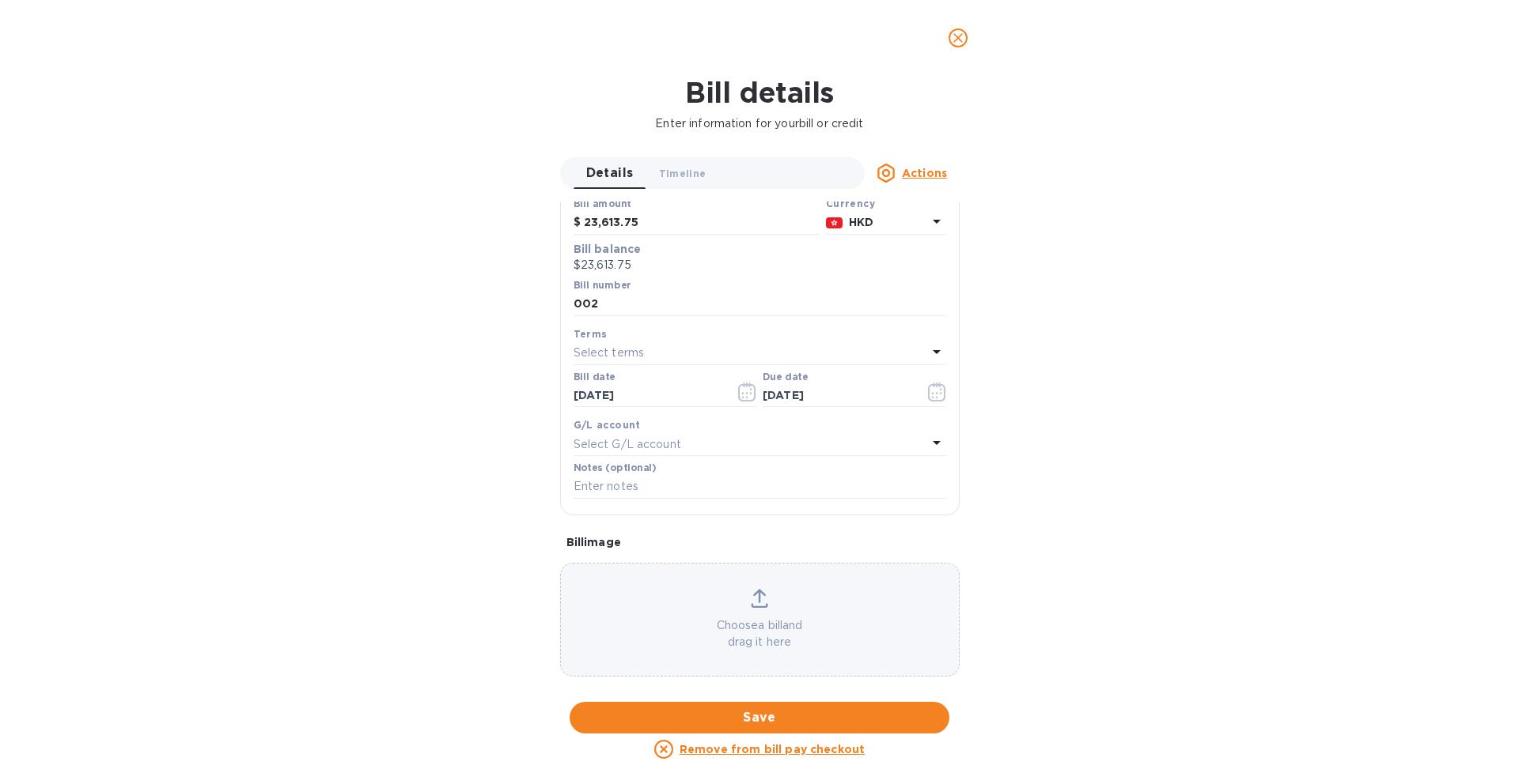
scroll to position [160, 0]
click at [736, 710] on span "Save" at bounding box center [760, 718] width 354 height 19
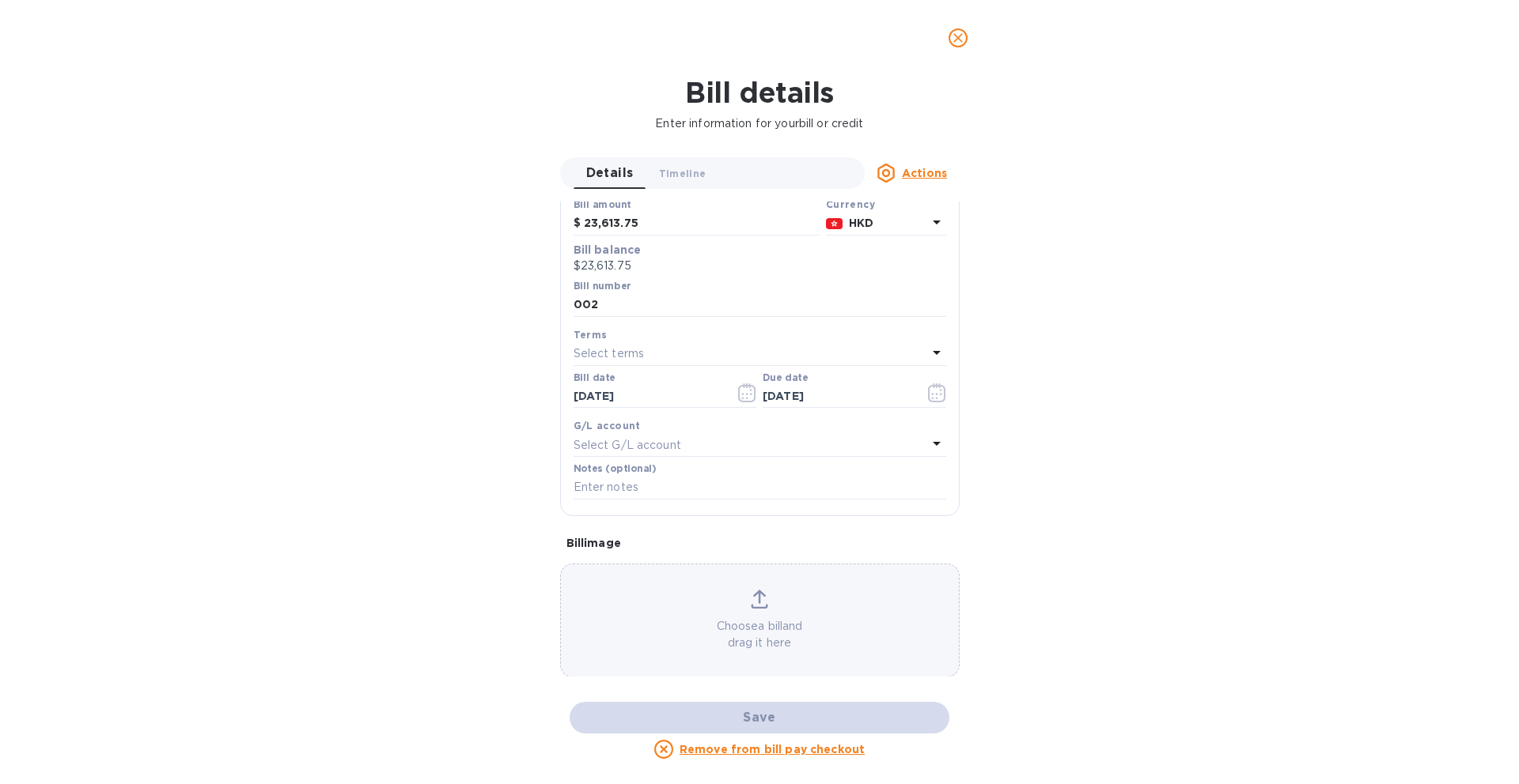
scroll to position [0, 0]
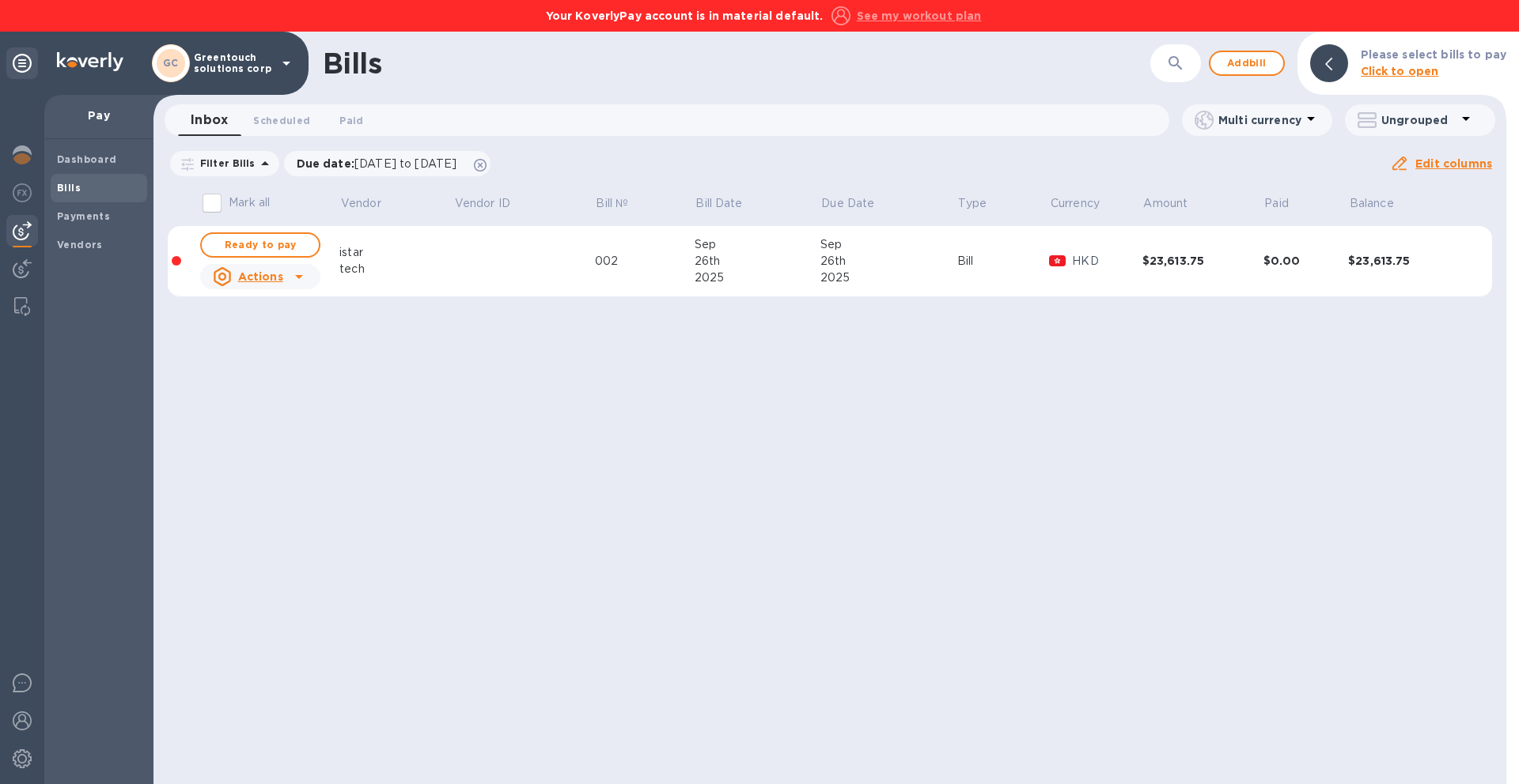
click at [274, 280] on u "Actions" at bounding box center [260, 277] width 45 height 13
click at [282, 245] on div at bounding box center [760, 392] width 1519 height 784
click at [282, 245] on span "Ready to pay" at bounding box center [260, 245] width 92 height 19
checkbox input "true"
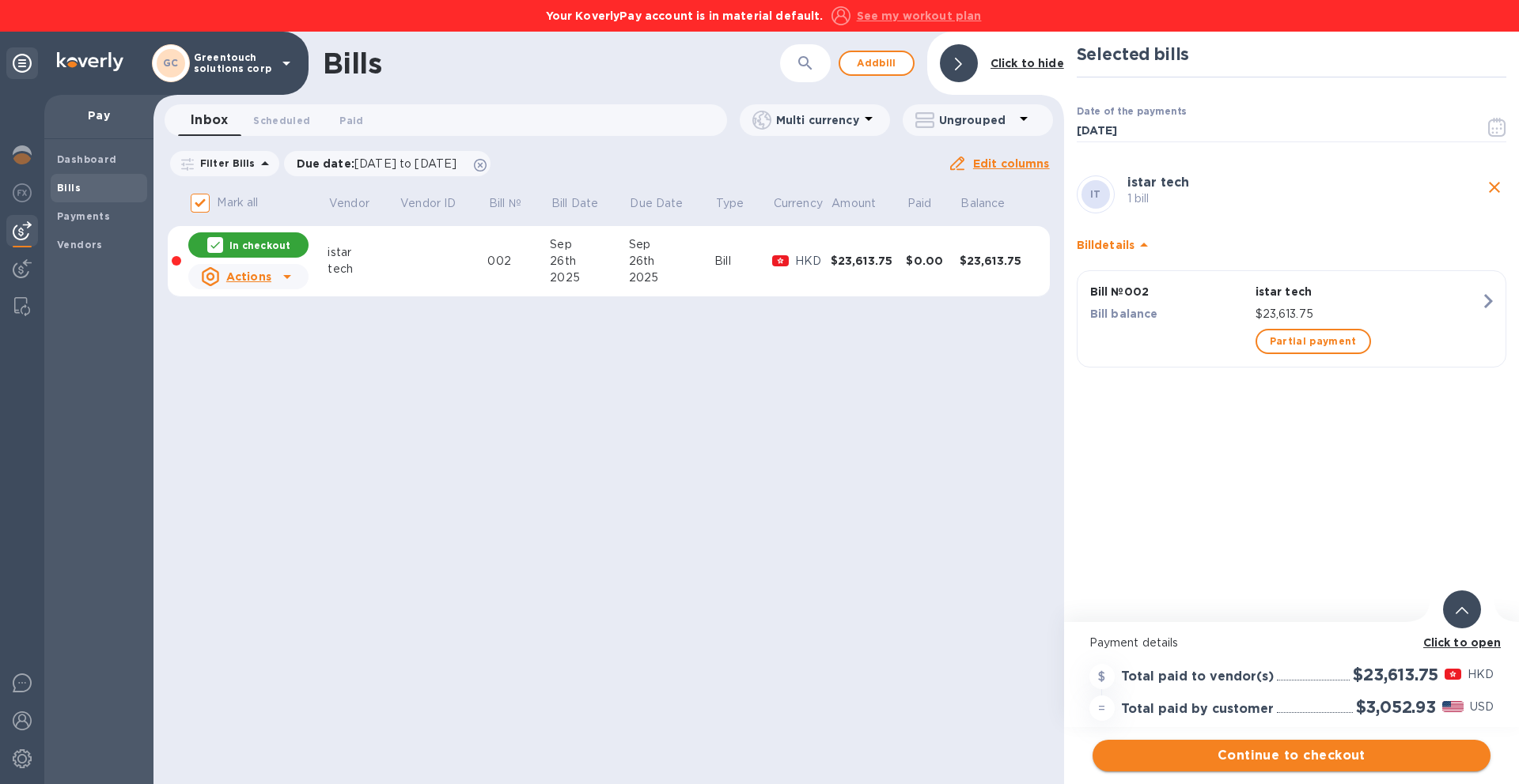
click at [1317, 762] on span "Continue to checkout" at bounding box center [1291, 756] width 373 height 19
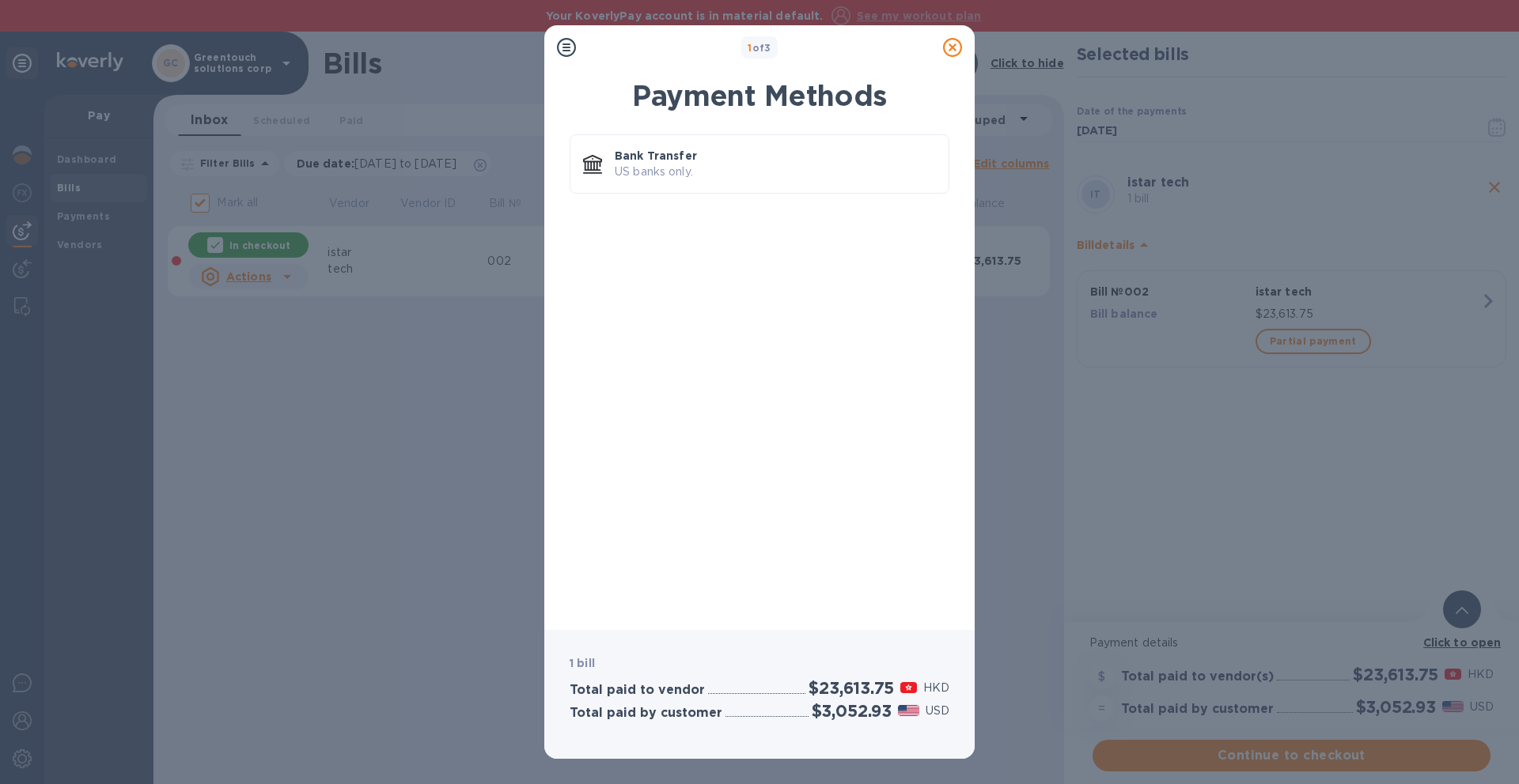
click at [562, 45] on icon at bounding box center [566, 47] width 19 height 19
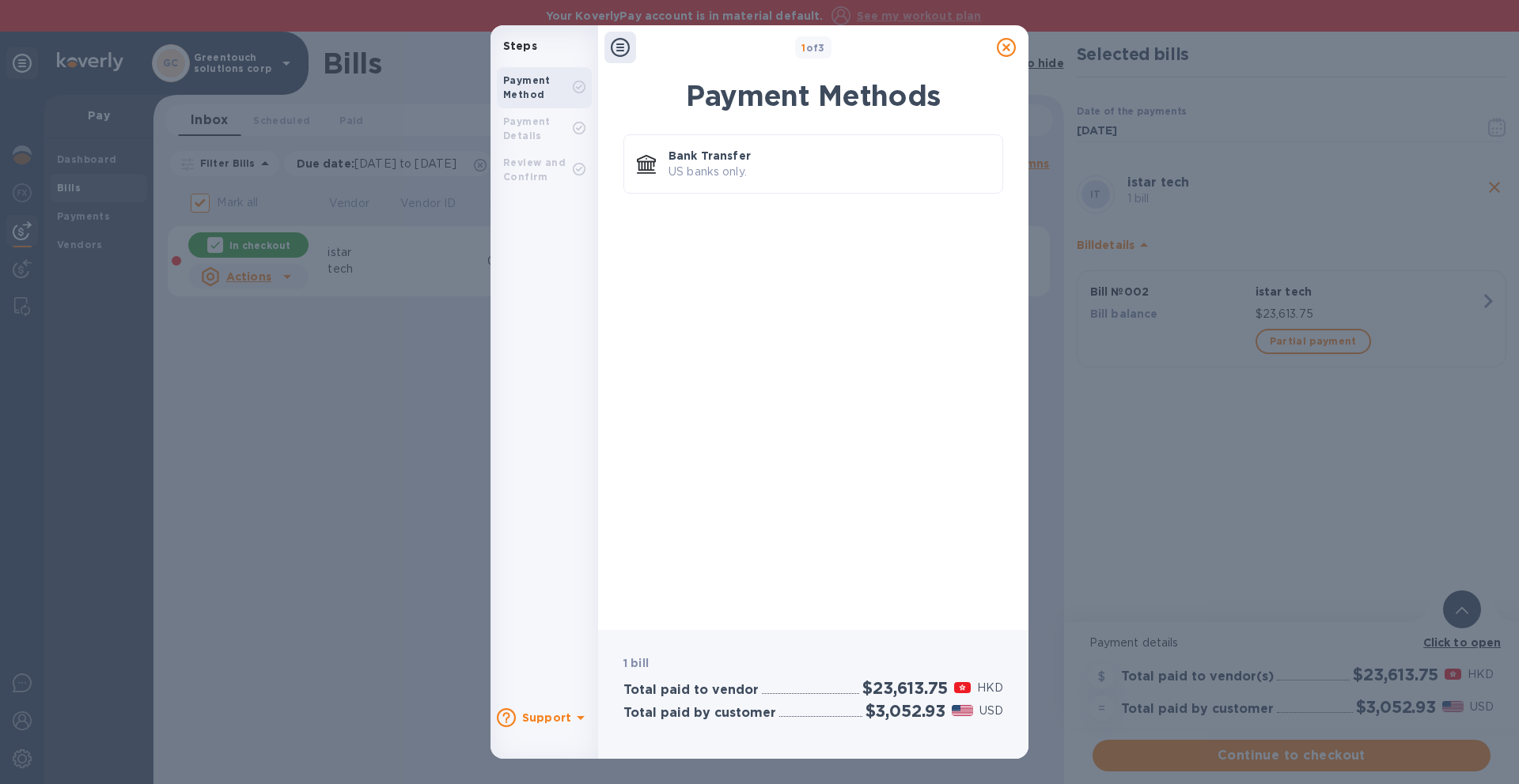
click at [562, 119] on div "Payment Details" at bounding box center [538, 129] width 70 height 29
click at [554, 143] on div "Payment Details" at bounding box center [538, 129] width 70 height 29
drag, startPoint x: 552, startPoint y: 164, endPoint x: 566, endPoint y: 158, distance: 15.2
click at [555, 163] on b "Review and Confirm" at bounding box center [534, 170] width 62 height 26
click at [1009, 49] on icon at bounding box center [1006, 47] width 19 height 19
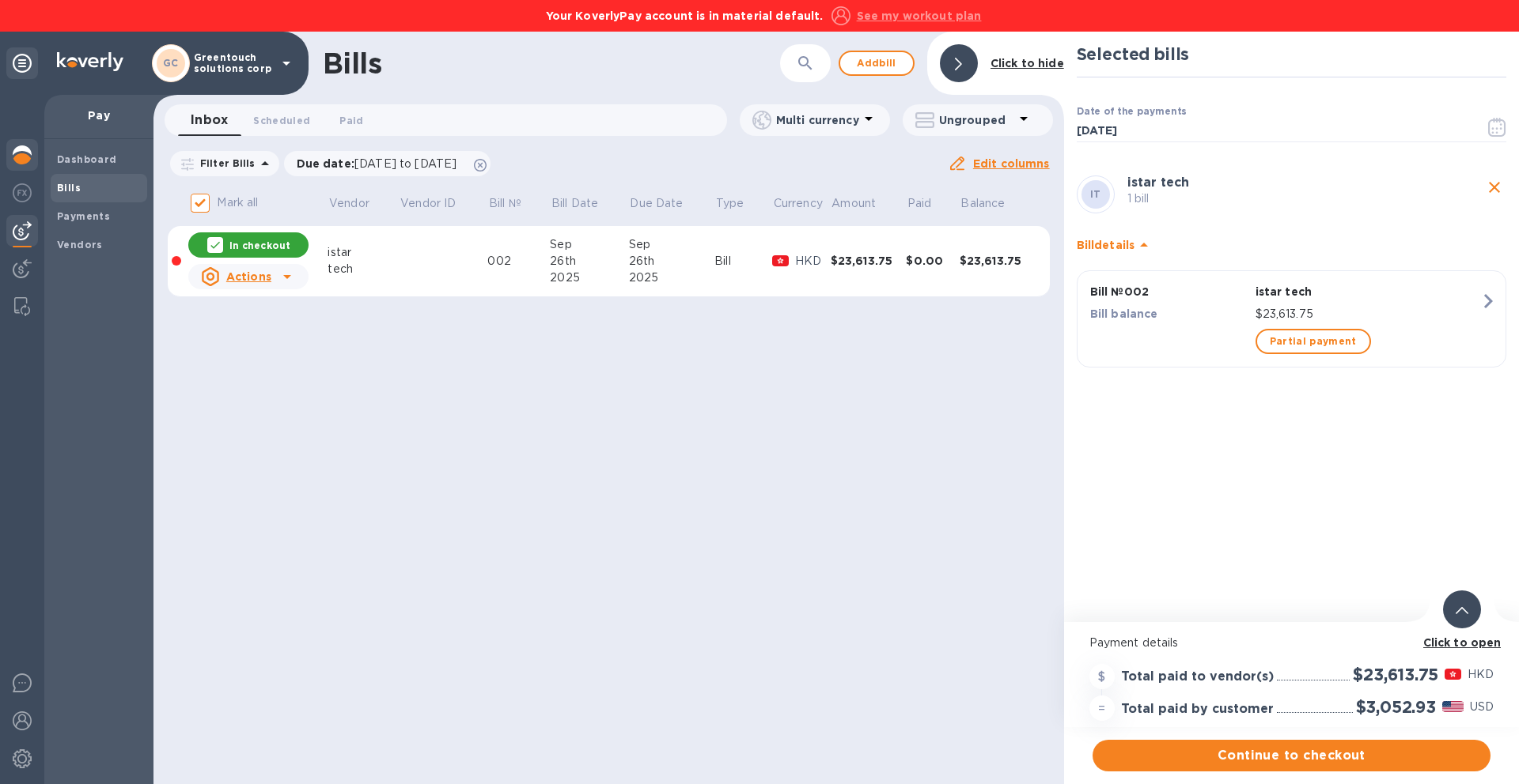
click at [31, 150] on img at bounding box center [22, 155] width 19 height 19
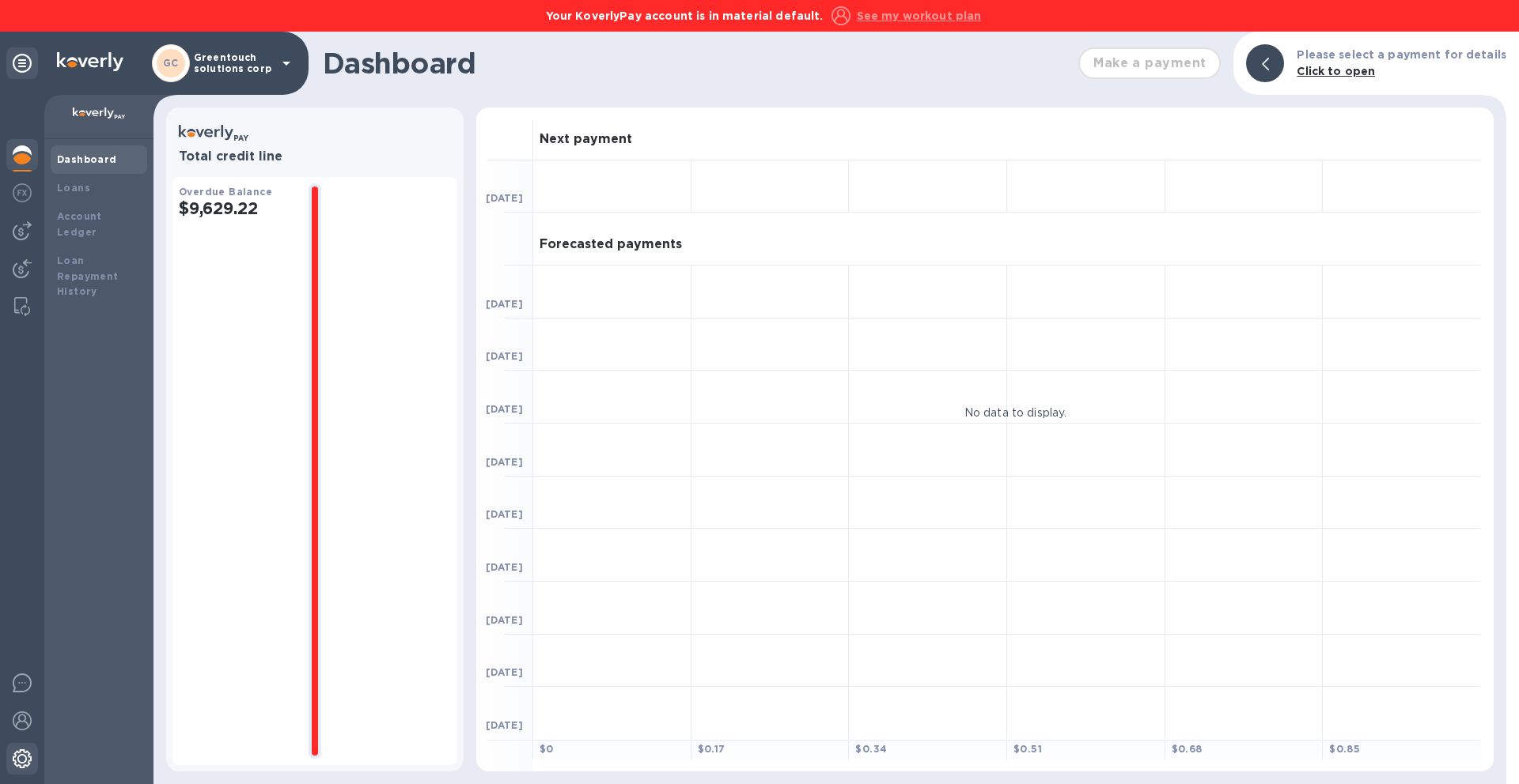
click at [31, 753] on div at bounding box center [22, 760] width 31 height 34
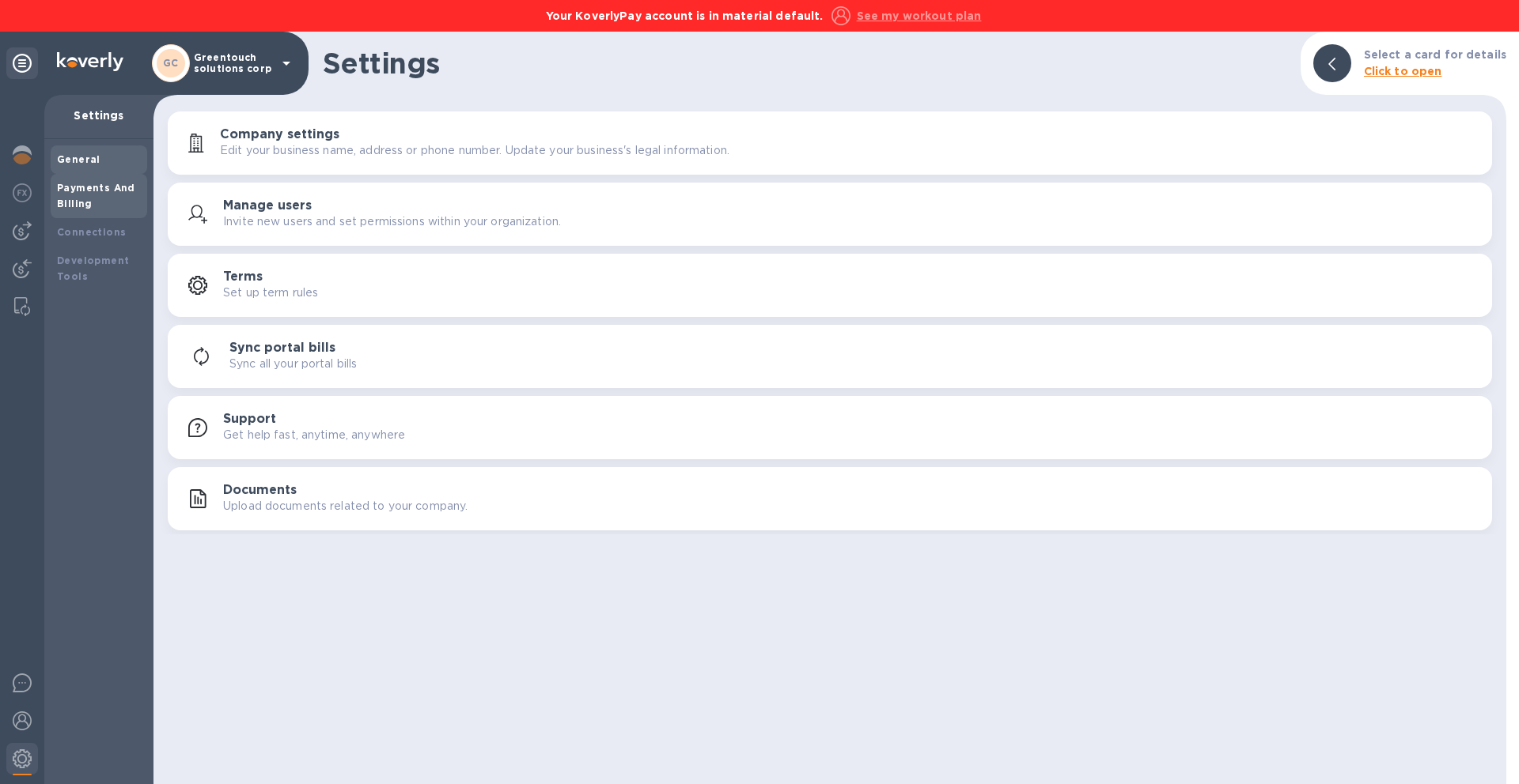
click at [132, 186] on div "Payments And Billing" at bounding box center [99, 195] width 84 height 31
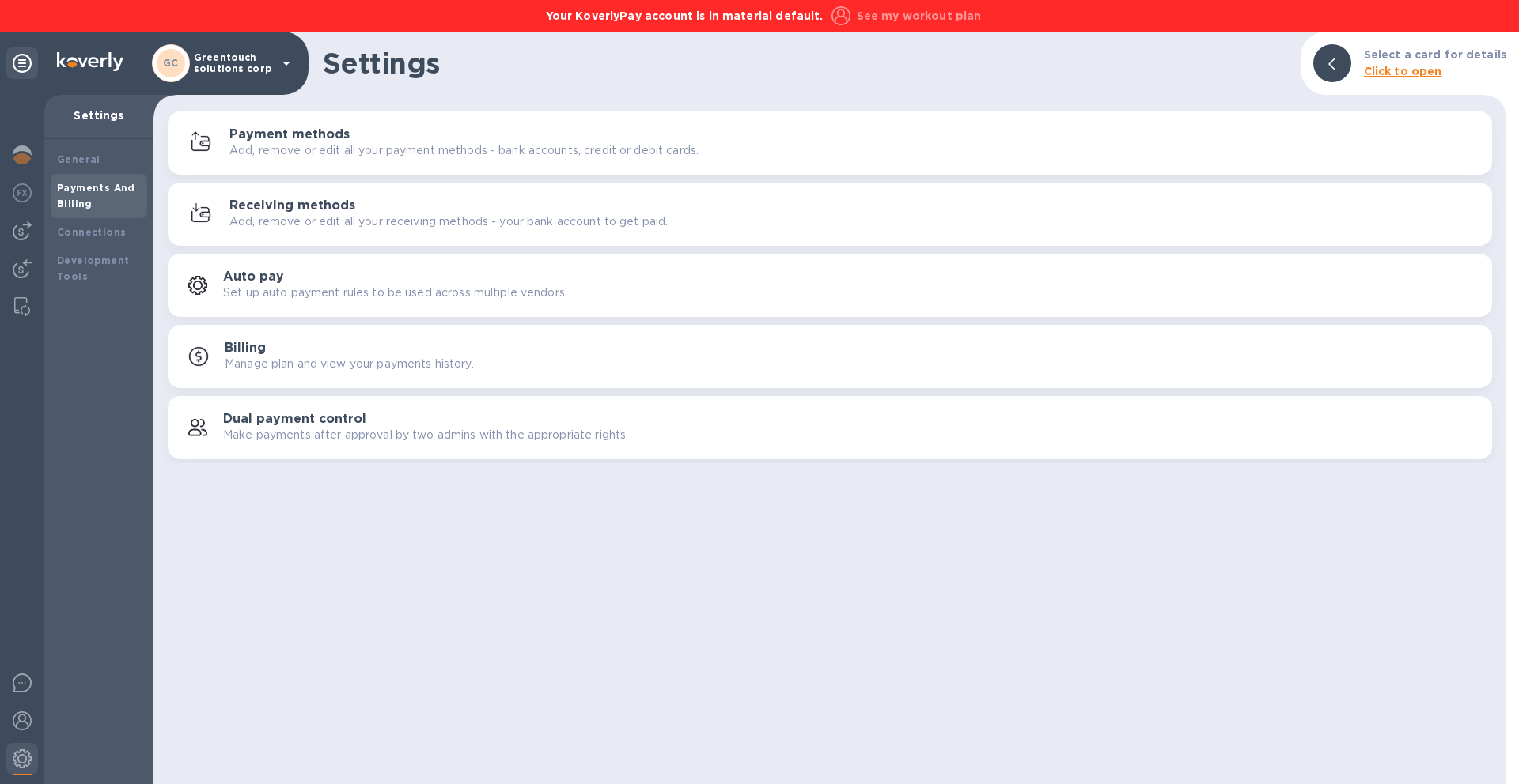
click at [435, 145] on p "Add, remove or edit all your payment methods - bank accounts, credit or debit c…" at bounding box center [464, 151] width 469 height 17
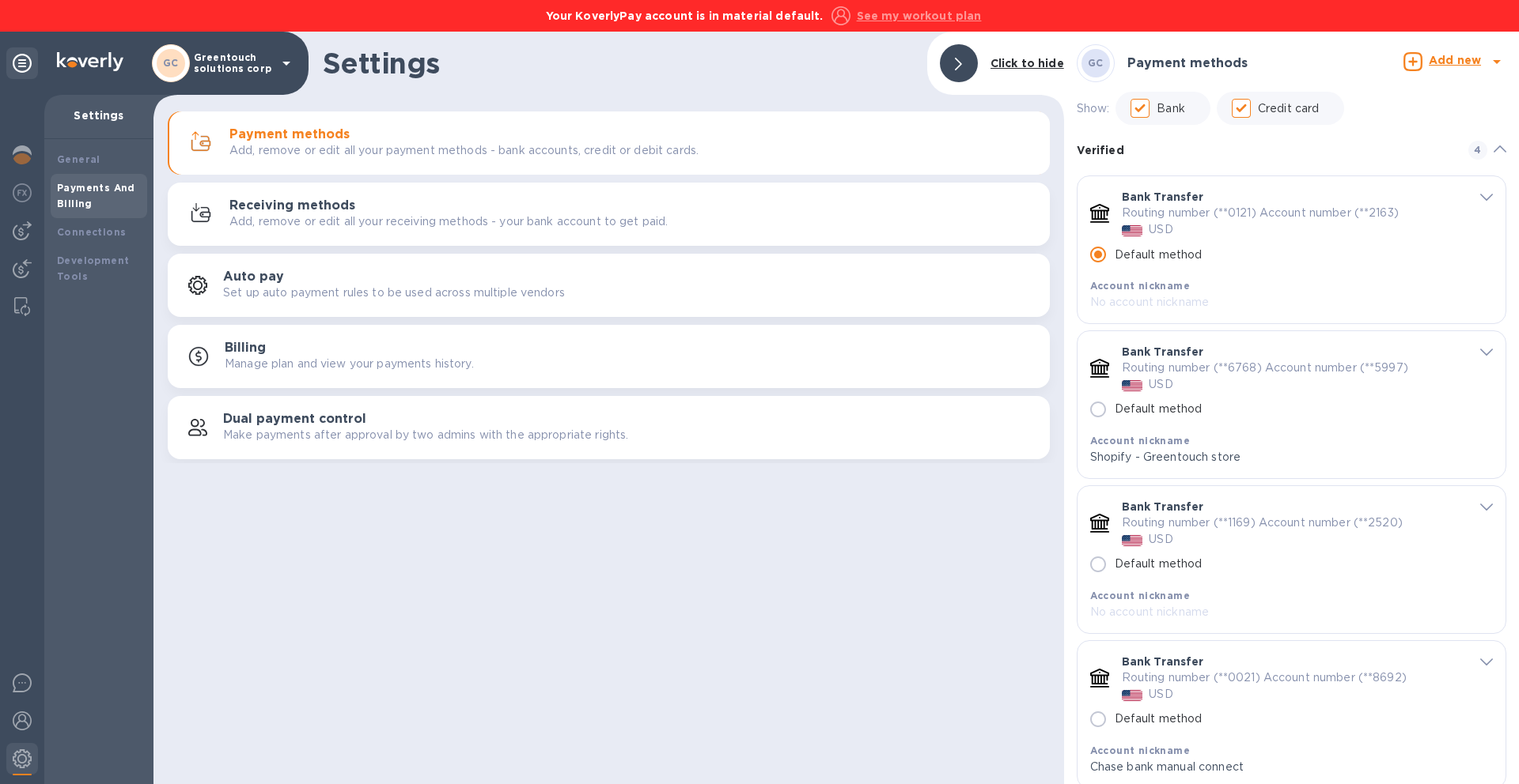
click at [1453, 59] on b "Add new" at bounding box center [1454, 60] width 52 height 13
click at [1425, 171] on b "Credit card" at bounding box center [1411, 167] width 66 height 13
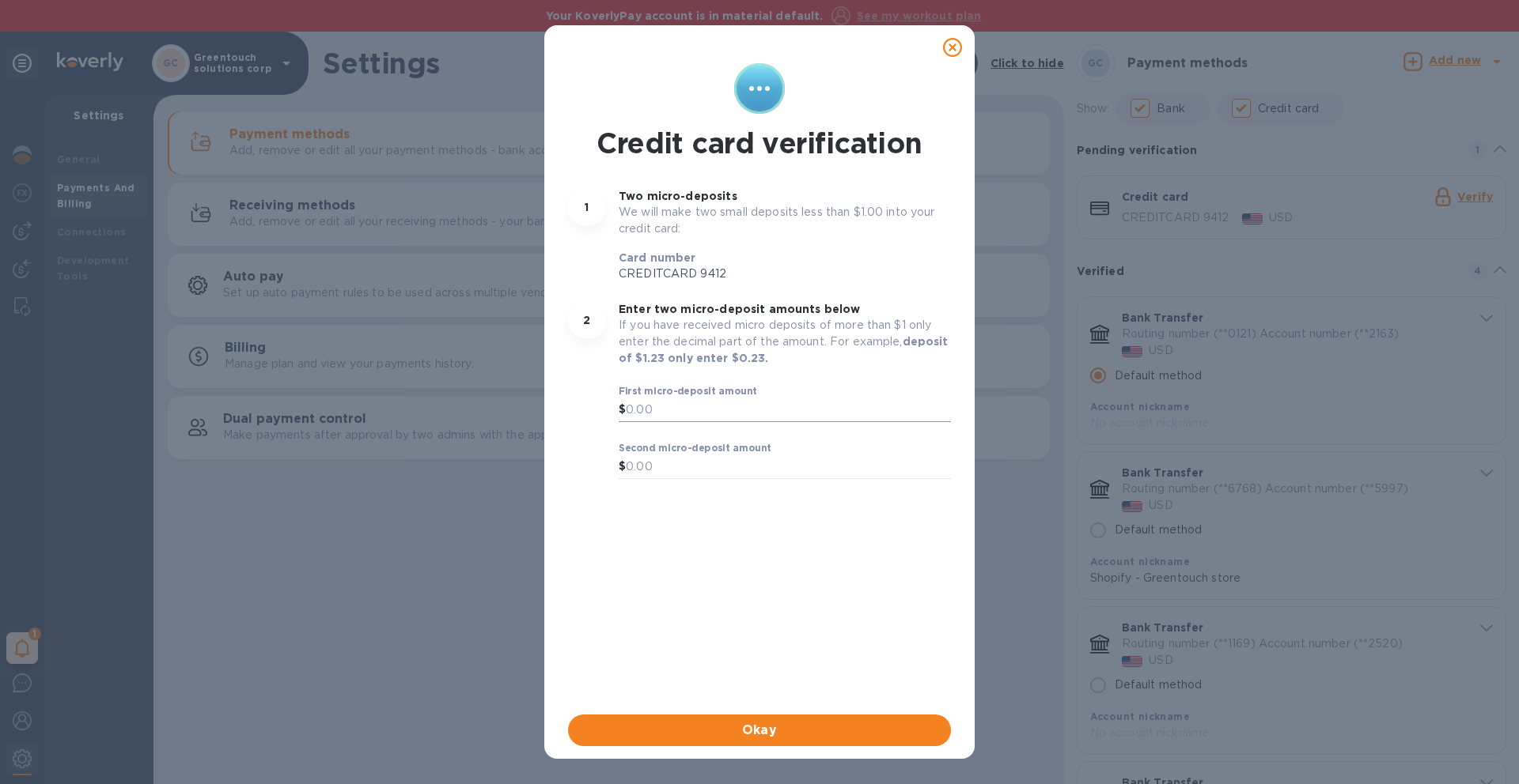
click at [717, 406] on input "text" at bounding box center [788, 411] width 325 height 24
click at [676, 236] on p "We will make two small deposits less than $1.00 into your credit card:" at bounding box center [784, 220] width 332 height 33
drag, startPoint x: 681, startPoint y: 267, endPoint x: 681, endPoint y: 280, distance: 13.0
click at [681, 267] on p "CREDITCARD 9412" at bounding box center [698, 274] width 159 height 17
click at [692, 220] on p "We will make two small deposits less than $1.00 into your credit card:" at bounding box center [784, 220] width 332 height 33
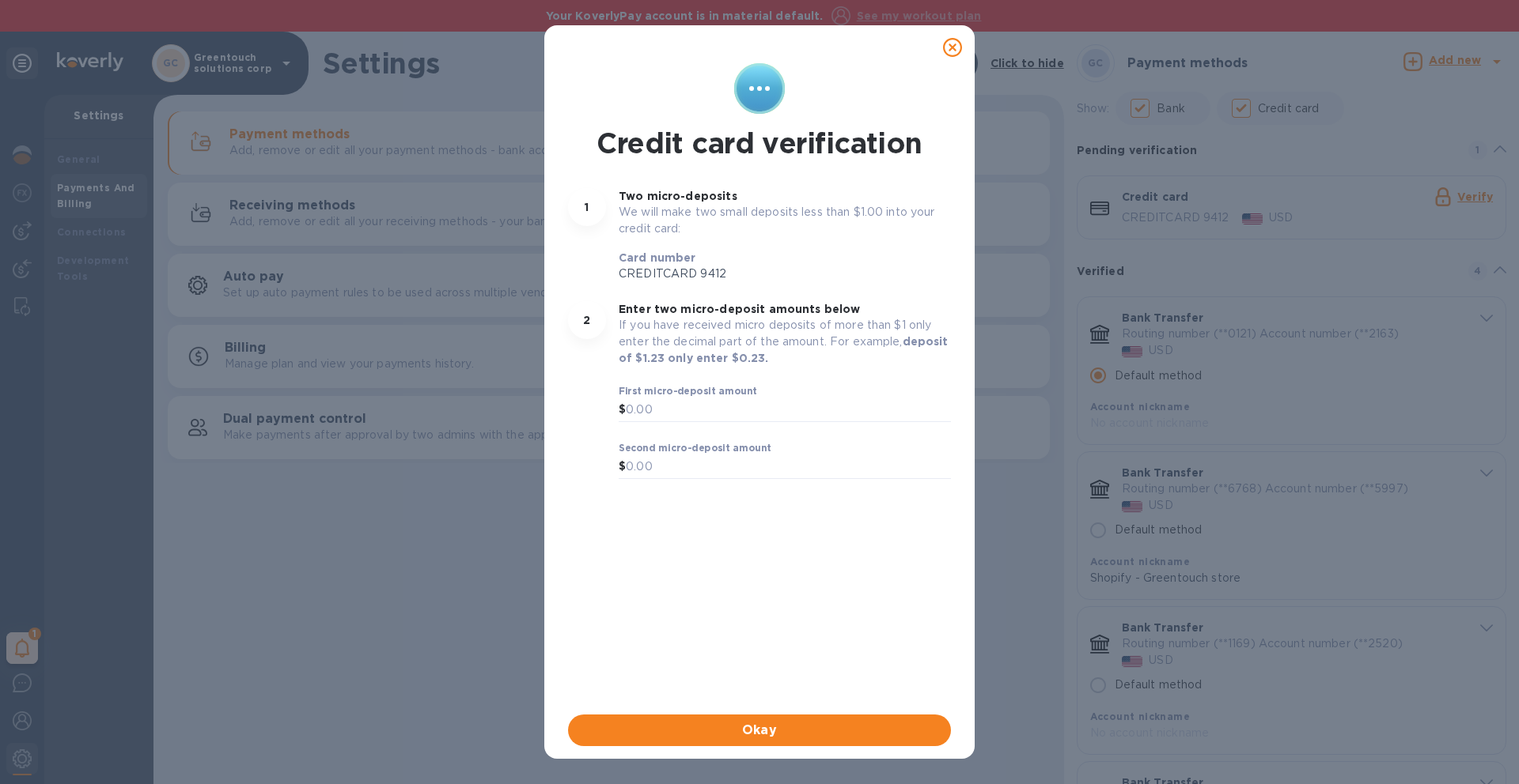
click at [733, 354] on b "deposit of $1.23 only enter $0.23." at bounding box center [784, 350] width 330 height 30
click at [708, 408] on input "text" at bounding box center [788, 411] width 325 height 24
click at [701, 456] on input "text" at bounding box center [788, 468] width 325 height 24
